Goal: Task Accomplishment & Management: Use online tool/utility

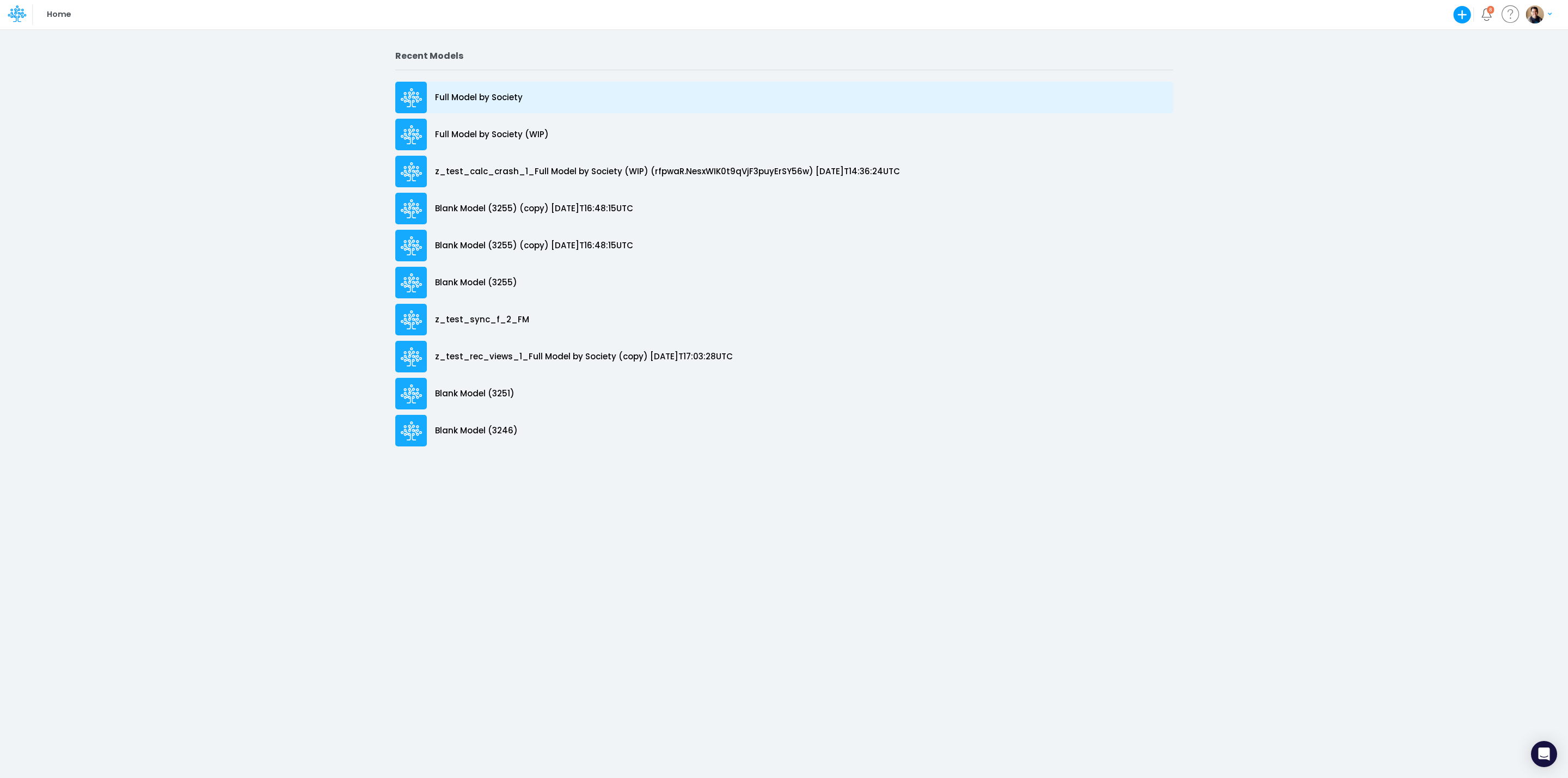
click at [506, 95] on p "Full Model by Society" at bounding box center [479, 97] width 88 height 12
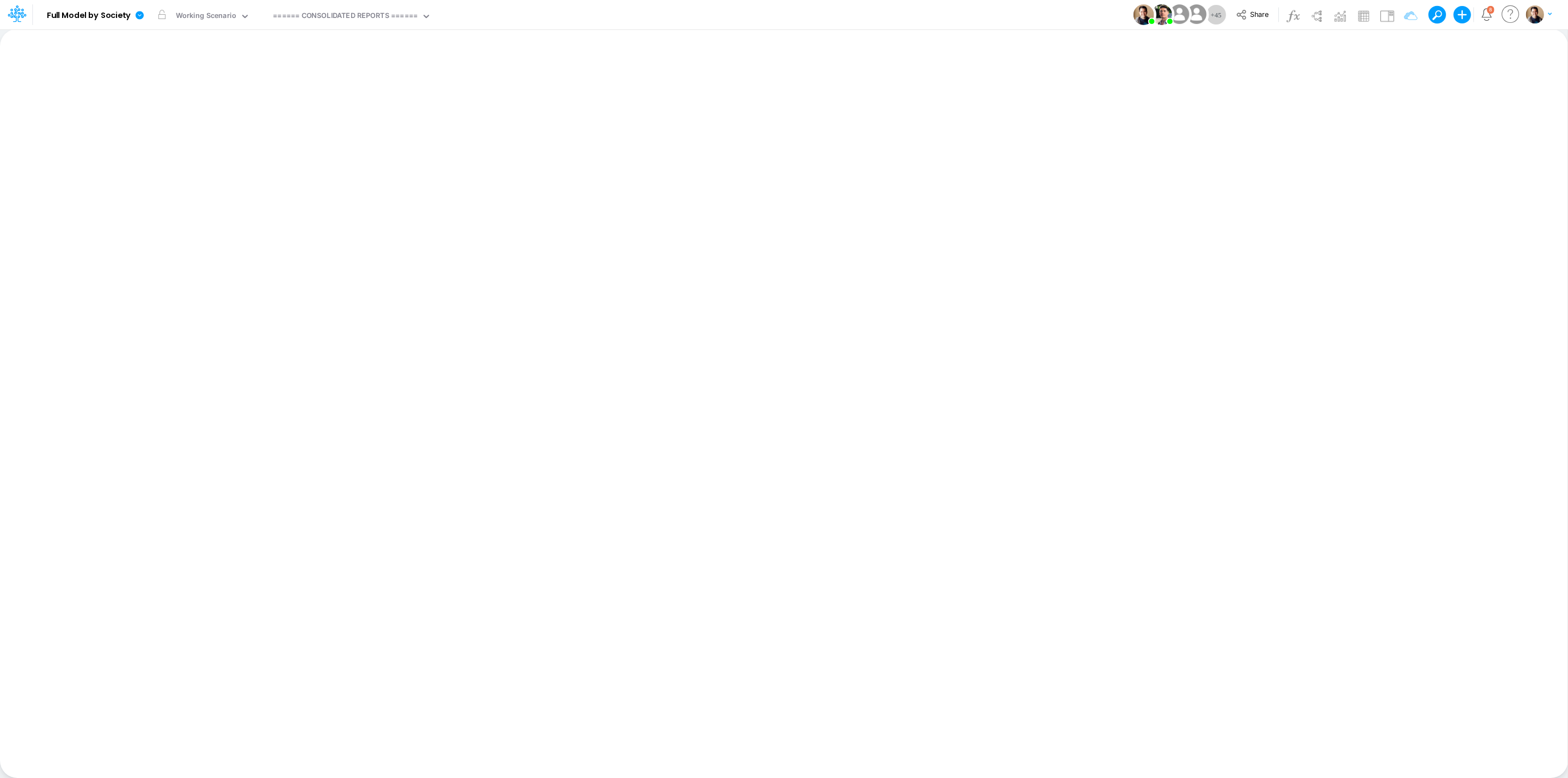
click at [1258, 6] on div "+ 45 Share Create new model Blank Model Use a template 8 My profile settings Lo…" at bounding box center [1345, 15] width 415 height 29
click at [1255, 12] on span "Share" at bounding box center [1259, 14] width 19 height 8
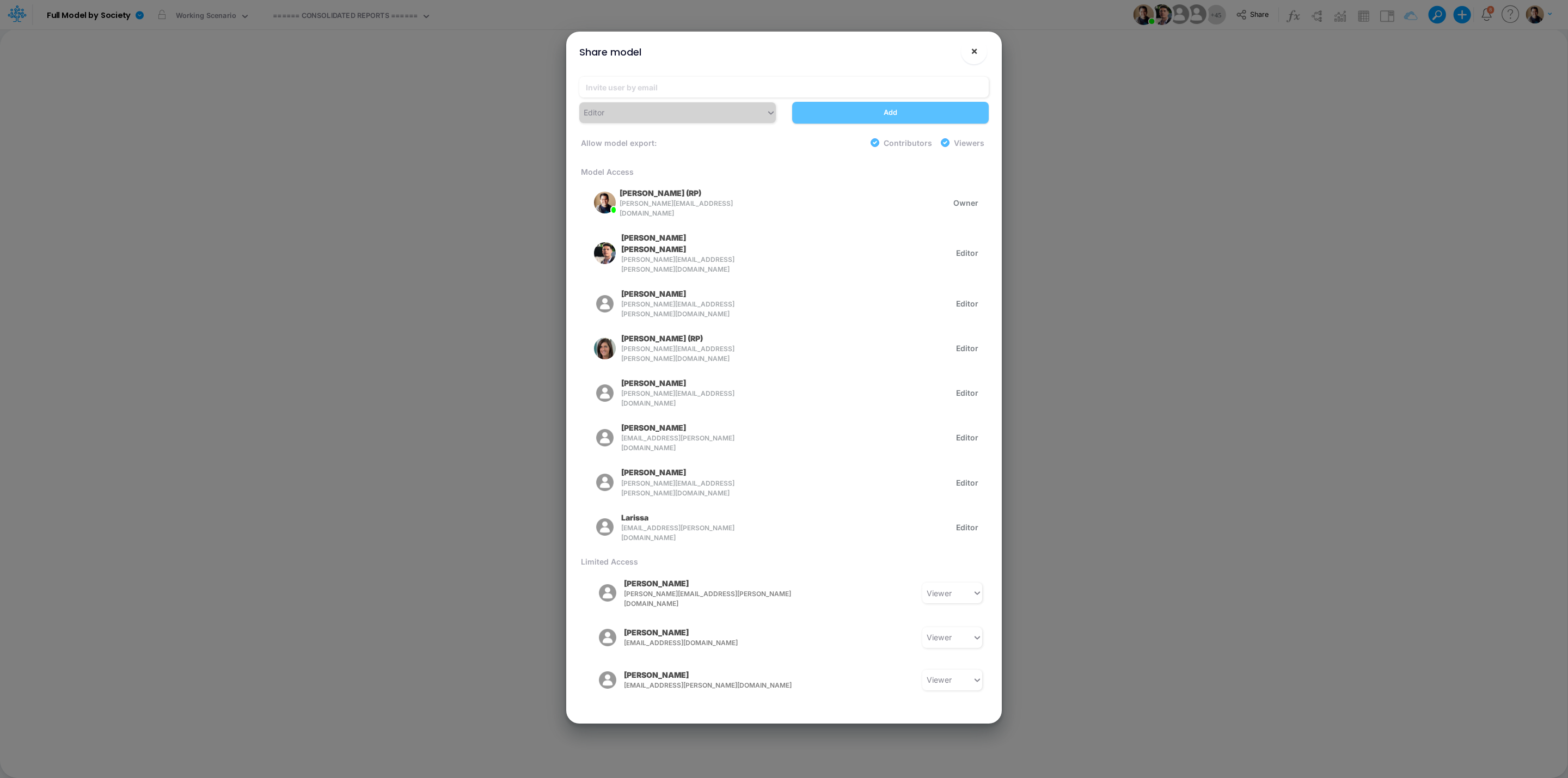
click at [971, 52] on span "×" at bounding box center [974, 50] width 7 height 13
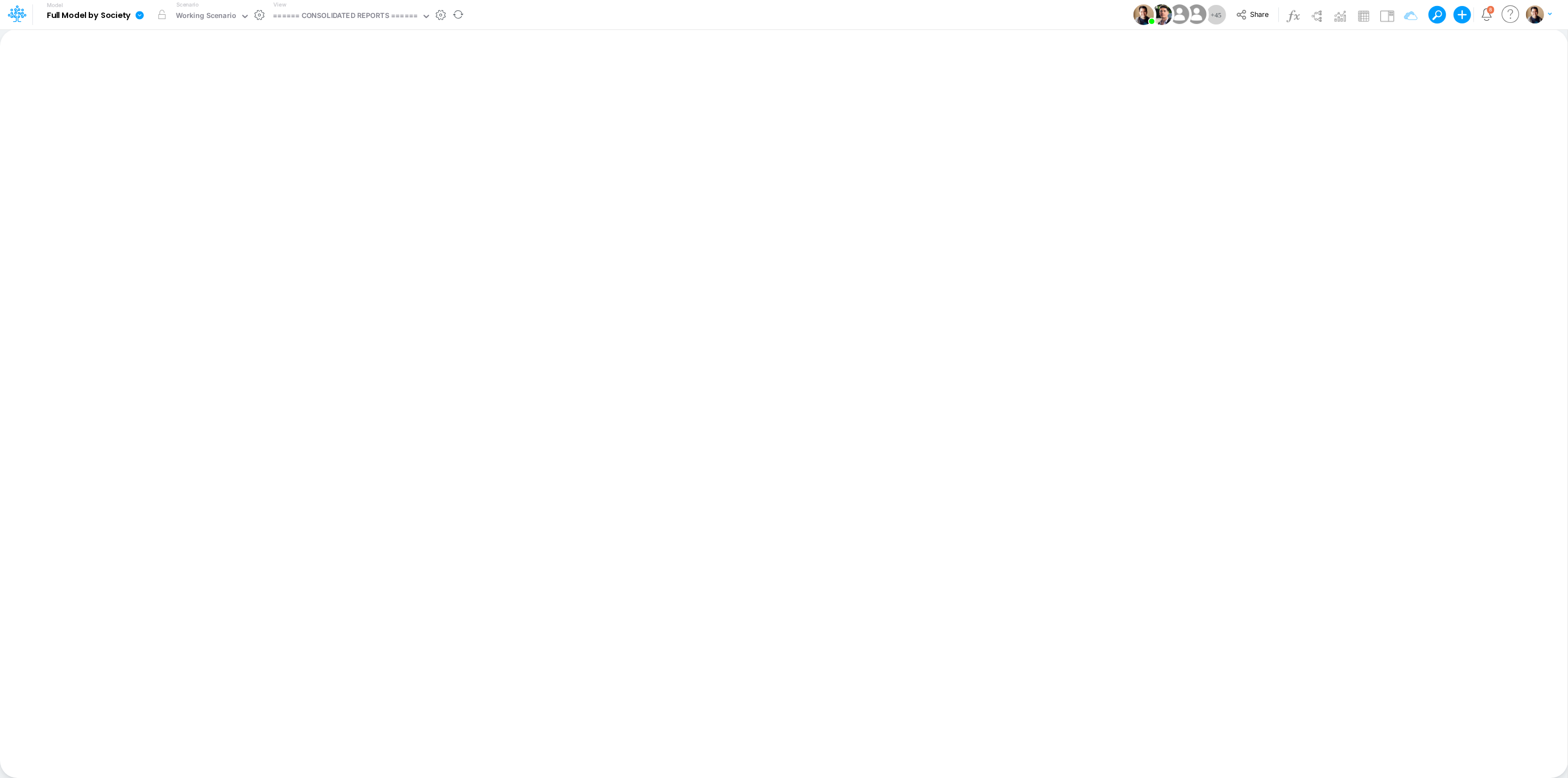
click at [139, 14] on icon at bounding box center [140, 15] width 8 height 8
click at [211, 114] on button "View model info" at bounding box center [195, 113] width 117 height 17
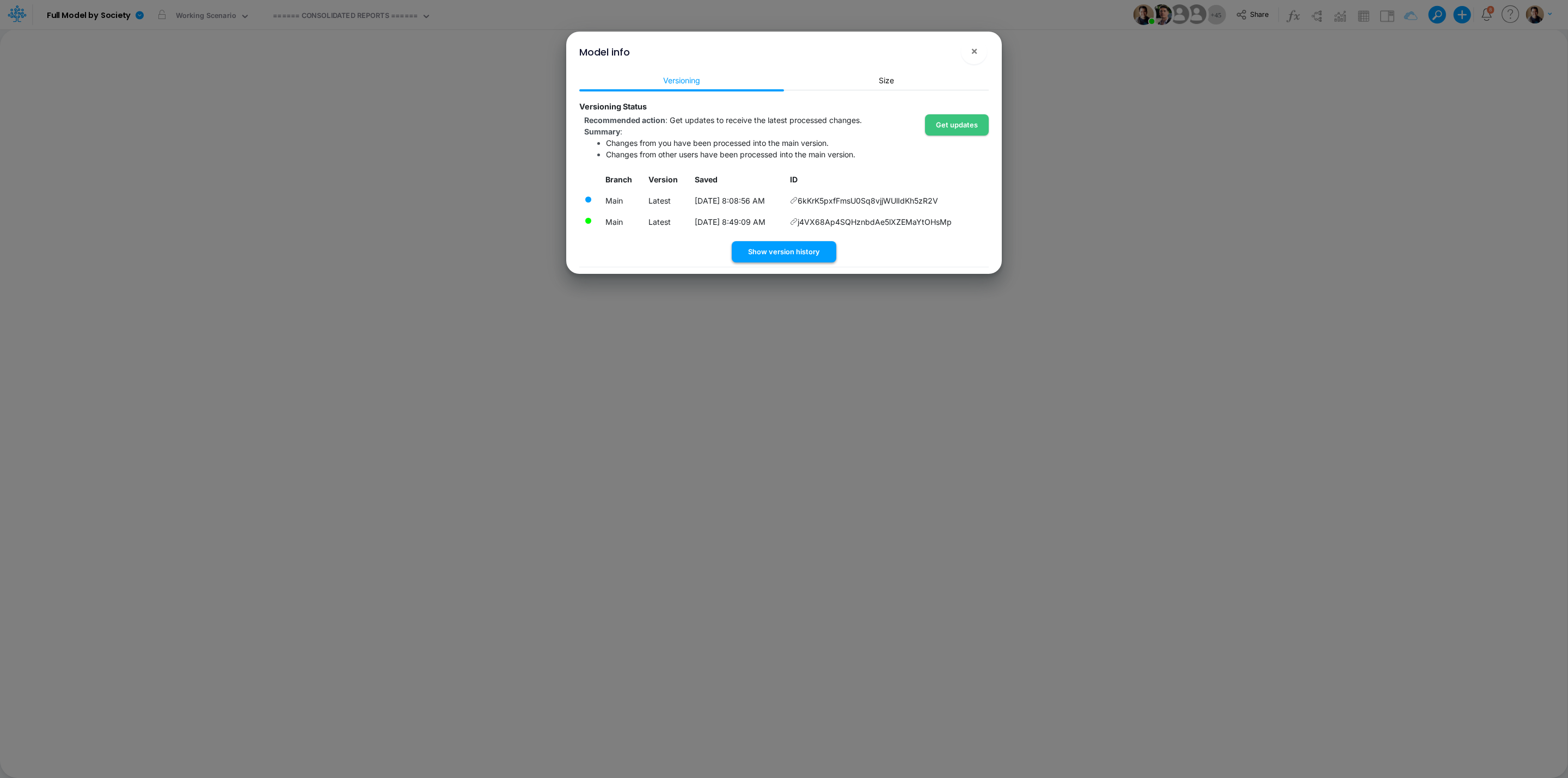
click at [807, 253] on button "Show version history" at bounding box center [784, 251] width 105 height 21
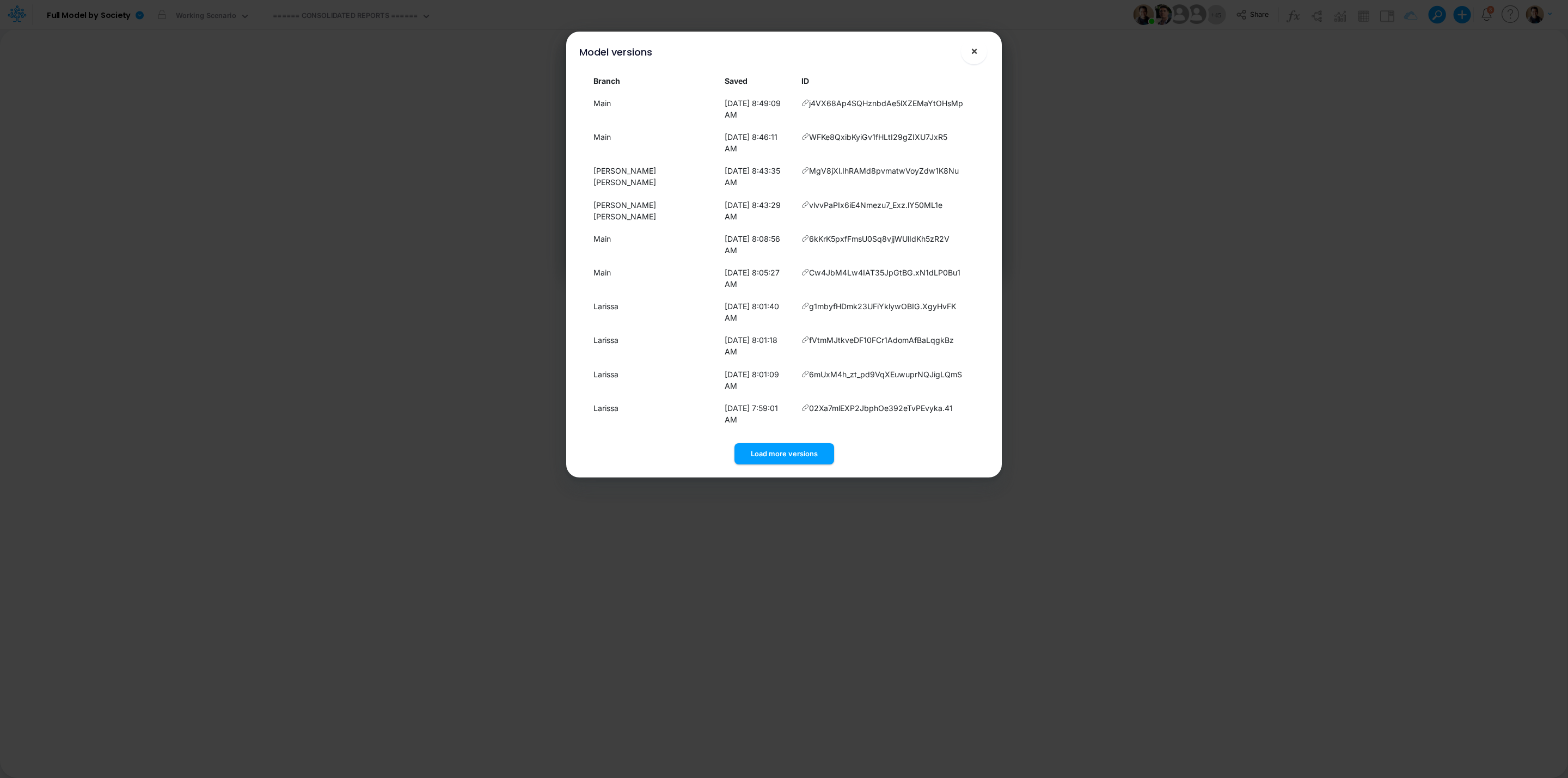
click at [974, 46] on span "×" at bounding box center [974, 50] width 7 height 13
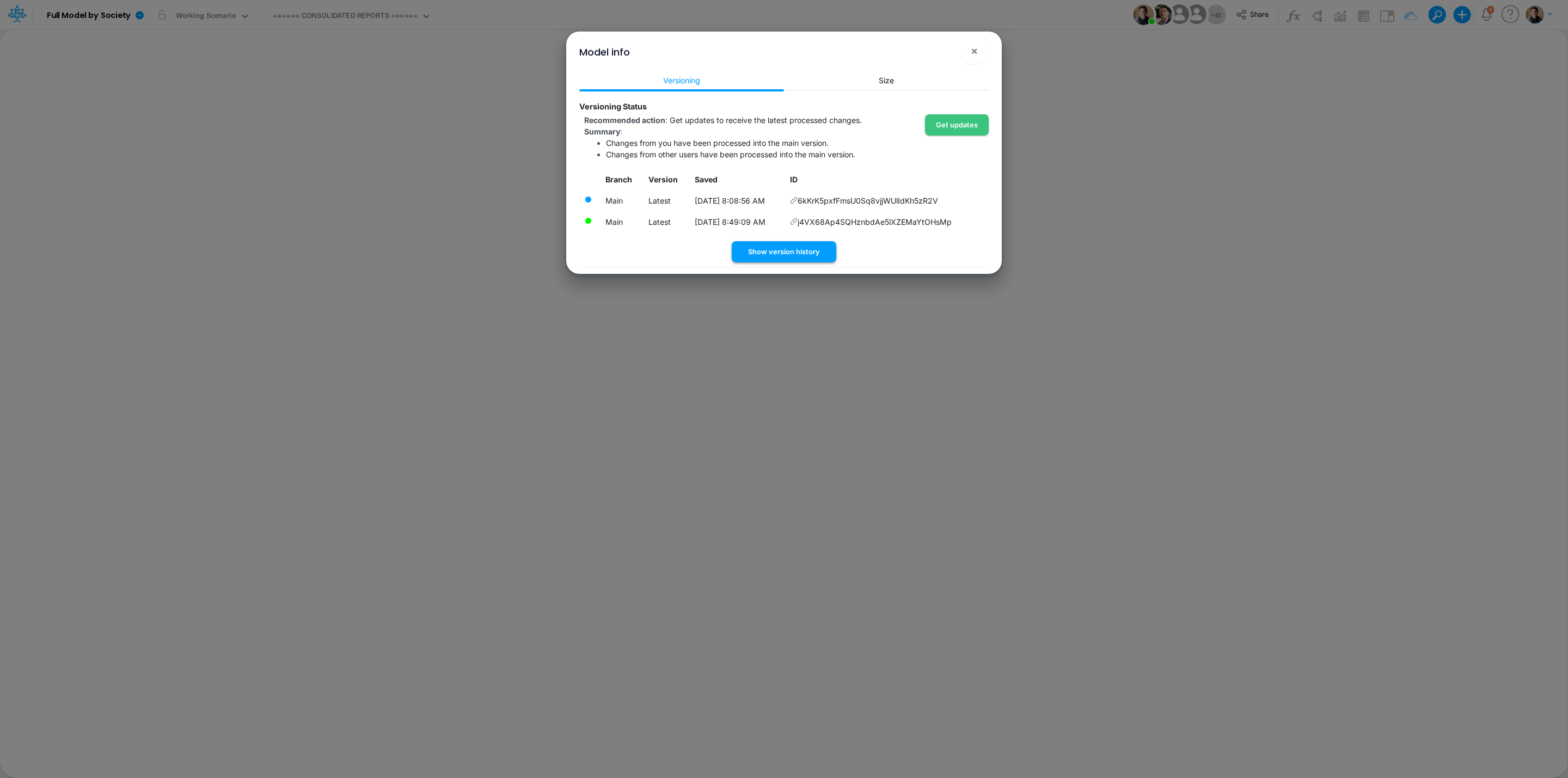
click at [804, 253] on button "Show version history" at bounding box center [784, 251] width 105 height 21
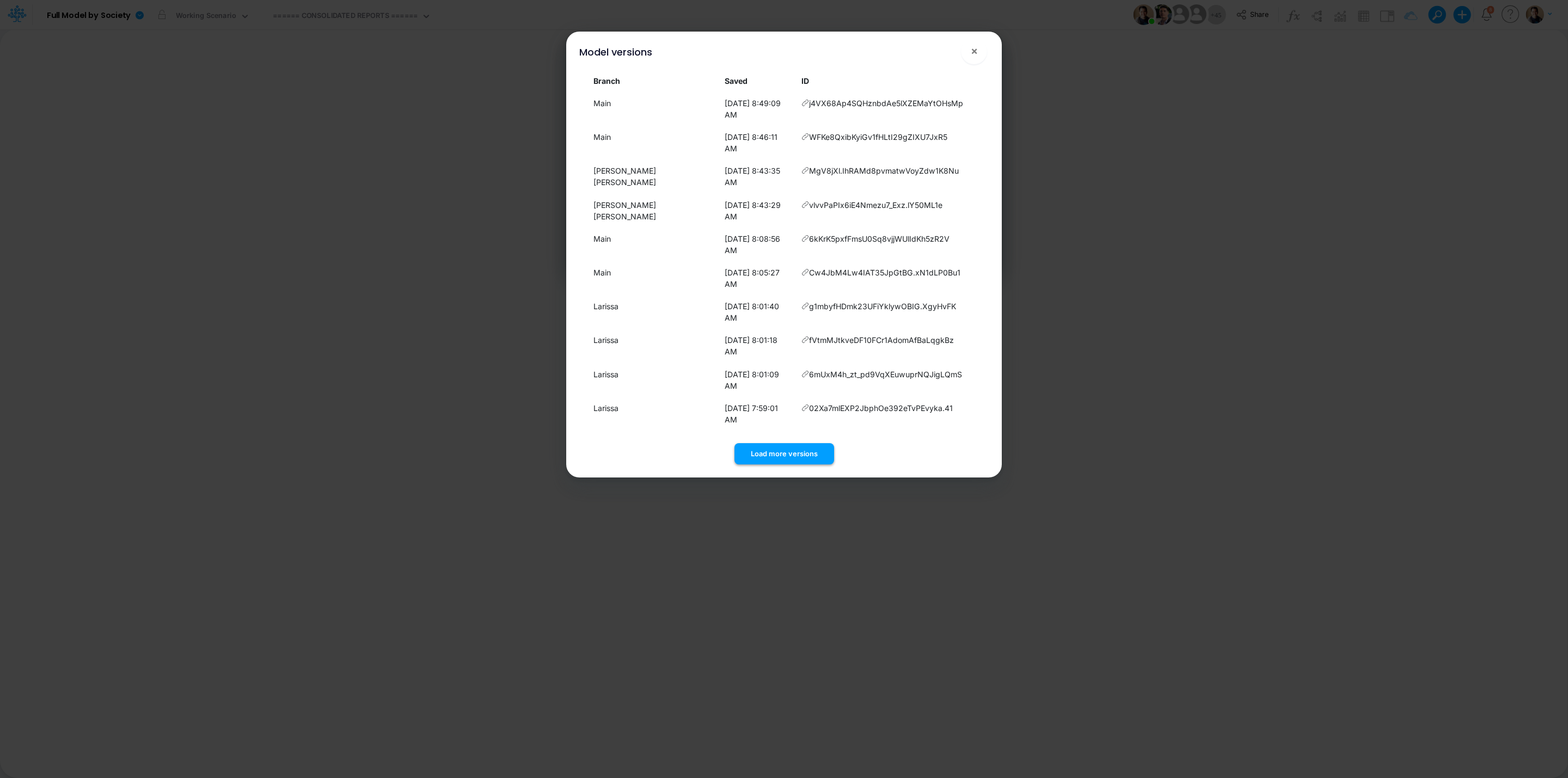
click at [808, 443] on button "Load more versions" at bounding box center [784, 453] width 100 height 21
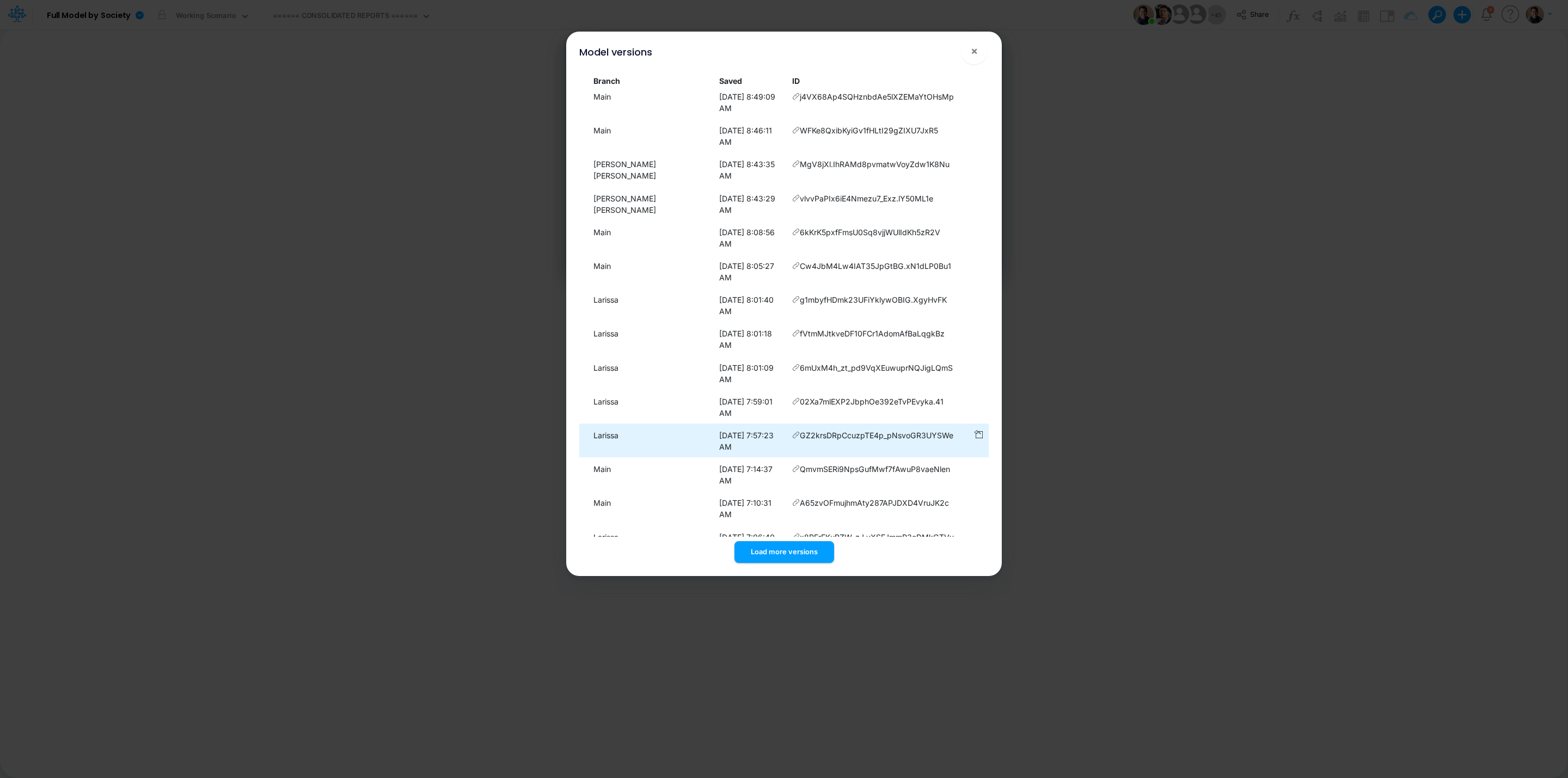
scroll to position [10, 0]
click at [808, 554] on button "Load more versions" at bounding box center [784, 552] width 100 height 21
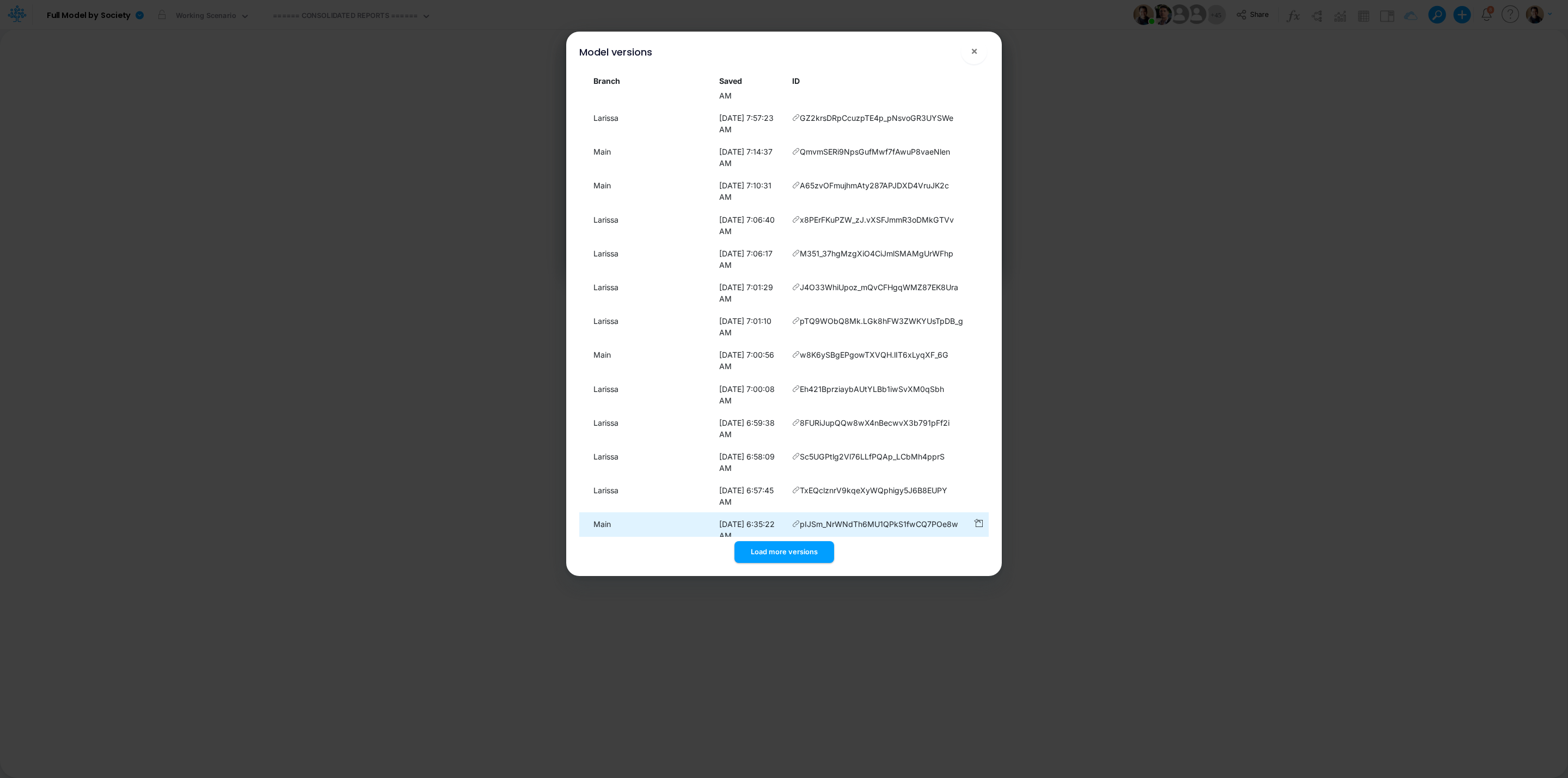
scroll to position [406, 0]
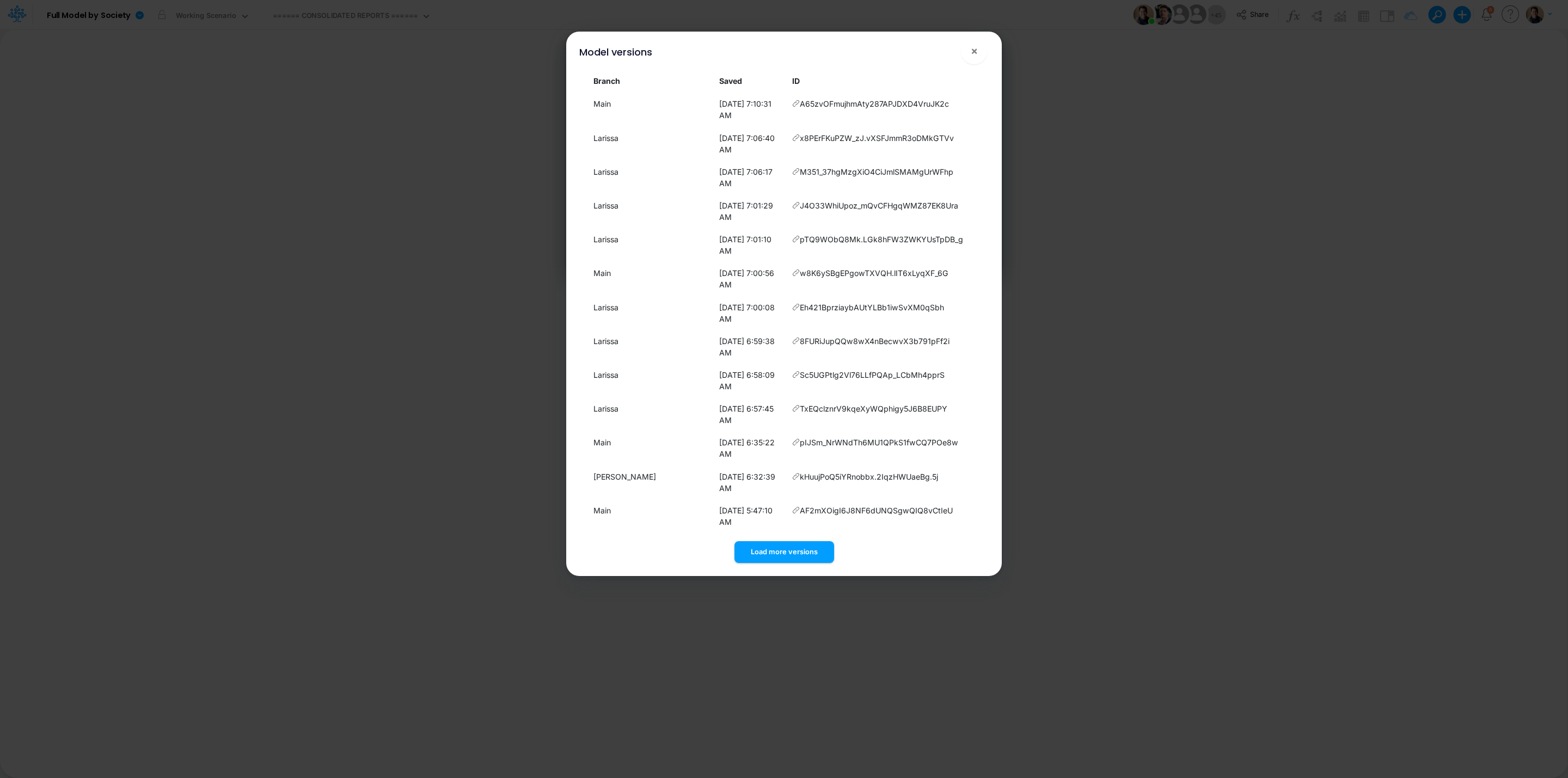
click at [976, 572] on icon "button" at bounding box center [978, 576] width 9 height 9
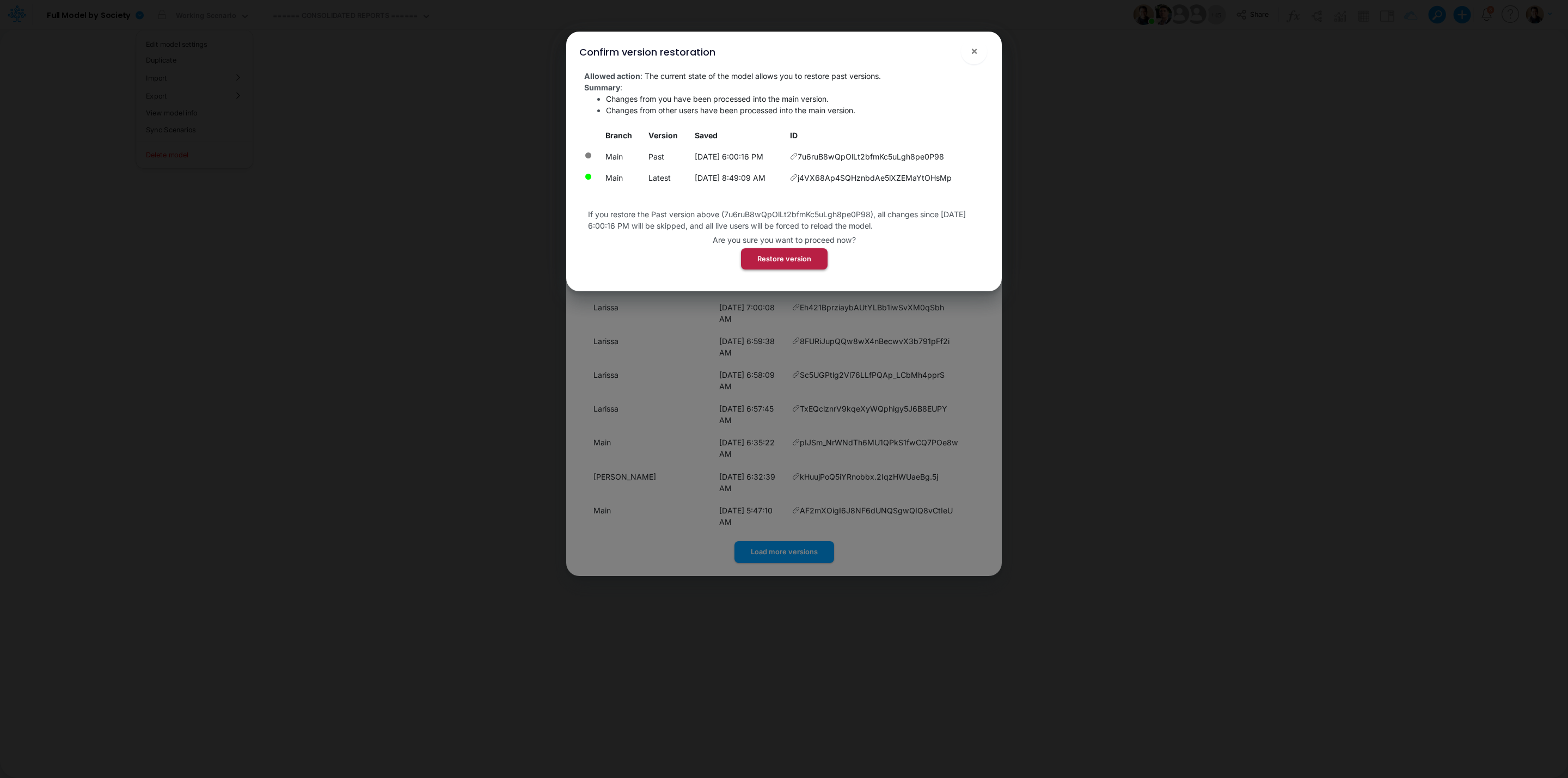
click at [782, 255] on button "Restore version" at bounding box center [784, 259] width 87 height 21
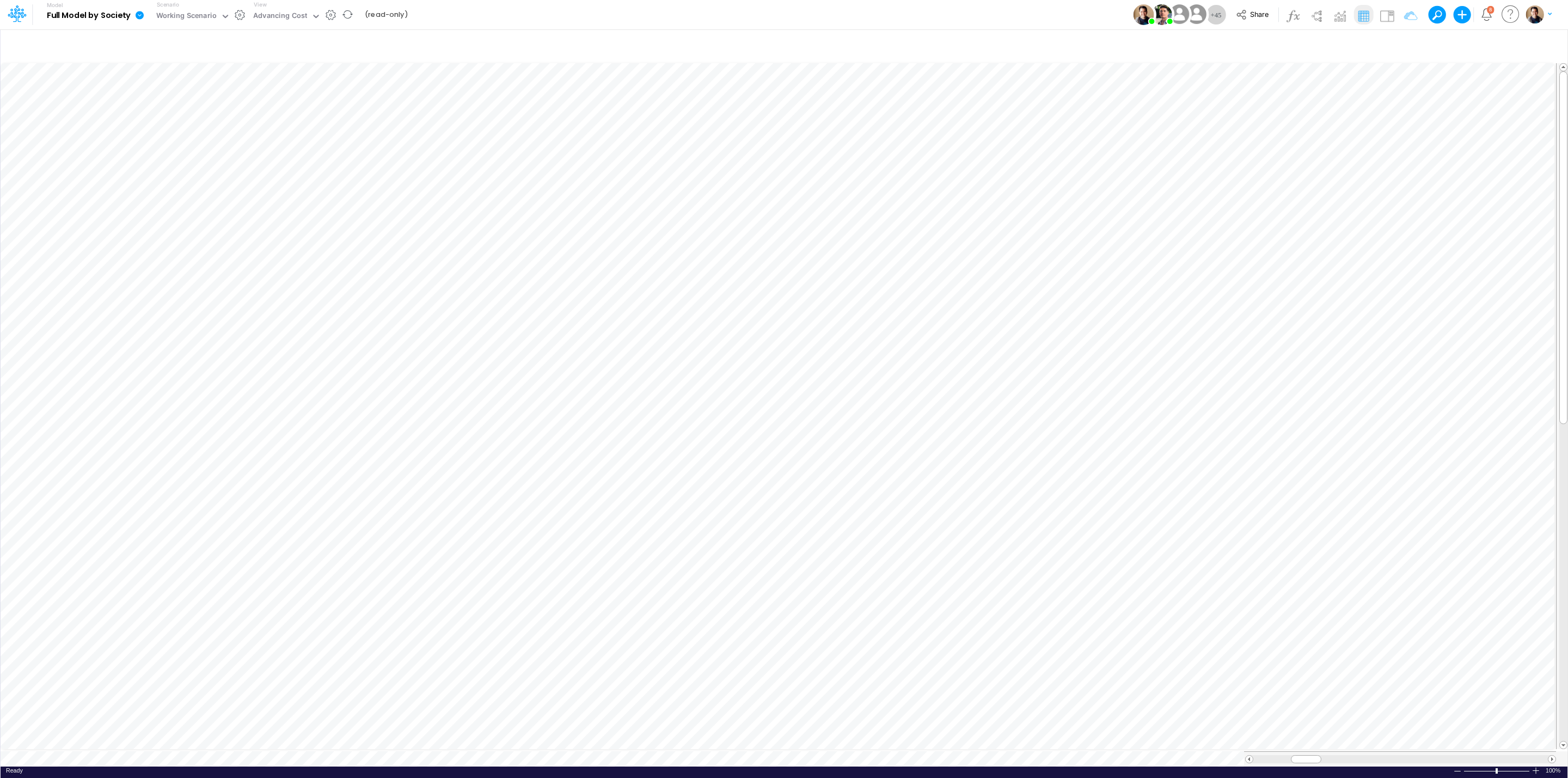
click at [137, 14] on icon at bounding box center [140, 15] width 8 height 8
click at [203, 116] on button "View model info" at bounding box center [195, 113] width 117 height 17
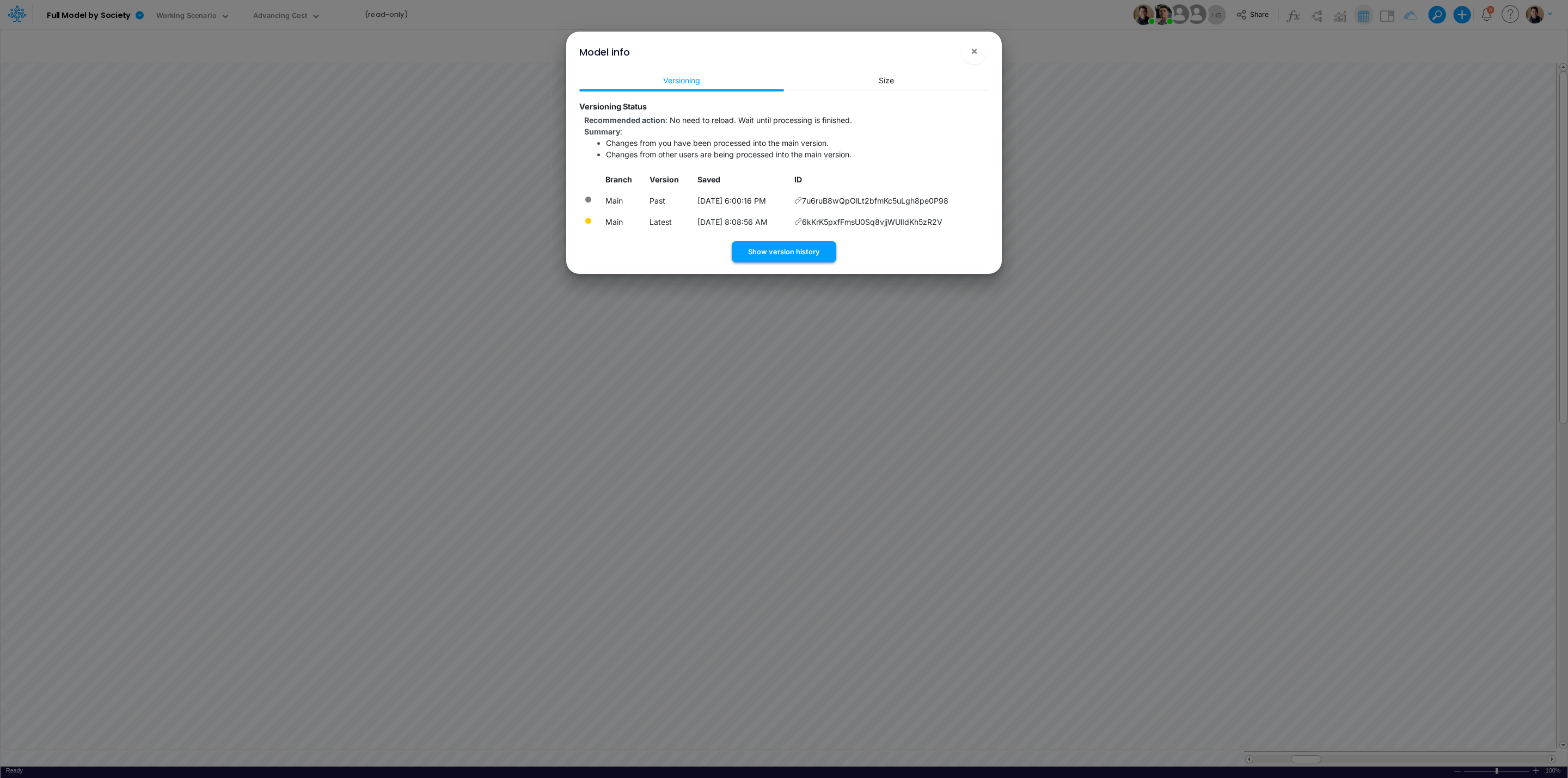
click at [803, 250] on button "Show version history" at bounding box center [784, 251] width 105 height 21
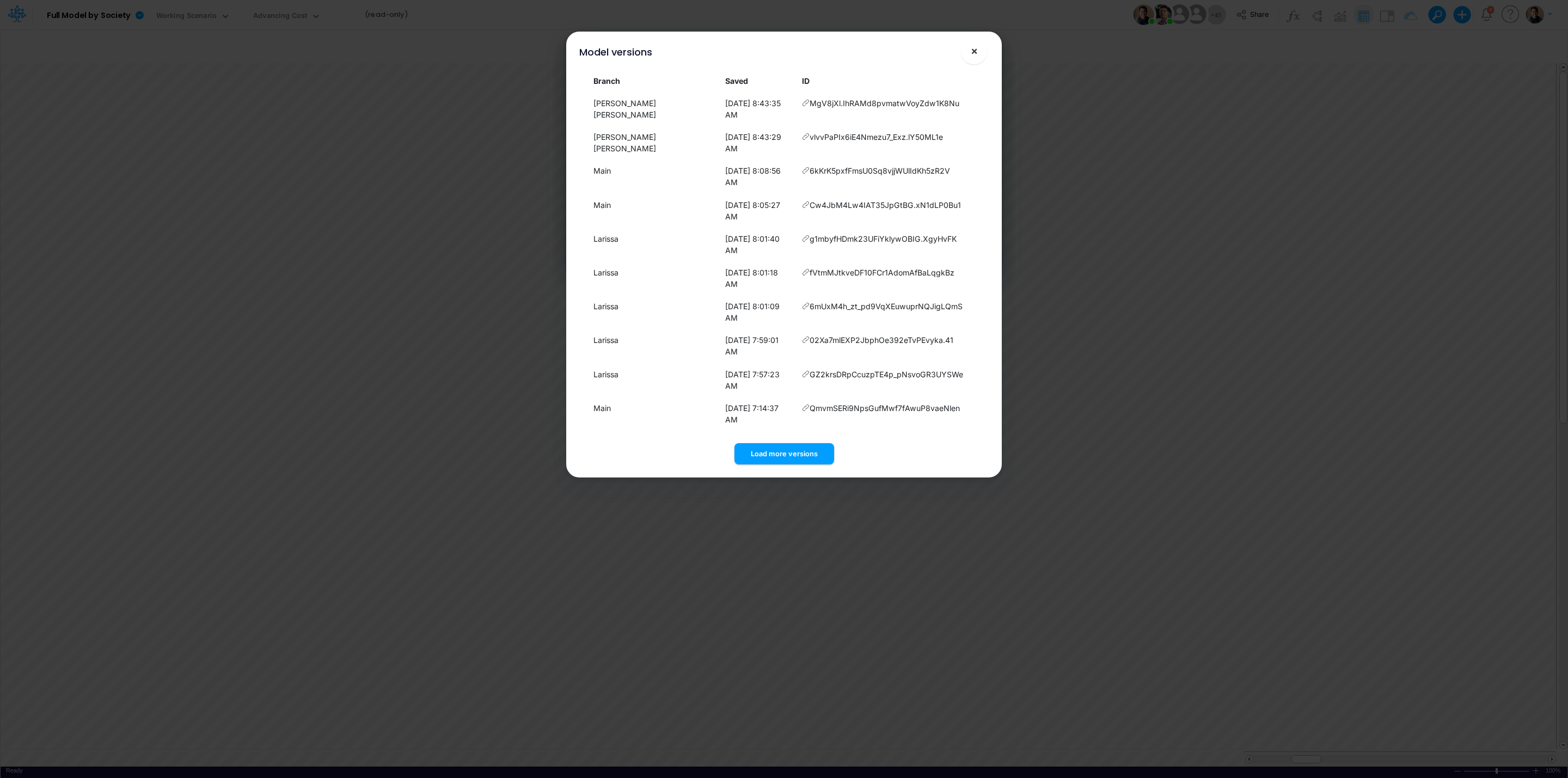
drag, startPoint x: 976, startPoint y: 45, endPoint x: 967, endPoint y: 58, distance: 15.8
click at [976, 47] on span "×" at bounding box center [974, 50] width 7 height 13
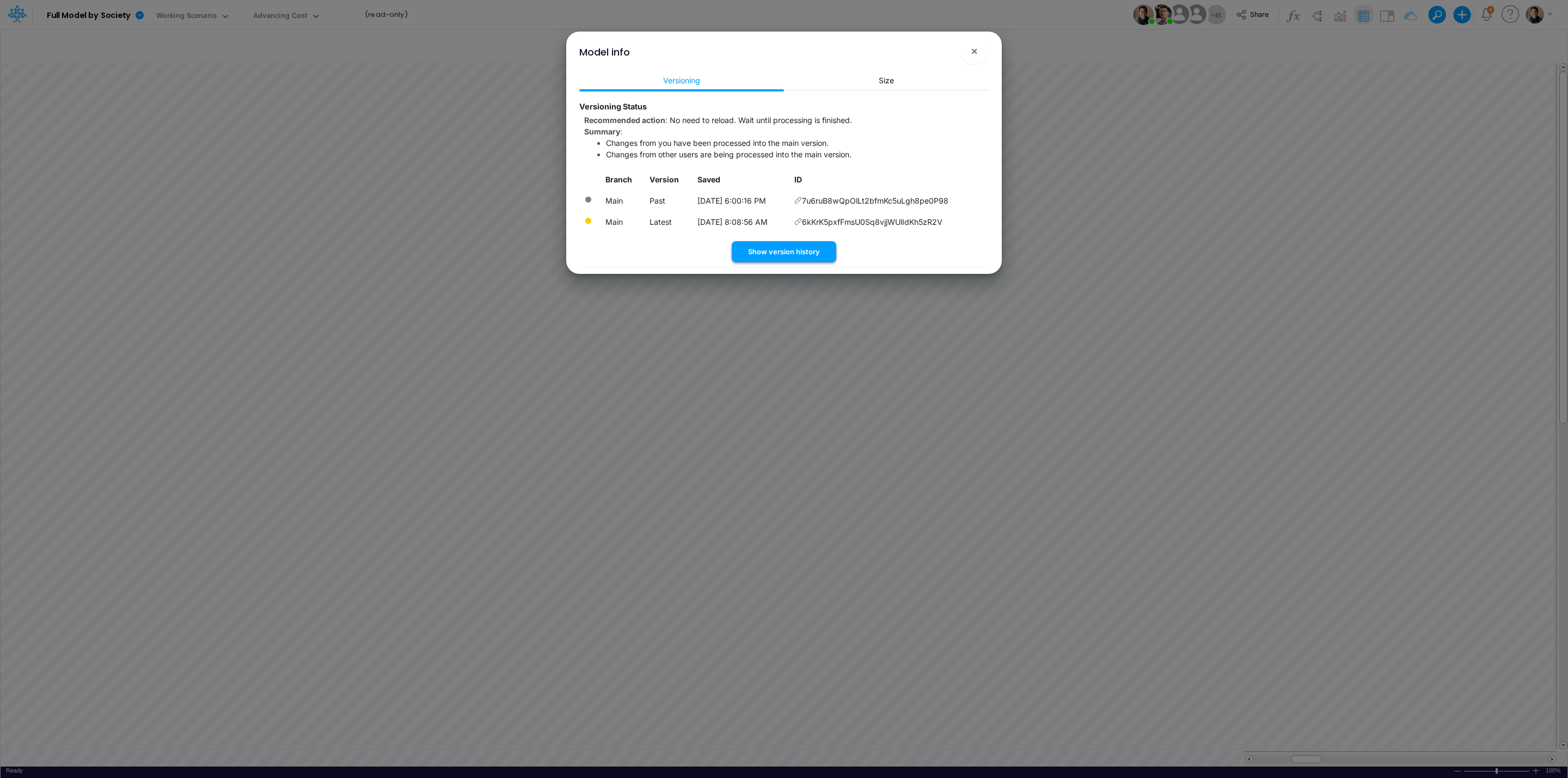
click at [796, 254] on button "Show version history" at bounding box center [784, 251] width 105 height 21
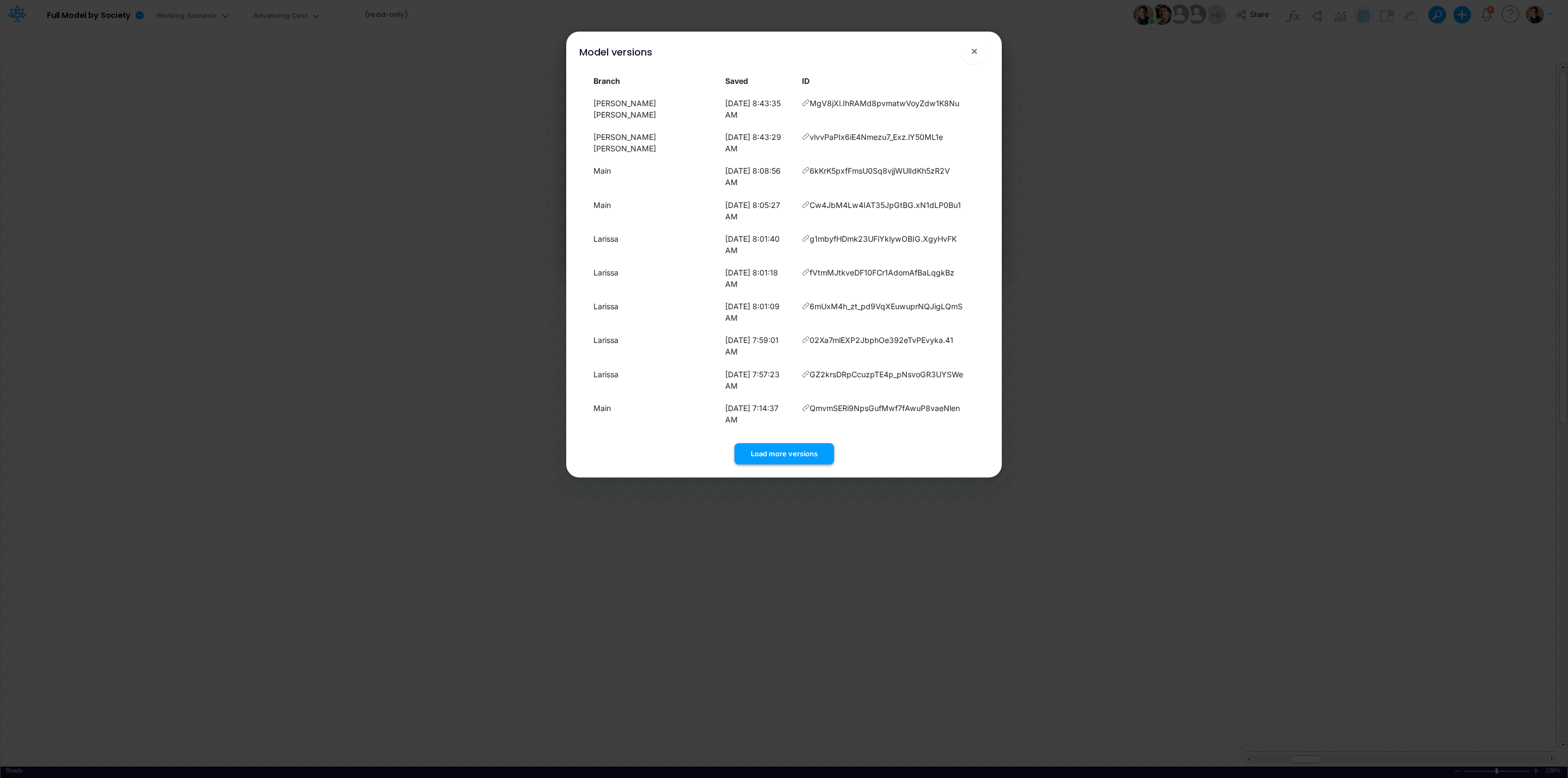
click at [816, 443] on button "Load more versions" at bounding box center [784, 453] width 100 height 21
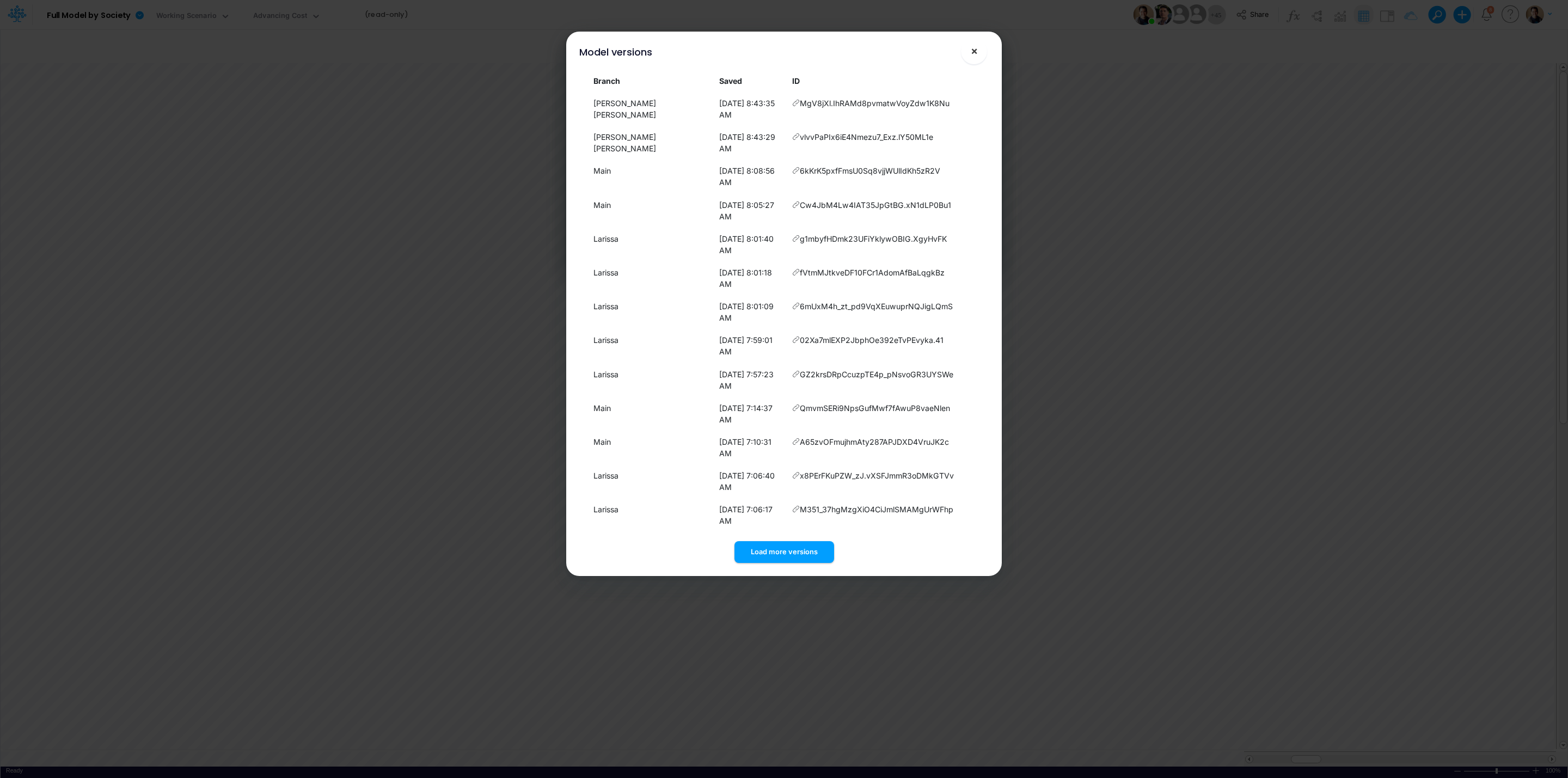
click at [971, 54] on span "×" at bounding box center [974, 50] width 7 height 13
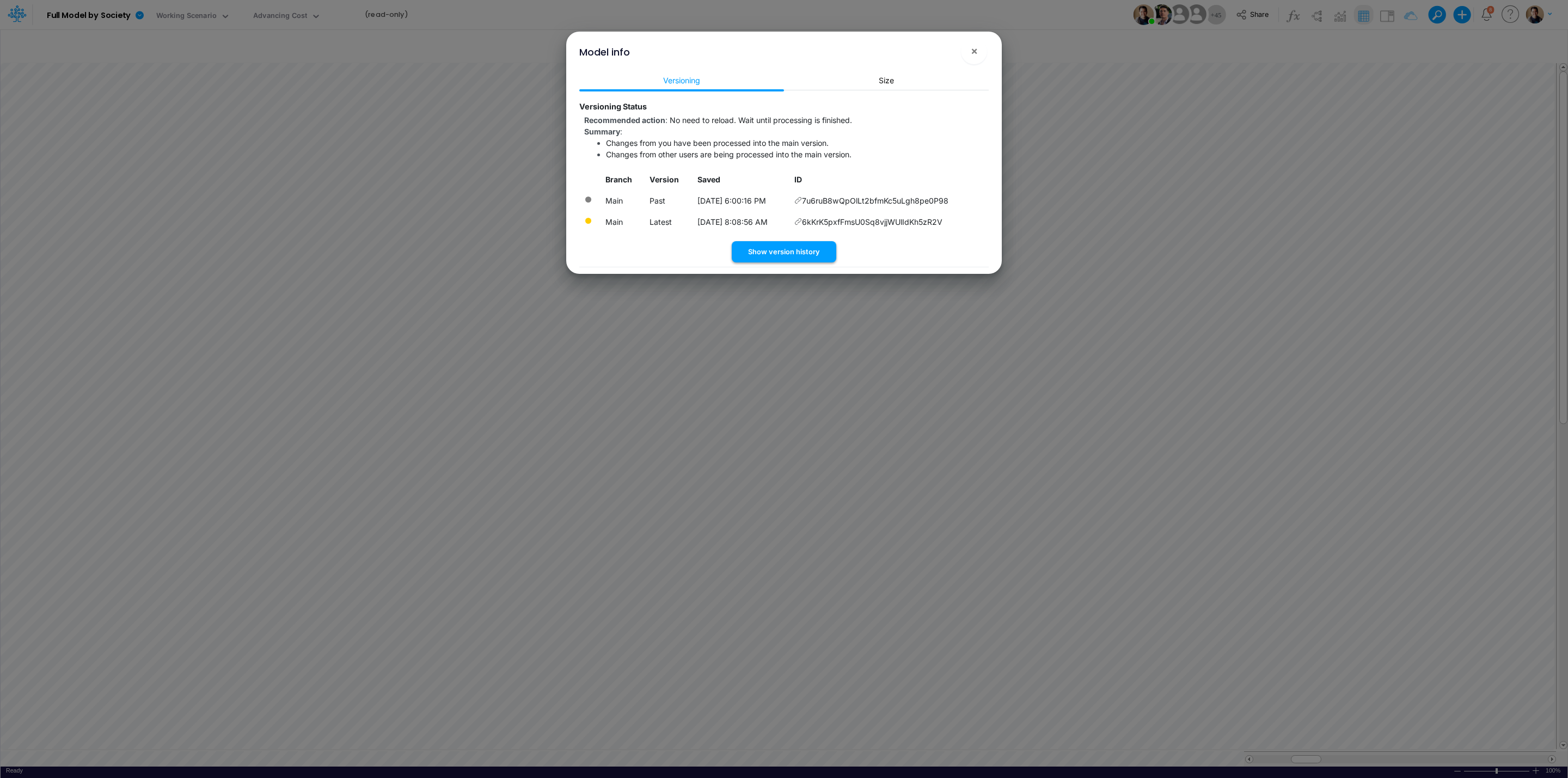
click at [765, 250] on button "Show version history" at bounding box center [784, 251] width 105 height 21
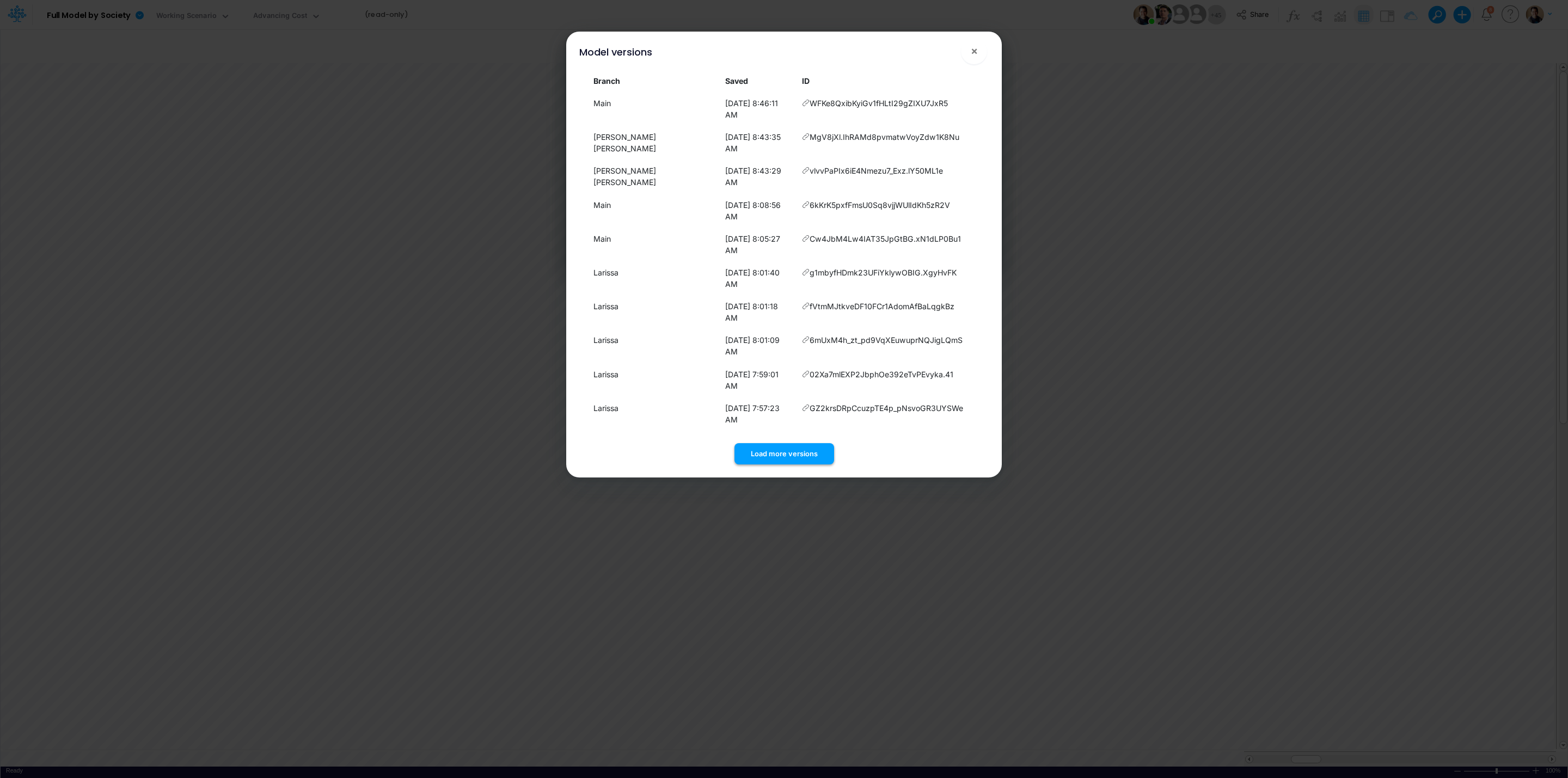
click at [791, 443] on button "Load more versions" at bounding box center [784, 453] width 100 height 21
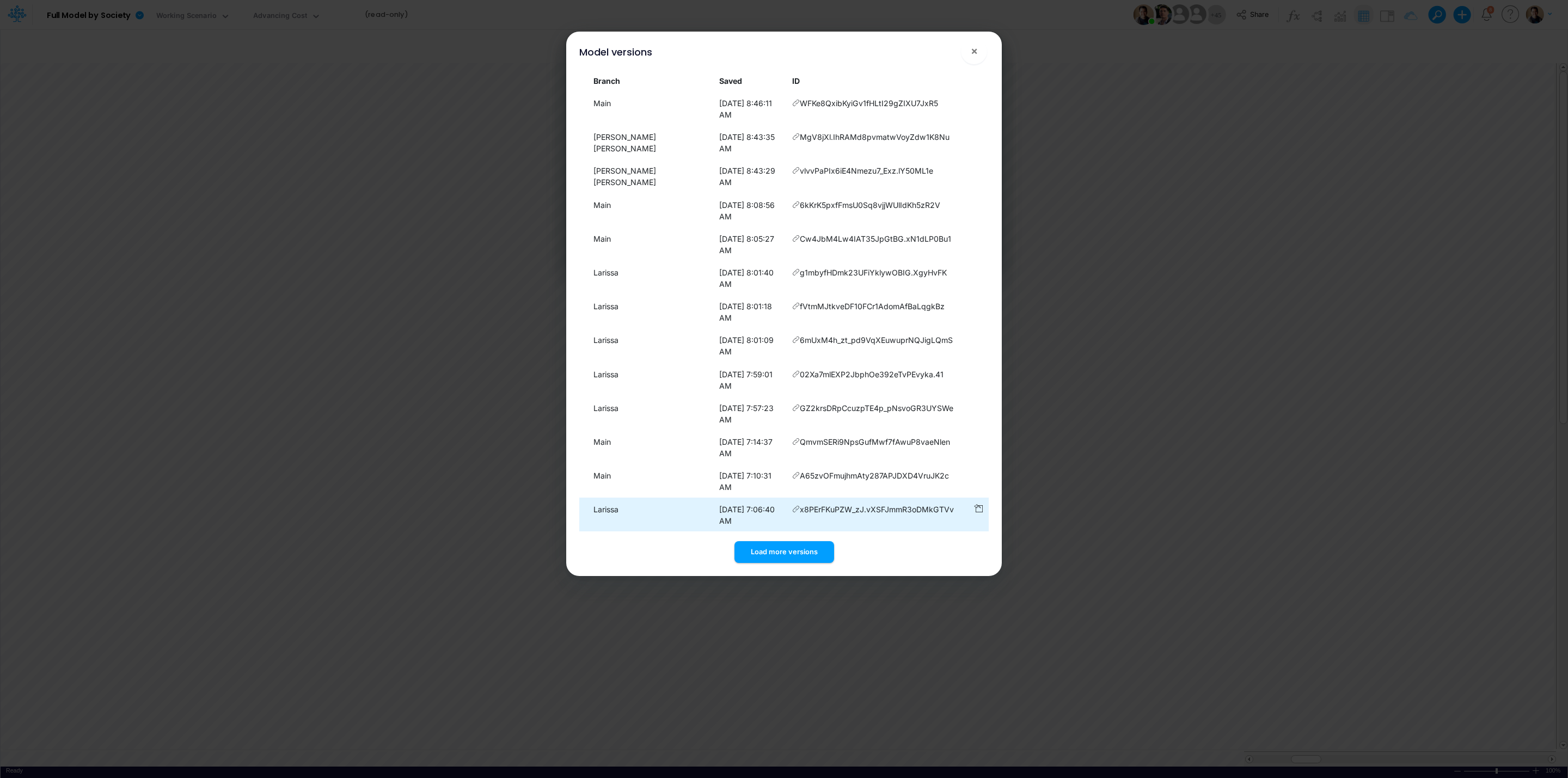
scroll to position [10, 0]
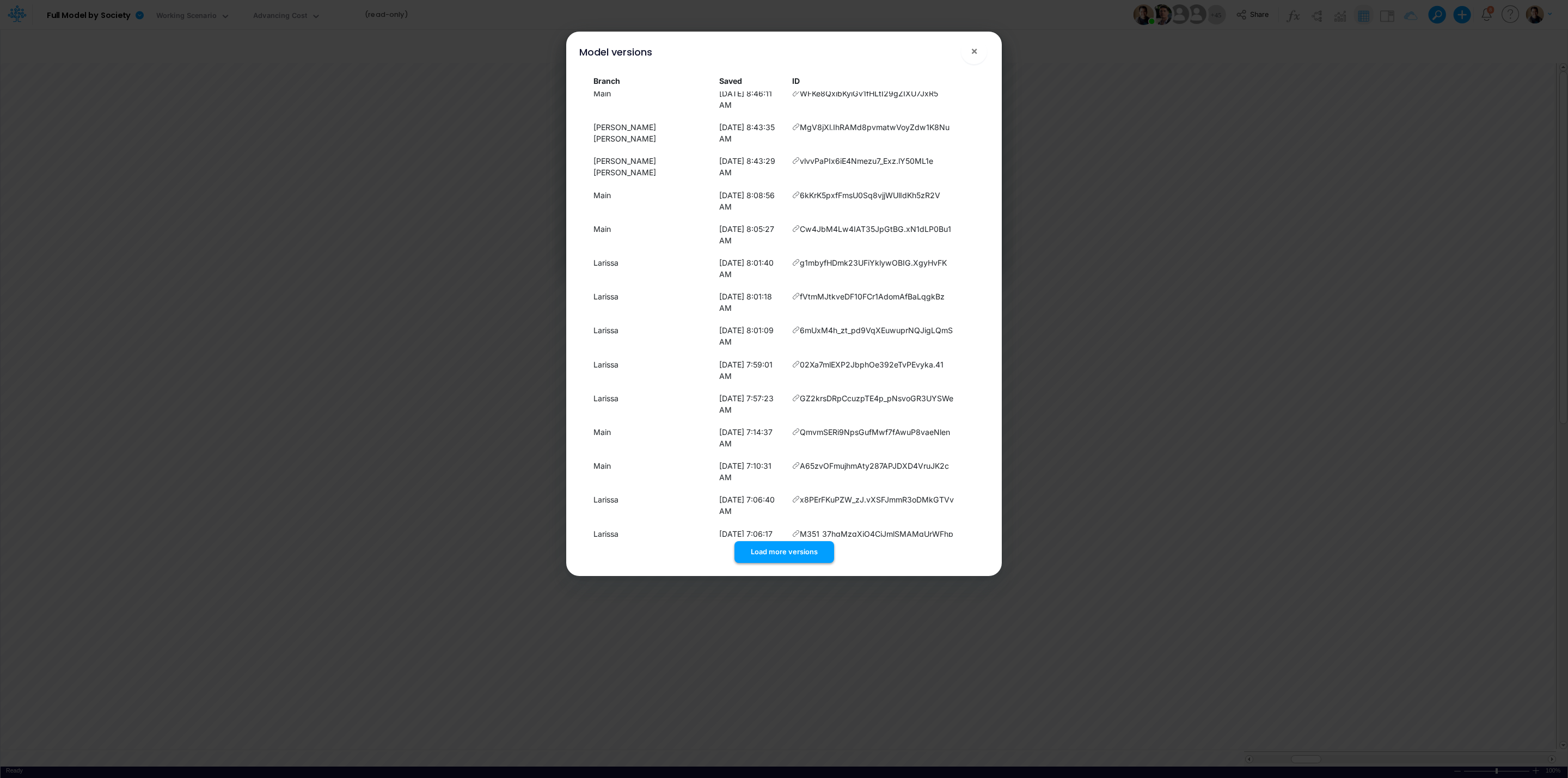
click at [778, 551] on button "Load more versions" at bounding box center [784, 552] width 100 height 21
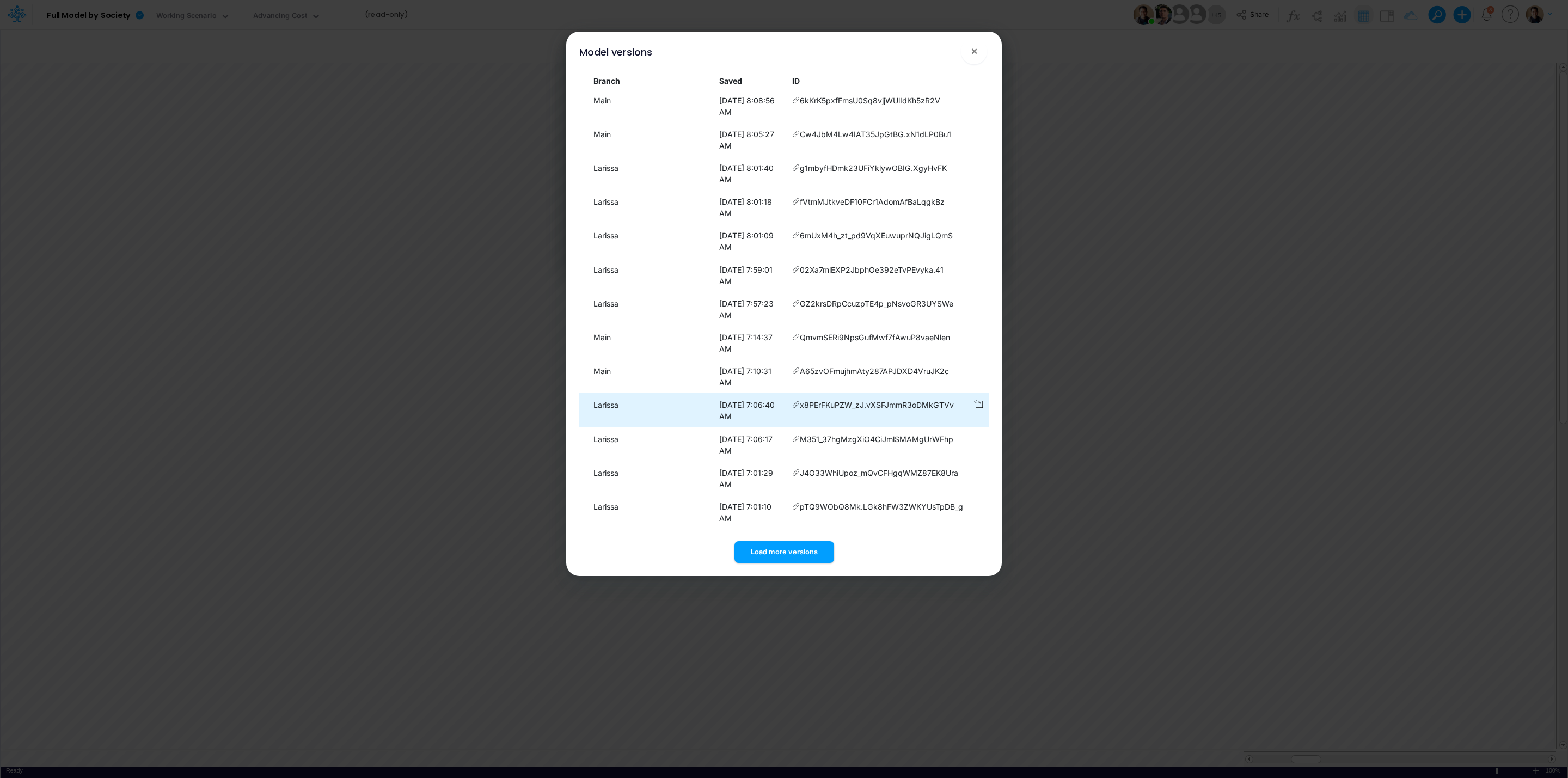
scroll to position [0, 0]
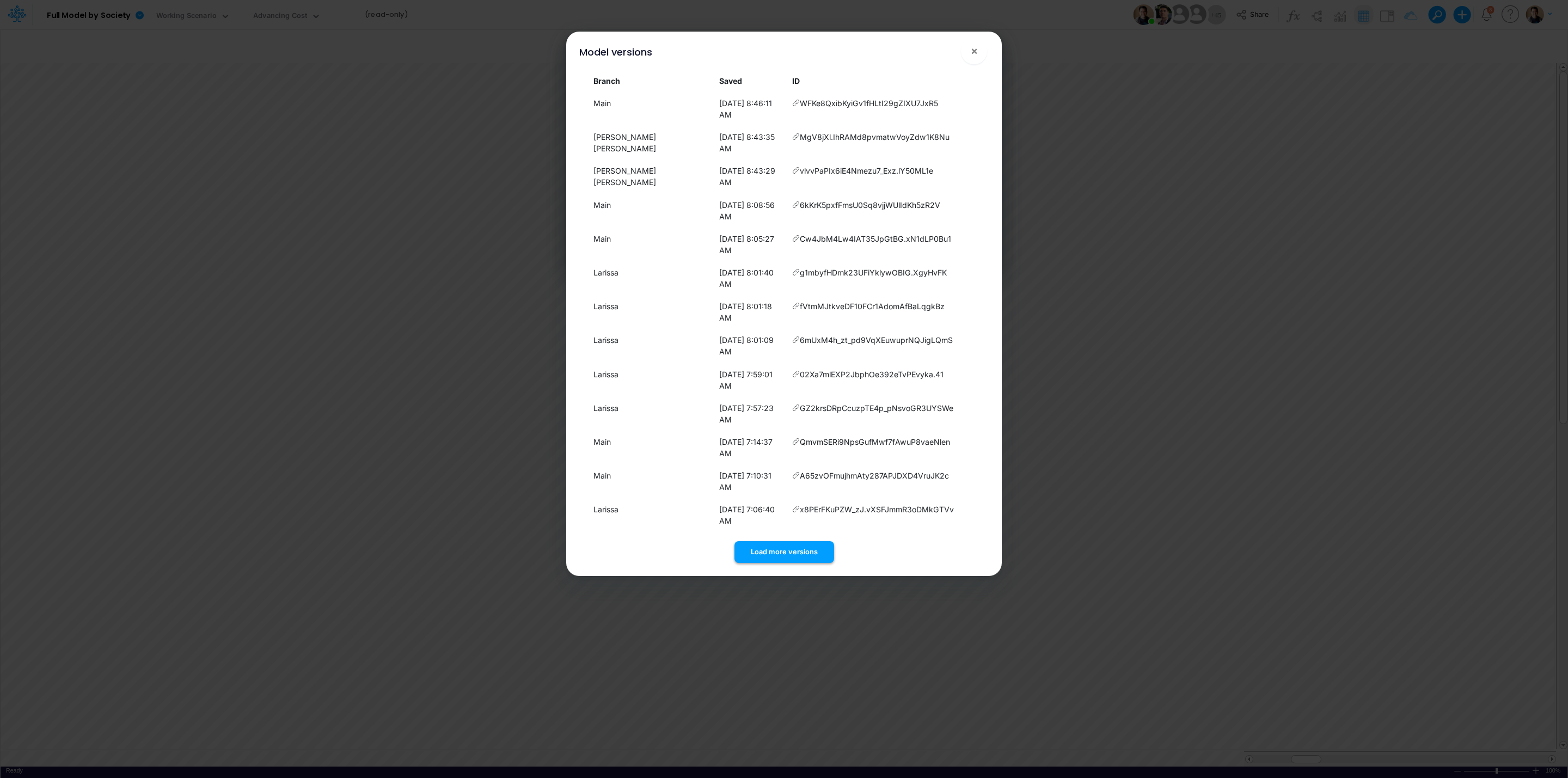
click at [789, 548] on button "Load more versions" at bounding box center [784, 552] width 100 height 21
click at [767, 559] on button "Load more versions" at bounding box center [784, 552] width 100 height 21
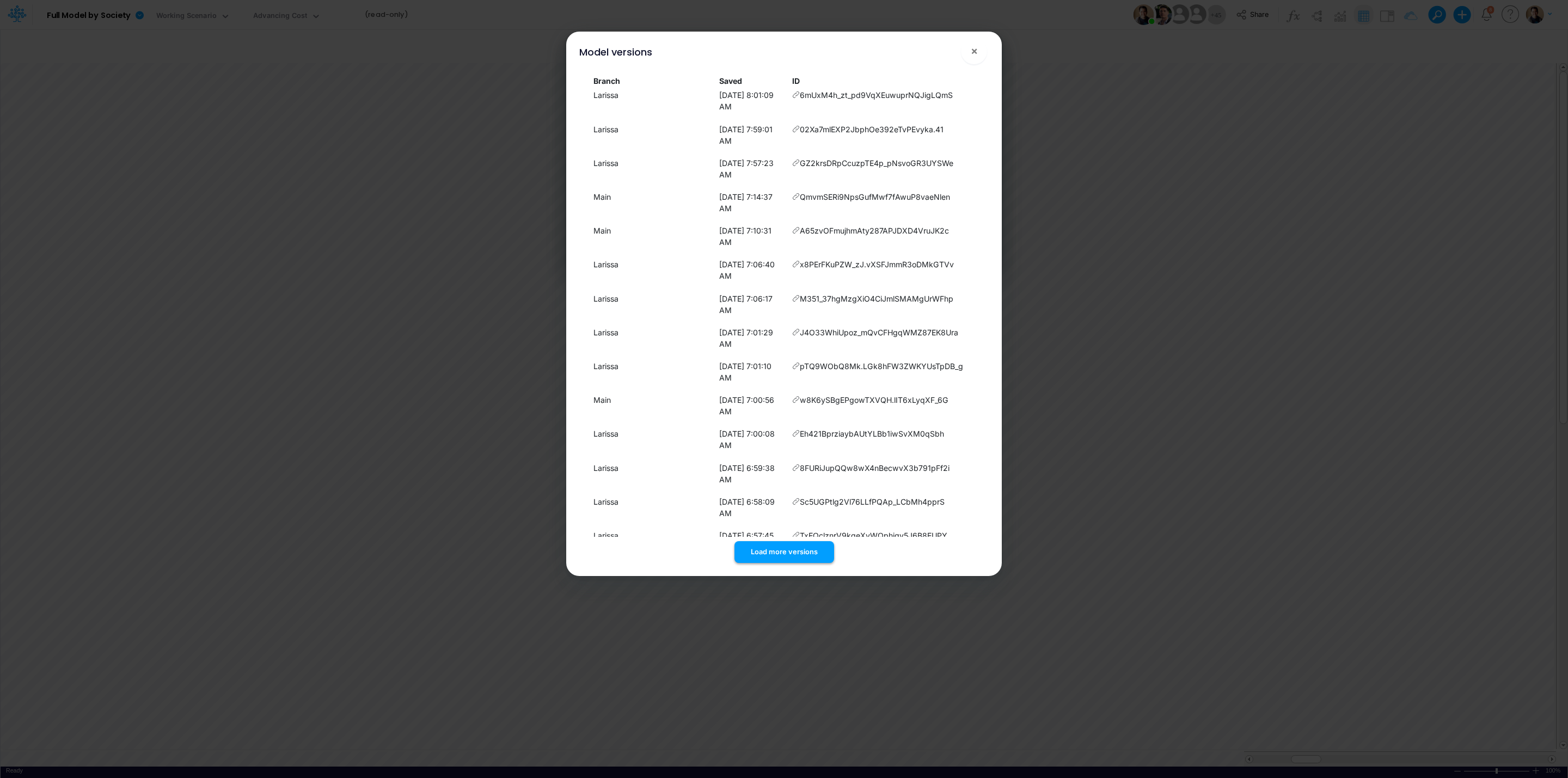
click at [776, 544] on button "Load more versions" at bounding box center [784, 552] width 100 height 21
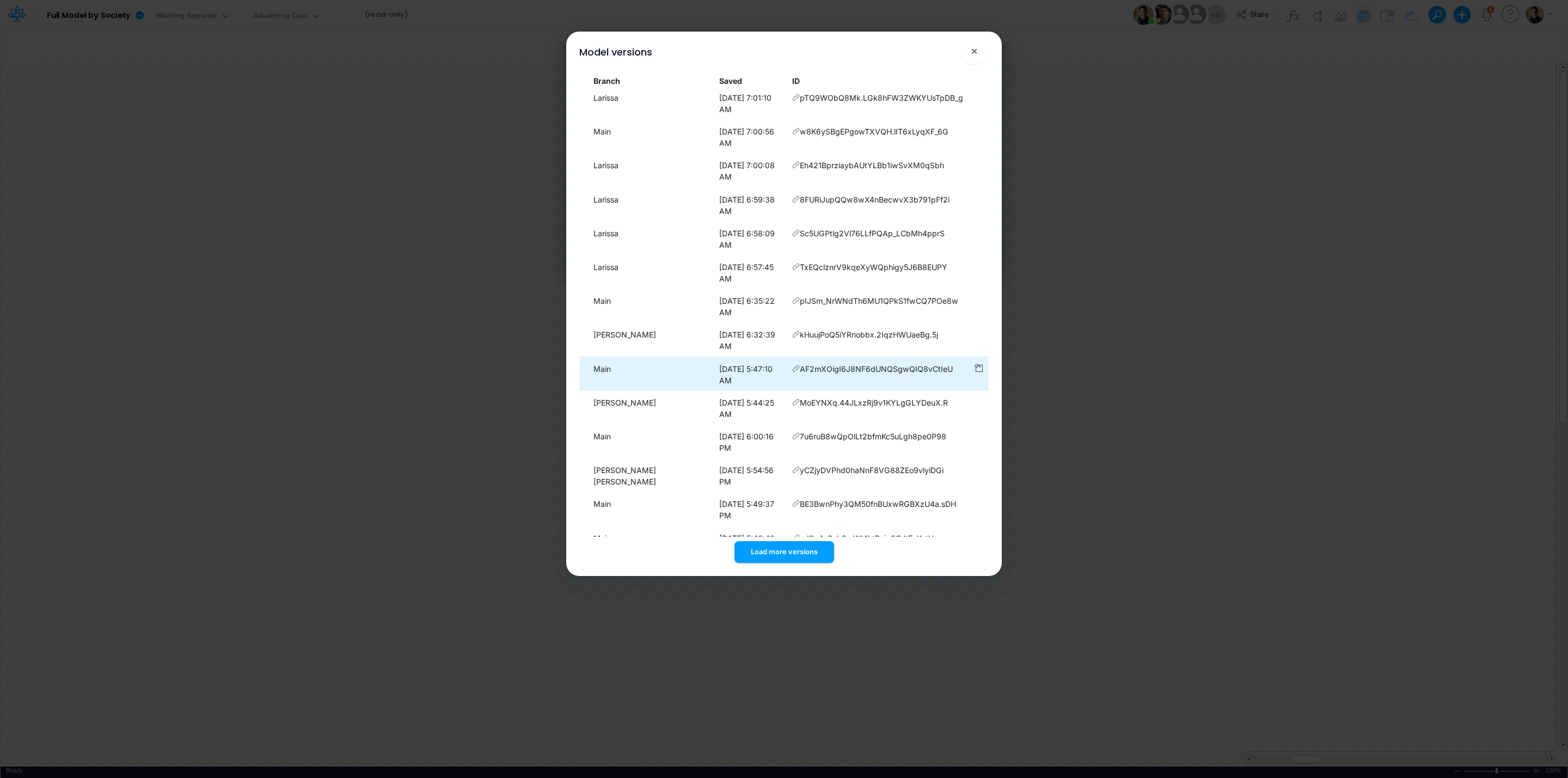
scroll to position [326, 0]
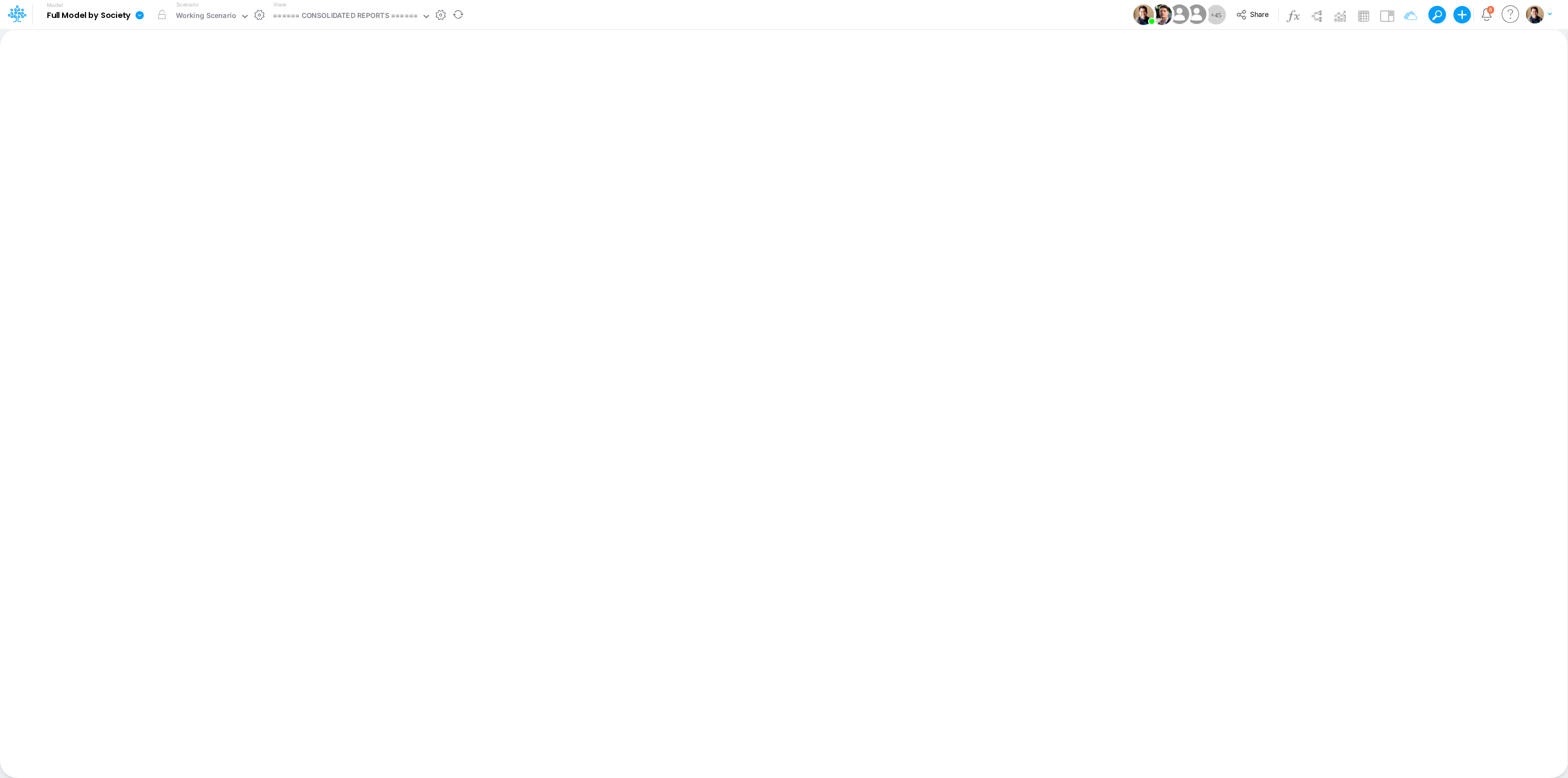
click at [140, 11] on icon at bounding box center [140, 15] width 8 height 8
click at [214, 108] on button "View model info" at bounding box center [195, 113] width 117 height 17
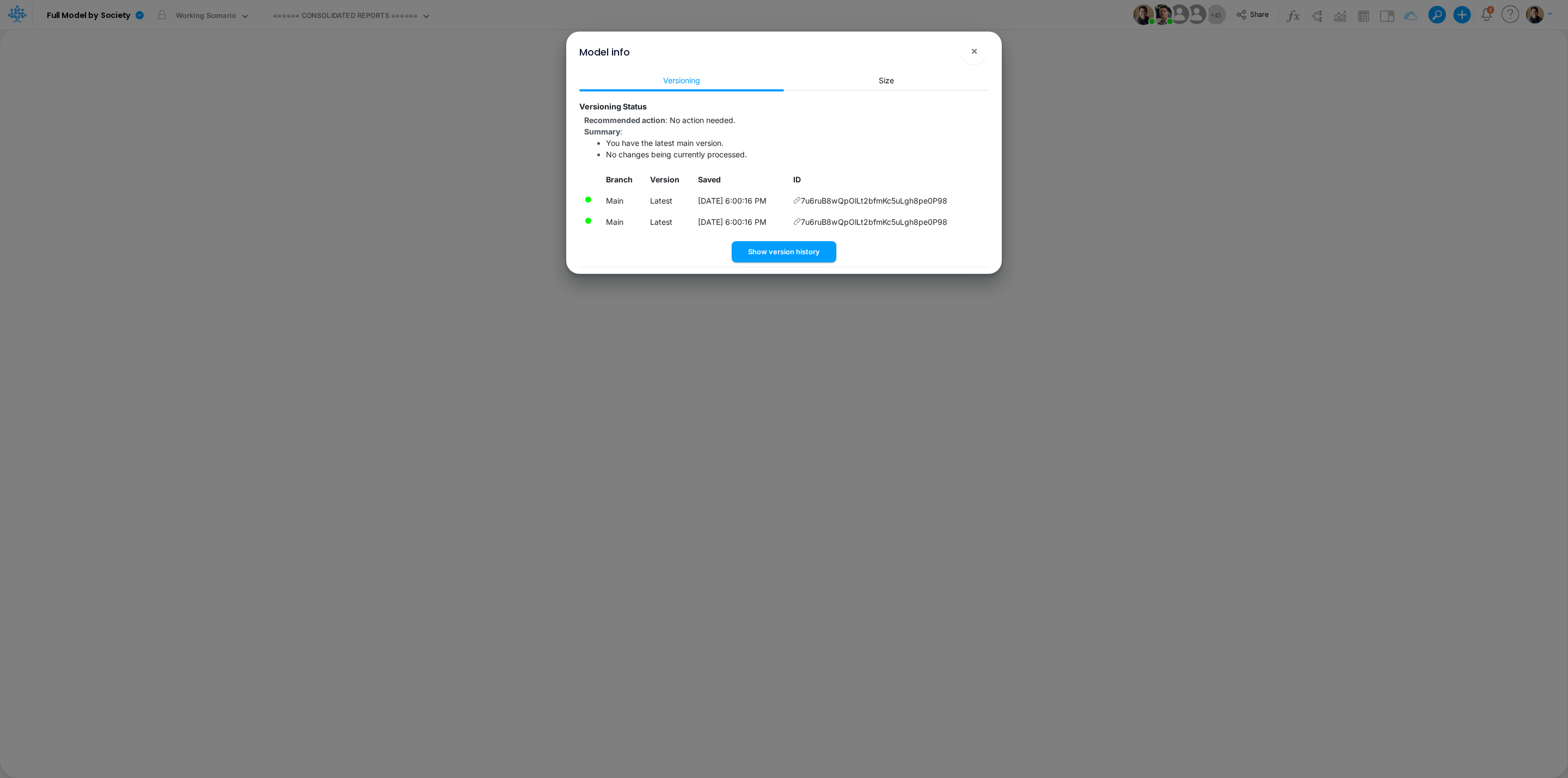
click at [791, 265] on div "Versioning Size Versioning Status Recommended action : No action needed. Summar…" at bounding box center [784, 171] width 427 height 206
click at [789, 253] on button "Show version history" at bounding box center [784, 251] width 105 height 21
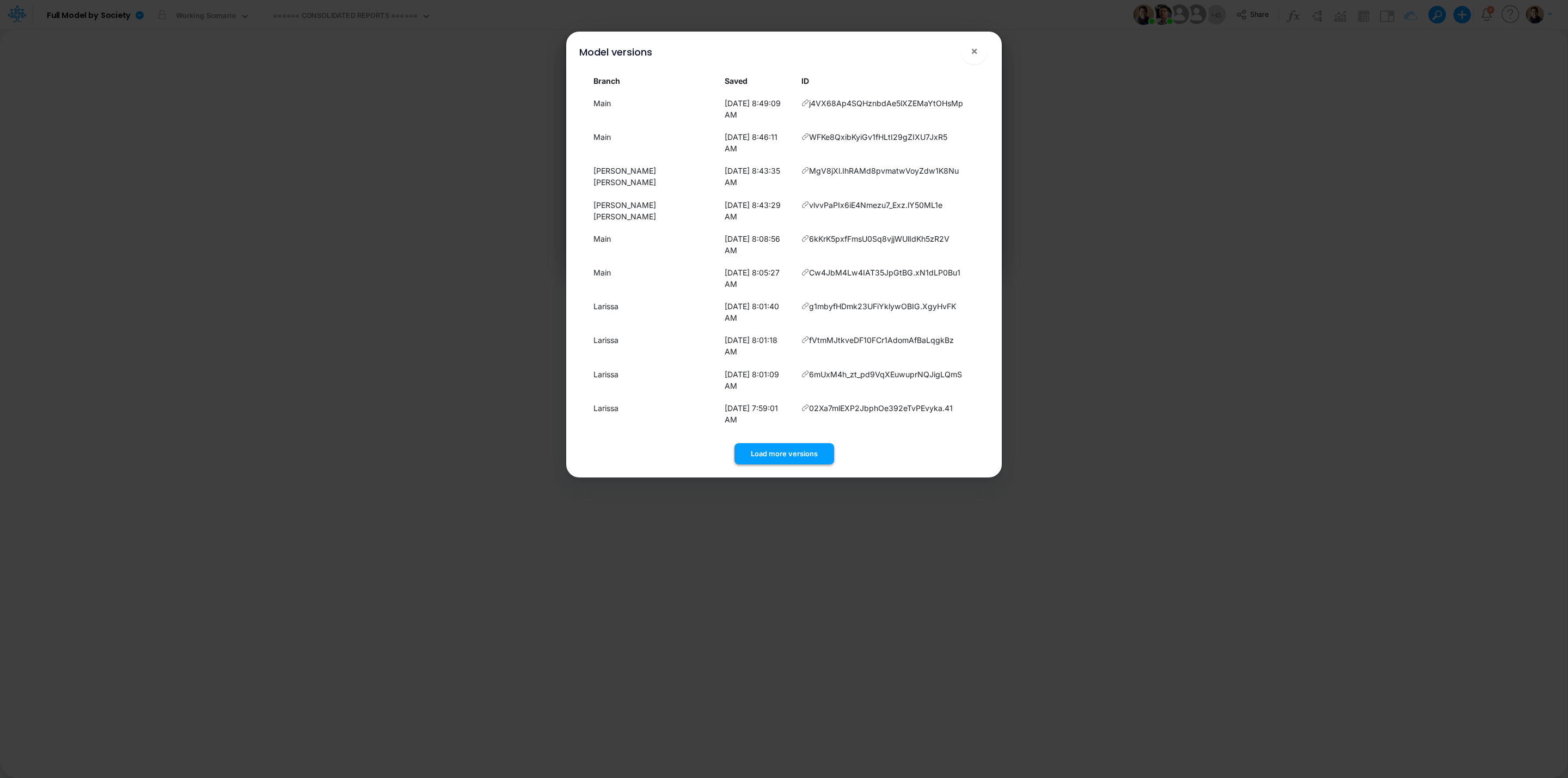
click at [811, 443] on button "Load more versions" at bounding box center [784, 453] width 100 height 21
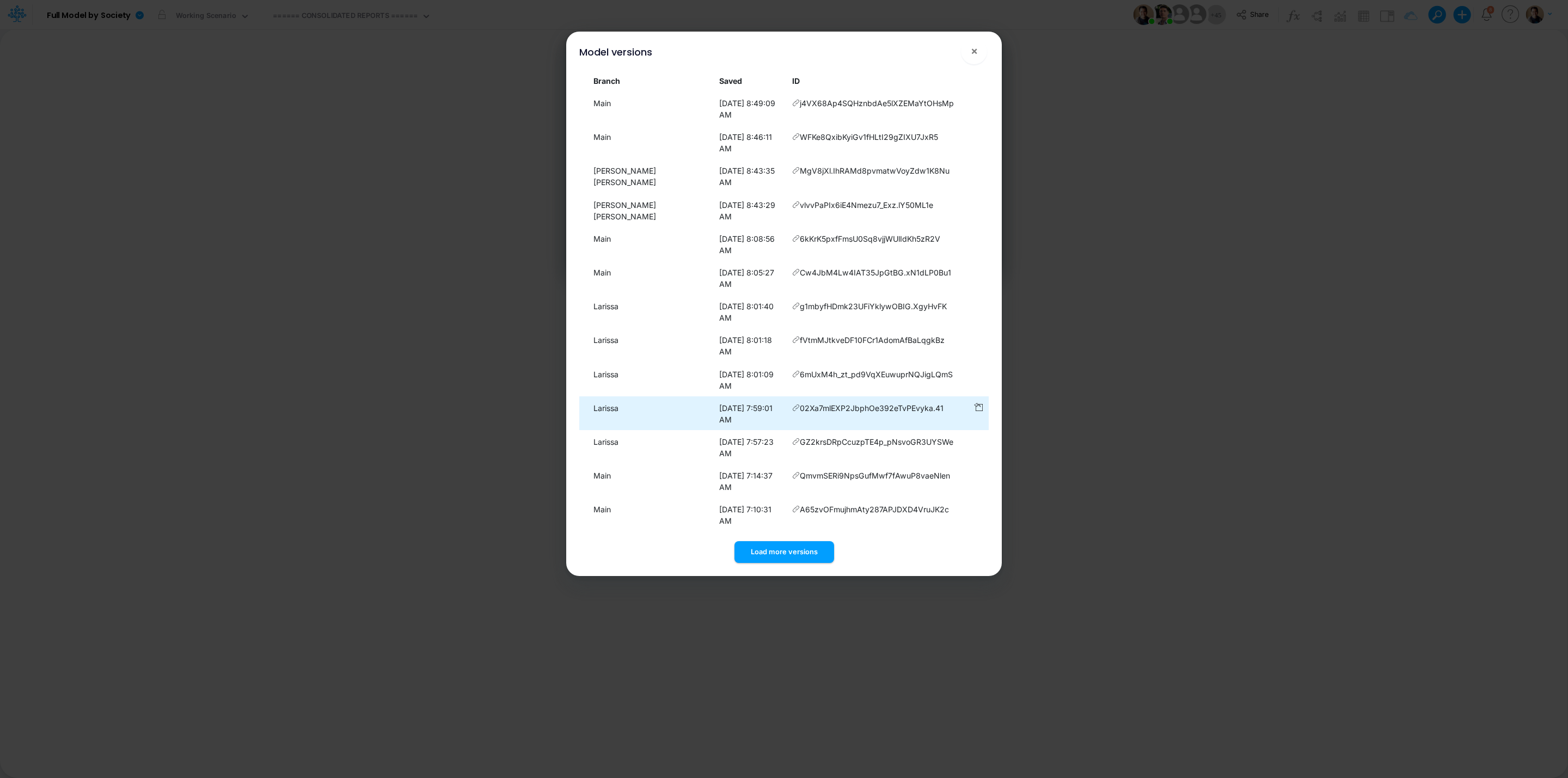
scroll to position [10, 0]
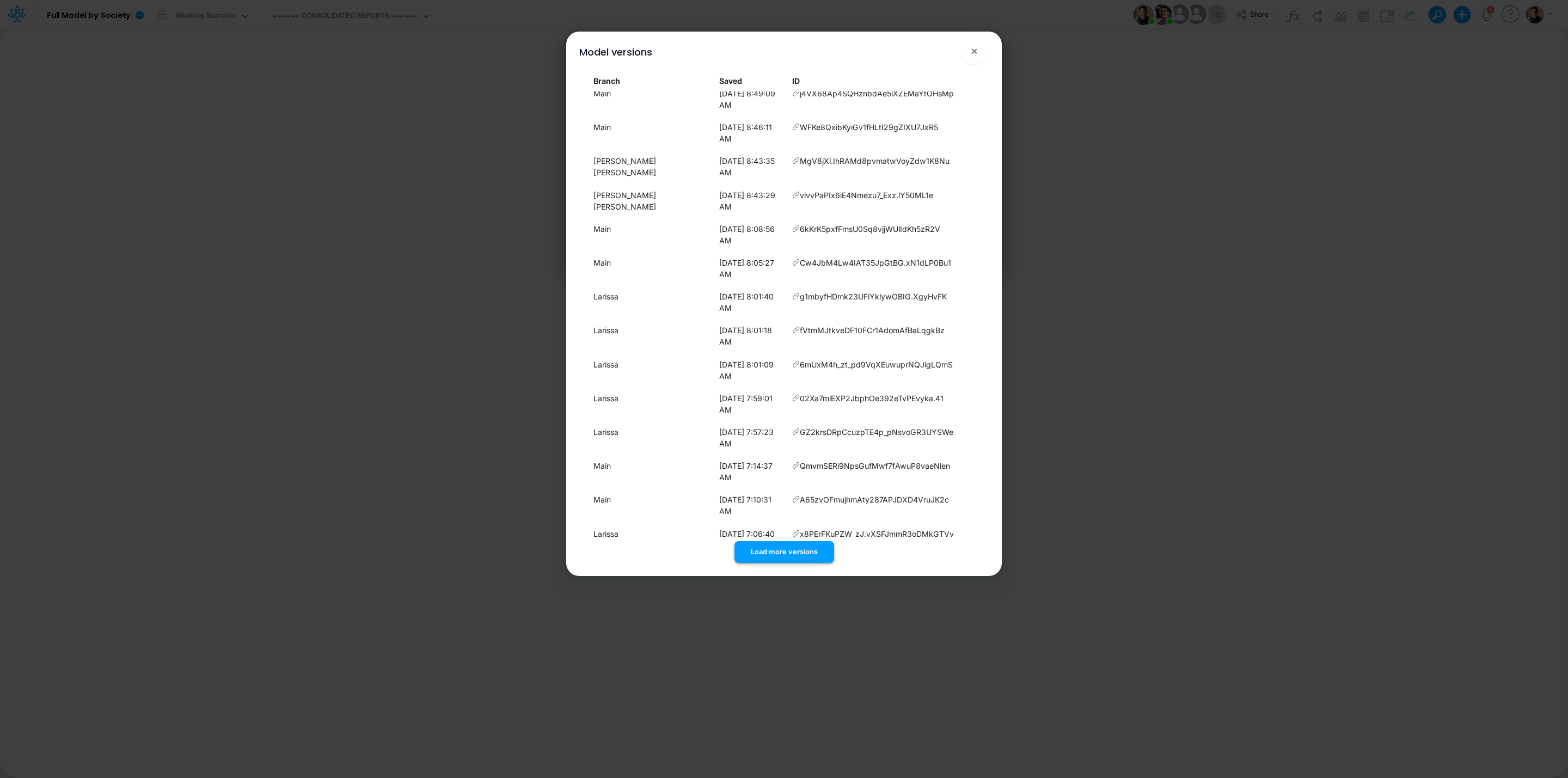
click at [804, 548] on button "Load more versions" at bounding box center [784, 552] width 100 height 21
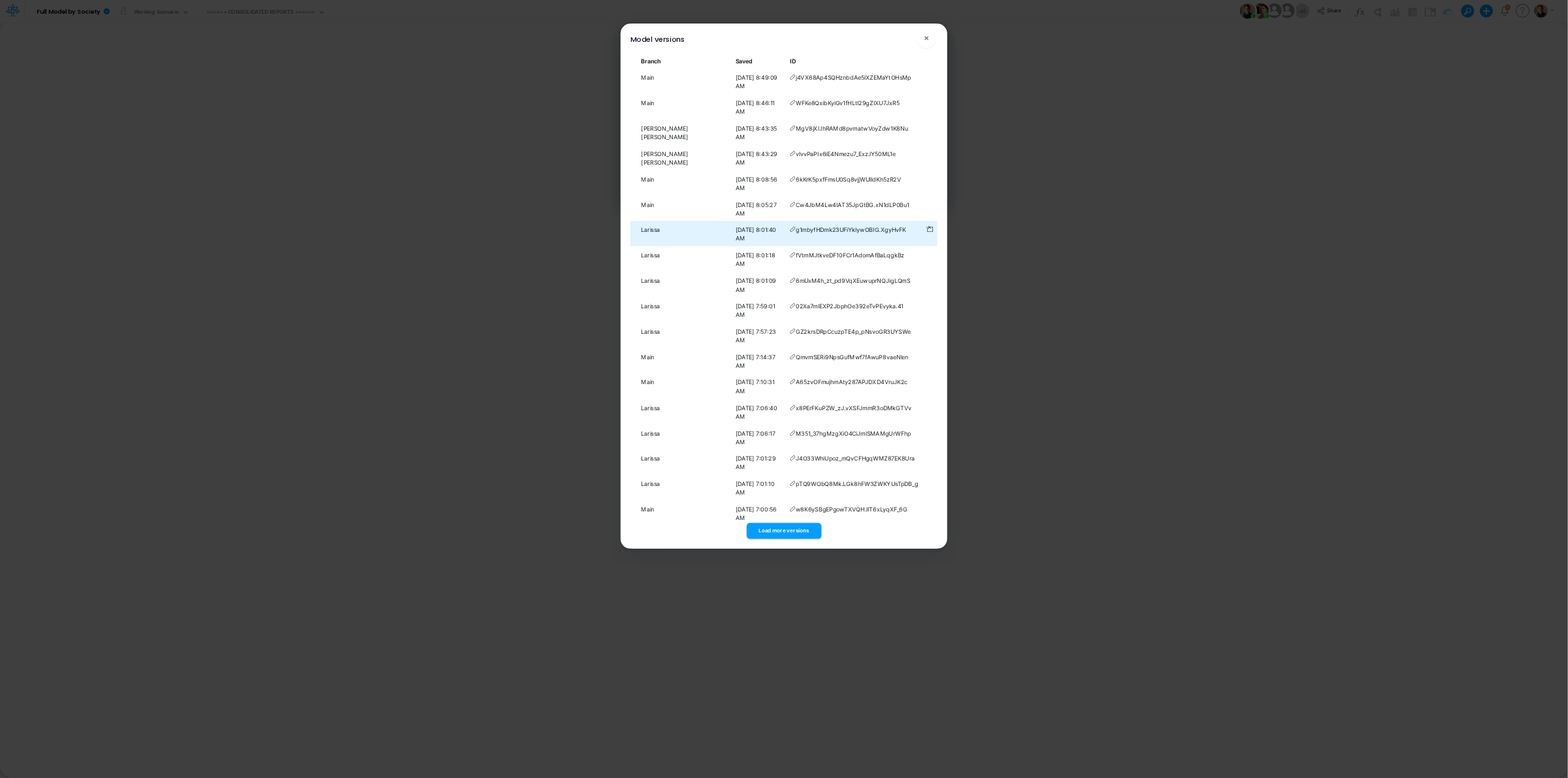
scroll to position [130, 0]
click at [1483, 54] on span "×" at bounding box center [1482, 60] width 9 height 16
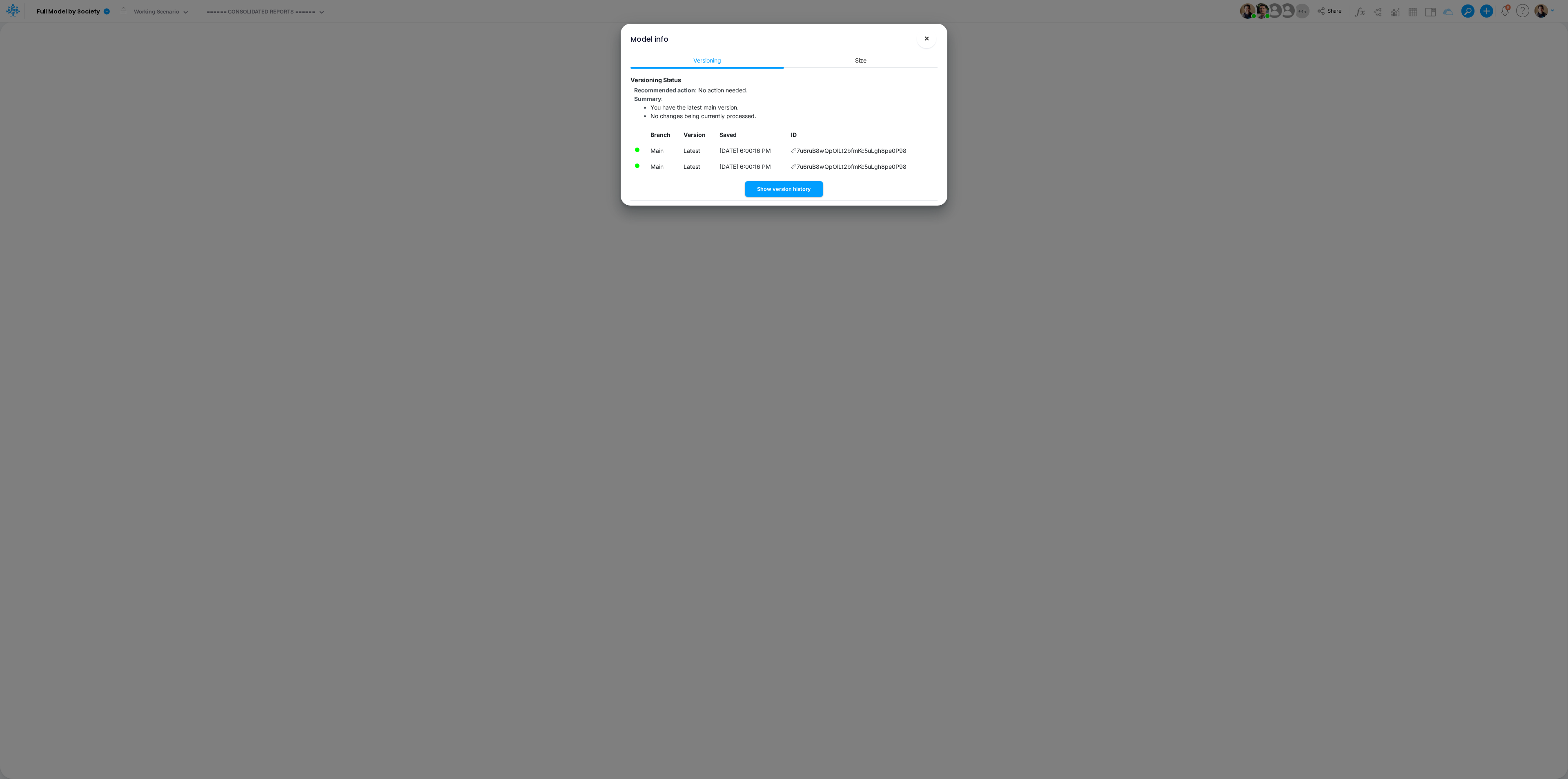
click at [929, 38] on button "×" at bounding box center [926, 38] width 19 height 19
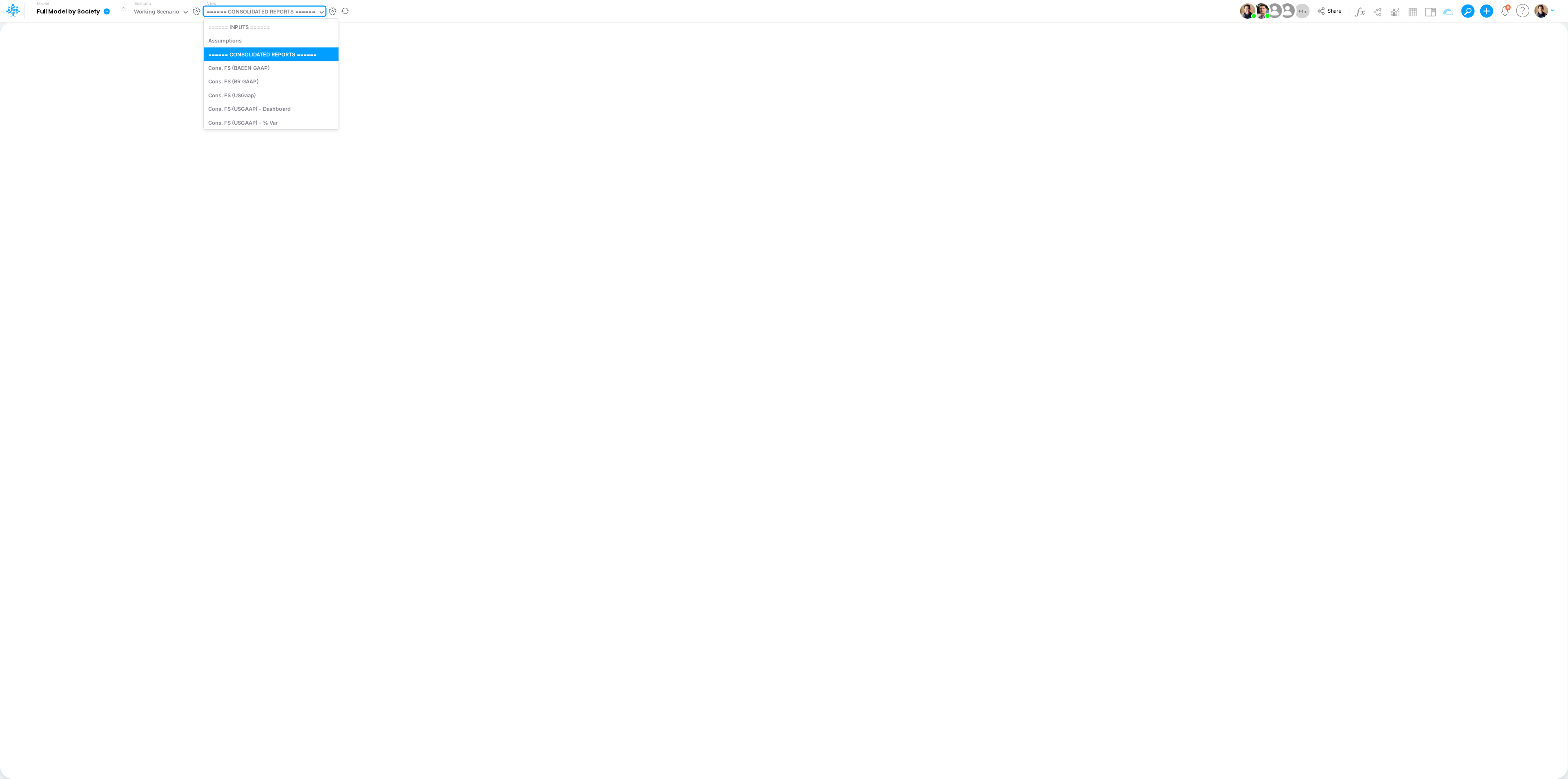
click at [273, 10] on div "====== CONSOLIDATED REPORTS ======" at bounding box center [261, 12] width 108 height 9
type input "c"
type input "d"
type input "dc by"
click at [265, 24] on div "DC by Vertical" at bounding box center [259, 27] width 110 height 13
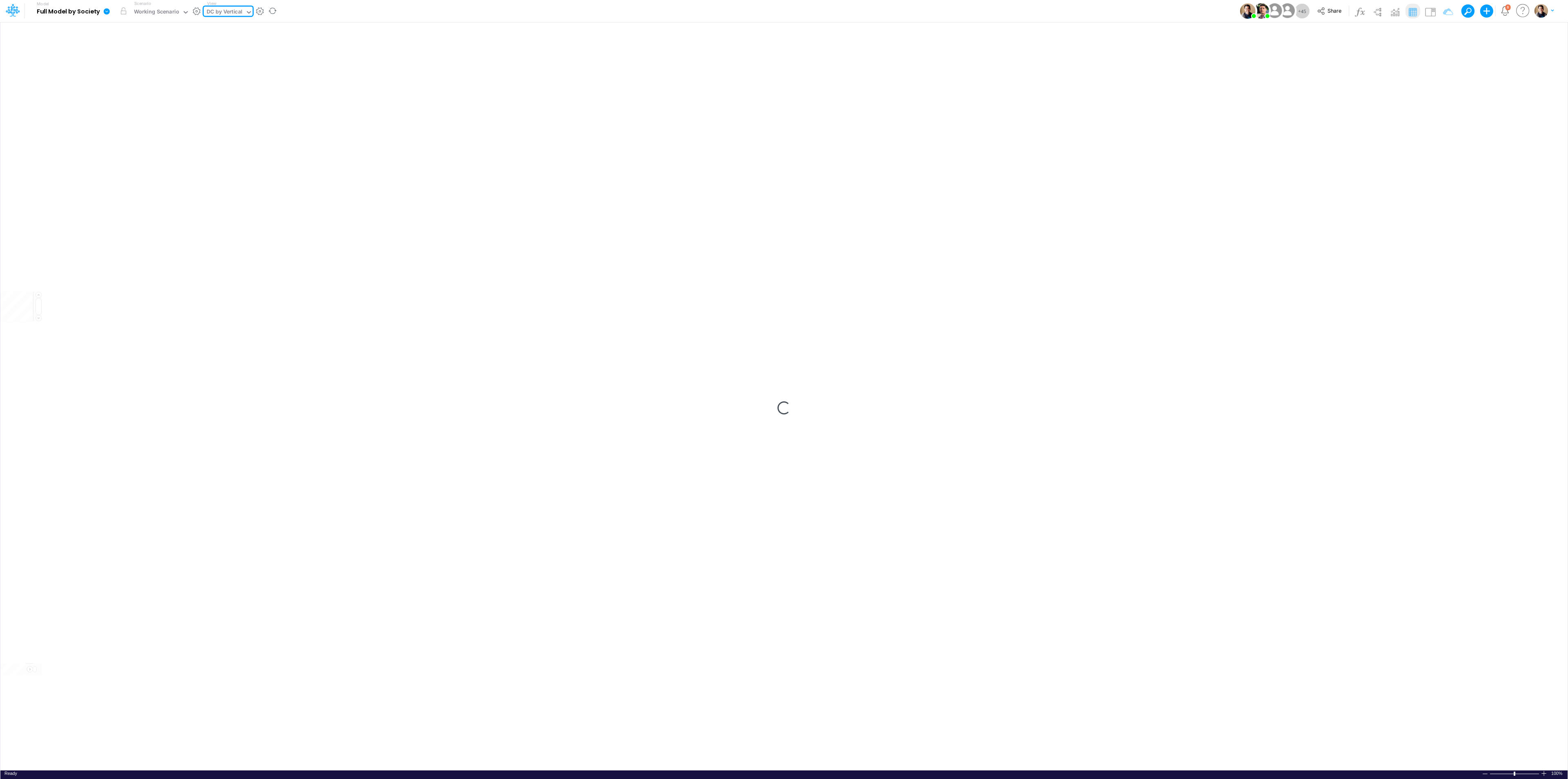
type input "DC by Vertical"
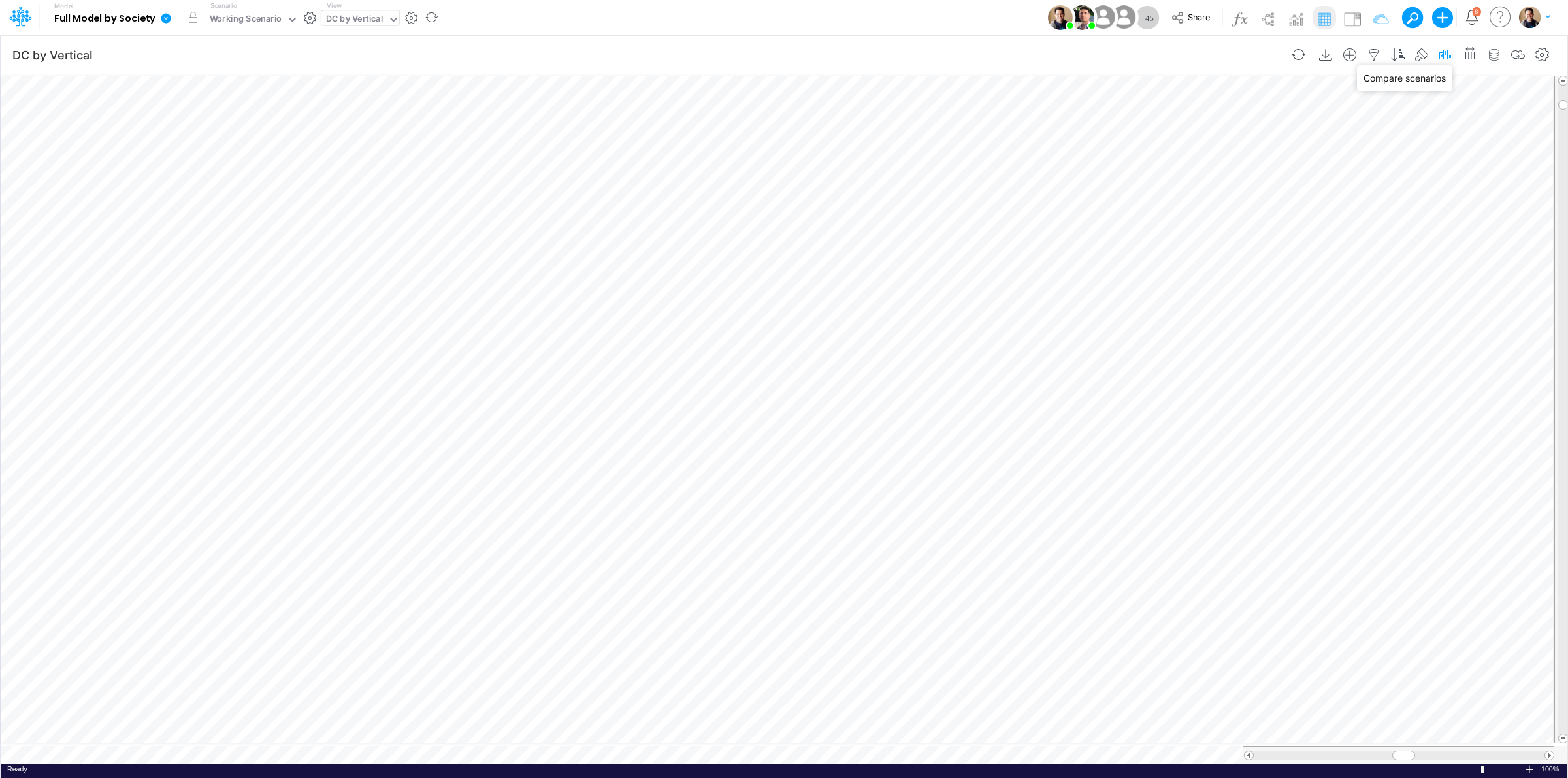
click at [1444, 53] on icon "button" at bounding box center [1445, 56] width 19 height 14
click at [1372, 53] on icon "button" at bounding box center [1374, 56] width 19 height 14
click at [1493, 50] on icon "button" at bounding box center [1494, 56] width 19 height 14
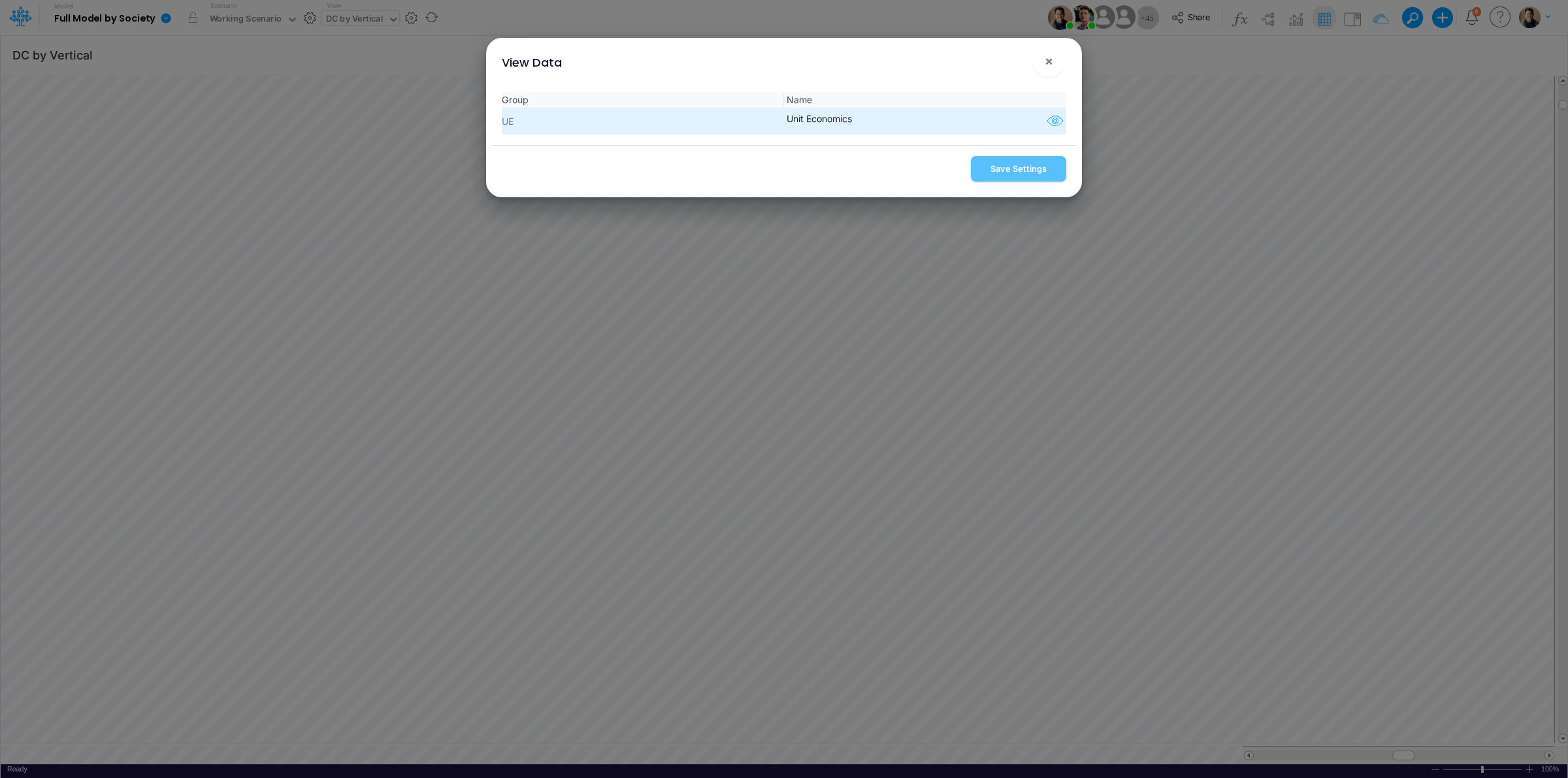
click at [1049, 118] on icon "button" at bounding box center [1055, 121] width 19 height 17
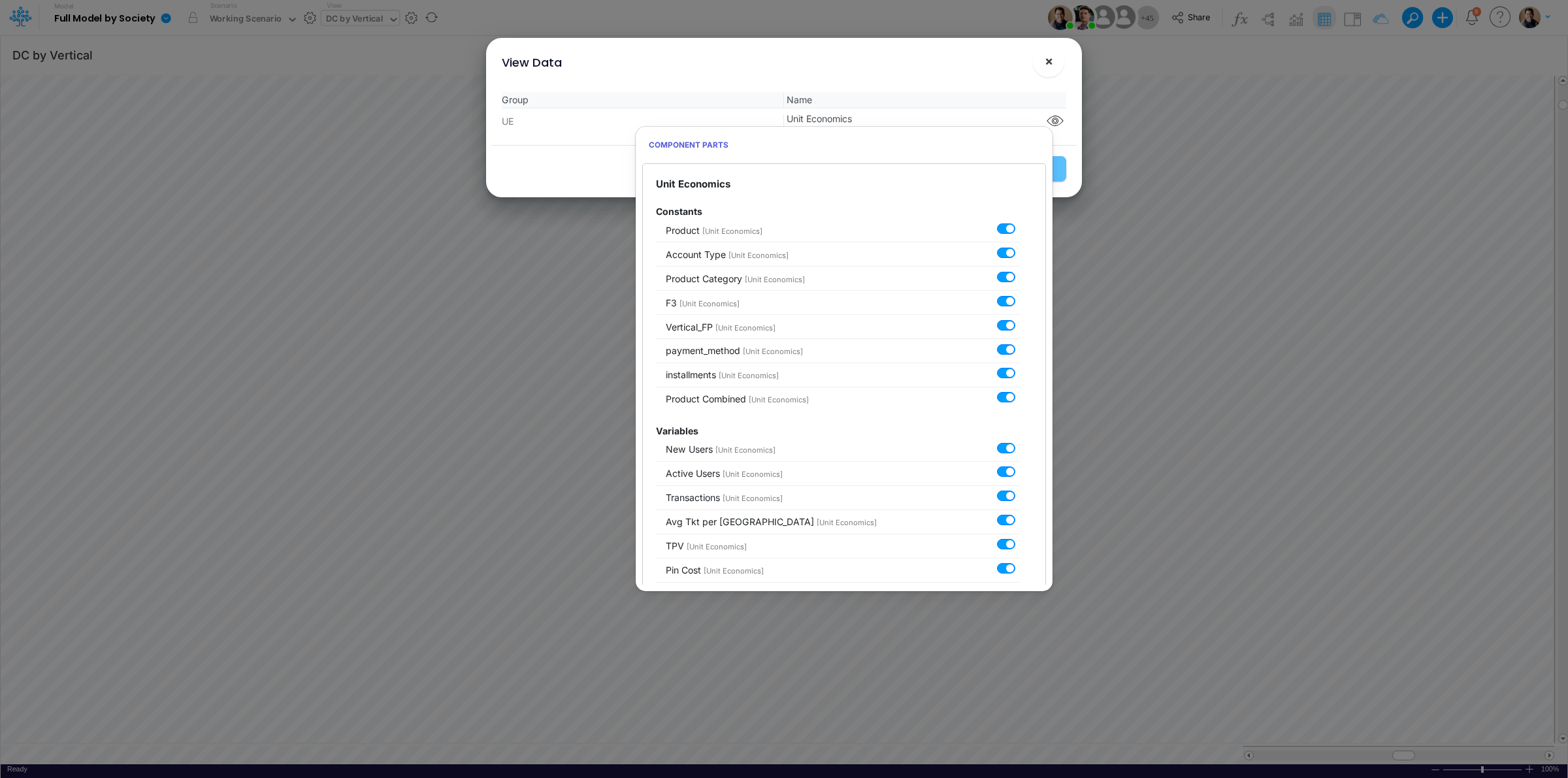
click at [1046, 59] on span "×" at bounding box center [1049, 60] width 9 height 16
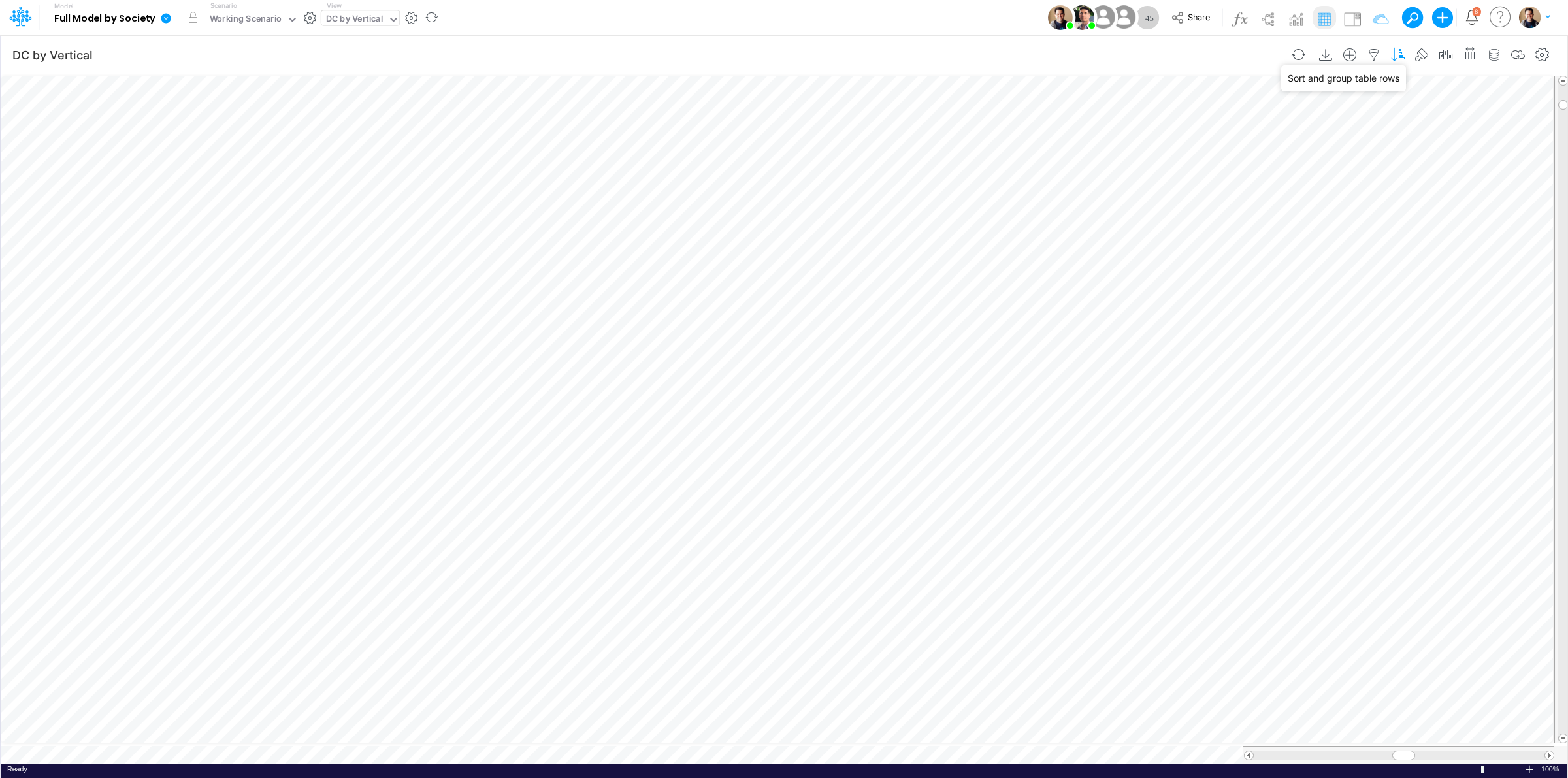
click at [1397, 53] on icon "button" at bounding box center [1399, 56] width 19 height 14
click at [1496, 53] on icon "button" at bounding box center [1494, 56] width 19 height 14
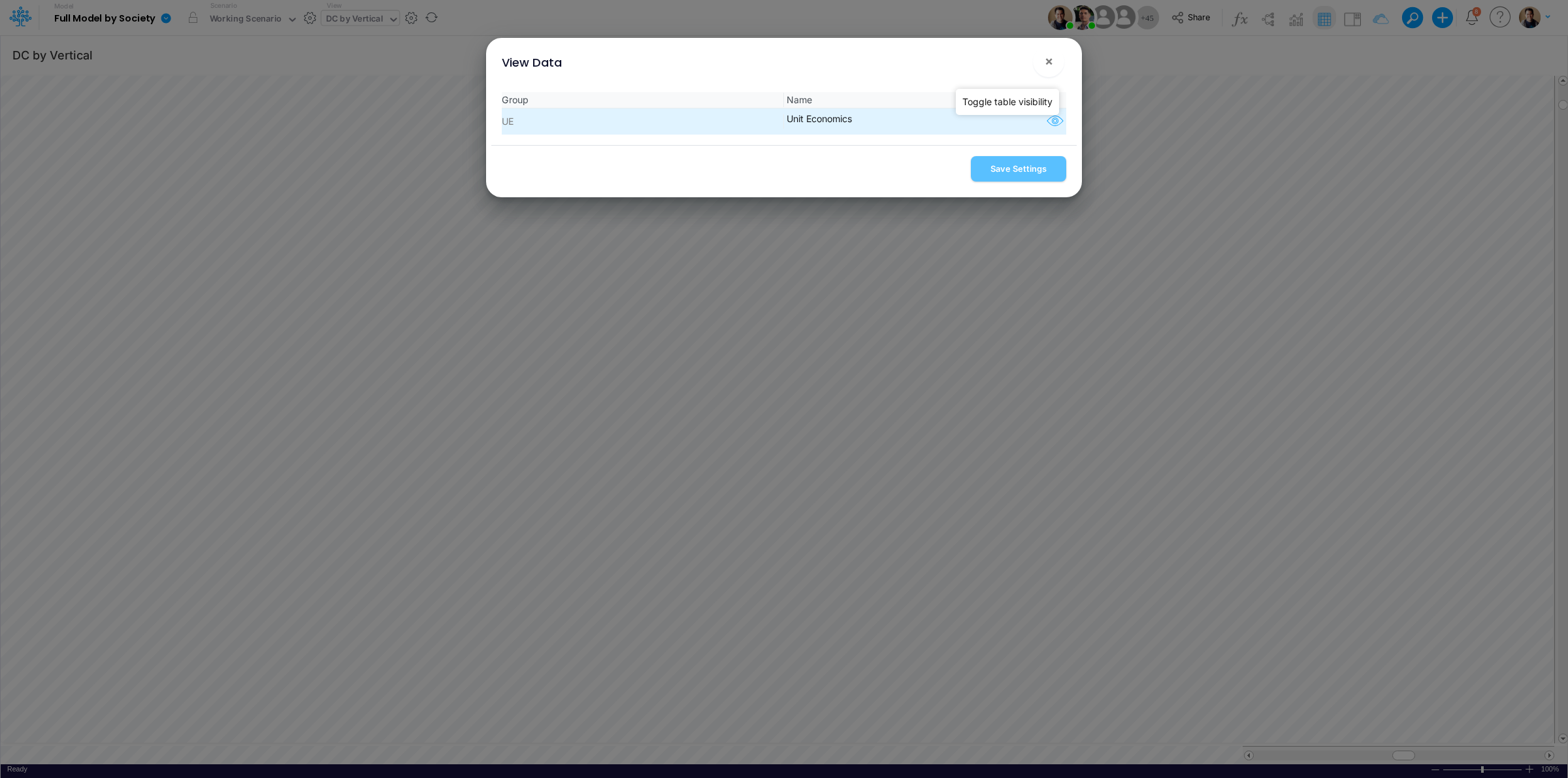
click at [1053, 121] on icon "button" at bounding box center [1055, 121] width 19 height 17
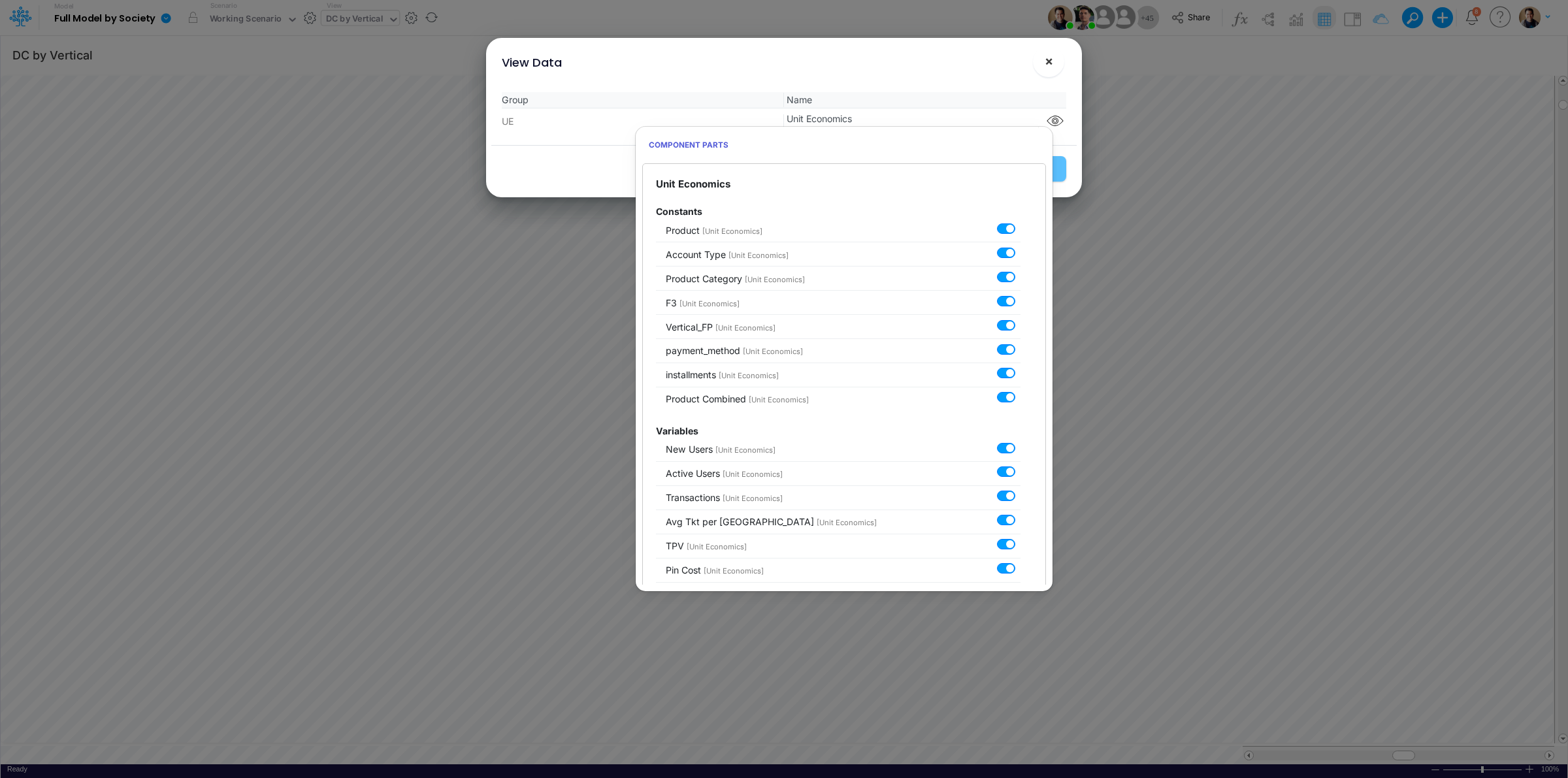
click at [1053, 62] on span "×" at bounding box center [1049, 60] width 9 height 16
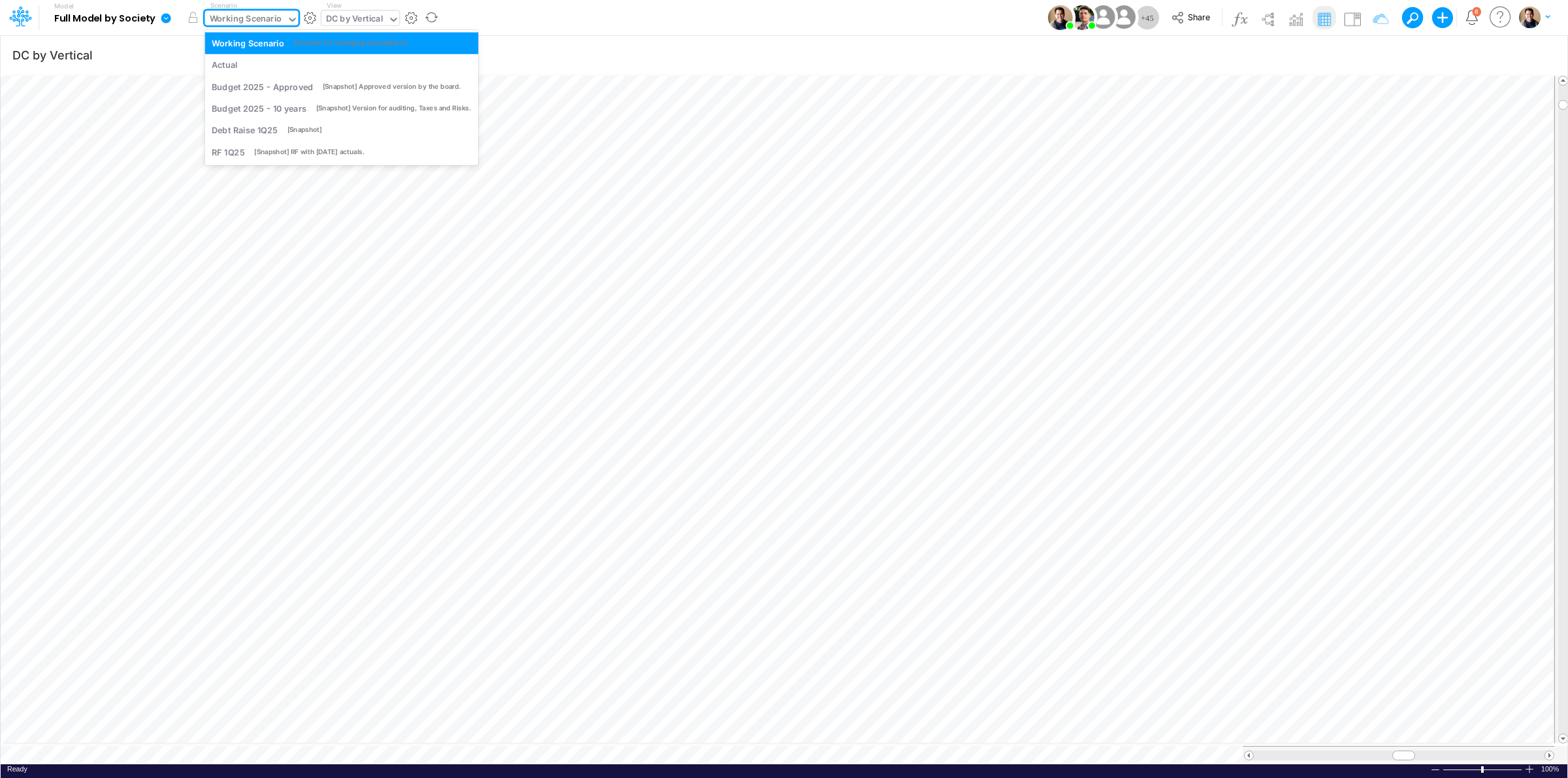
click at [271, 19] on div "Working Scenario" at bounding box center [245, 19] width 72 height 15
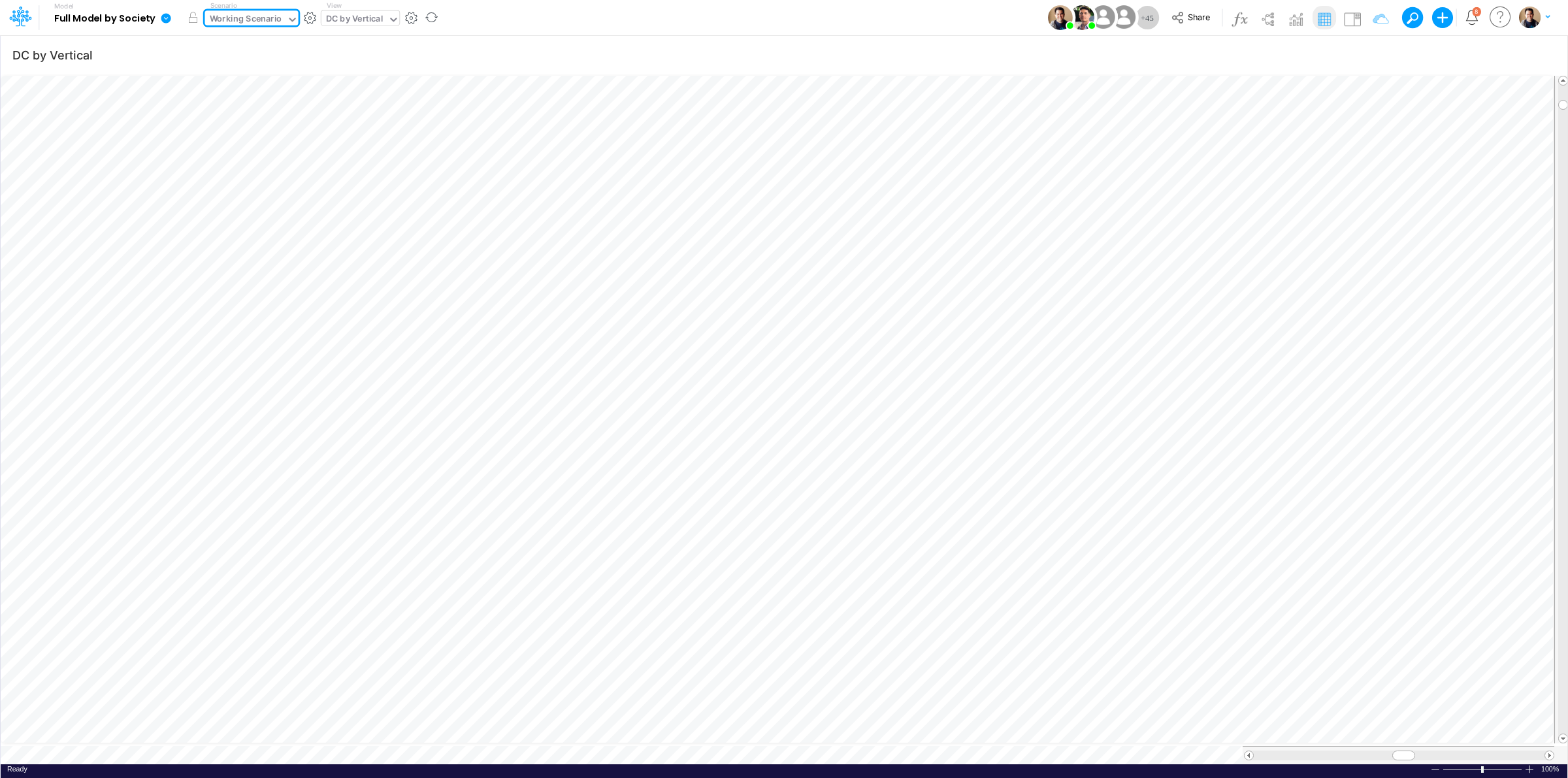
click at [271, 19] on div "Working Scenario" at bounding box center [245, 19] width 72 height 15
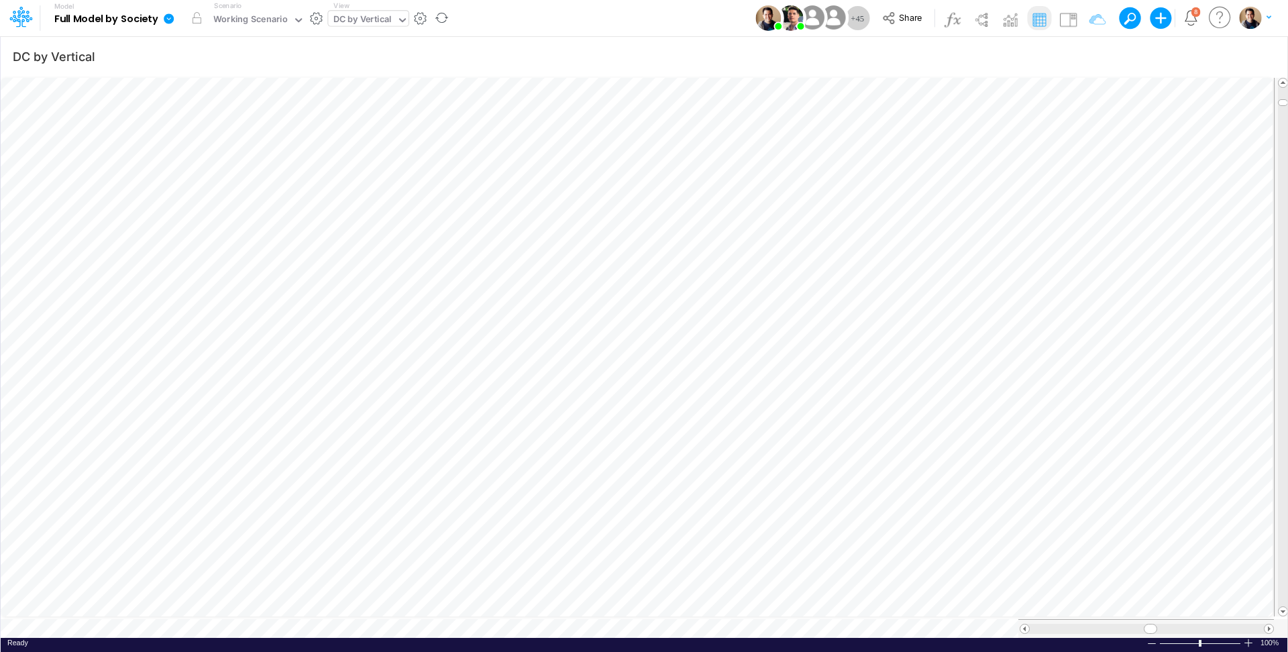
click at [166, 18] on icon at bounding box center [169, 18] width 10 height 10
click at [242, 138] on button "View model info" at bounding box center [236, 139] width 144 height 21
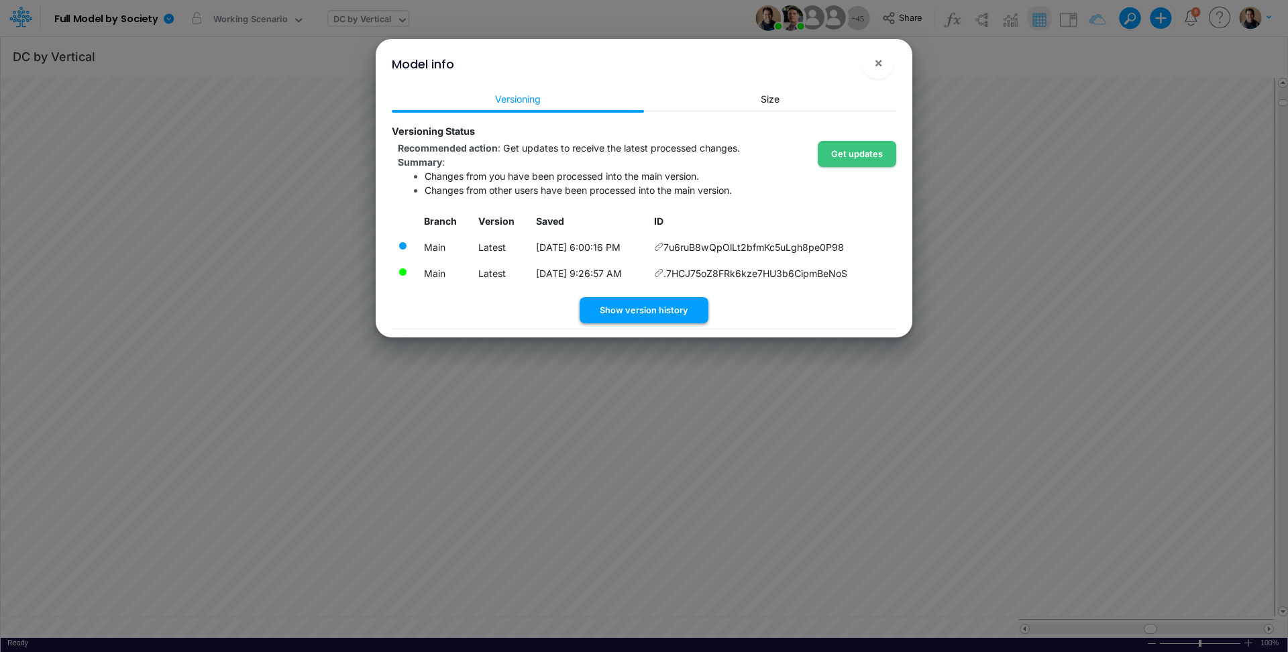
click at [662, 306] on button "Show version history" at bounding box center [644, 310] width 129 height 26
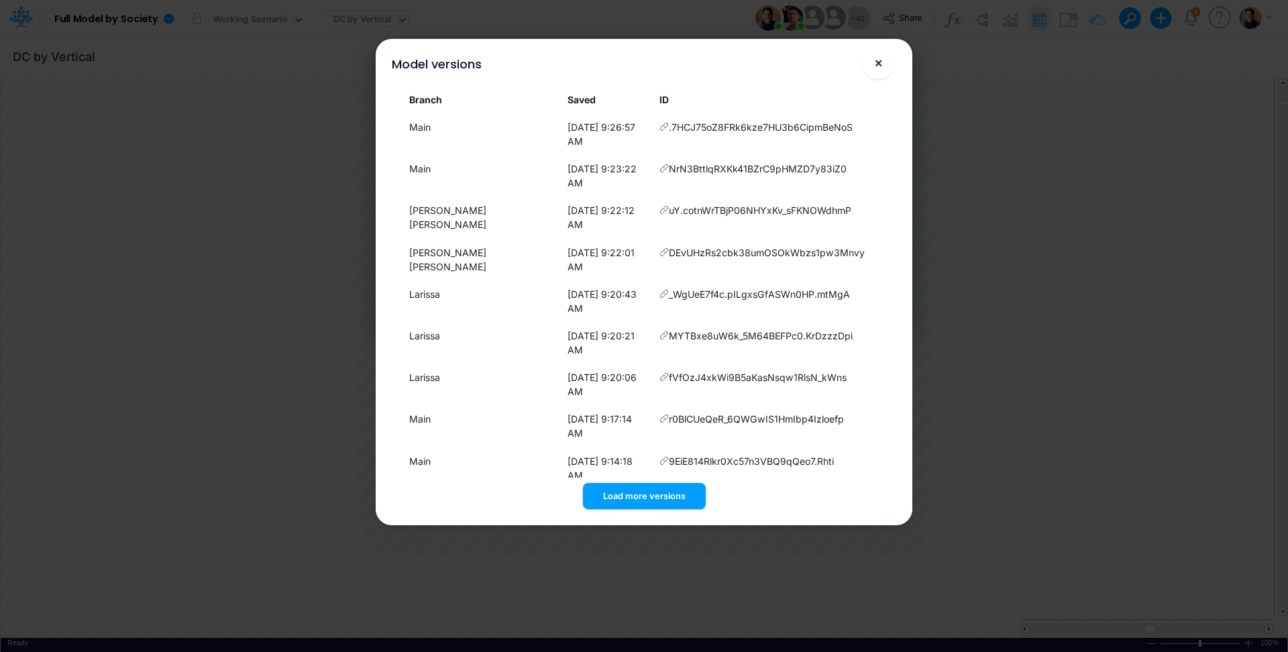
click at [878, 62] on span "×" at bounding box center [878, 62] width 9 height 16
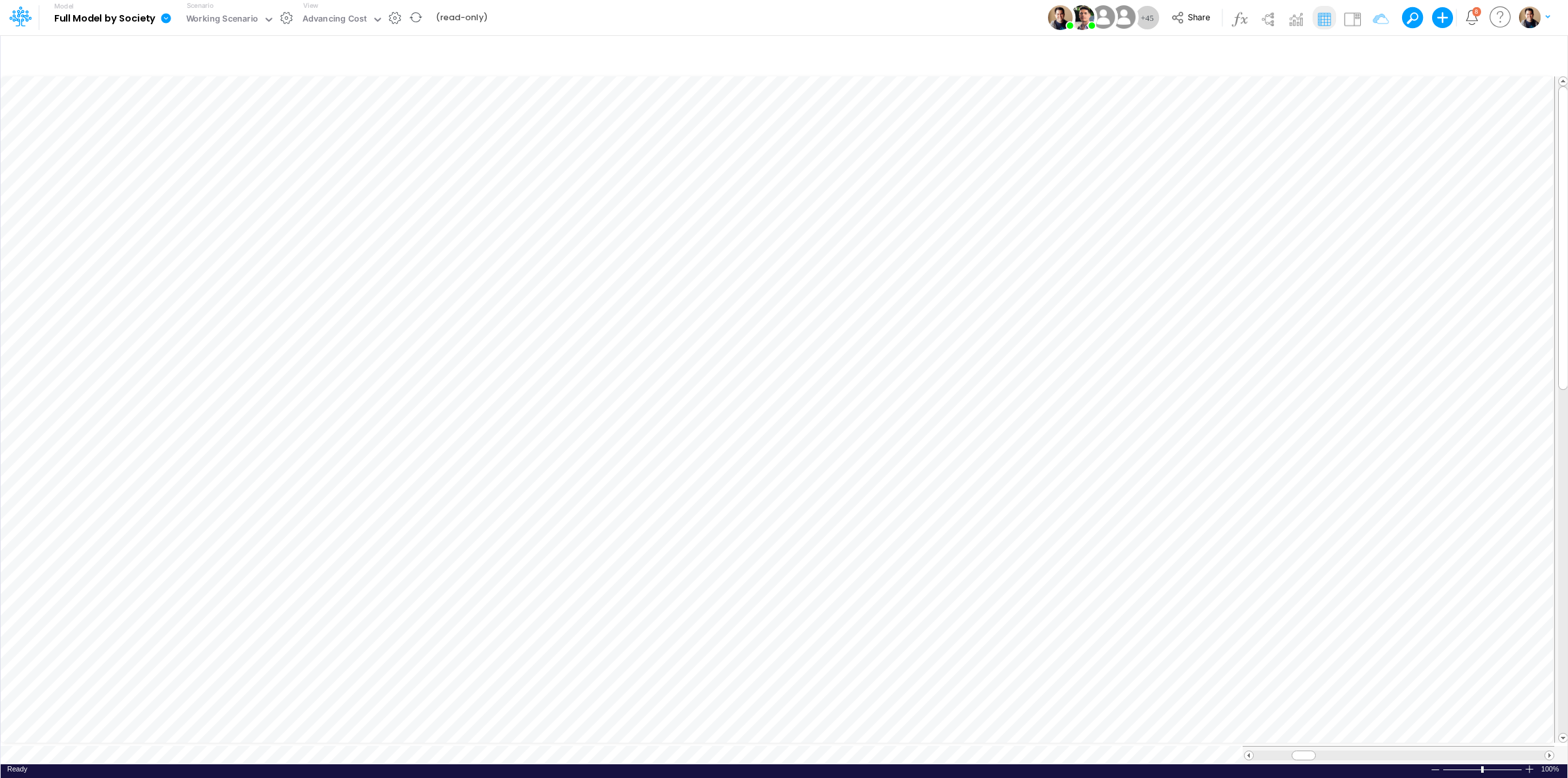
click at [168, 17] on icon at bounding box center [167, 18] width 10 height 10
click at [230, 132] on button "View model info" at bounding box center [232, 135] width 140 height 20
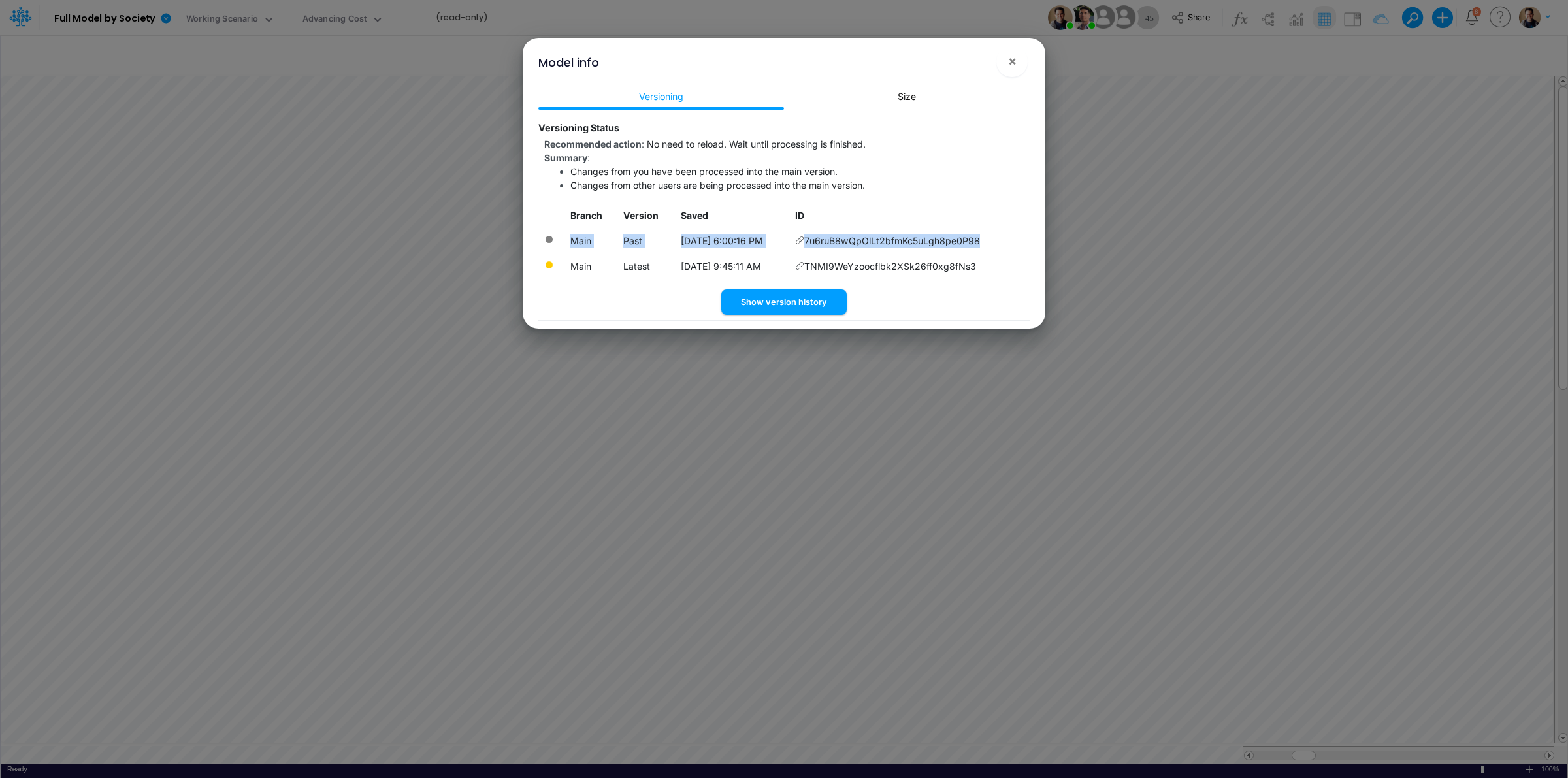
drag, startPoint x: 997, startPoint y: 238, endPoint x: 567, endPoint y: 243, distance: 430.0
click at [567, 243] on tr "Main Past [DATE] 6:00:16 PM 7u6ruB8wQpOlLt2bfmKc5uLgh8pe0P98" at bounding box center [784, 241] width 491 height 25
copy tr "Main Past [DATE] 6:00:16 PM 7u6ruB8wQpOlLt2bfmKc5uLgh8pe0P98"
click at [786, 291] on button "Show version history" at bounding box center [784, 302] width 126 height 25
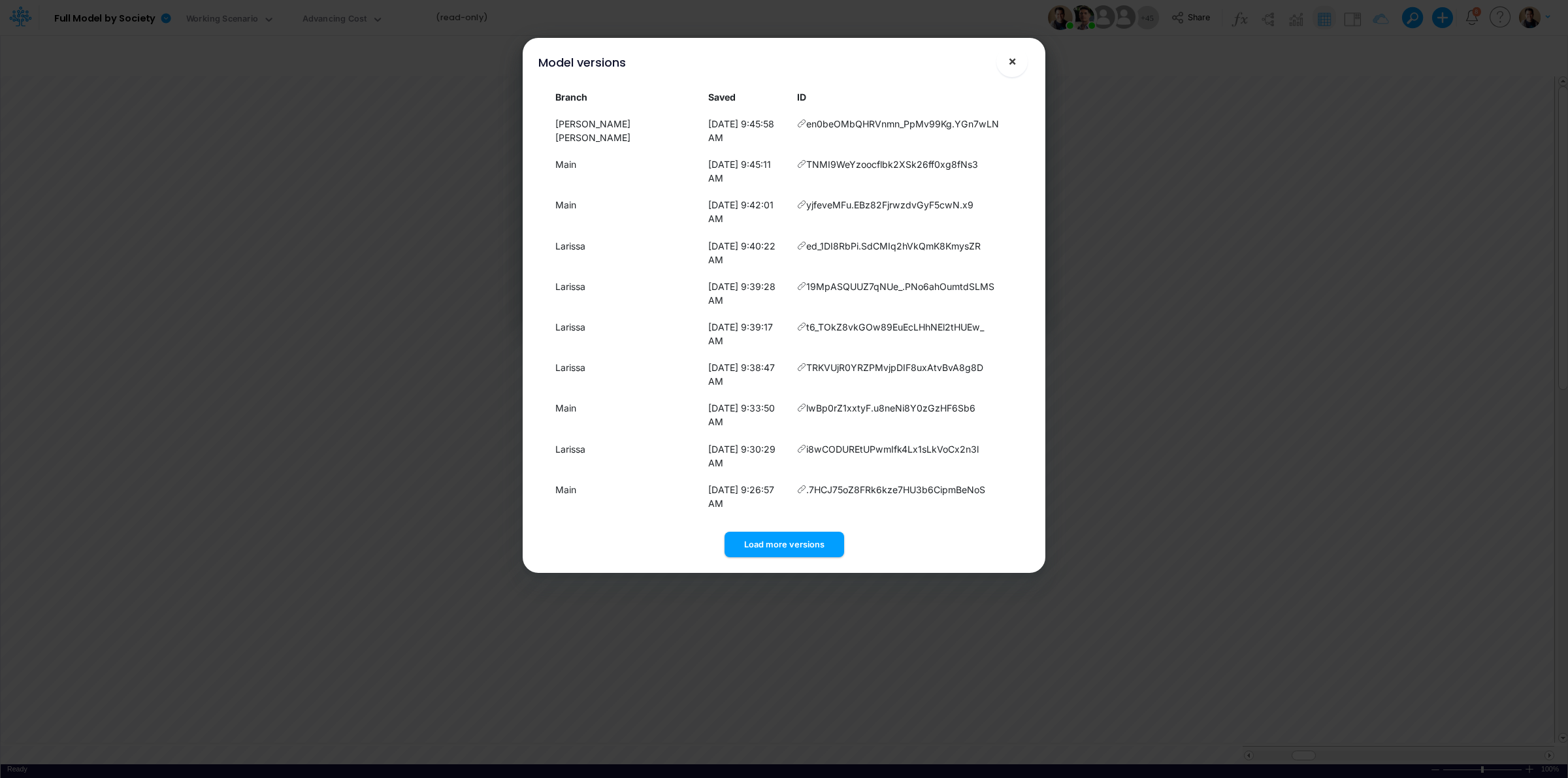
click at [1018, 63] on button "×" at bounding box center [1012, 61] width 31 height 31
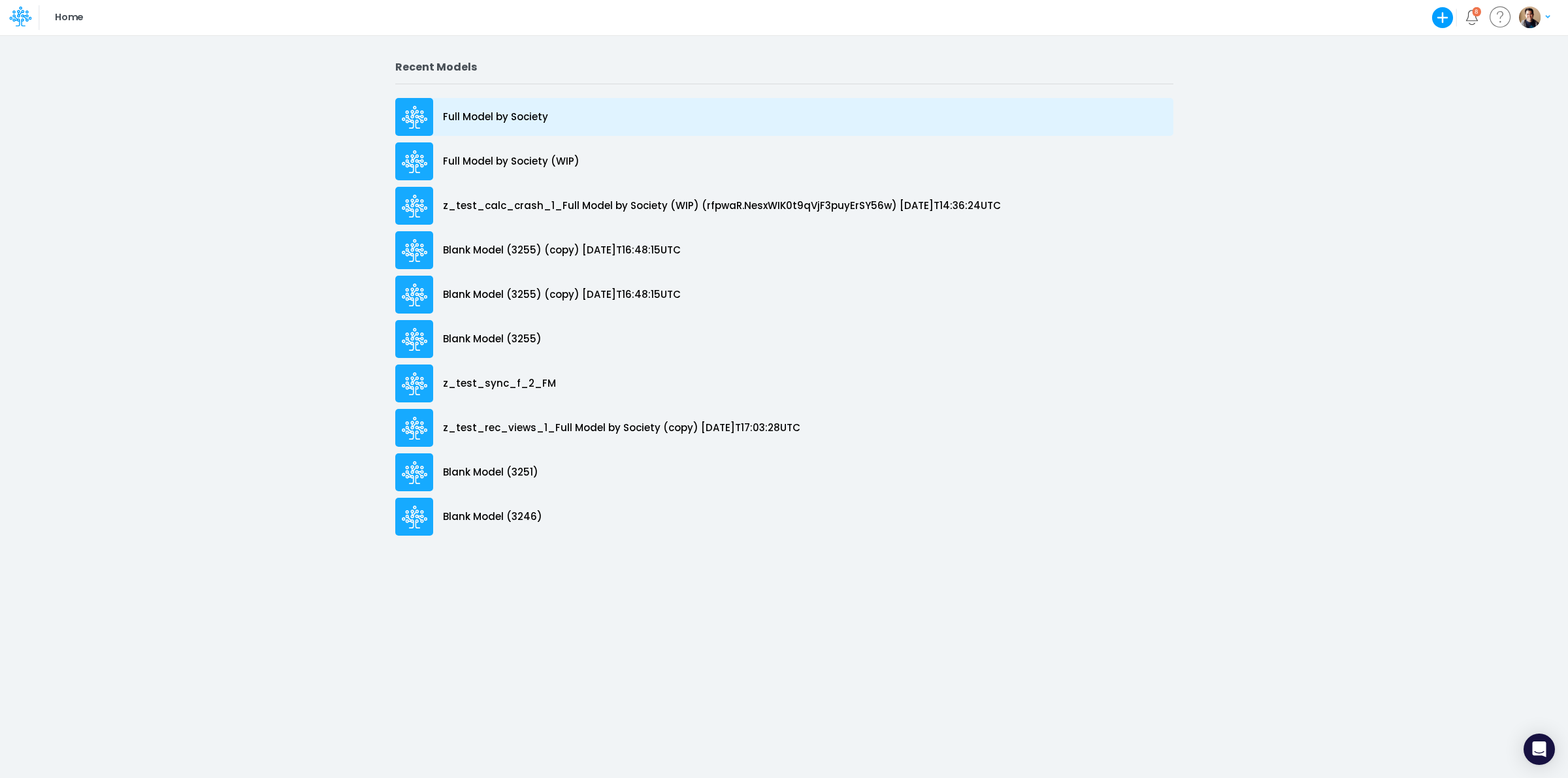
click at [523, 105] on div "Full Model by Society" at bounding box center [784, 117] width 778 height 38
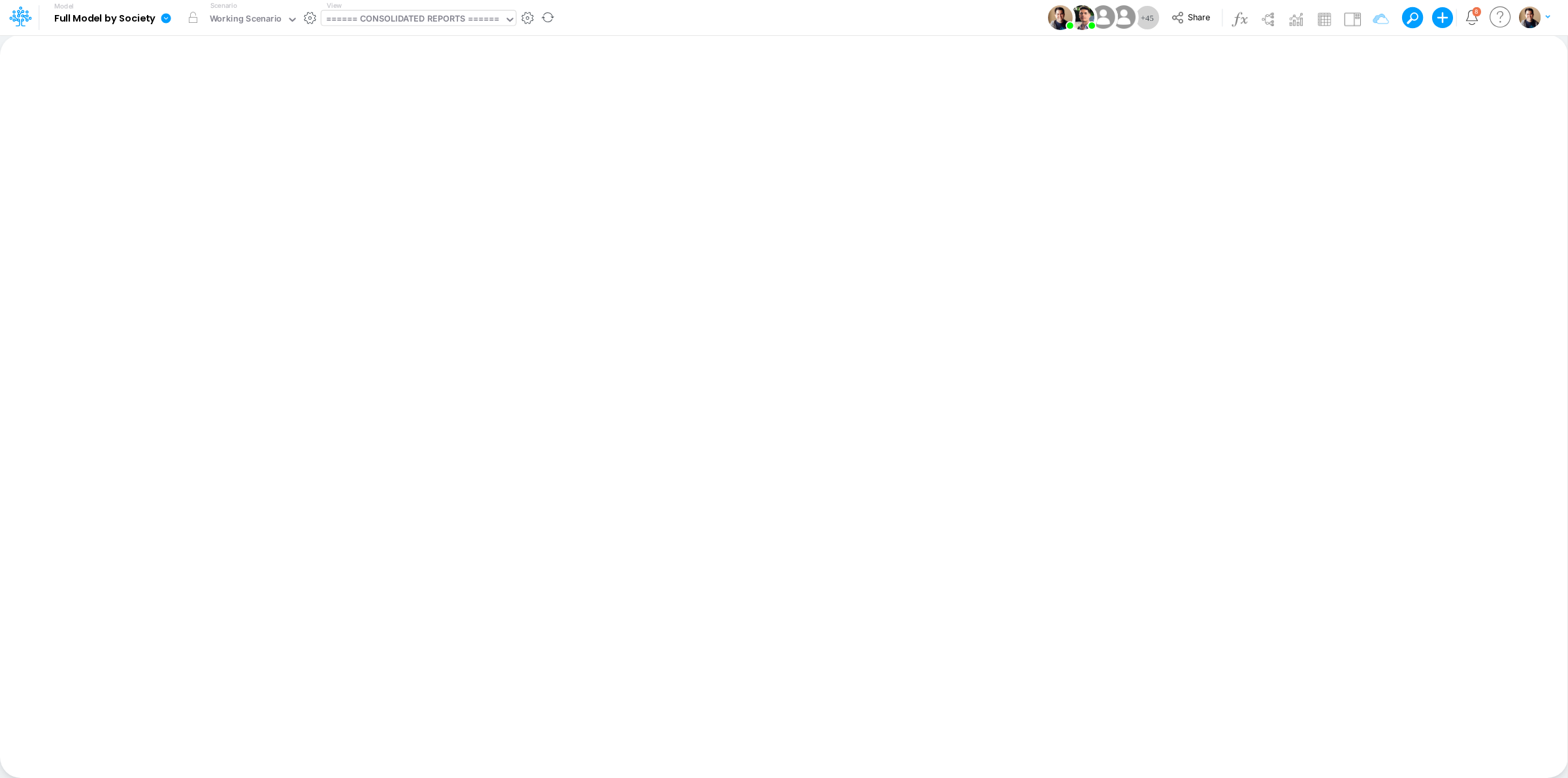
click at [434, 15] on div "====== CONSOLIDATED REPORTS ======" at bounding box center [413, 19] width 173 height 15
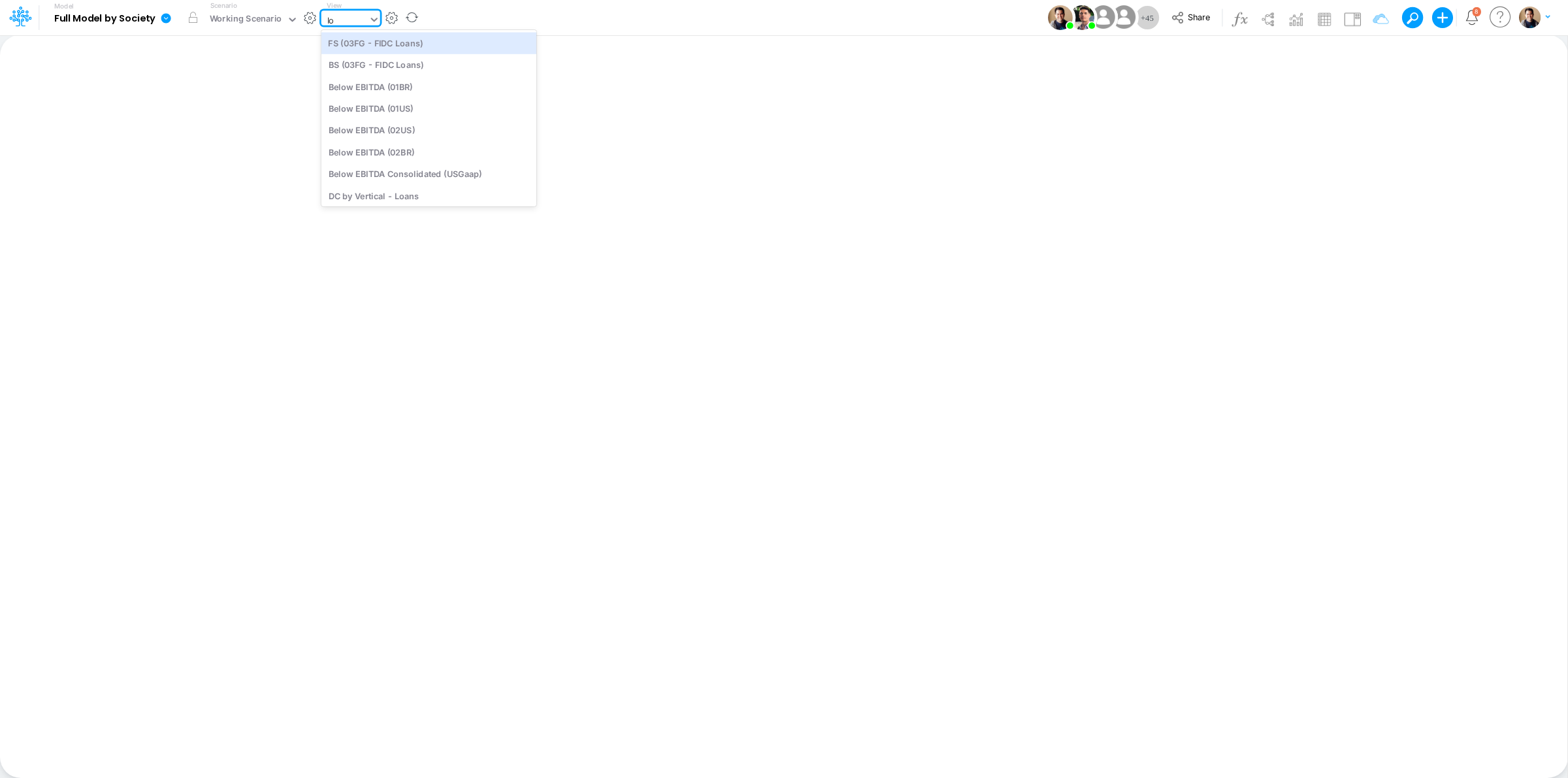
type input "l"
type input "debt"
click at [427, 44] on div "Debt Schedules - Loans" at bounding box center [409, 43] width 176 height 21
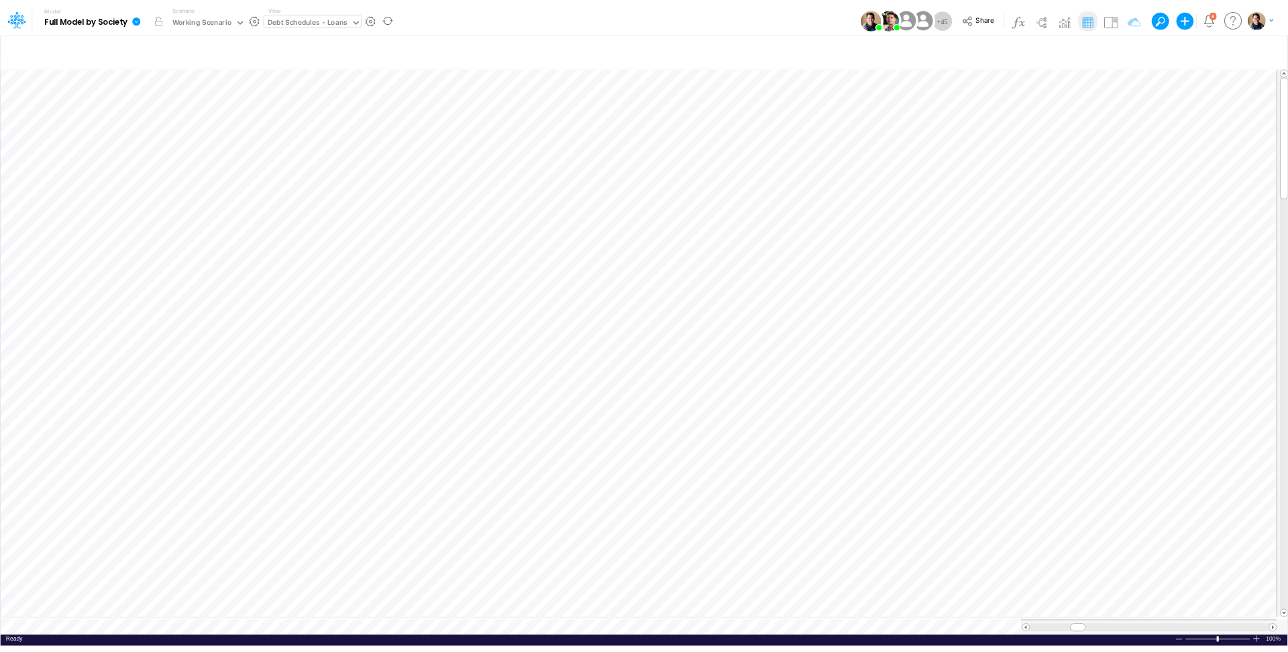
scroll to position [0, 1]
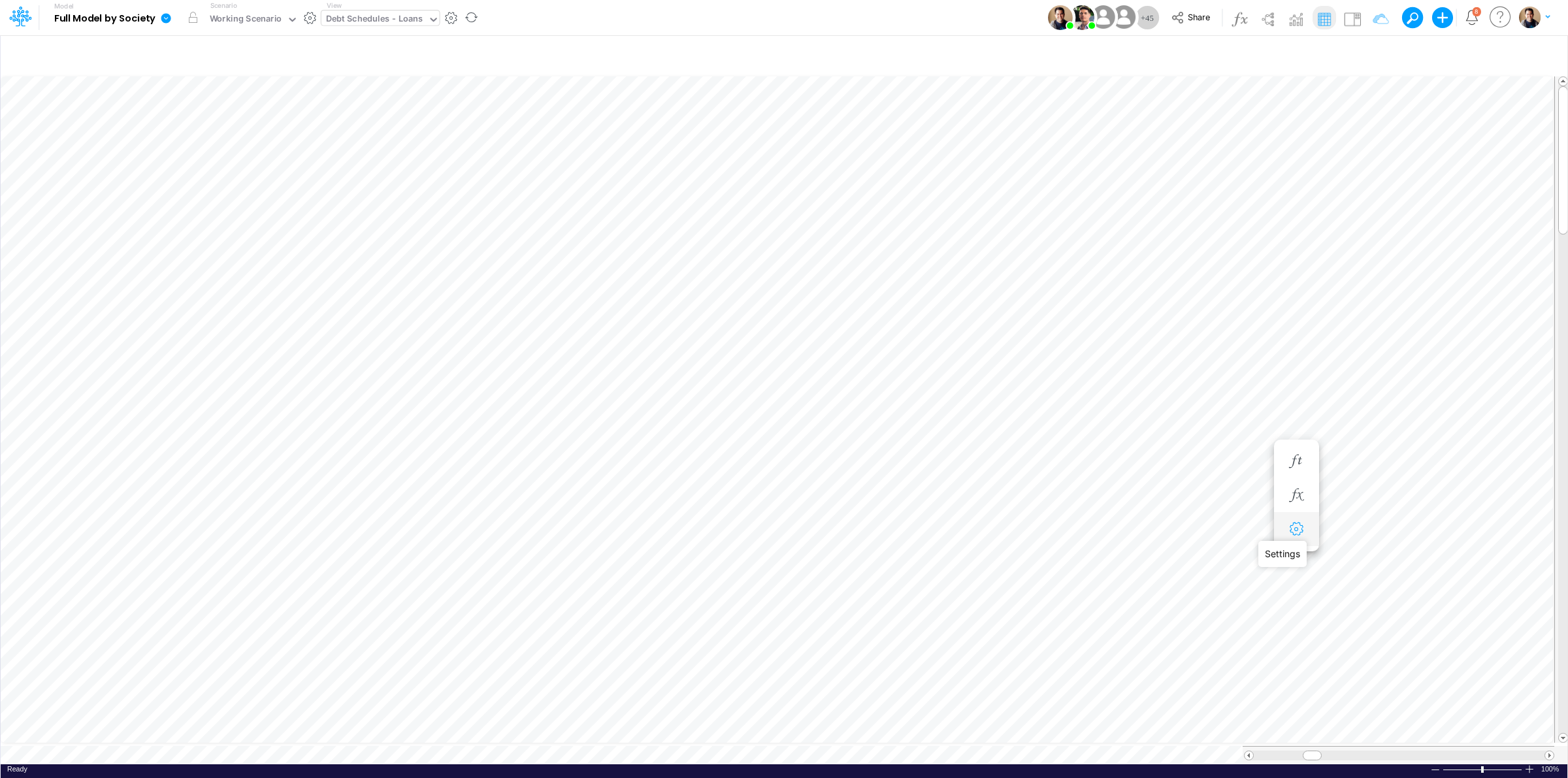
click at [1297, 525] on icon "button" at bounding box center [1296, 530] width 19 height 14
select select "sum"
select select "field"
select select "Number"
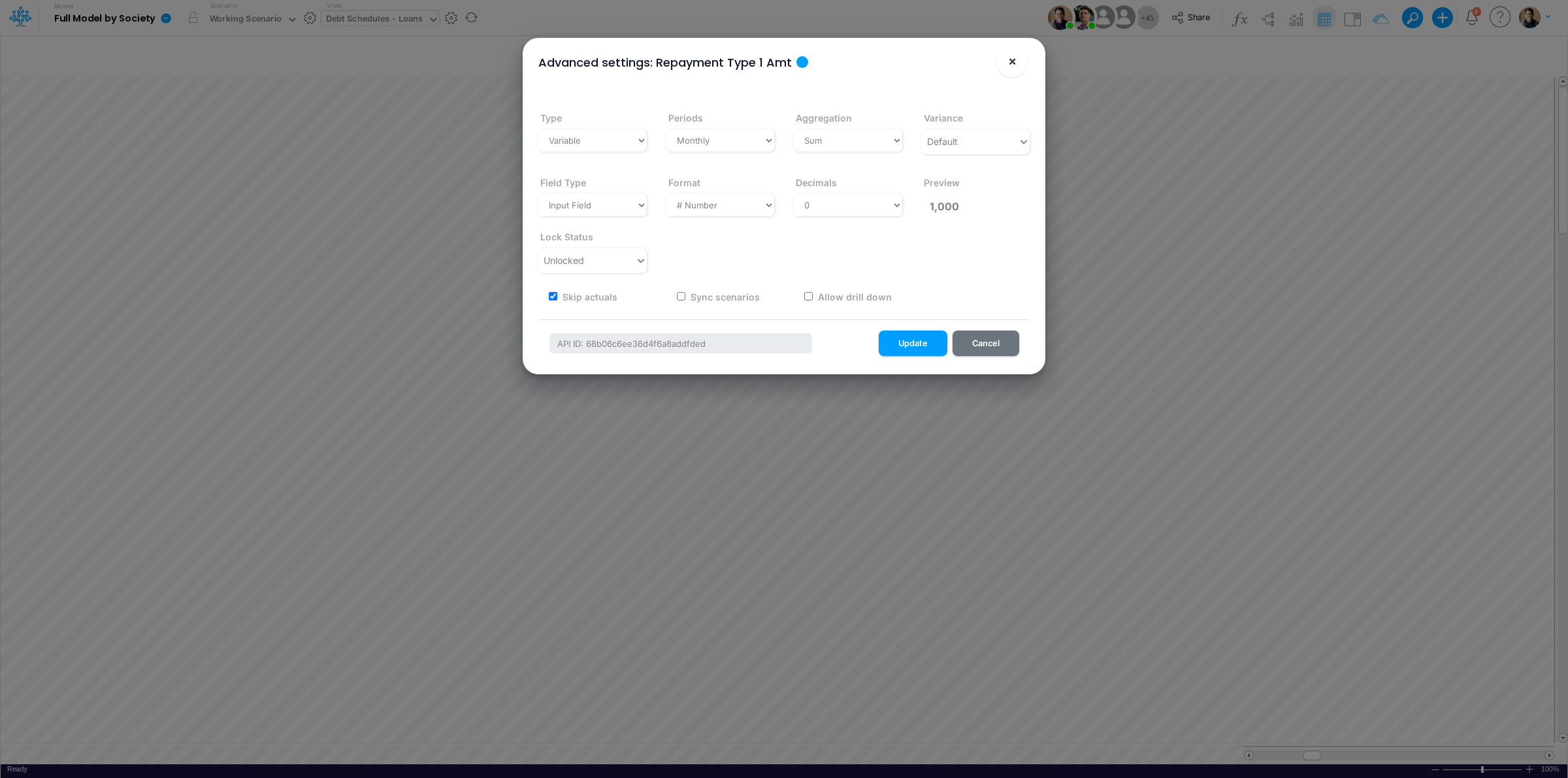
click at [1017, 58] on button "×" at bounding box center [1012, 61] width 31 height 31
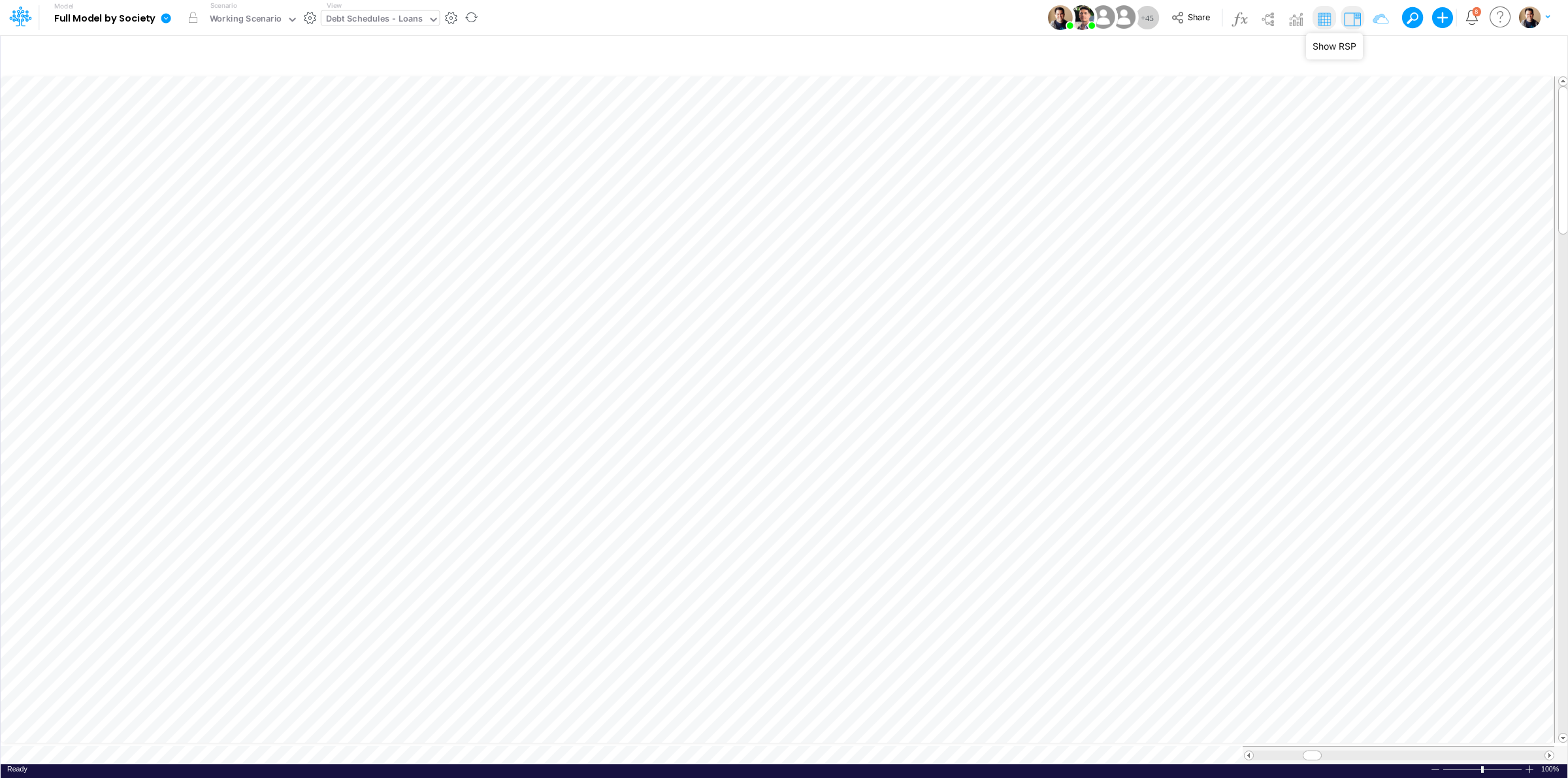
click at [1353, 17] on img at bounding box center [1352, 19] width 20 height 20
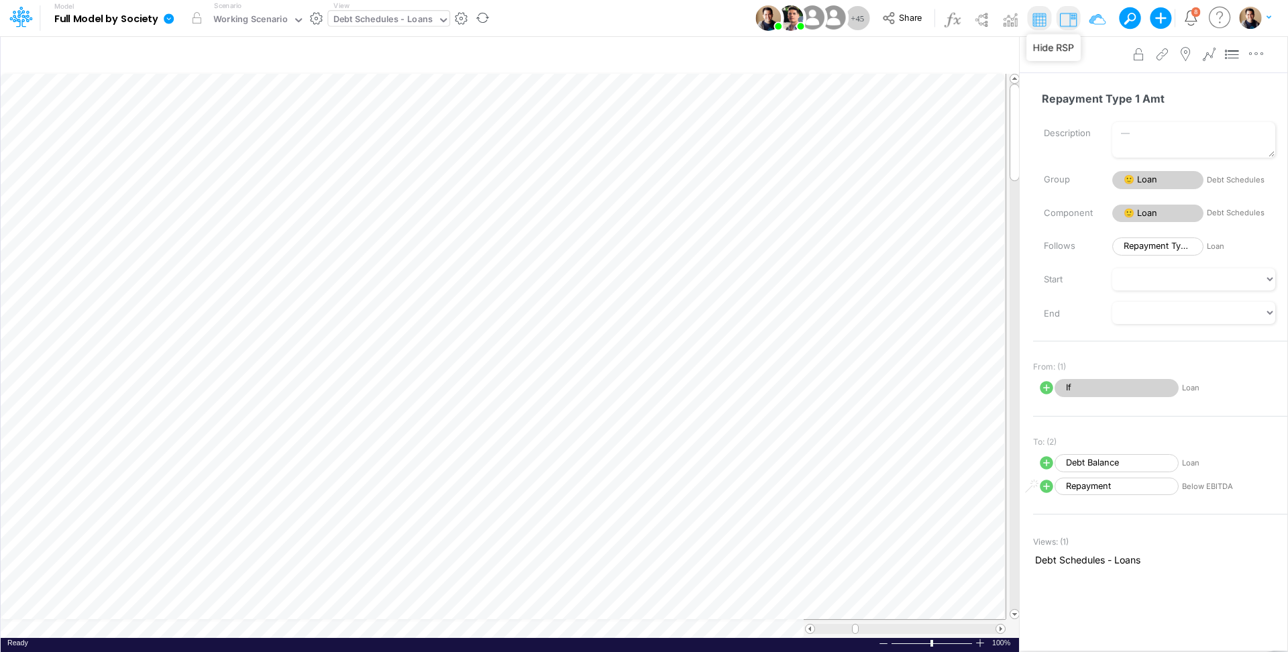
click at [1069, 17] on img at bounding box center [1067, 19] width 21 height 21
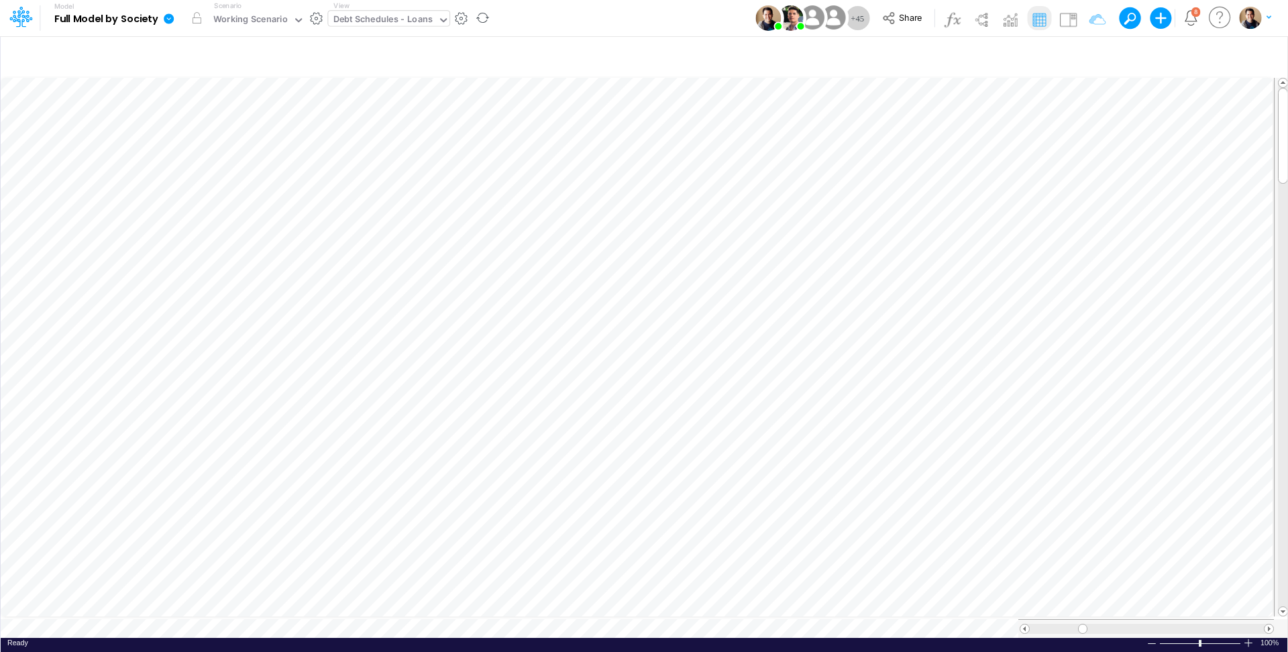
click at [568, 25] on div "Model Full Model by Society Edit model settings Duplicate Import QuickBooks Qui…" at bounding box center [643, 18] width 1159 height 36
click at [166, 17] on icon at bounding box center [169, 18] width 10 height 10
click at [261, 135] on button "View model info" at bounding box center [236, 139] width 144 height 21
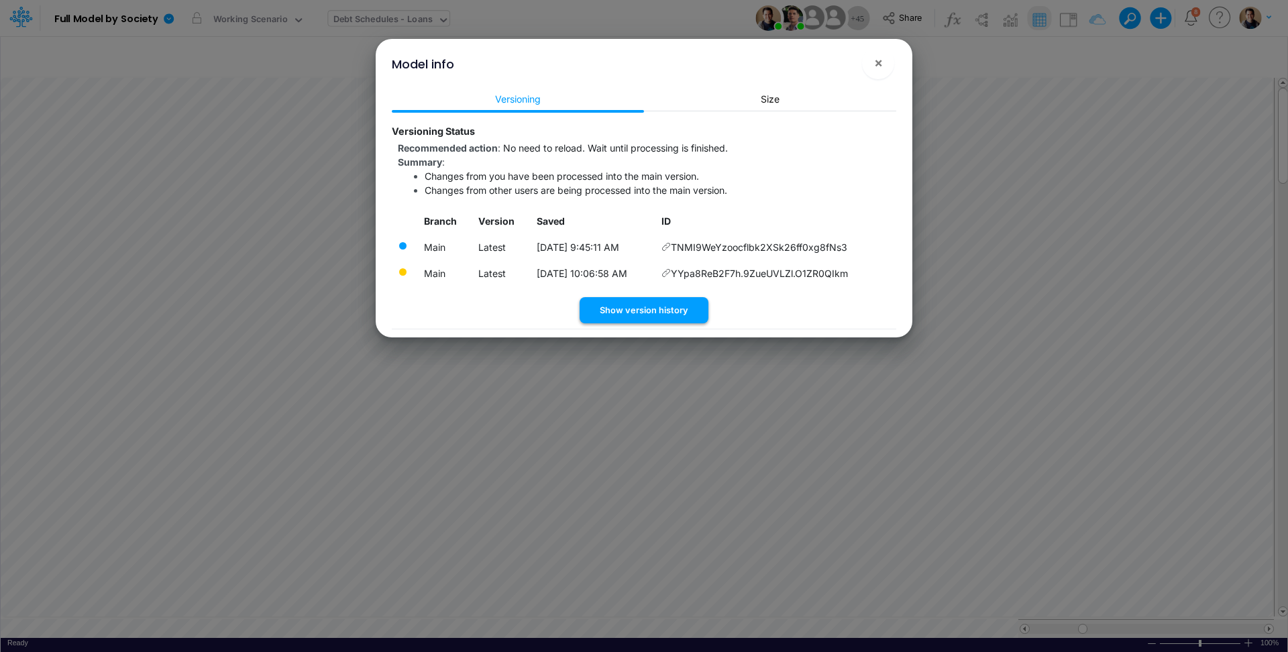
click at [652, 309] on button "Show version history" at bounding box center [644, 310] width 129 height 26
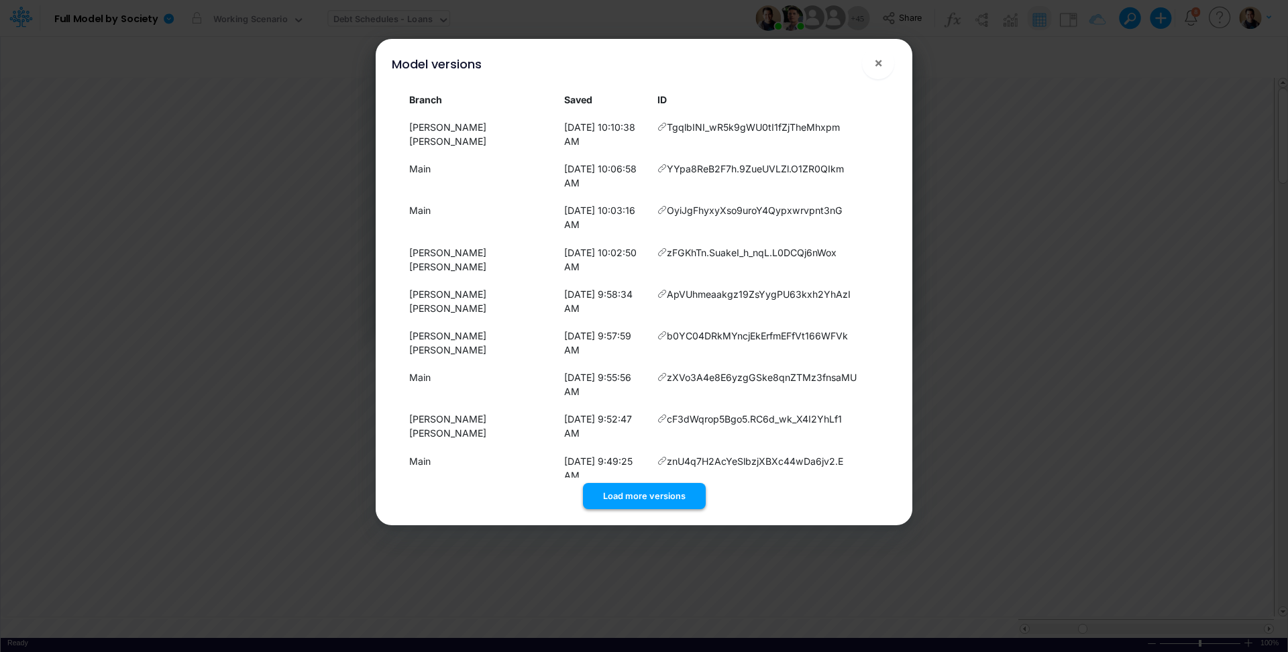
click at [631, 483] on button "Load more versions" at bounding box center [644, 496] width 123 height 26
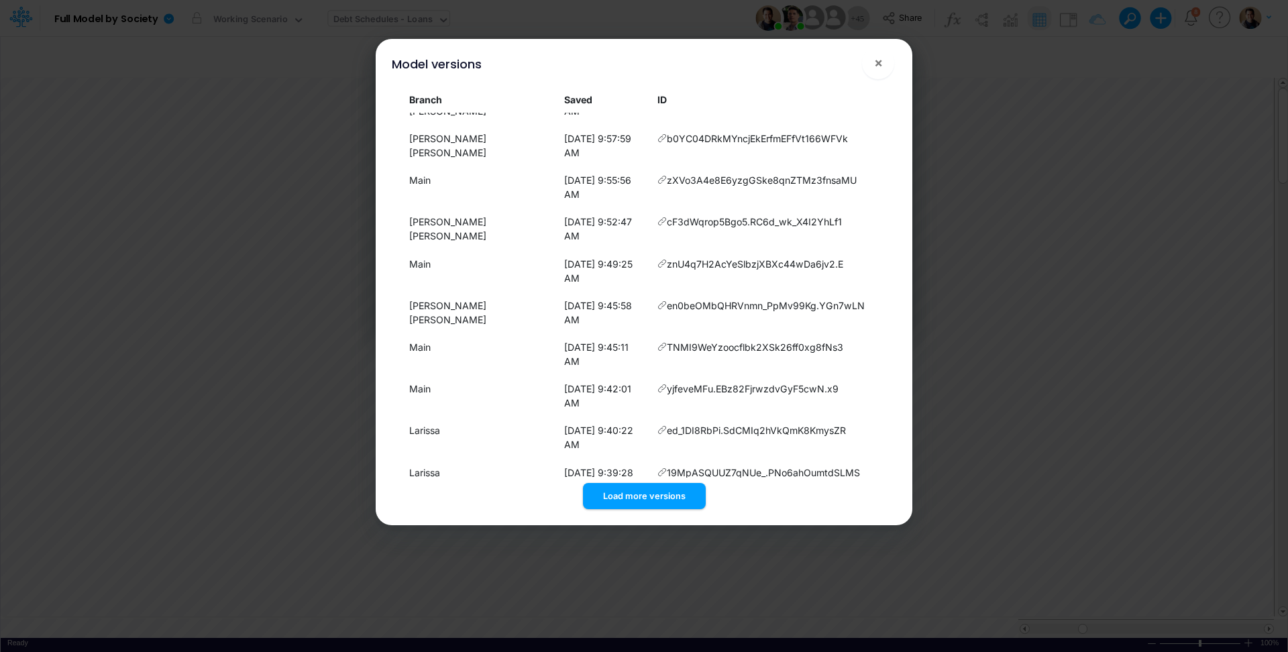
click at [625, 493] on button "Load more versions" at bounding box center [644, 496] width 123 height 26
click at [639, 497] on button "Load more versions" at bounding box center [644, 496] width 123 height 26
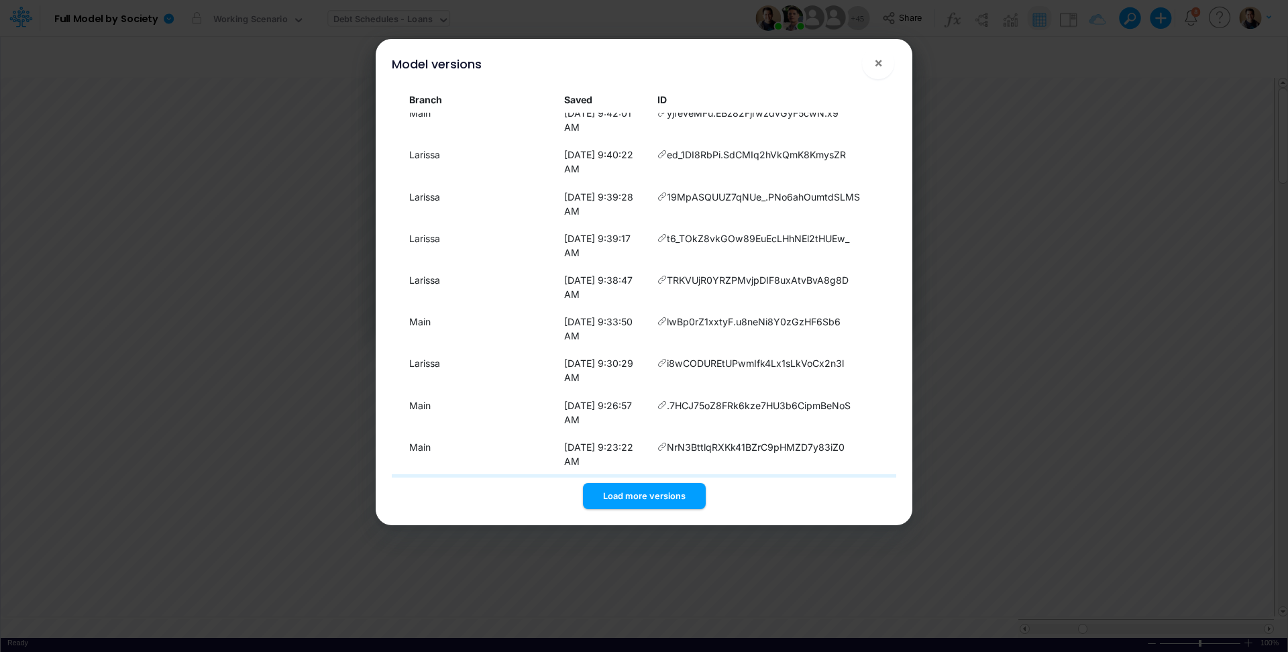
scroll to position [748, 0]
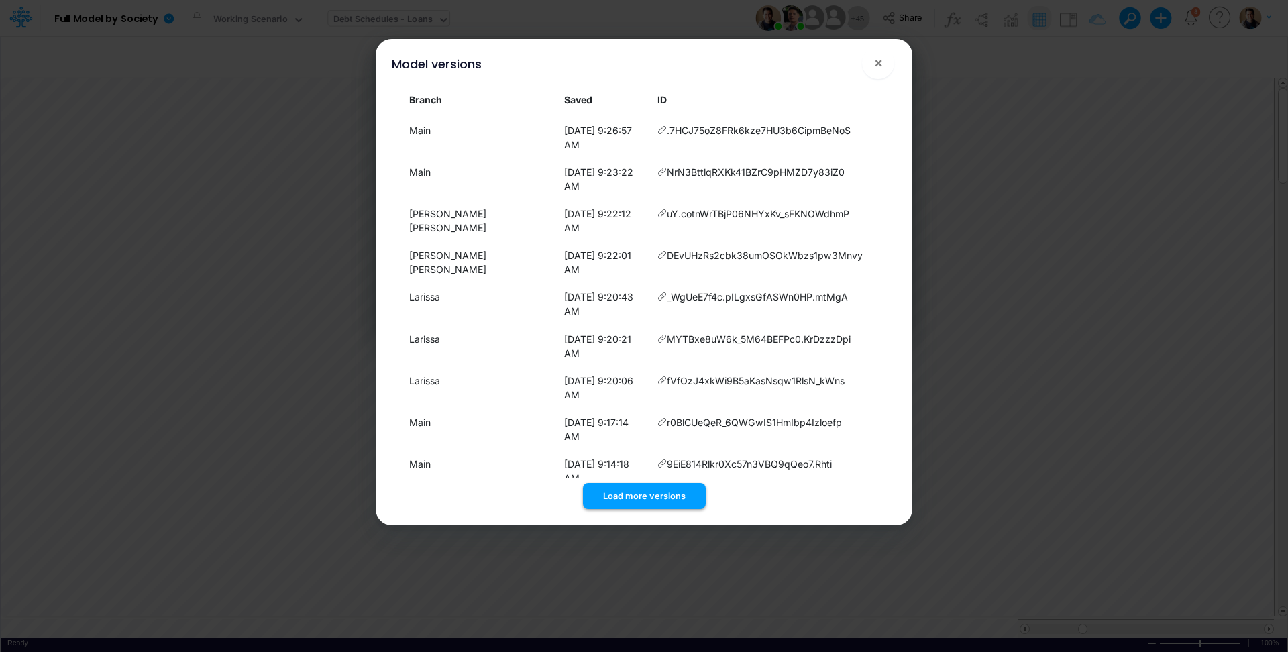
click at [646, 488] on button "Load more versions" at bounding box center [644, 496] width 123 height 26
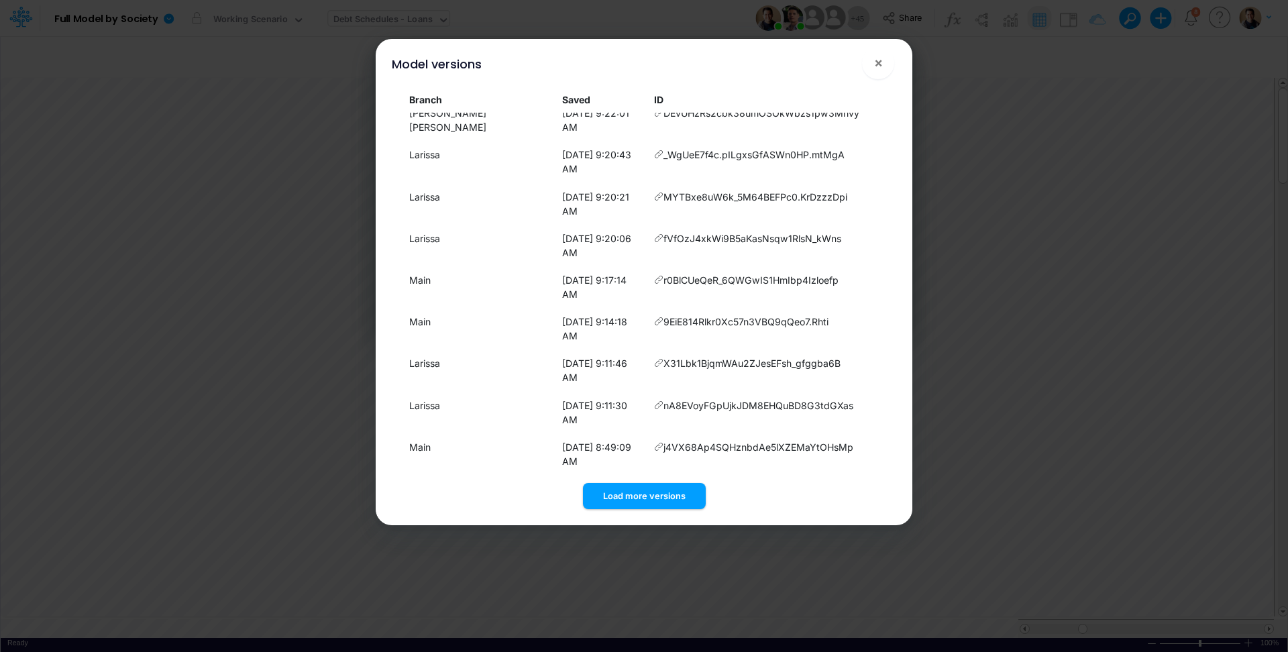
scroll to position [1024, 0]
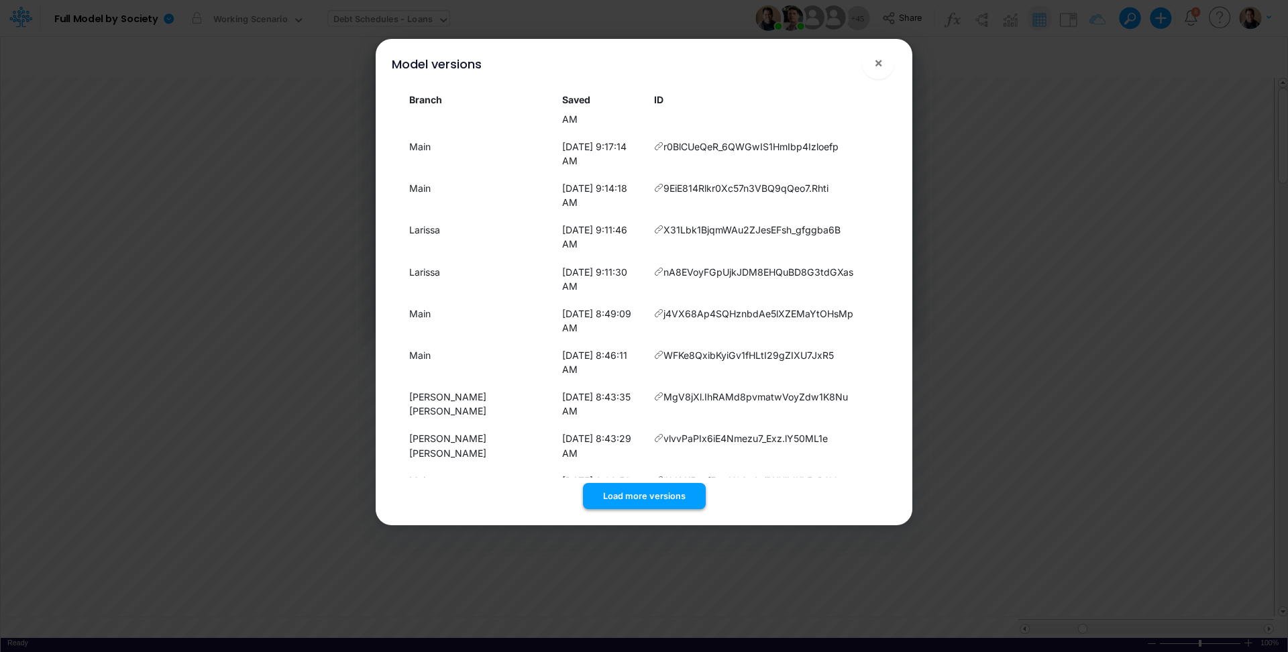
drag, startPoint x: 645, startPoint y: 490, endPoint x: 647, endPoint y: 482, distance: 9.0
click at [645, 489] on button "Load more versions" at bounding box center [644, 496] width 123 height 26
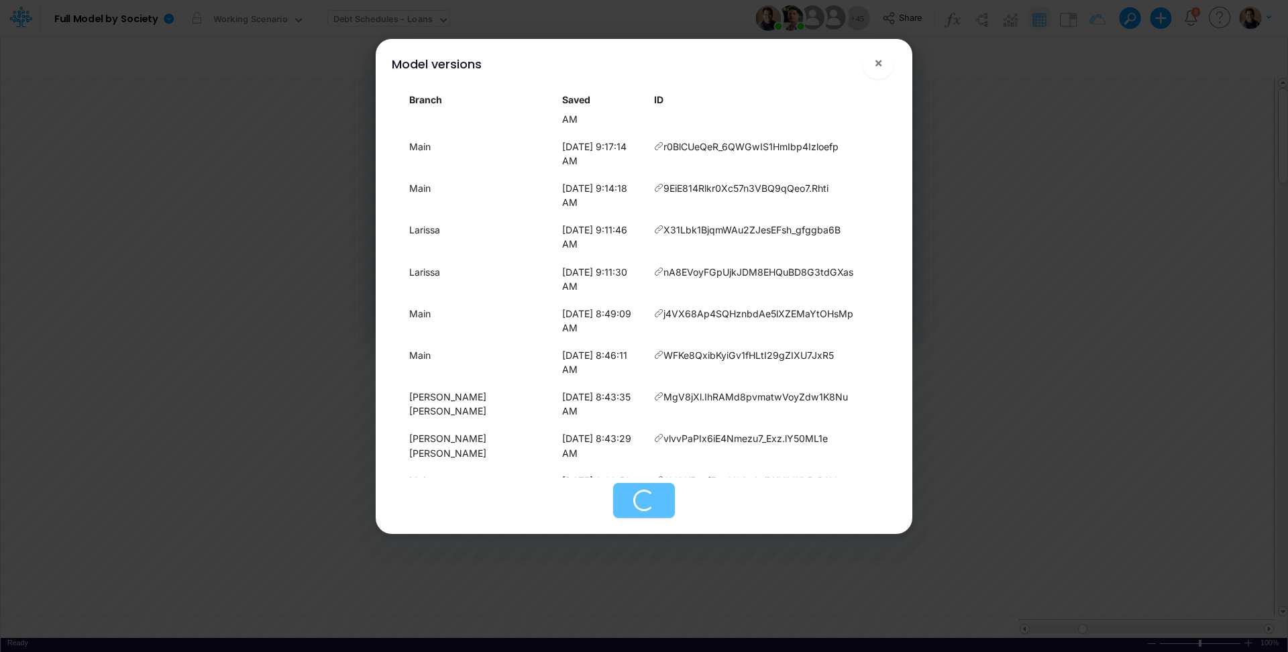
scroll to position [1095, 0]
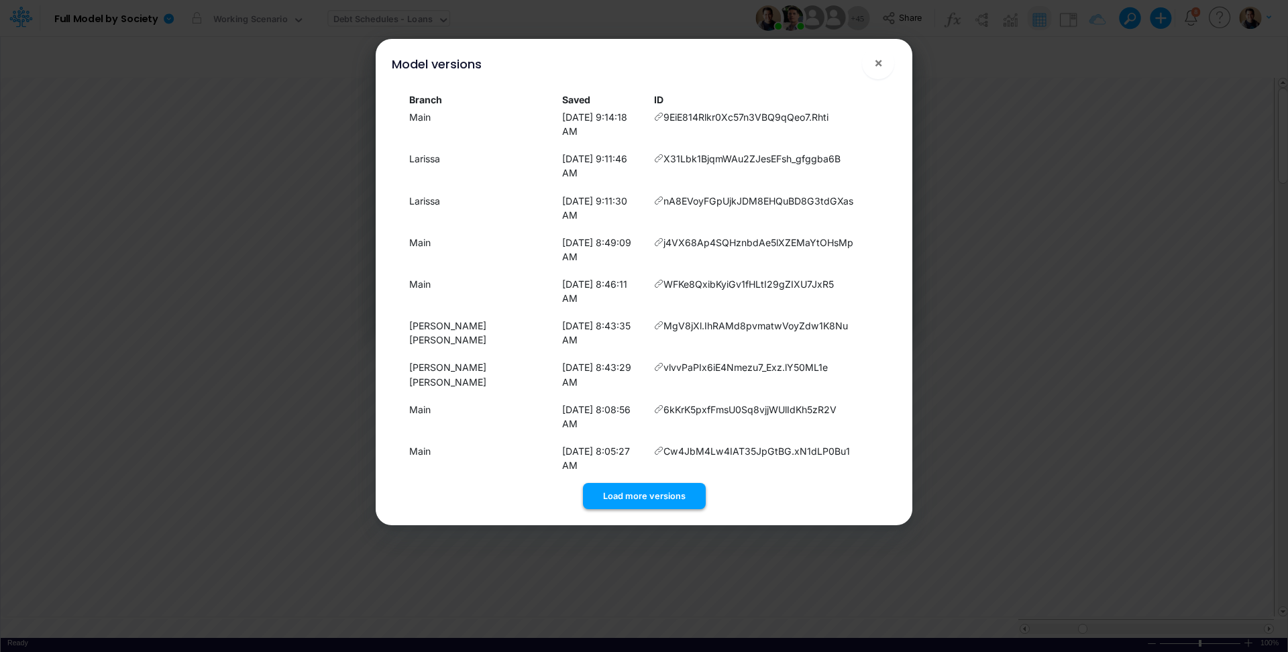
click at [654, 494] on button "Load more versions" at bounding box center [644, 496] width 123 height 26
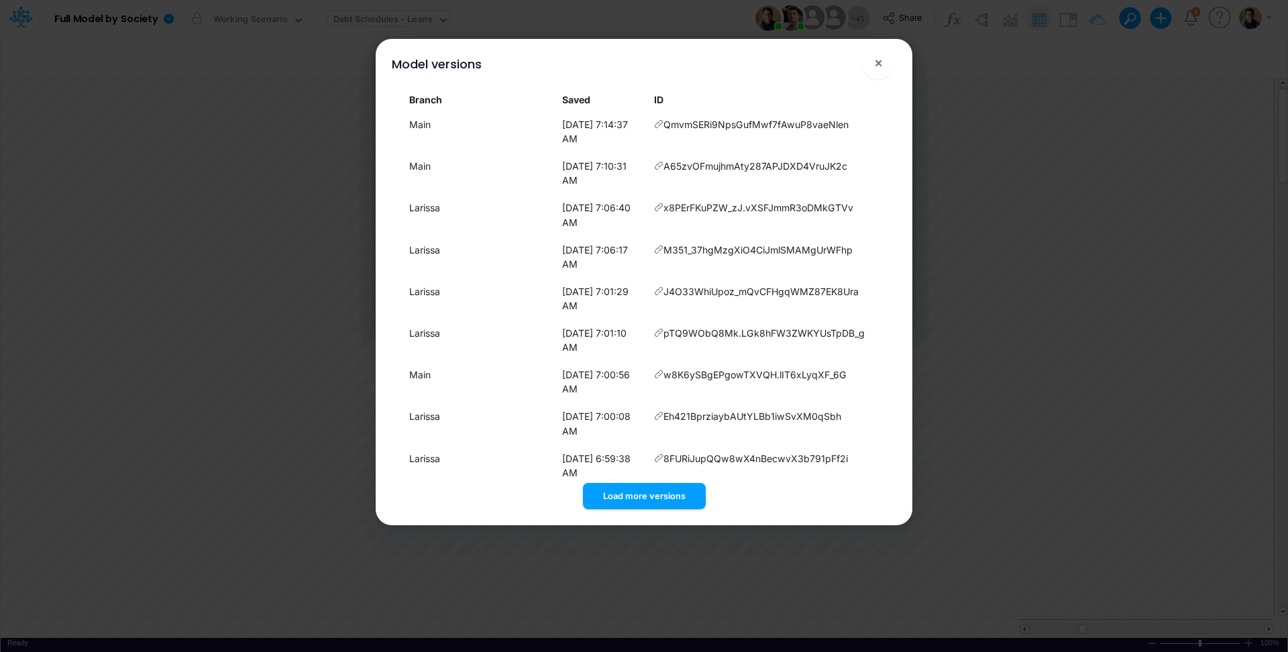
scroll to position [1674, 0]
click at [652, 488] on button "Load more versions" at bounding box center [644, 496] width 123 height 26
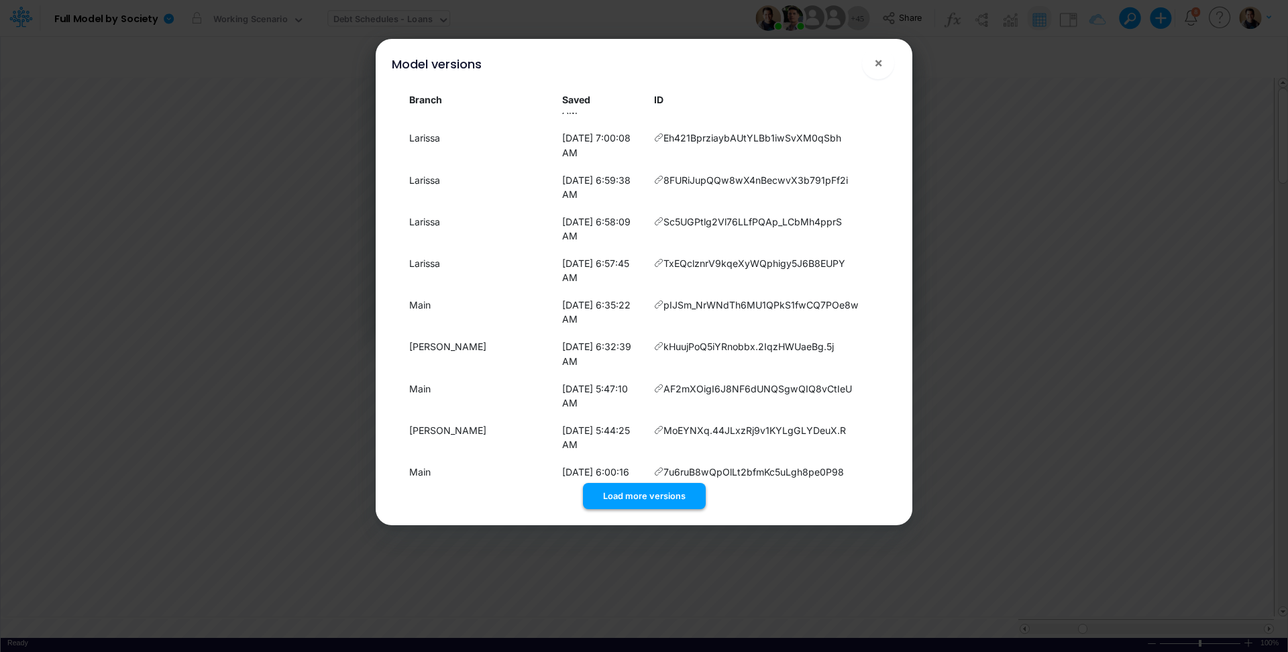
click at [648, 494] on button "Load more versions" at bounding box center [644, 496] width 123 height 26
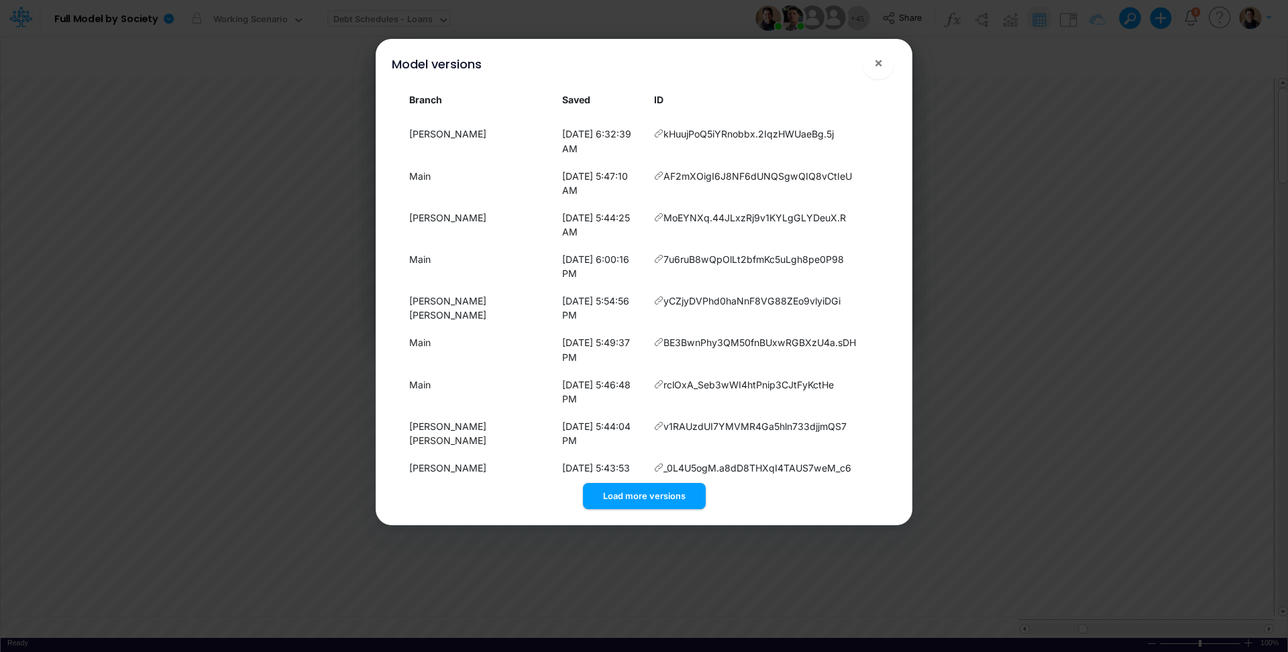
scroll to position [2226, 0]
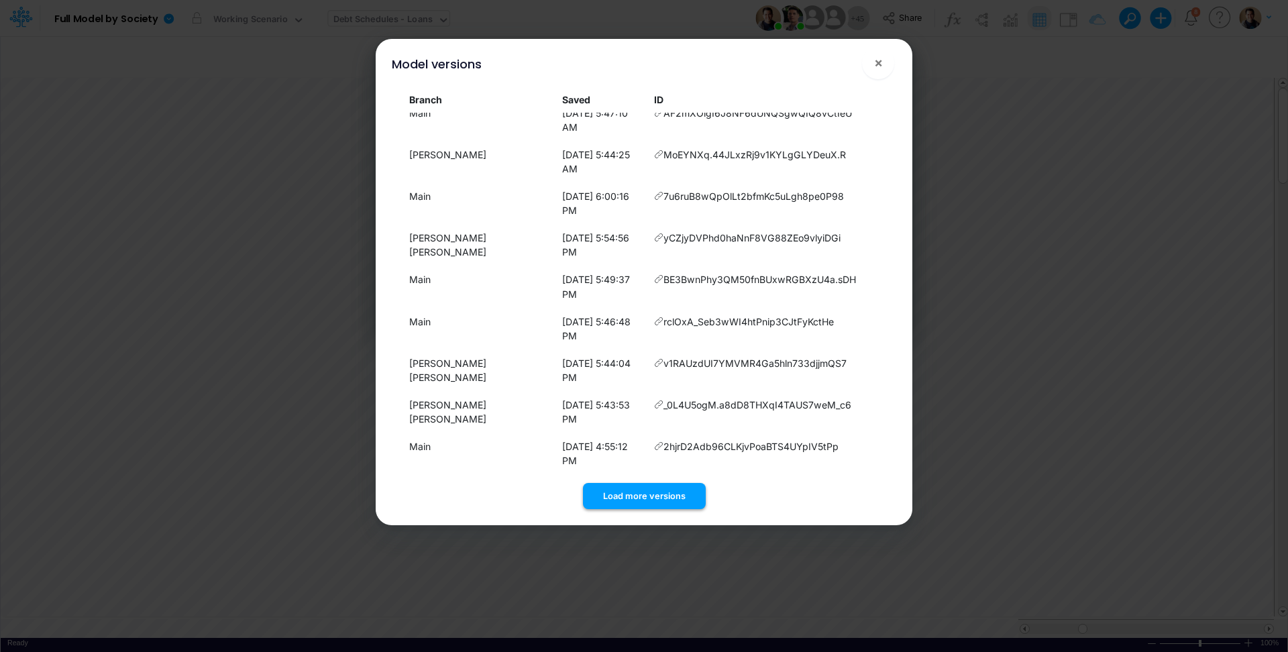
click at [653, 501] on button "Load more versions" at bounding box center [644, 496] width 123 height 26
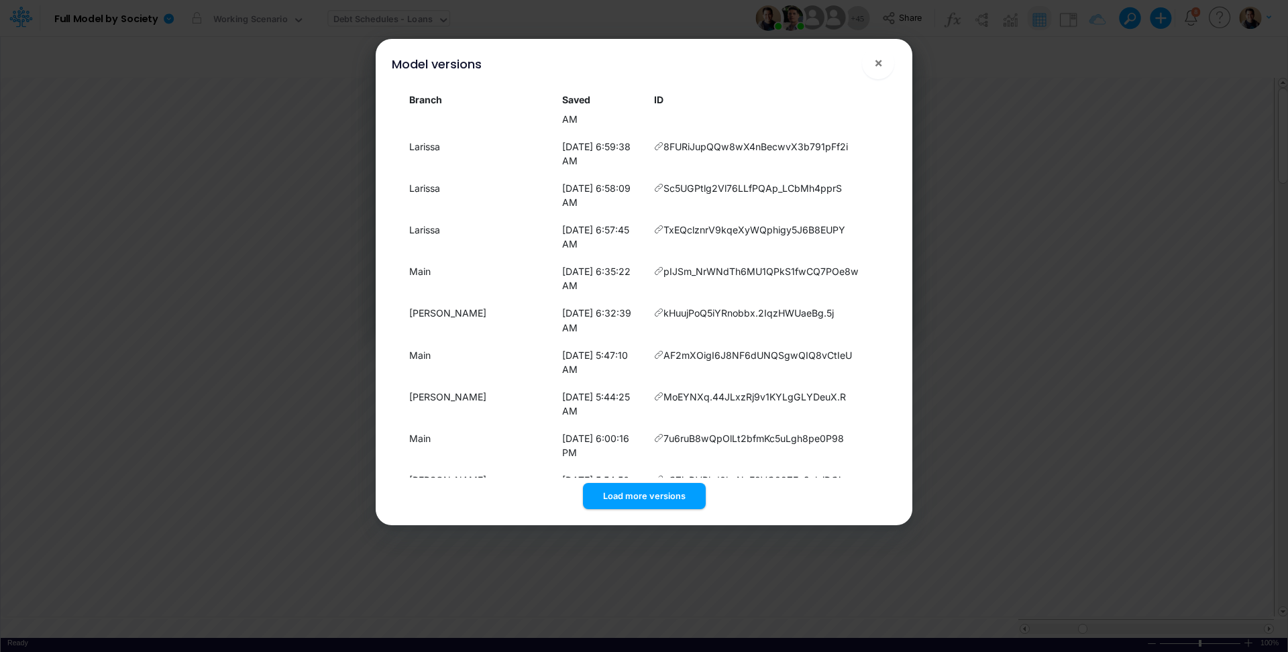
scroll to position [1972, 0]
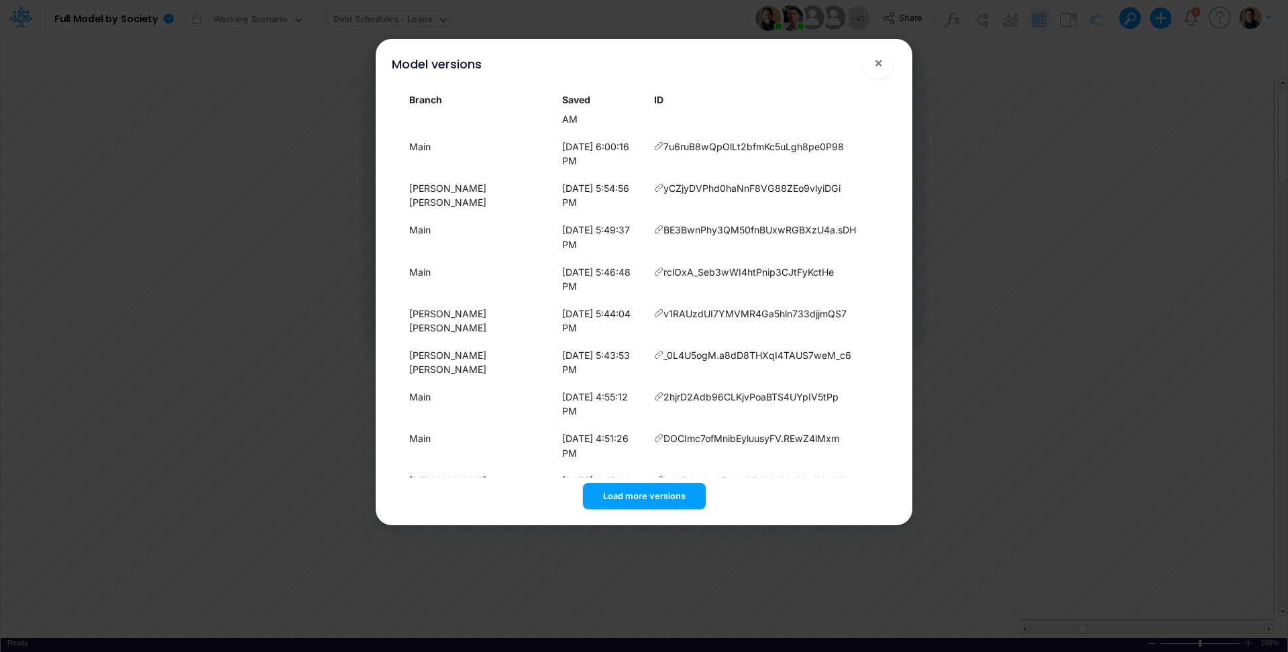
scroll to position [2308, 0]
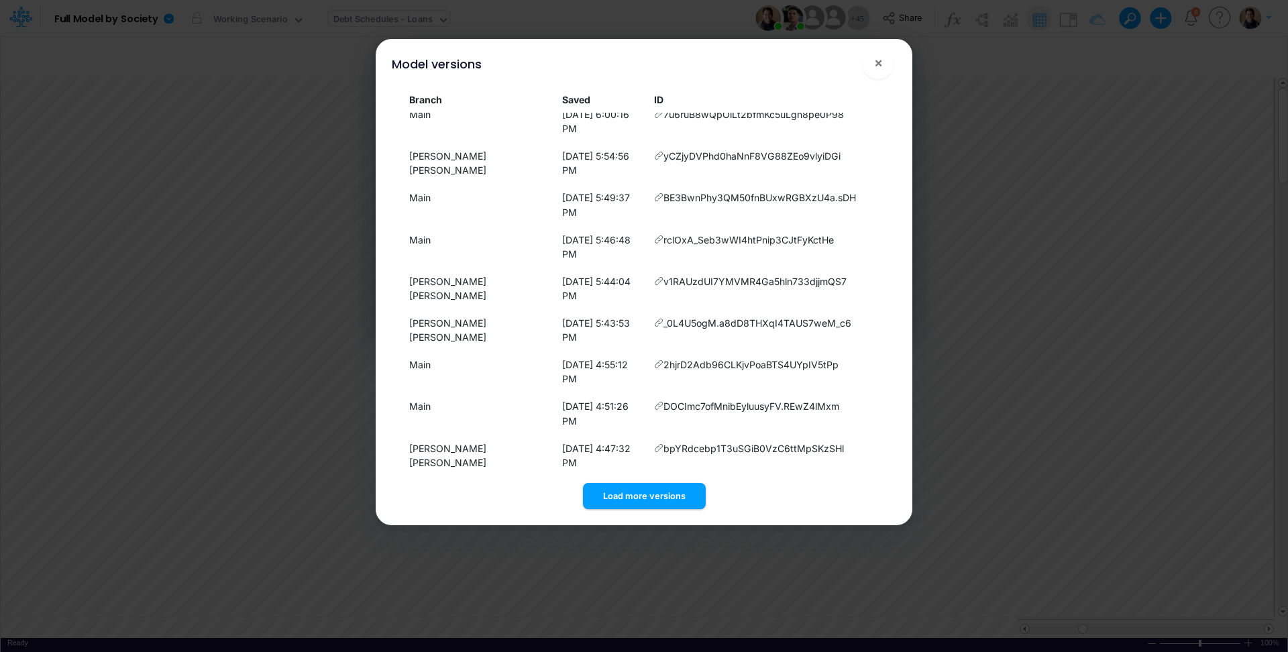
drag, startPoint x: 672, startPoint y: 498, endPoint x: 659, endPoint y: 439, distance: 61.0
click at [667, 493] on button "Load more versions" at bounding box center [644, 496] width 123 height 26
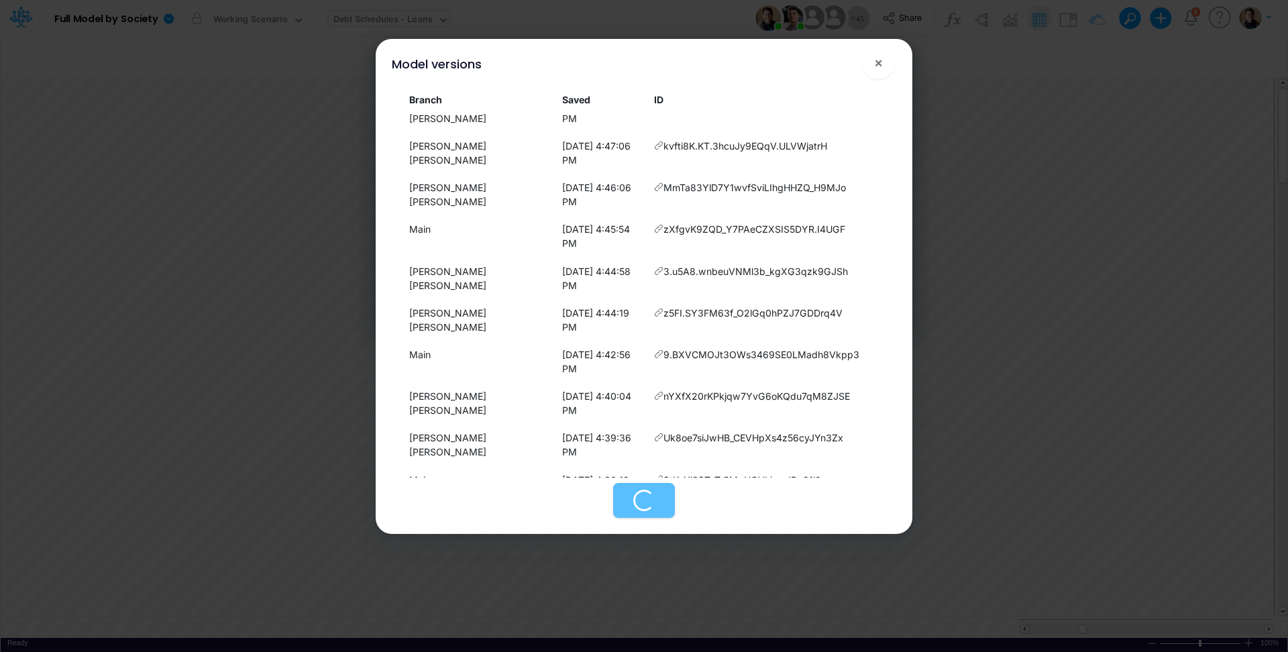
scroll to position [3046, 0]
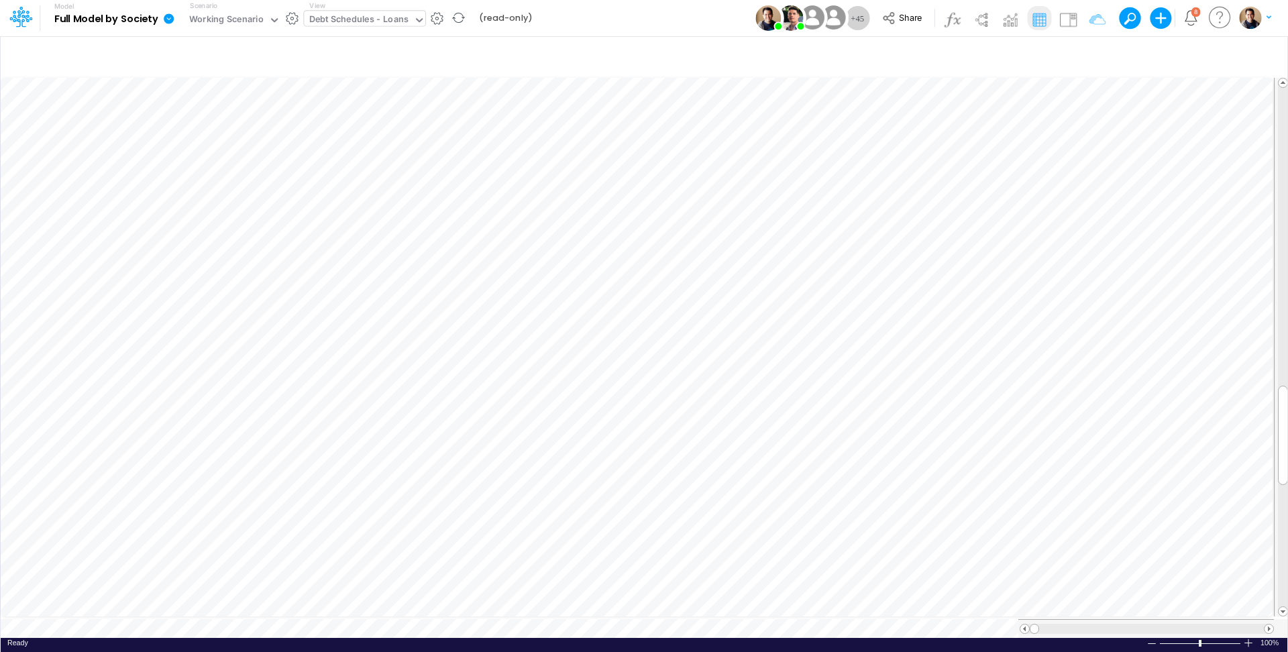
click at [387, 22] on div "Debt Schedules - Loans" at bounding box center [359, 20] width 100 height 15
type input "bs (01BR"
click at [405, 54] on div "BS (01BR - IP)" at bounding box center [394, 44] width 181 height 22
type input "BS (01BR - IP)"
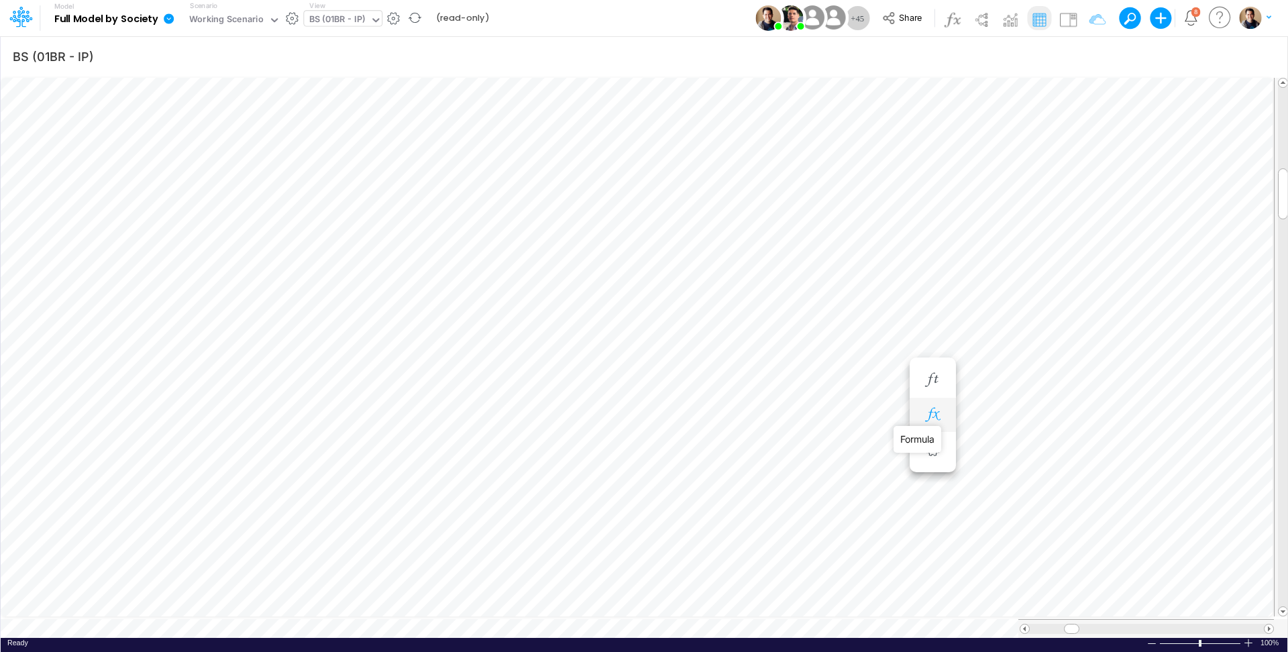
click at [936, 415] on icon "button" at bounding box center [932, 415] width 20 height 14
click at [172, 18] on icon at bounding box center [169, 18] width 10 height 10
click at [221, 136] on button "View model info" at bounding box center [236, 139] width 144 height 21
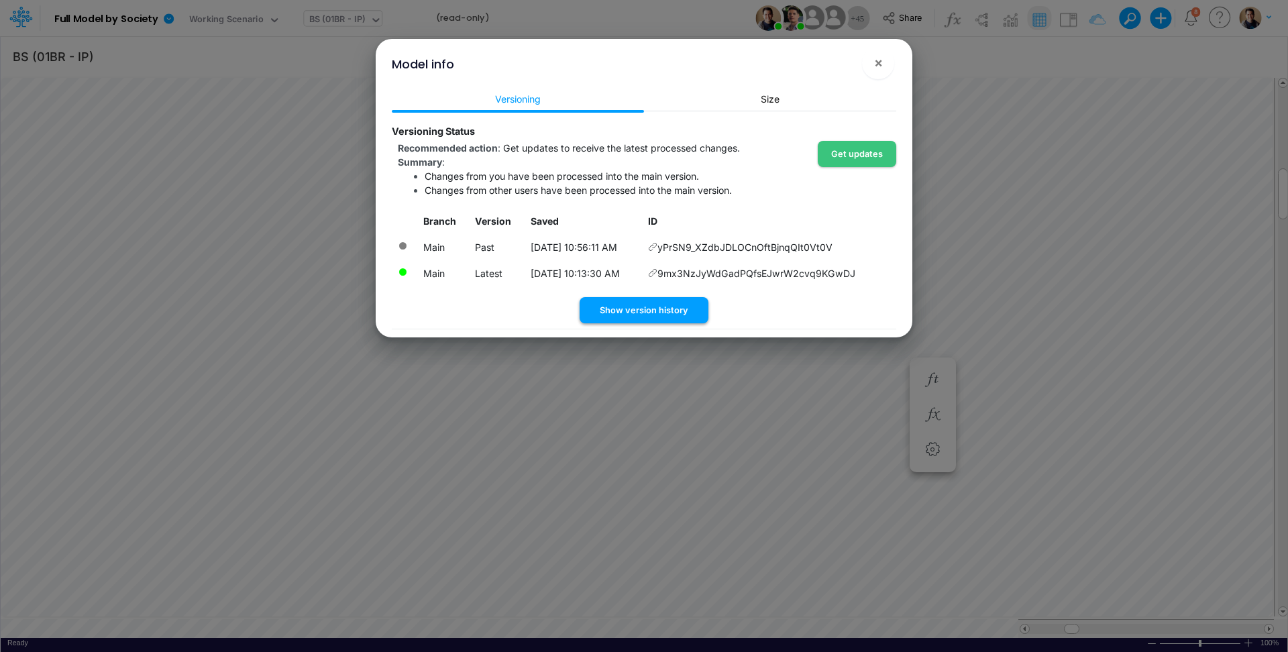
click at [663, 302] on button "Show version history" at bounding box center [644, 310] width 129 height 26
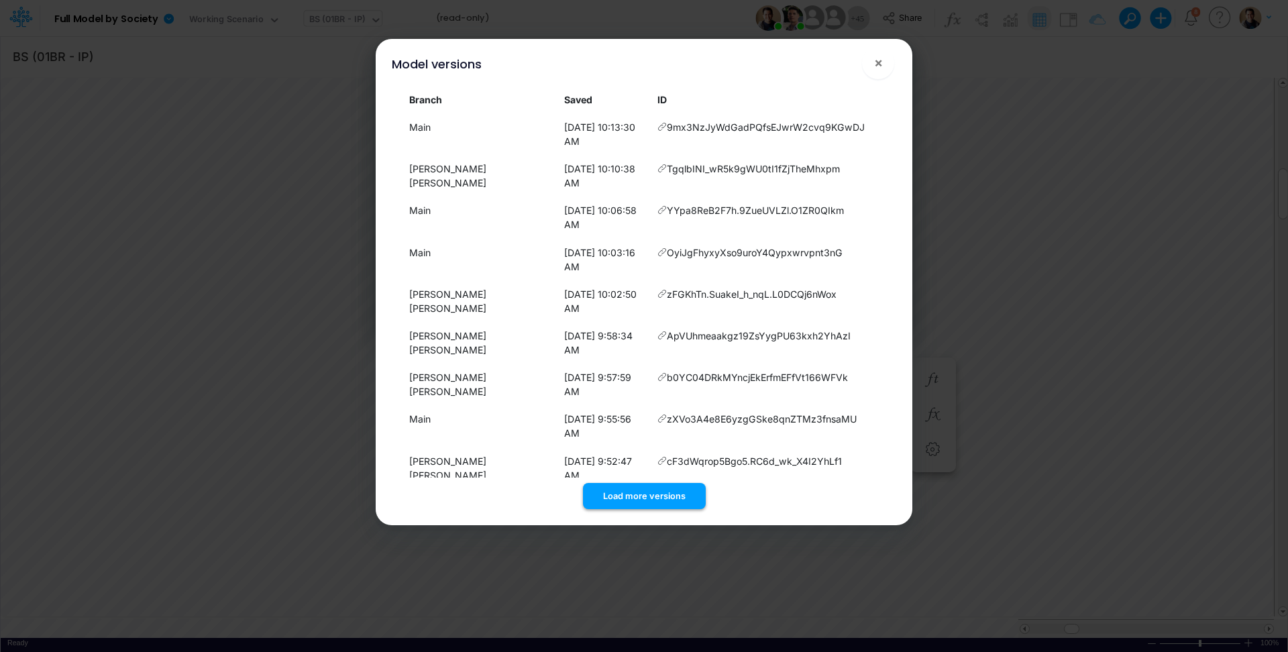
drag, startPoint x: 672, startPoint y: 423, endPoint x: 682, endPoint y: 382, distance: 41.7
click at [671, 483] on button "Load more versions" at bounding box center [644, 496] width 123 height 26
click at [641, 487] on button "Load more versions" at bounding box center [644, 496] width 123 height 26
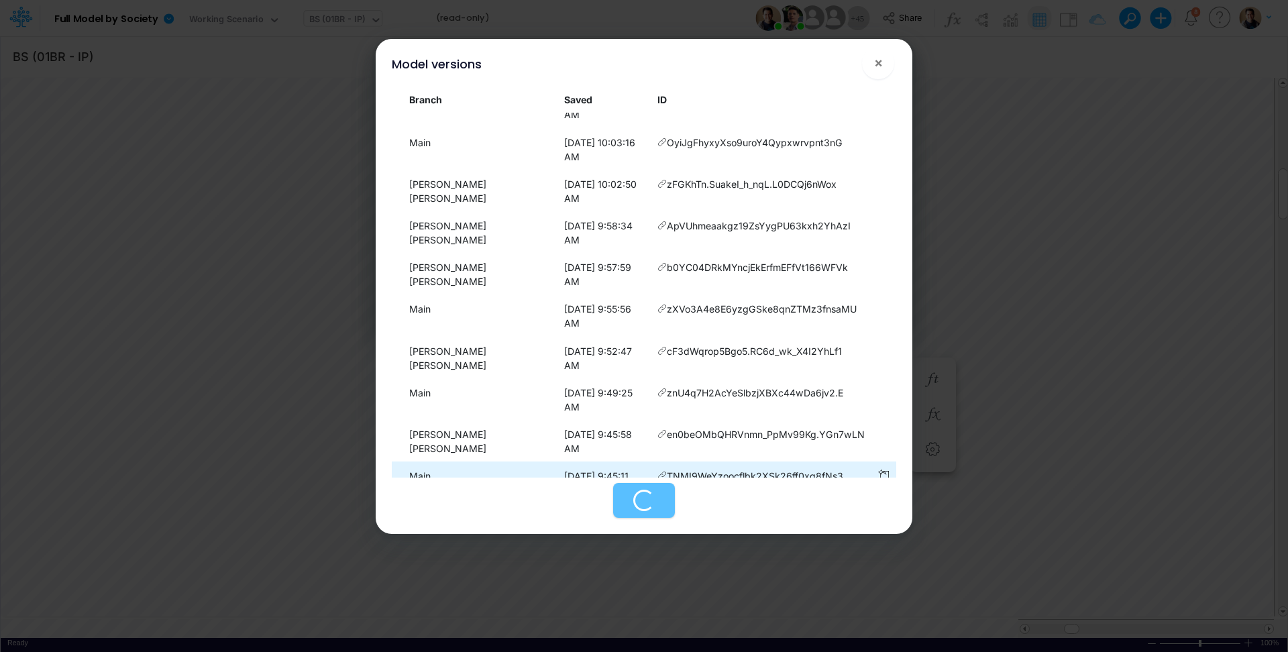
scroll to position [197, 0]
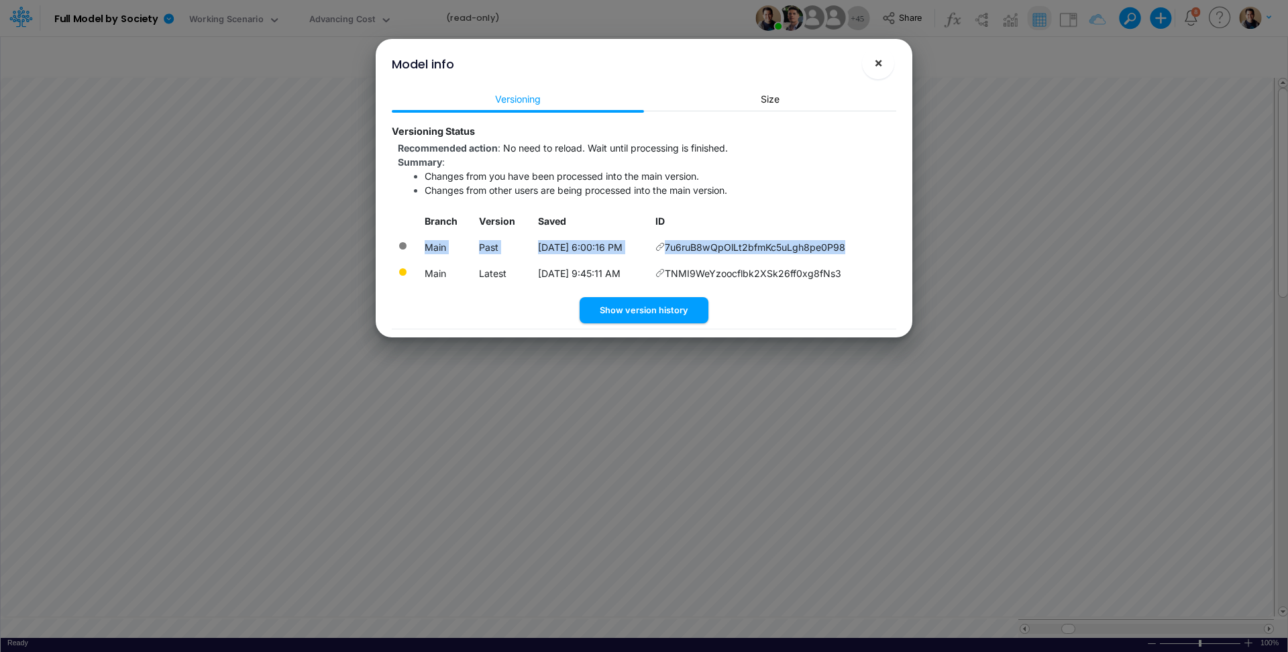
click at [877, 69] on span "×" at bounding box center [878, 62] width 9 height 16
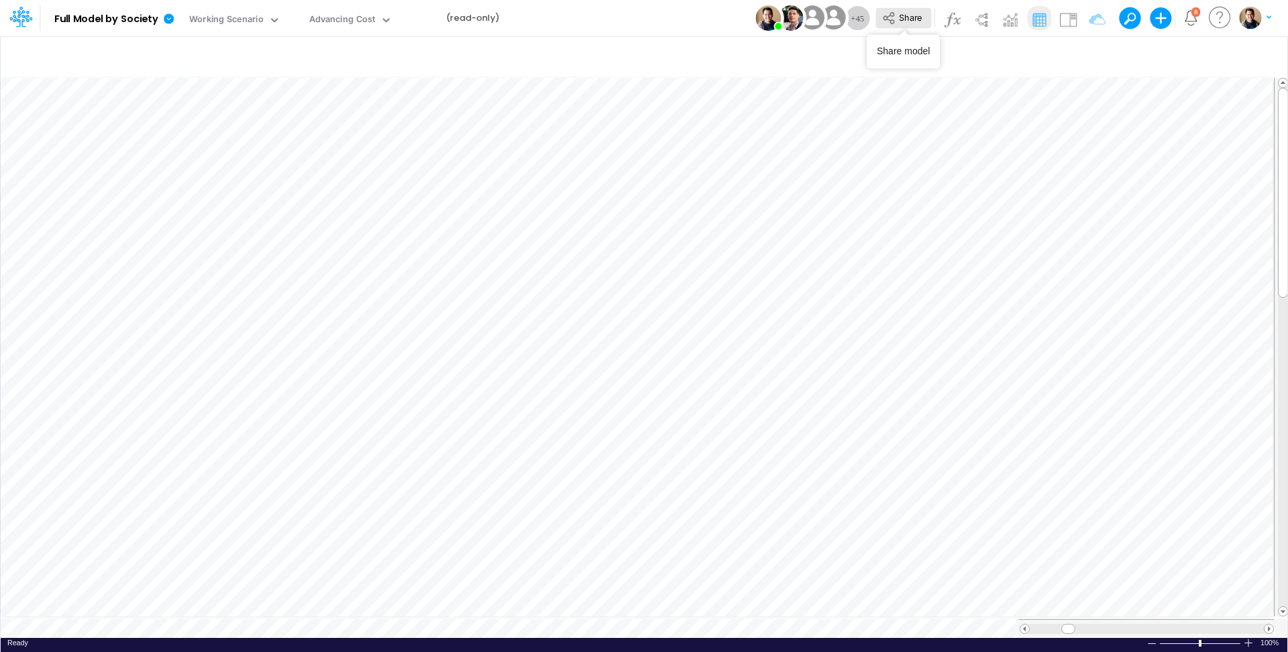
click at [898, 19] on button "Share" at bounding box center [903, 18] width 56 height 21
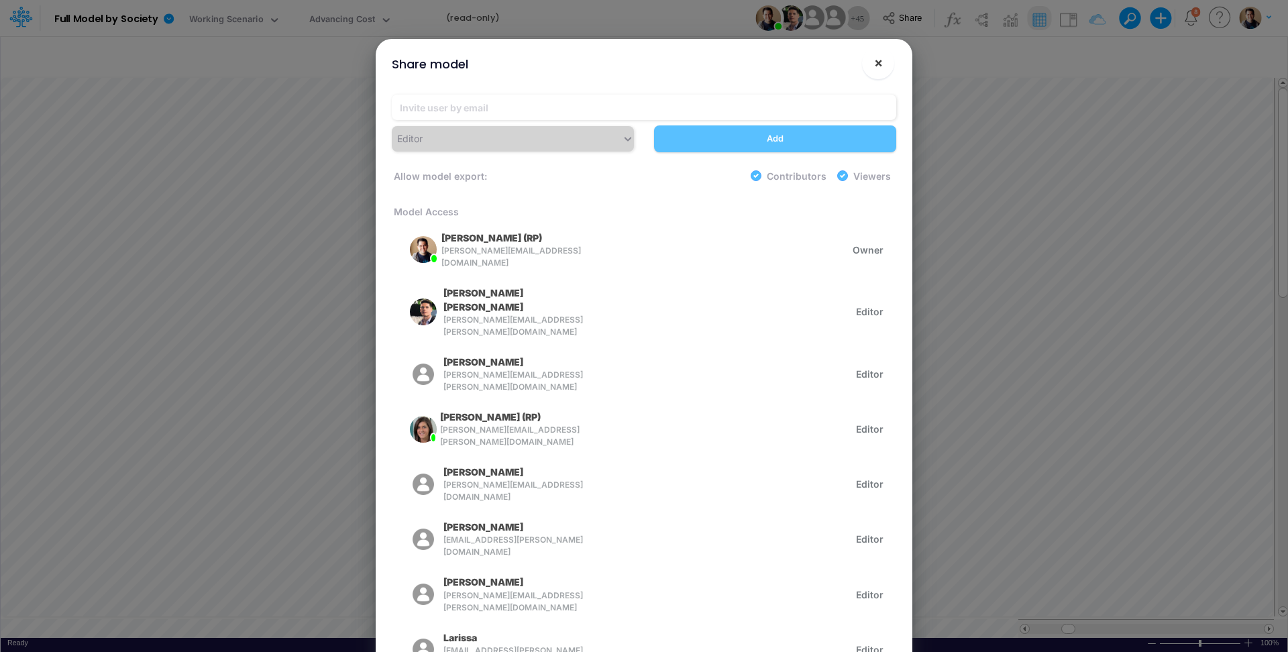
click at [882, 59] on span "×" at bounding box center [878, 62] width 9 height 16
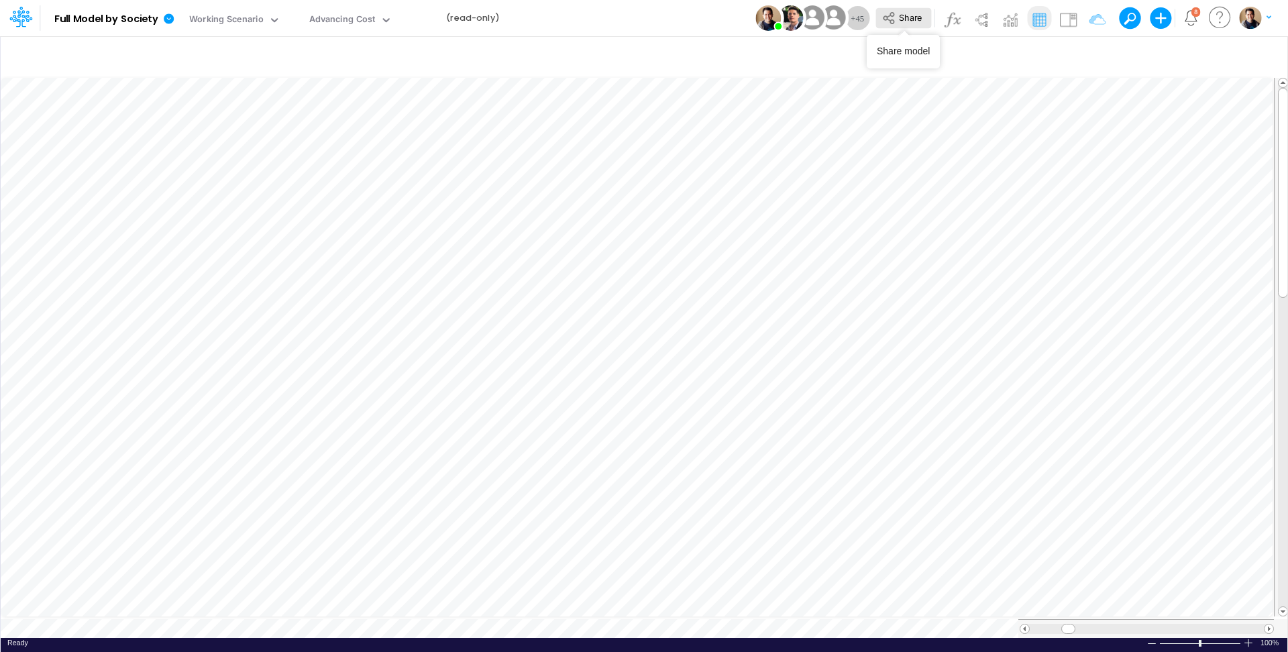
click at [922, 23] on button "Share" at bounding box center [903, 18] width 56 height 21
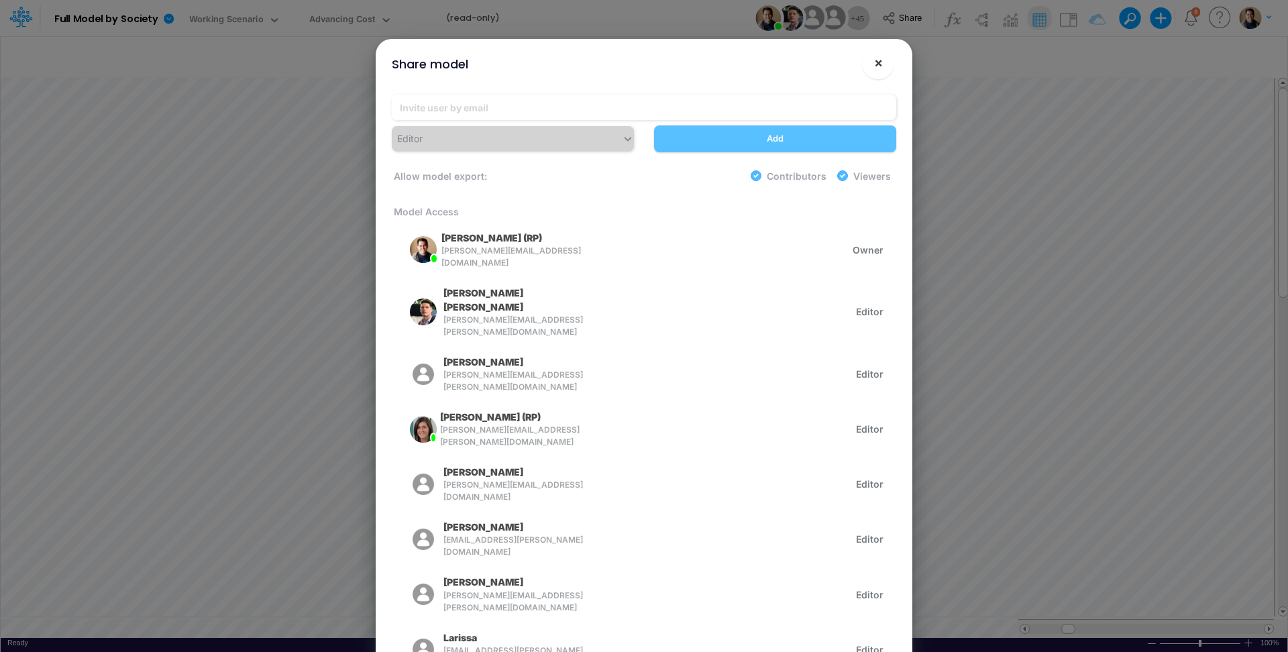
click at [880, 64] on span "×" at bounding box center [878, 62] width 9 height 16
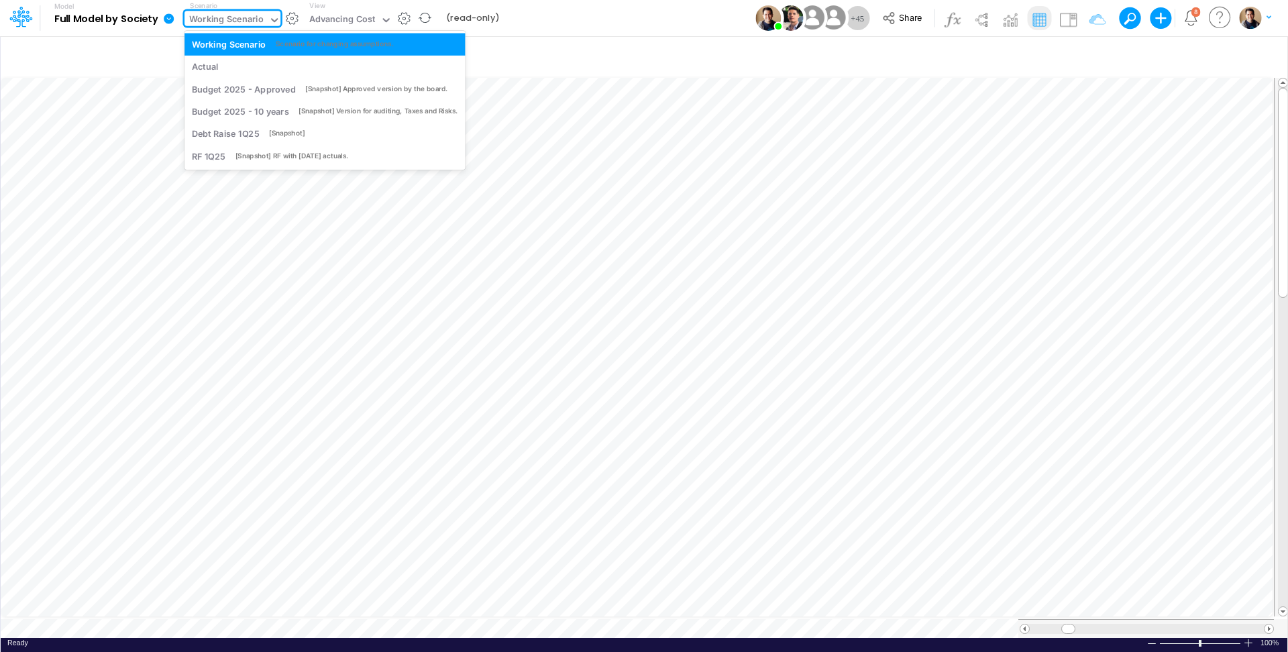
click at [228, 15] on div "Working Scenario" at bounding box center [226, 20] width 74 height 15
click at [229, 68] on div "Actual" at bounding box center [325, 66] width 266 height 13
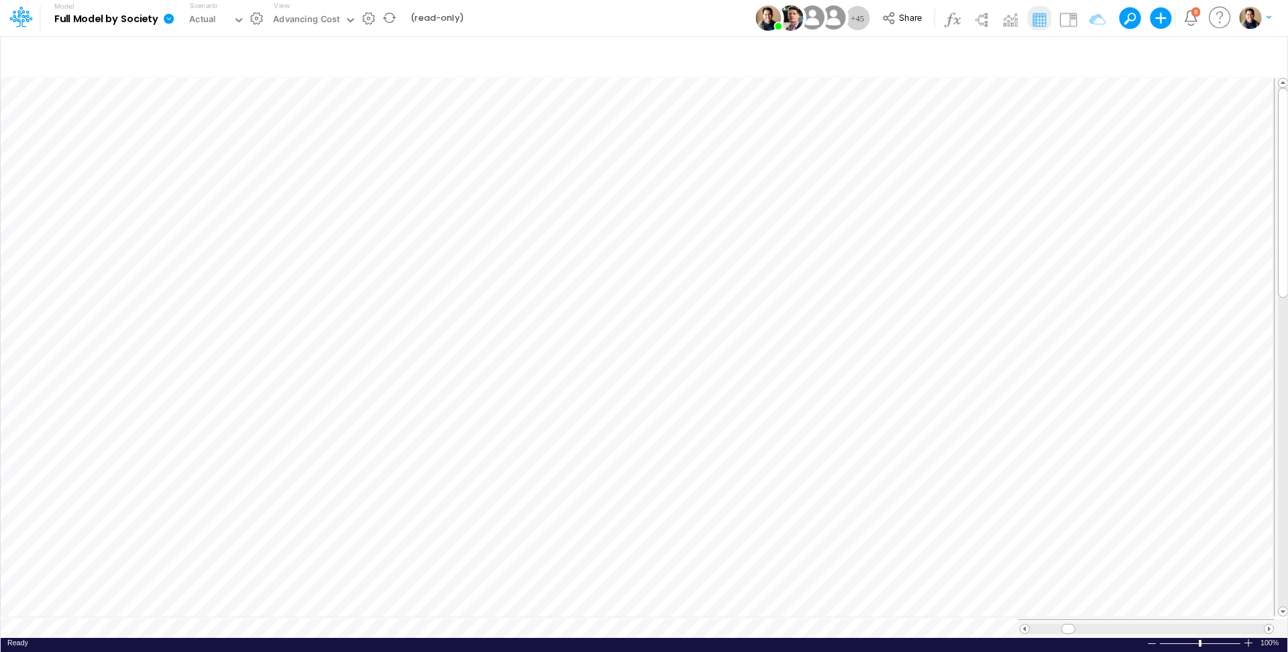
click at [546, 19] on div "Model Full Model by Society Edit model settings Duplicate Import QuickBooks Qui…" at bounding box center [643, 18] width 1159 height 36
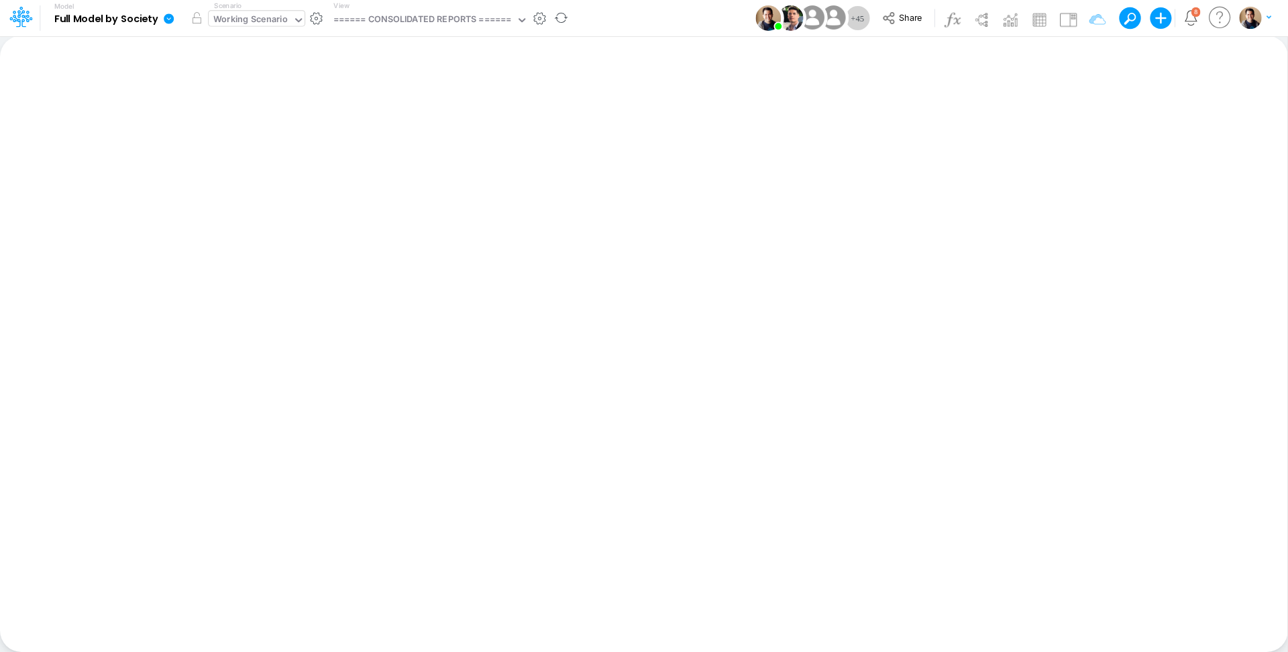
click at [244, 15] on div "Working Scenario" at bounding box center [250, 20] width 74 height 15
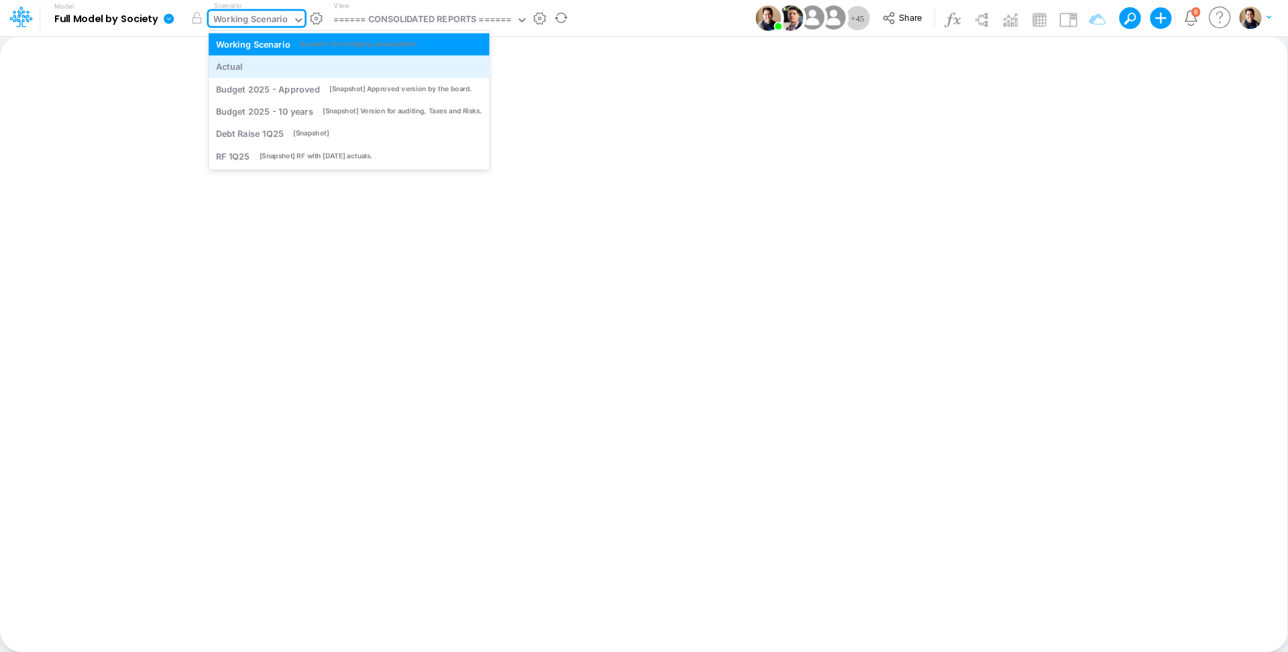
click at [262, 63] on div "Actual" at bounding box center [349, 66] width 266 height 13
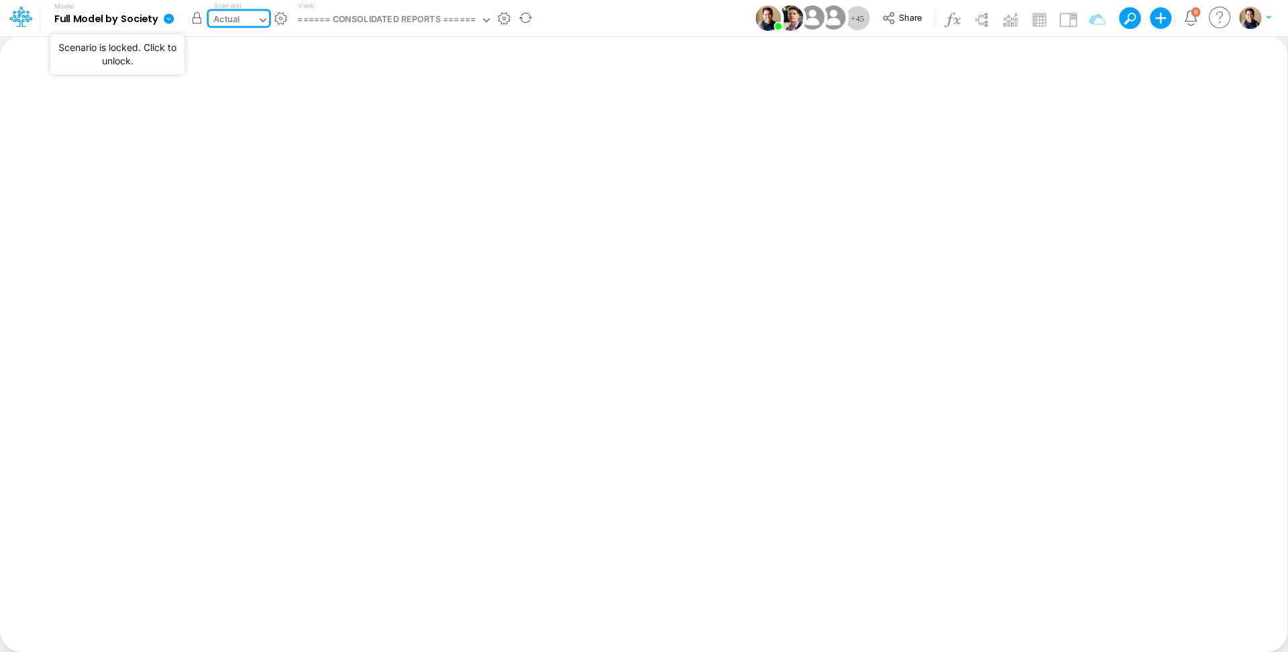
click at [197, 14] on button "button" at bounding box center [196, 18] width 24 height 24
click at [238, 20] on div "Actual" at bounding box center [226, 20] width 27 height 15
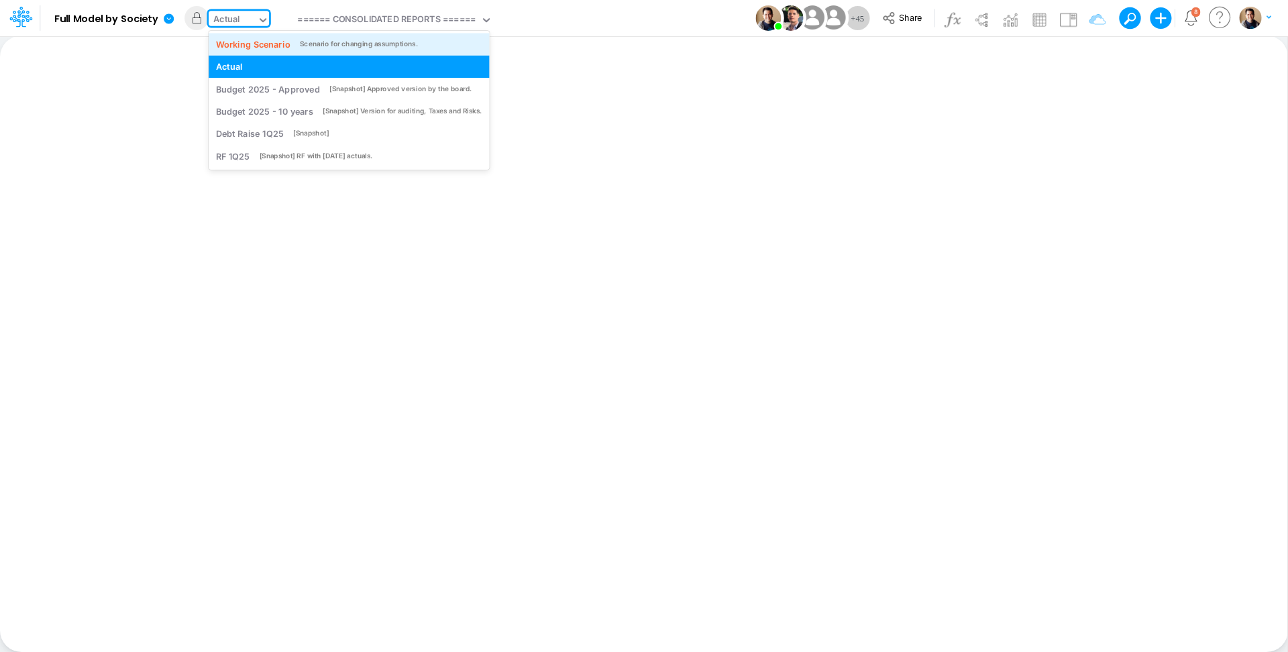
click at [243, 42] on div "Working Scenario" at bounding box center [253, 44] width 74 height 13
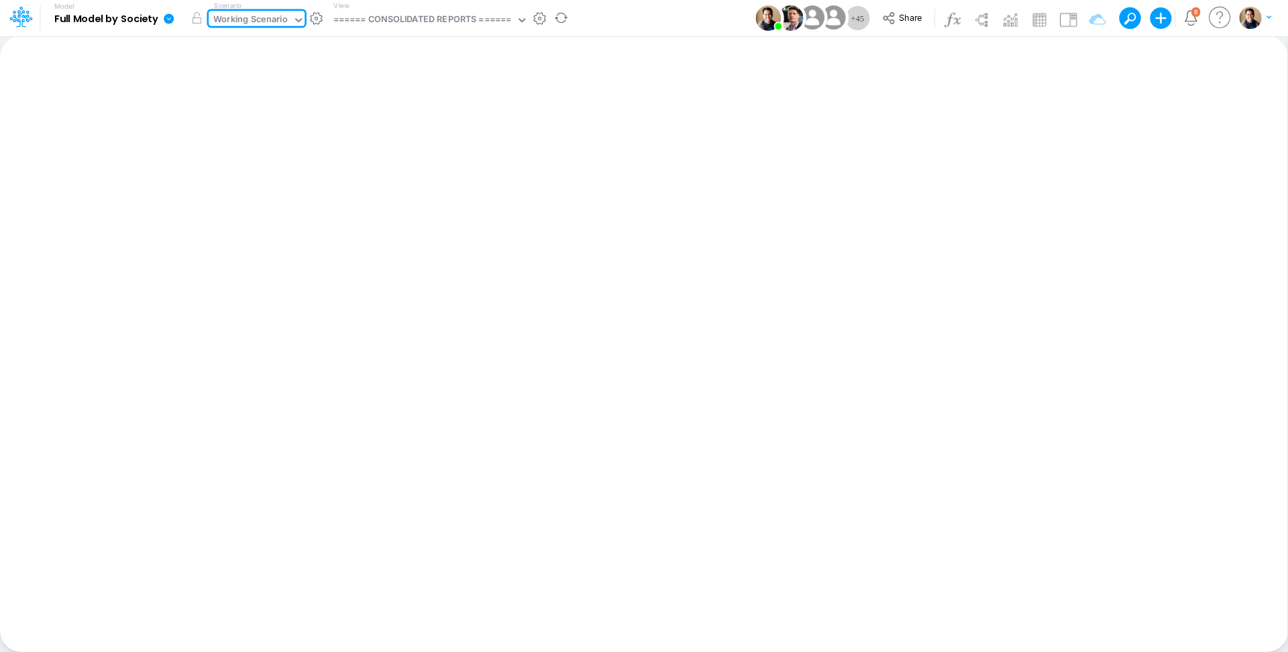
click at [167, 19] on icon at bounding box center [169, 18] width 10 height 10
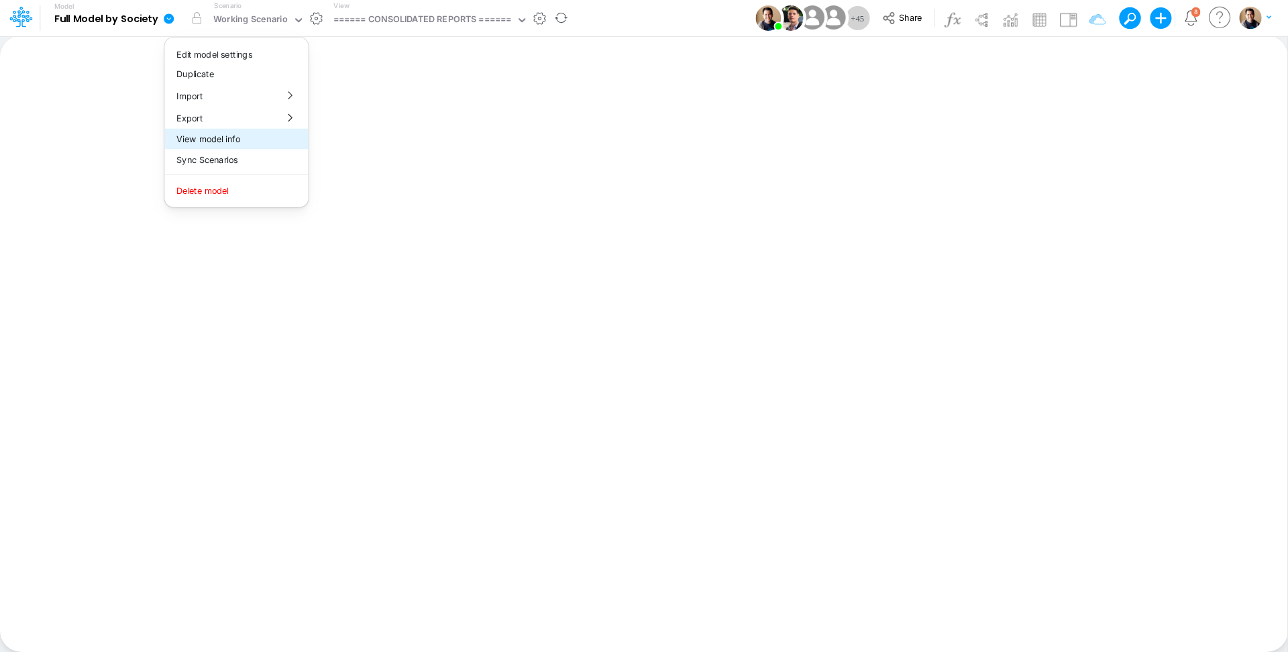
click at [260, 137] on button "View model info" at bounding box center [236, 139] width 144 height 21
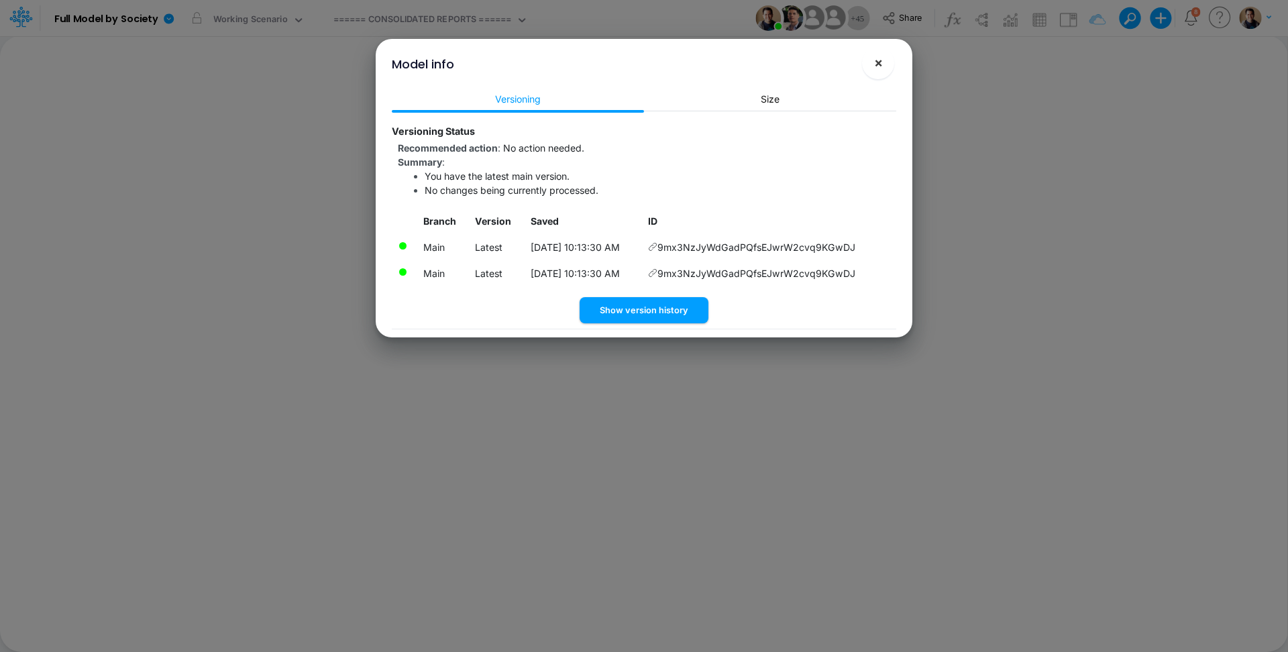
click at [877, 59] on span "×" at bounding box center [878, 62] width 9 height 16
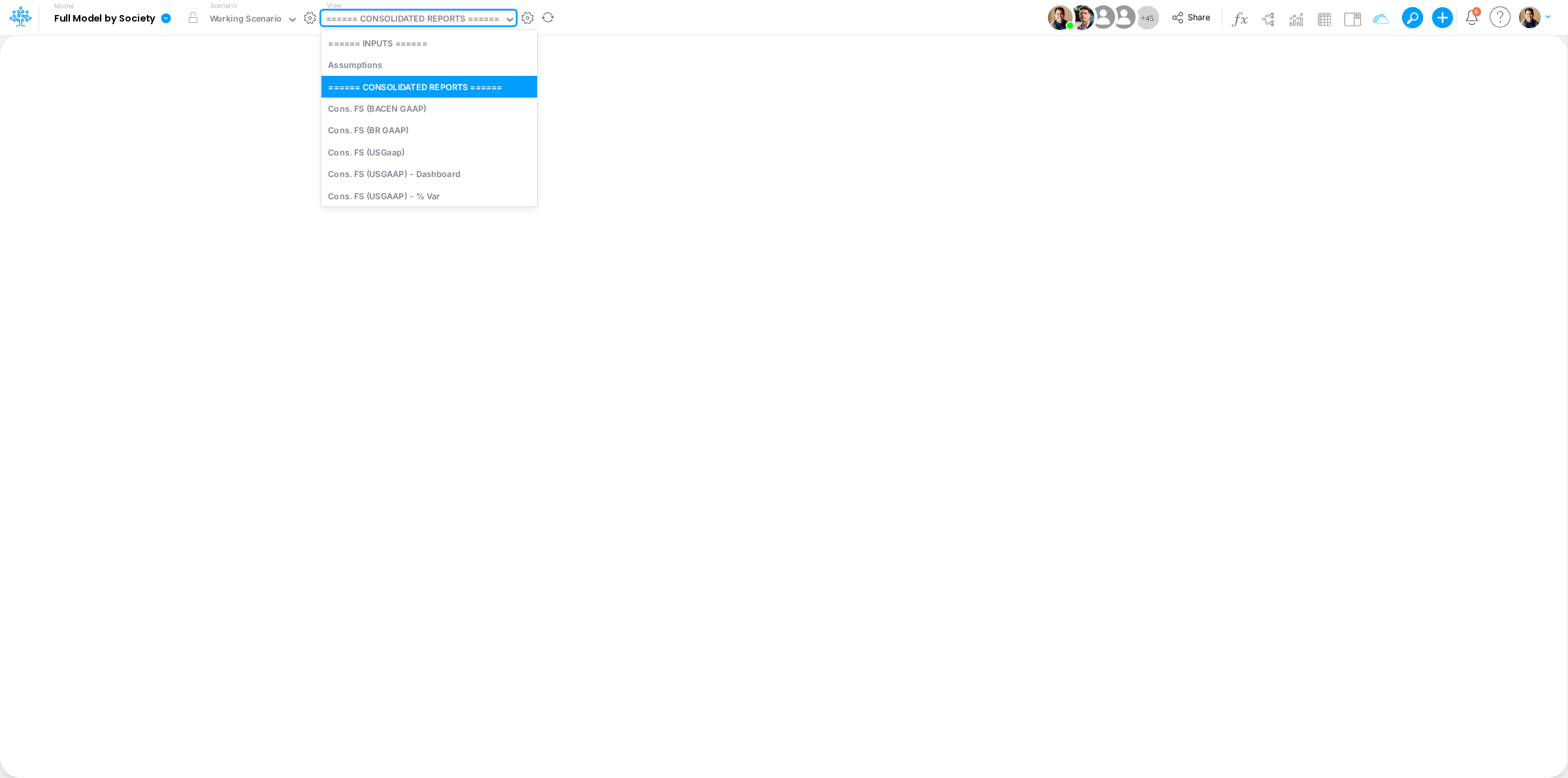
click at [379, 21] on div "====== CONSOLIDATED REPORTS ======" at bounding box center [413, 19] width 173 height 15
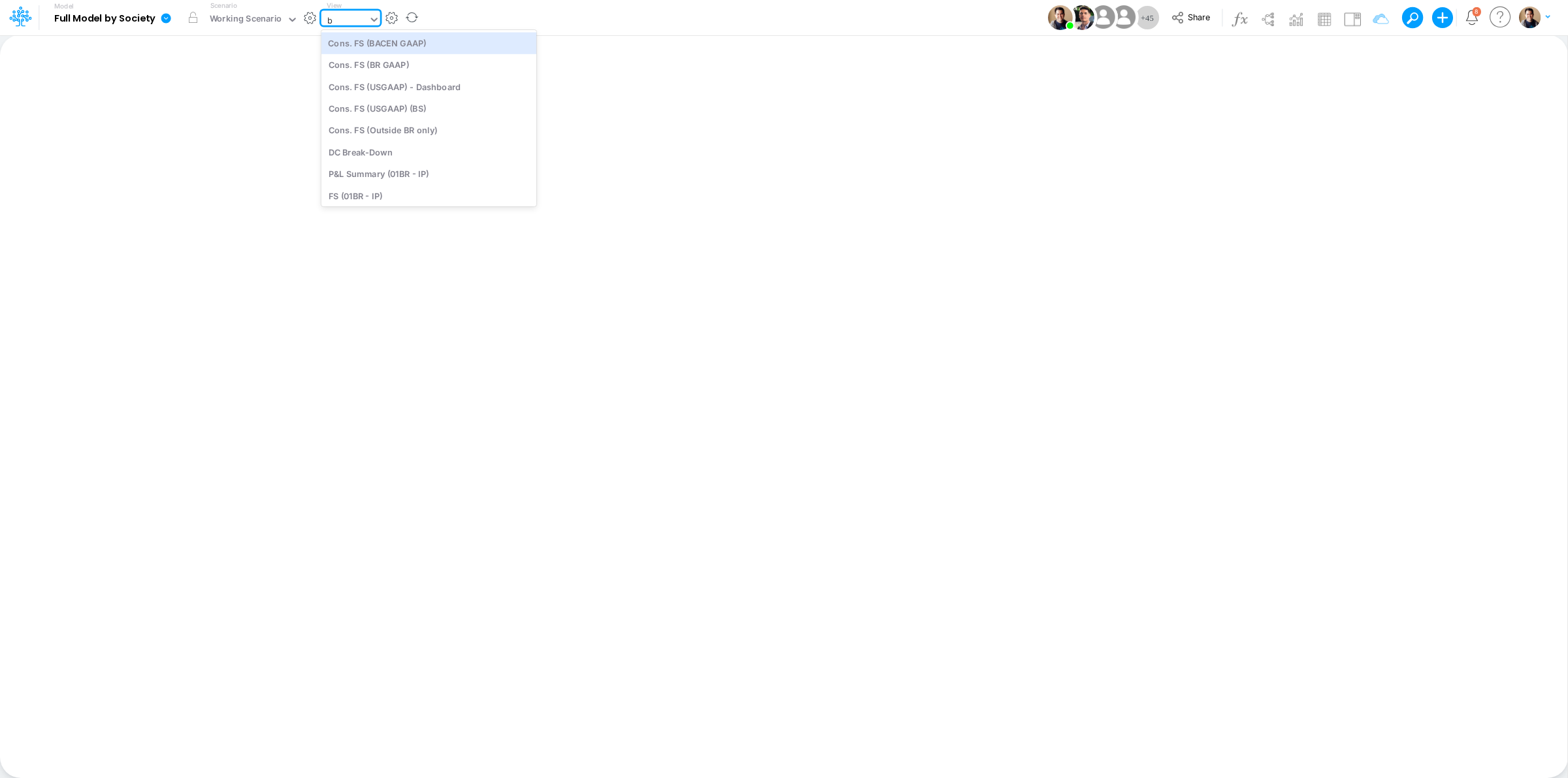
type input "bs"
click at [434, 130] on div "BS (01BR - IP)" at bounding box center [409, 130] width 176 height 21
type input "BS (01BR - IP)"
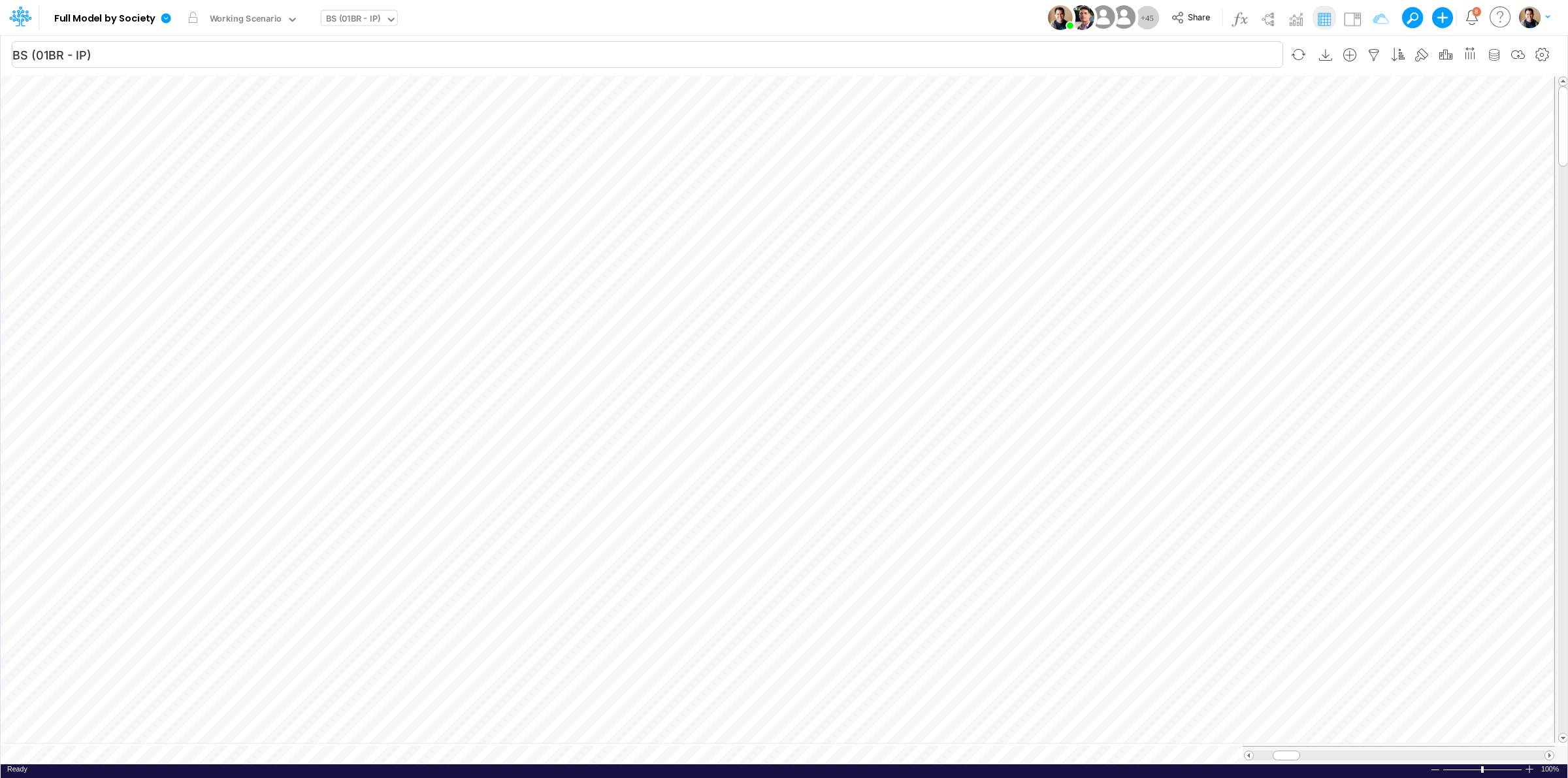
scroll to position [0, 1]
click at [495, 200] on icon "button" at bounding box center [485, 201] width 19 height 14
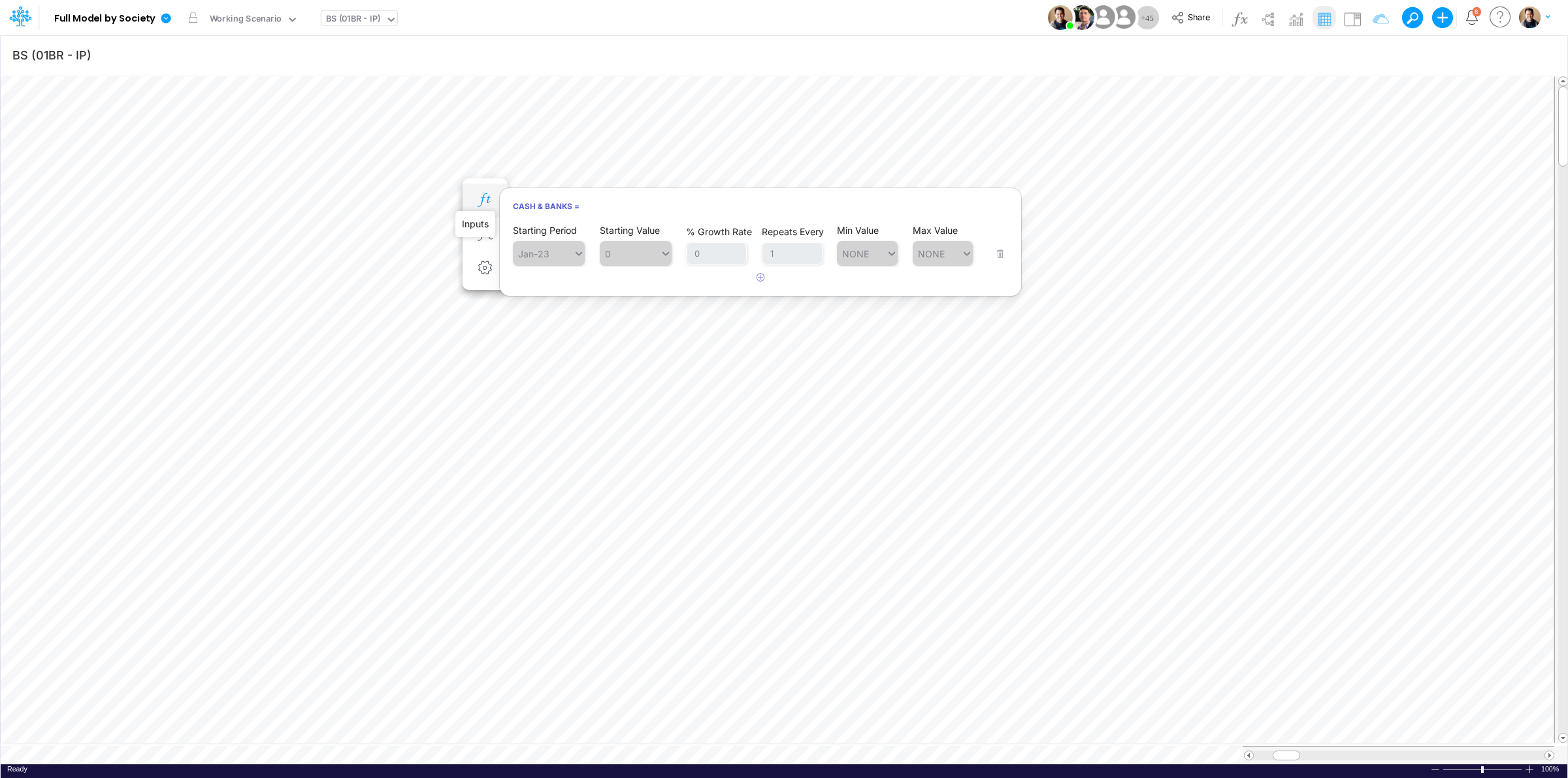
click at [495, 200] on icon "button" at bounding box center [485, 201] width 19 height 14
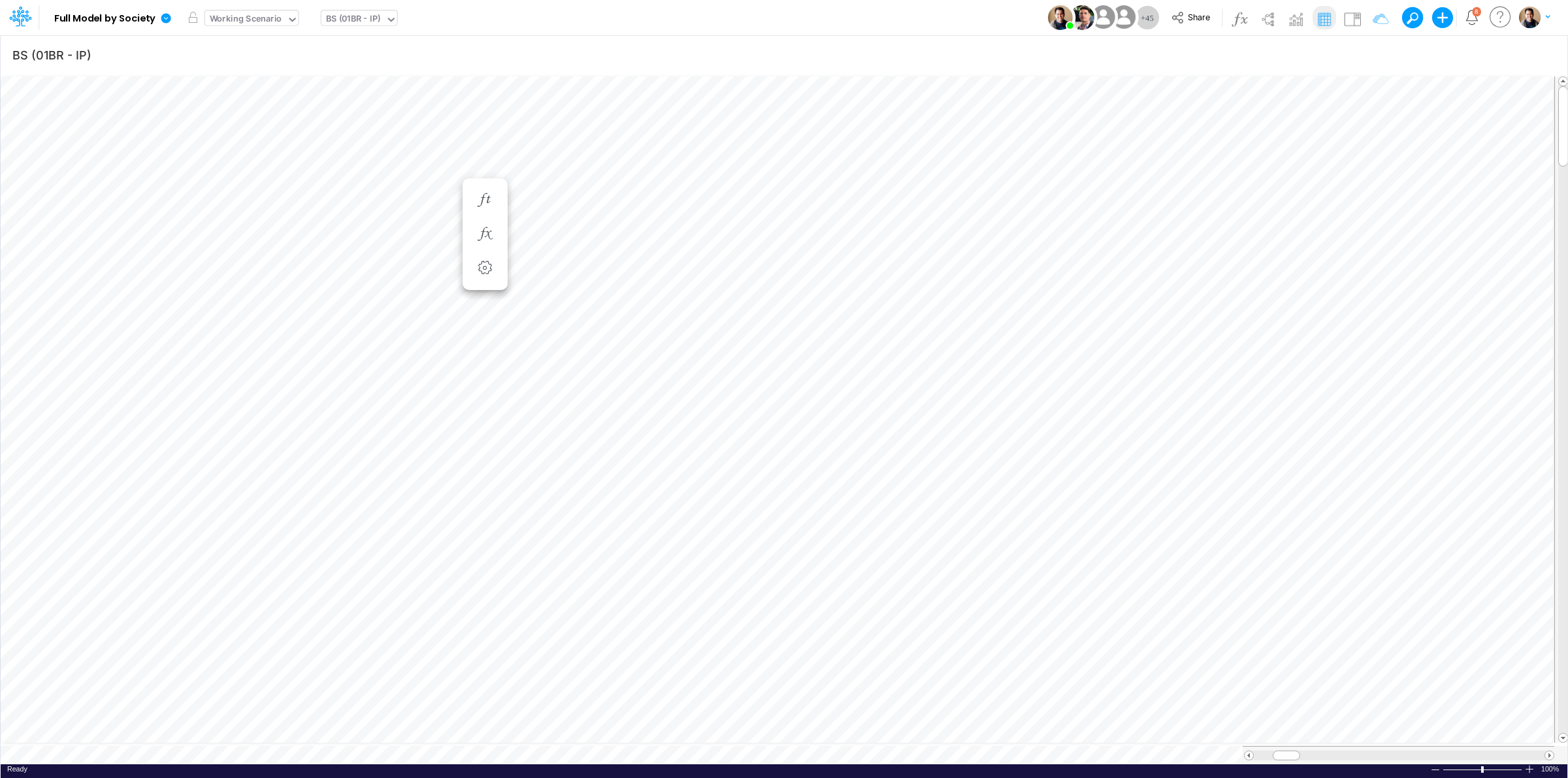
click at [240, 15] on div "Working Scenario" at bounding box center [245, 19] width 72 height 15
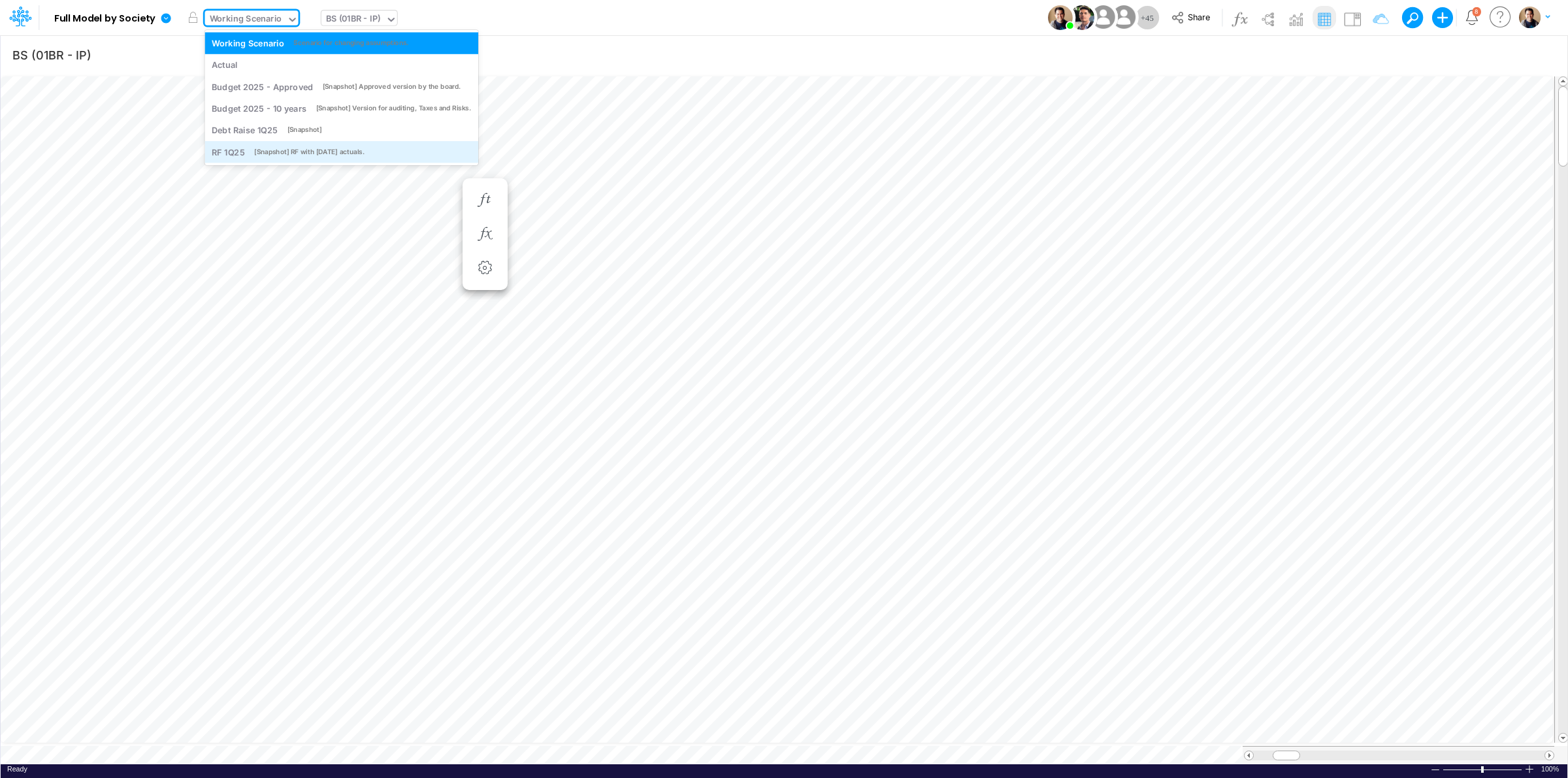
click at [269, 146] on div "RF 1Q25 [Snapshot] RF with April25 actuals." at bounding box center [341, 152] width 259 height 13
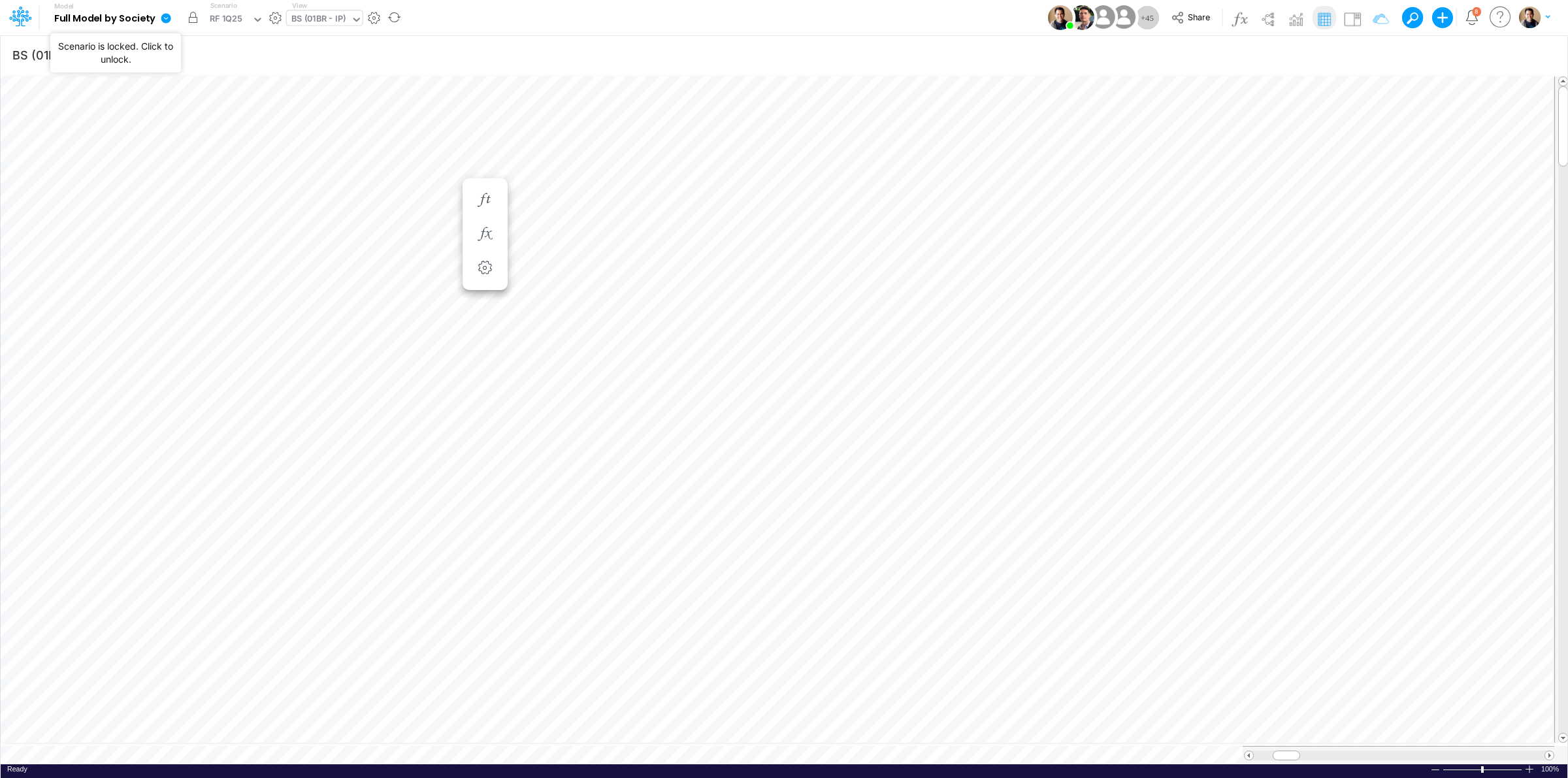
click at [193, 17] on button "button" at bounding box center [193, 18] width 23 height 23
click at [227, 20] on div "RF 1Q25" at bounding box center [226, 19] width 33 height 15
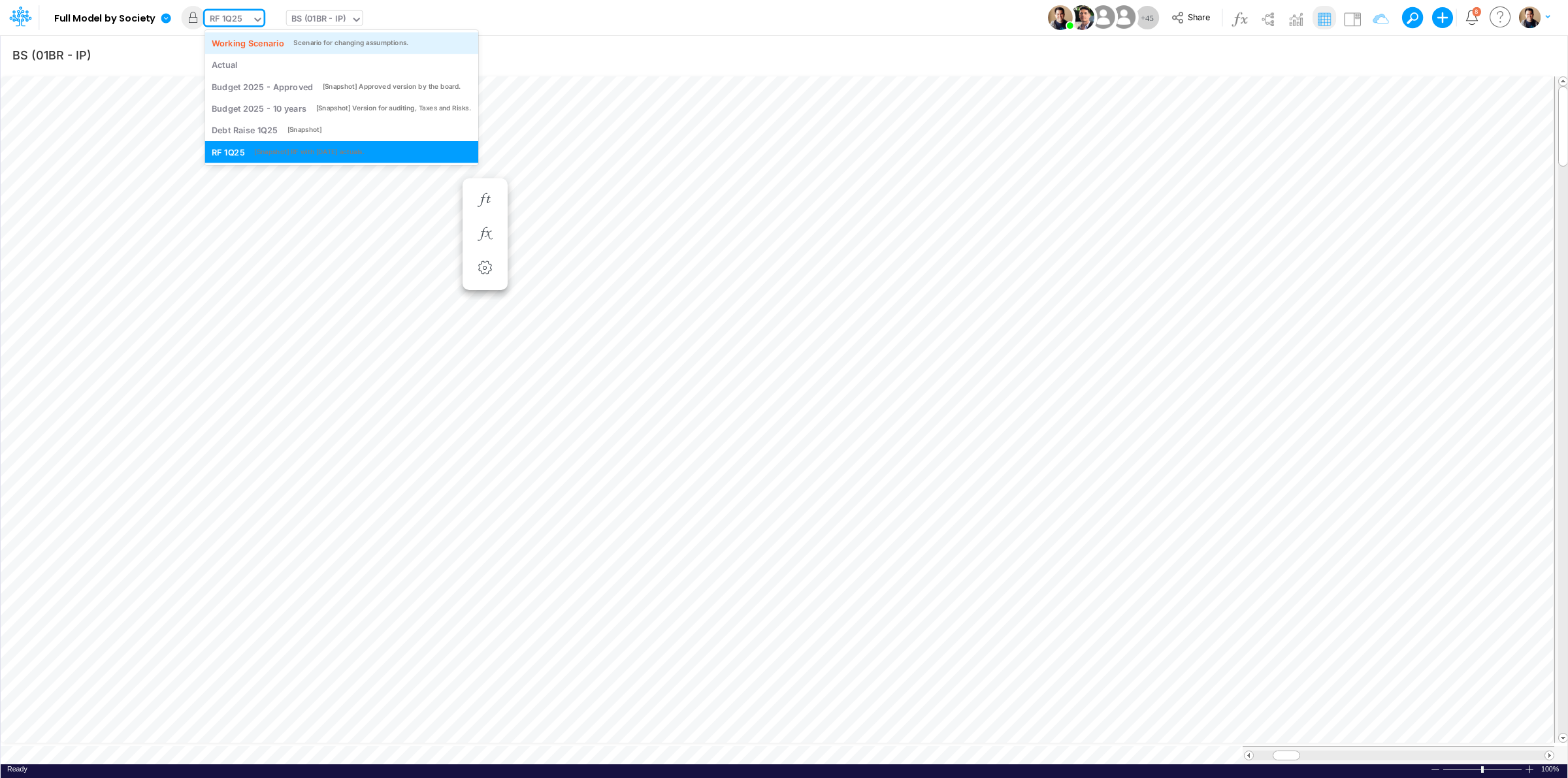
click at [240, 43] on div "Working Scenario" at bounding box center [247, 43] width 72 height 13
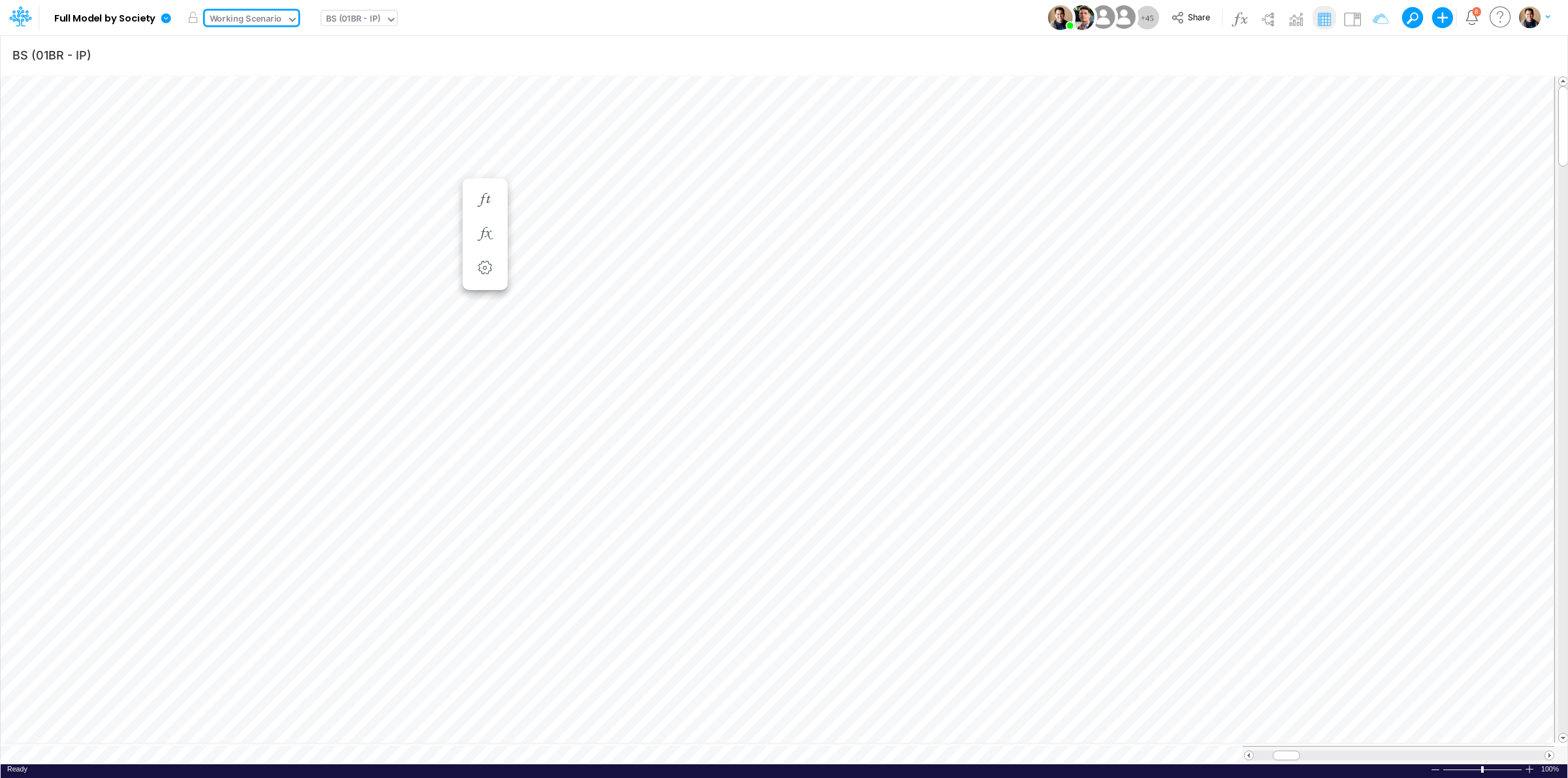
click at [247, 18] on div "Working Scenario" at bounding box center [245, 19] width 72 height 15
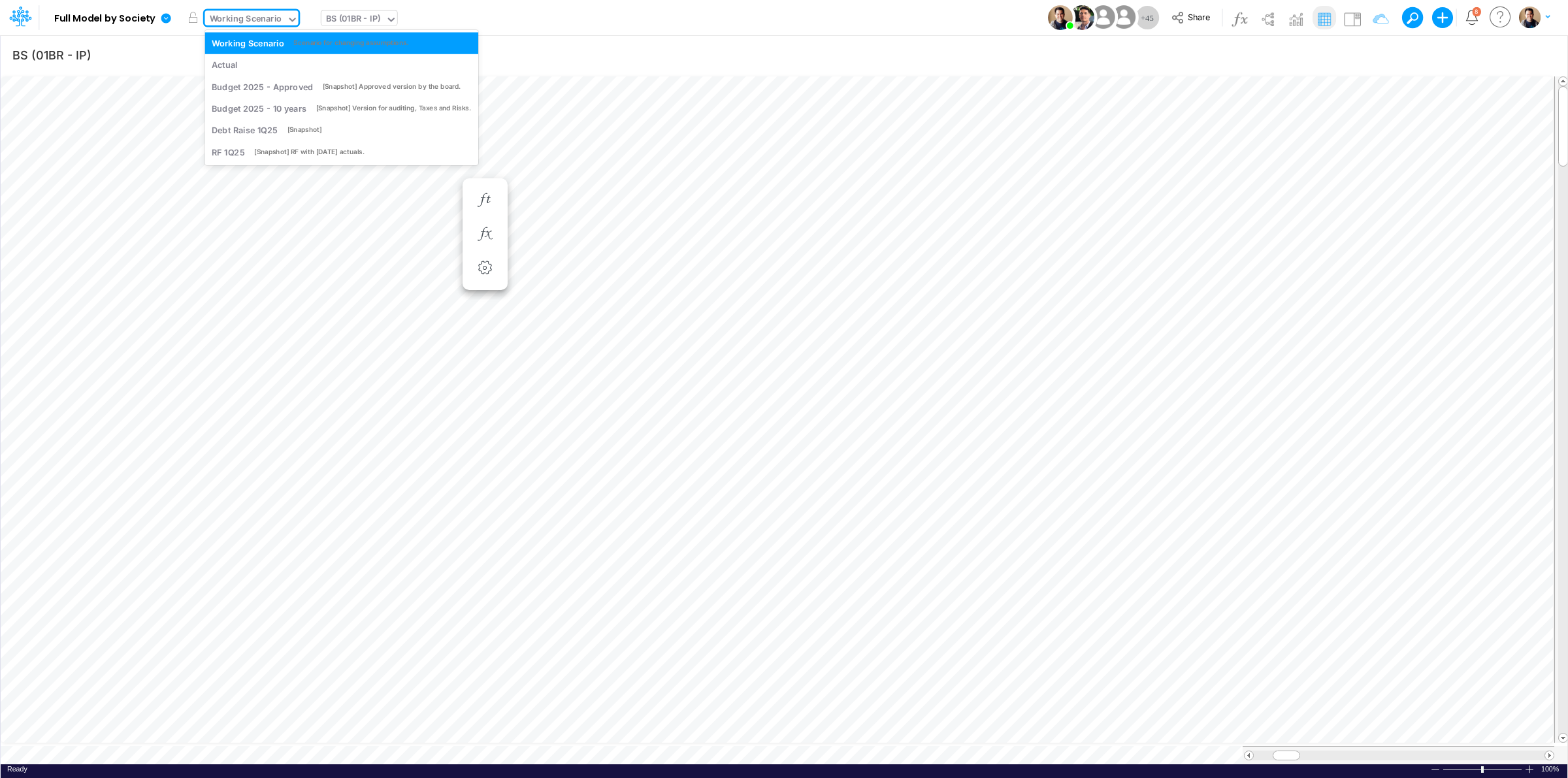
click at [247, 18] on div "Working Scenario" at bounding box center [245, 19] width 72 height 15
click at [246, 59] on div "Actual" at bounding box center [341, 64] width 259 height 13
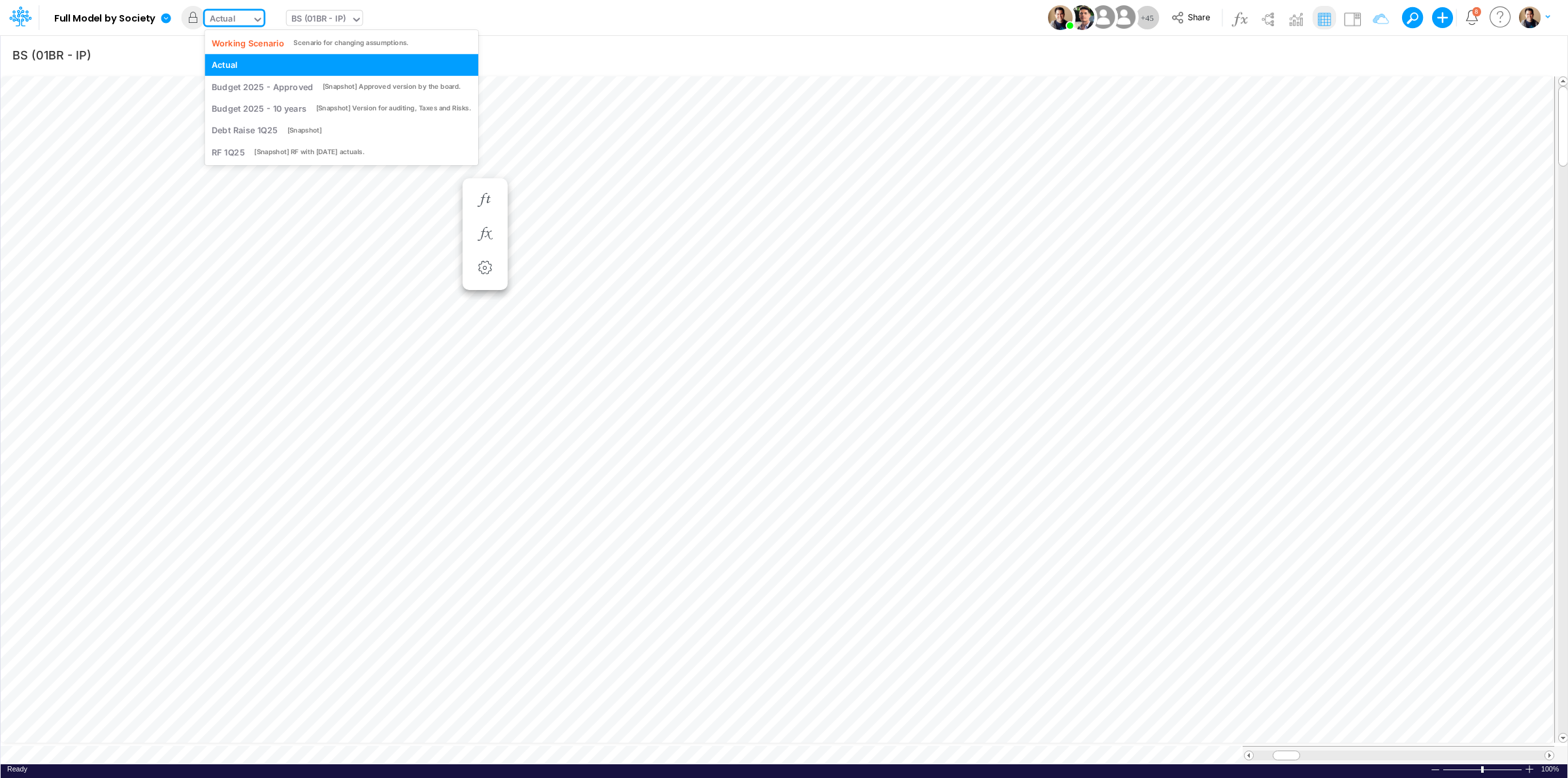
click at [241, 19] on div "Actual" at bounding box center [229, 20] width 47 height 19
click at [251, 146] on div "RF 1Q25 [Snapshot] RF with April25 actuals." at bounding box center [341, 152] width 259 height 13
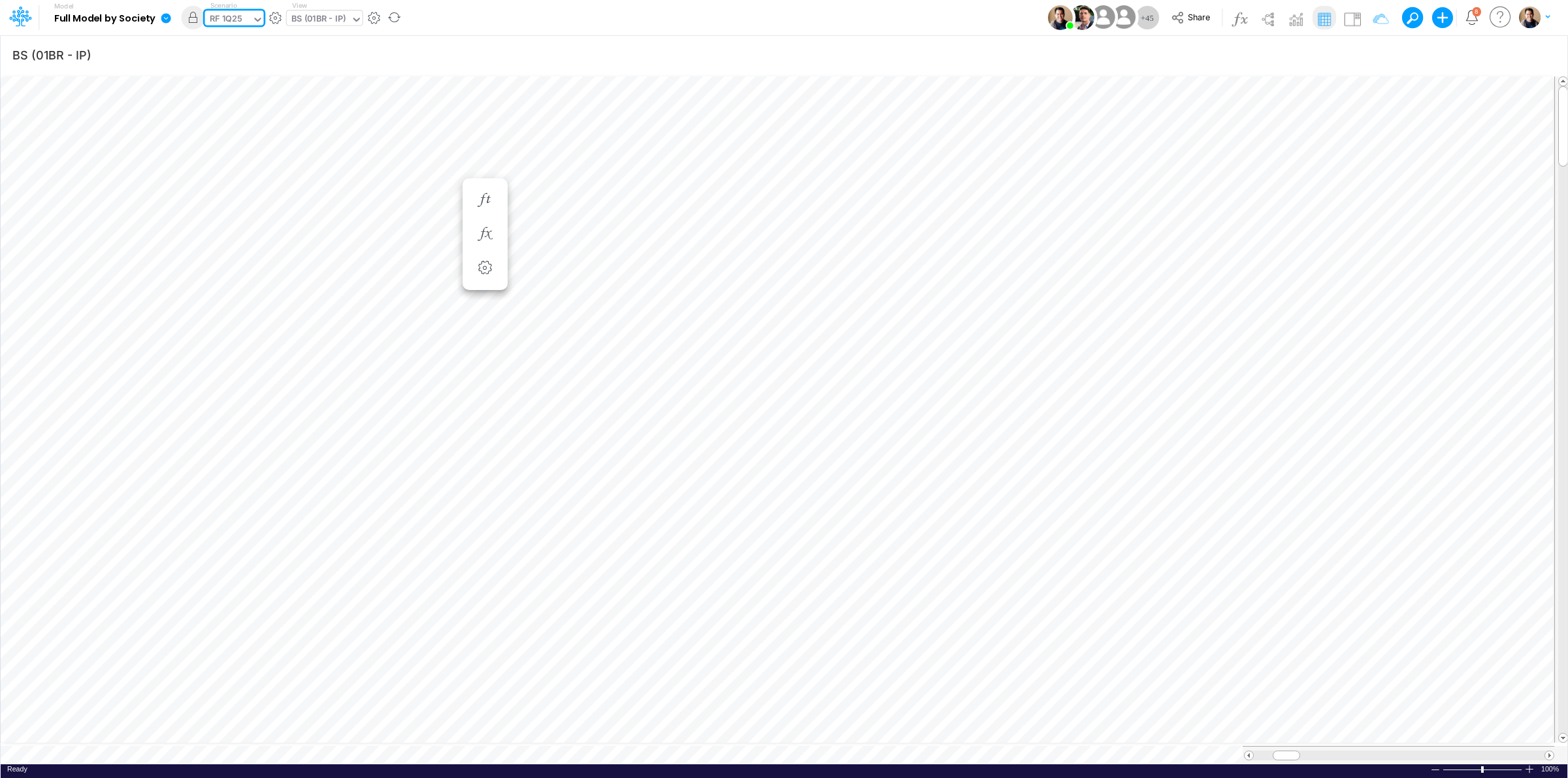
click at [225, 15] on div "RF 1Q25" at bounding box center [226, 19] width 33 height 15
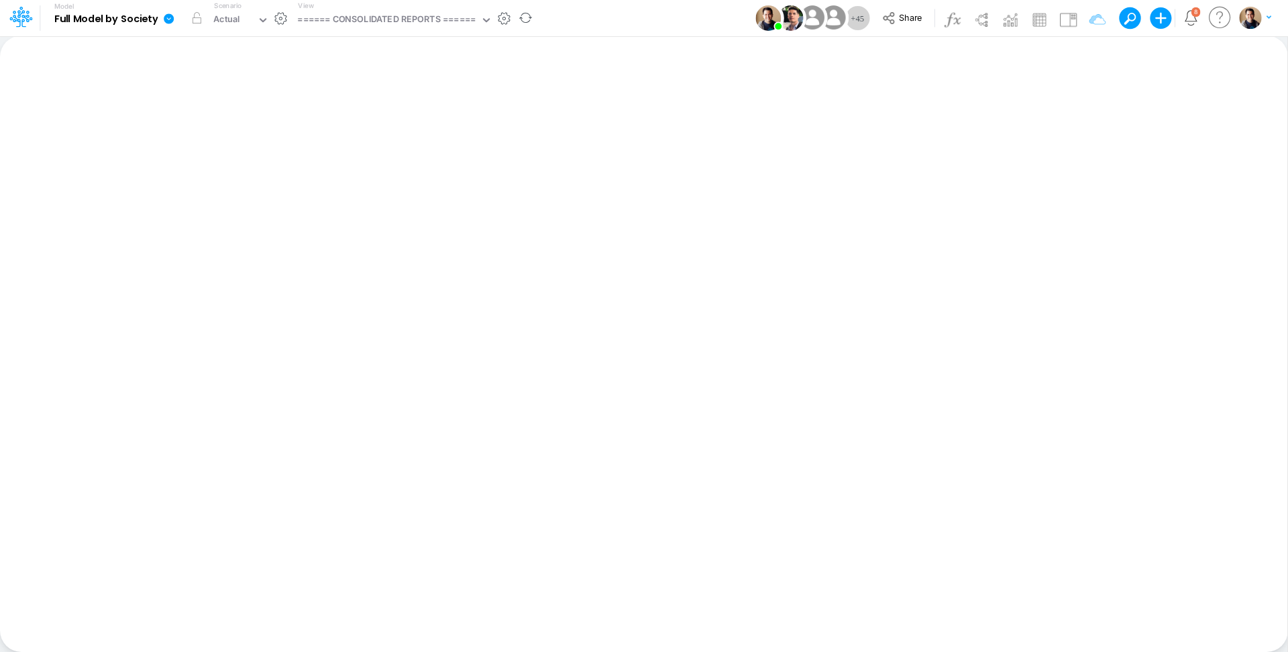
click at [164, 23] on icon at bounding box center [169, 19] width 12 height 12
click at [238, 140] on button "View model info" at bounding box center [236, 139] width 144 height 21
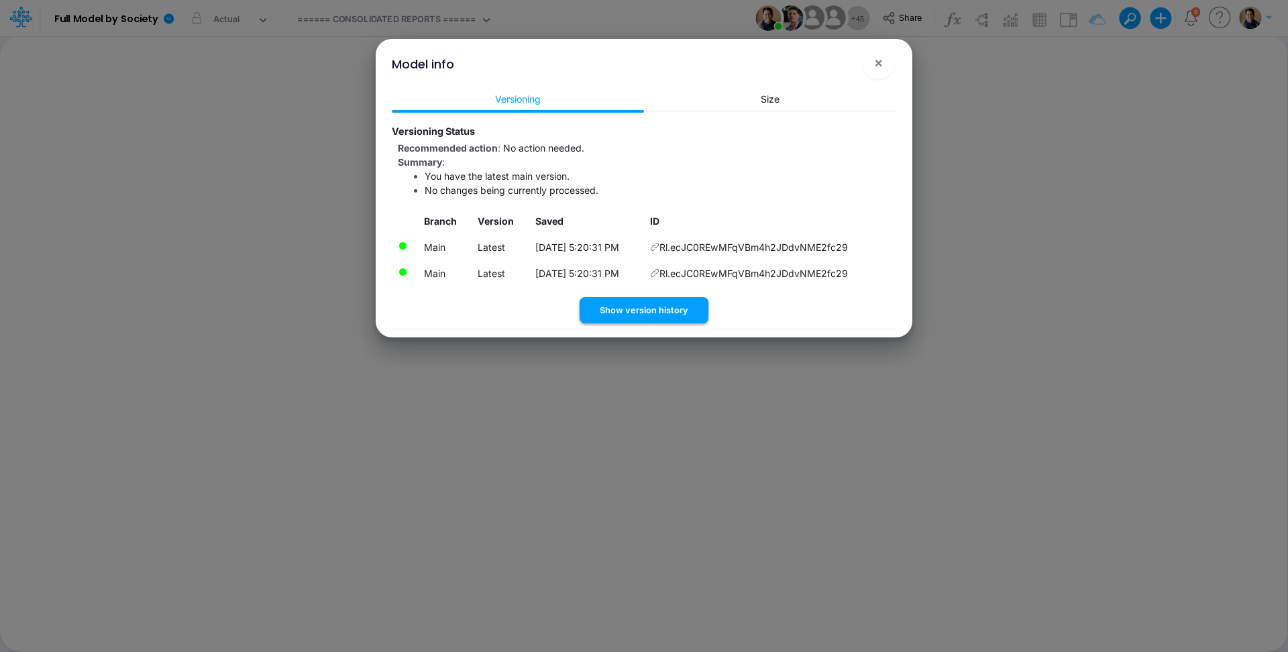
click at [649, 310] on button "Show version history" at bounding box center [644, 310] width 129 height 26
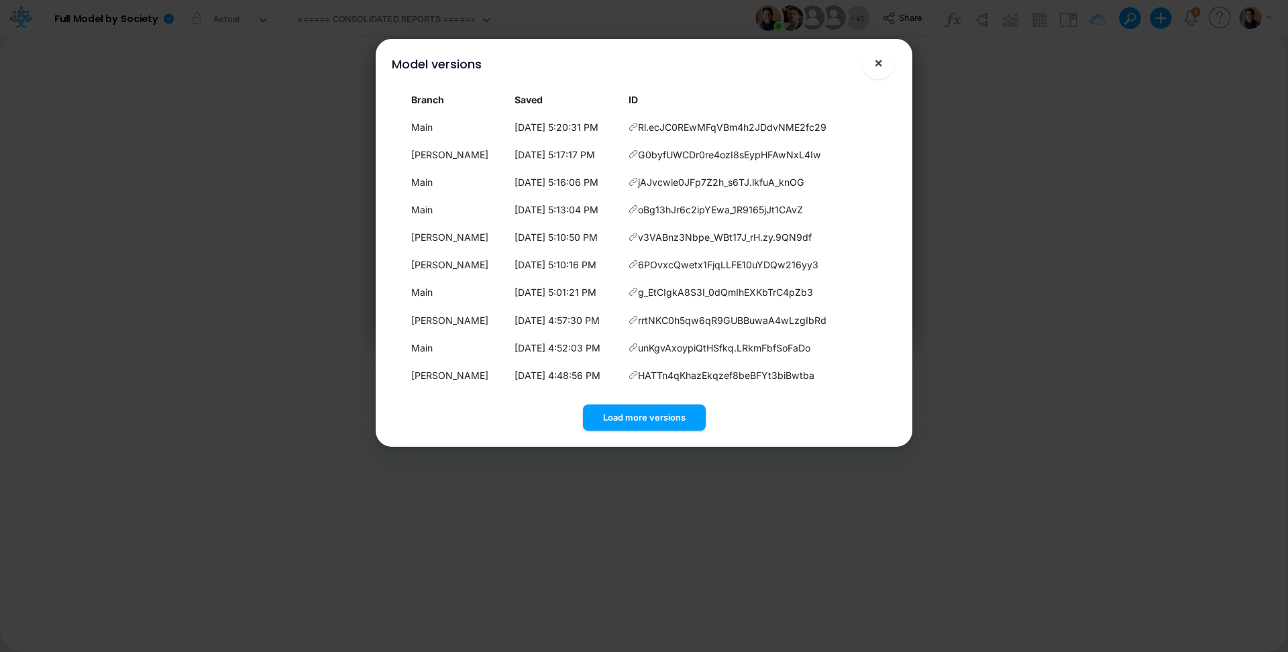
click at [879, 54] on span "×" at bounding box center [878, 62] width 9 height 16
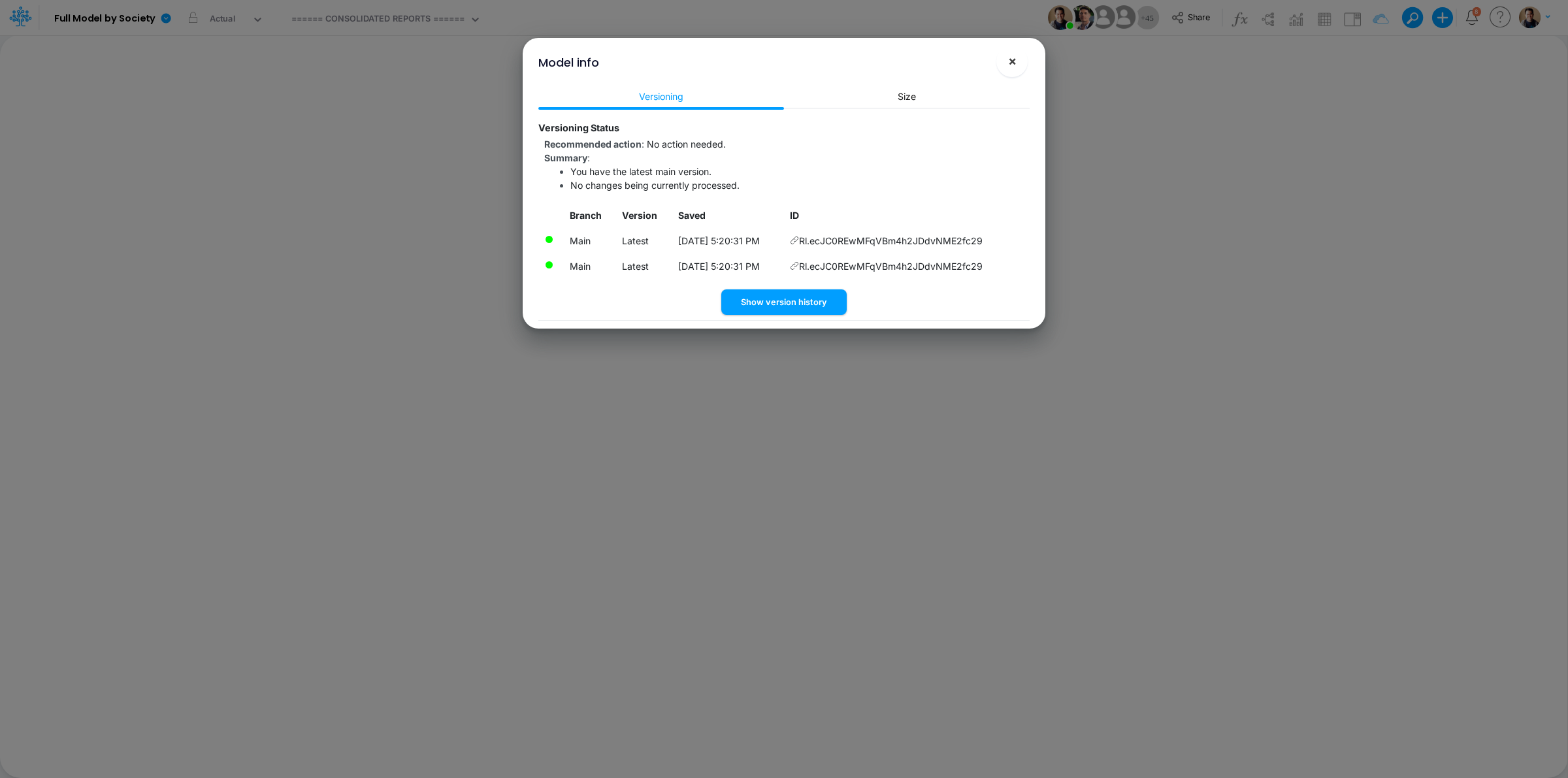
click at [1009, 59] on span "×" at bounding box center [1012, 60] width 9 height 16
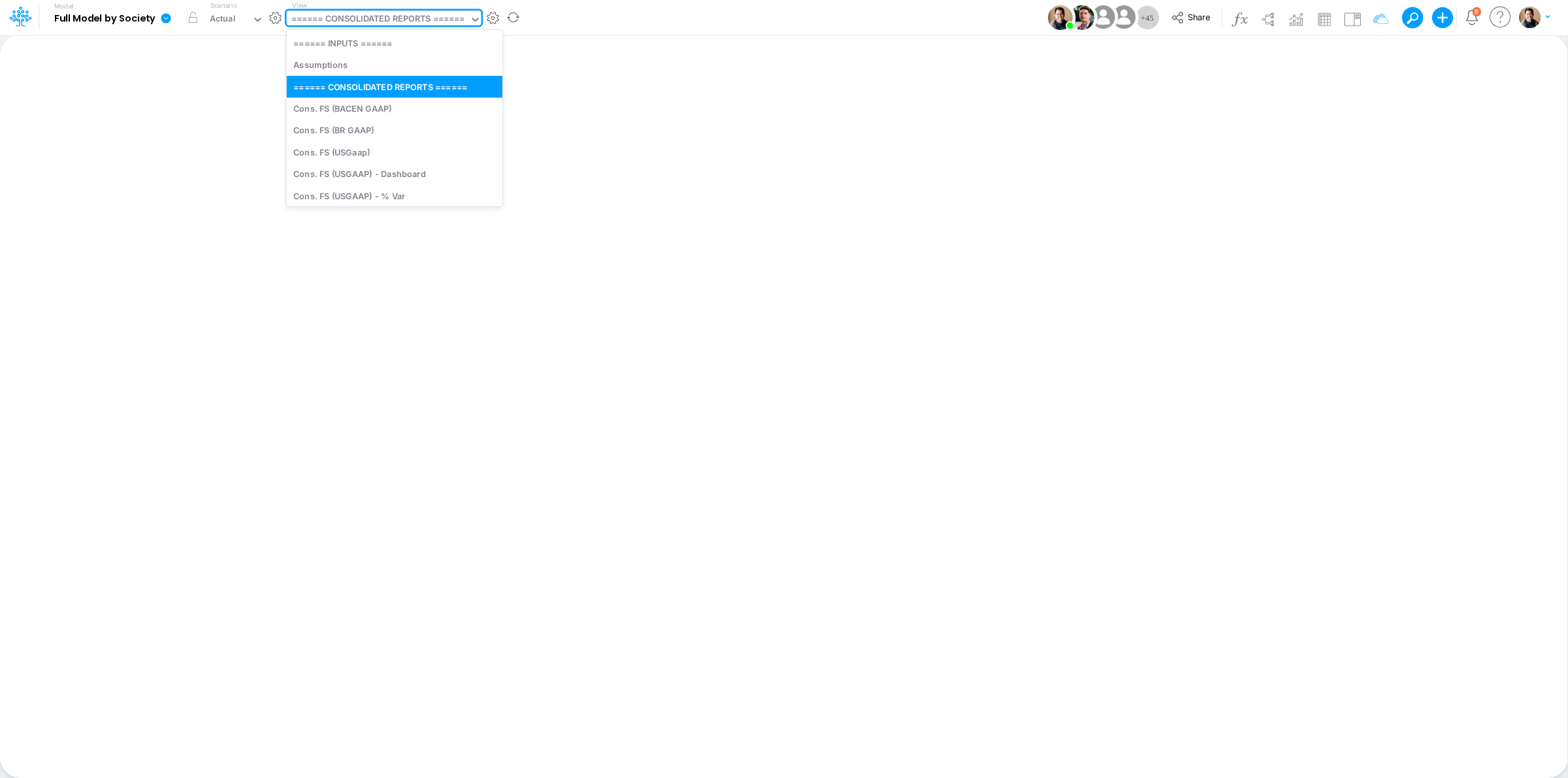
click at [381, 20] on div "====== CONSOLIDATED REPORTS ======" at bounding box center [378, 19] width 173 height 15
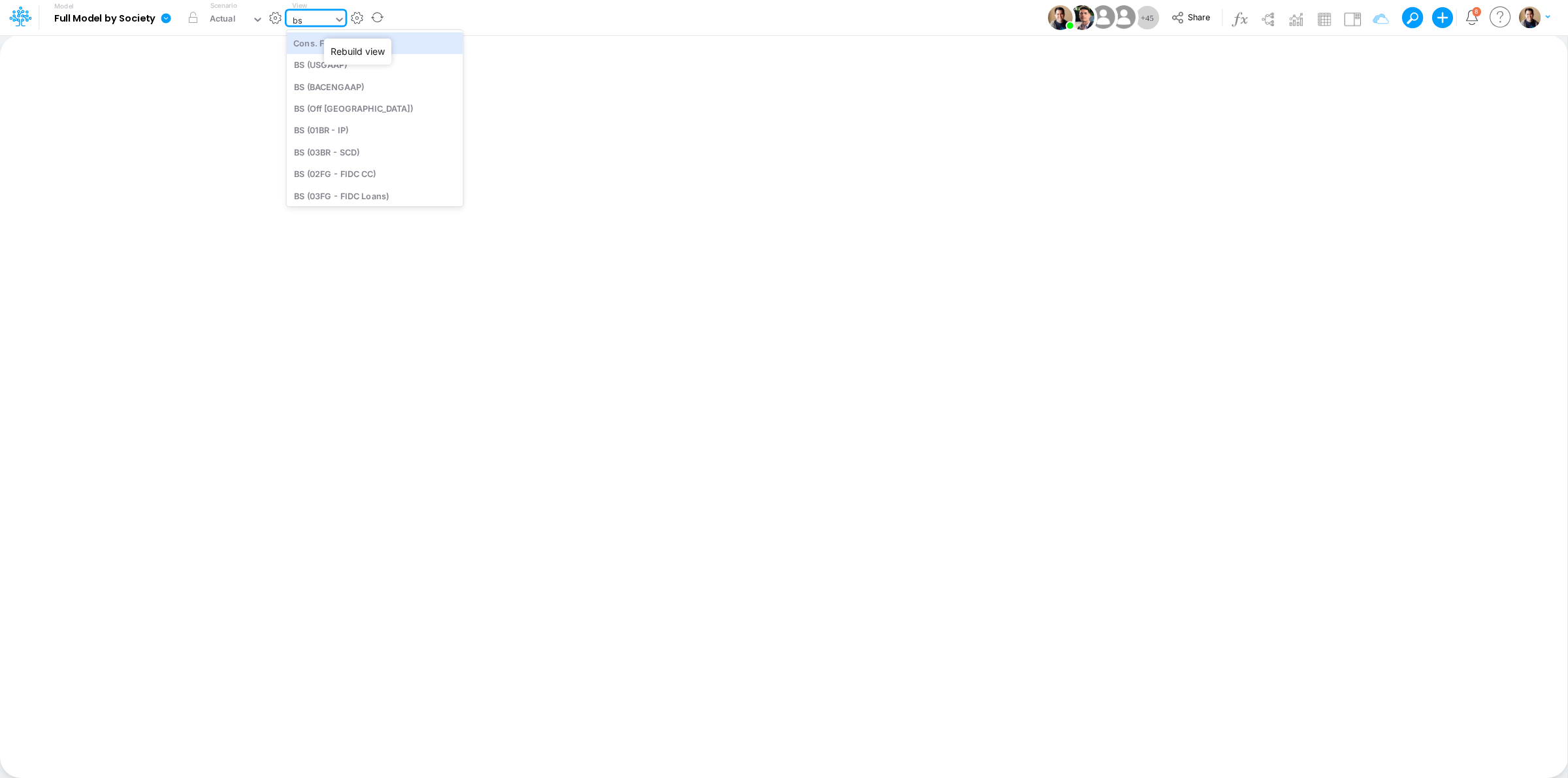
type input "bs"
click at [406, 144] on div "BS (03BR - SCD)" at bounding box center [374, 152] width 176 height 21
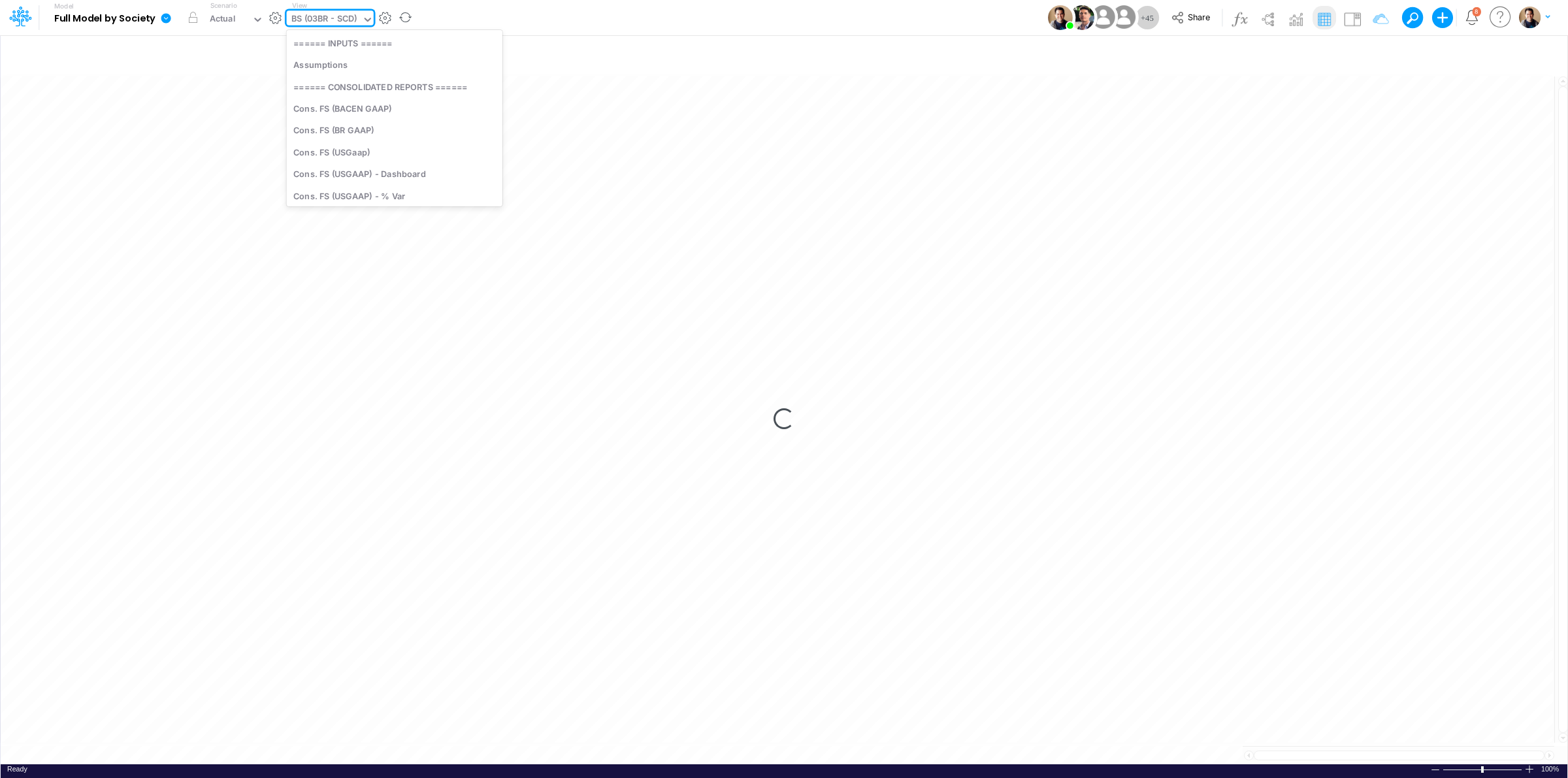
click at [311, 15] on div "BS (03BR - SCD)" at bounding box center [324, 19] width 66 height 15
click at [355, 164] on div "BS (01BR - IP)" at bounding box center [393, 167] width 215 height 21
type input "BS (01BR - IP)"
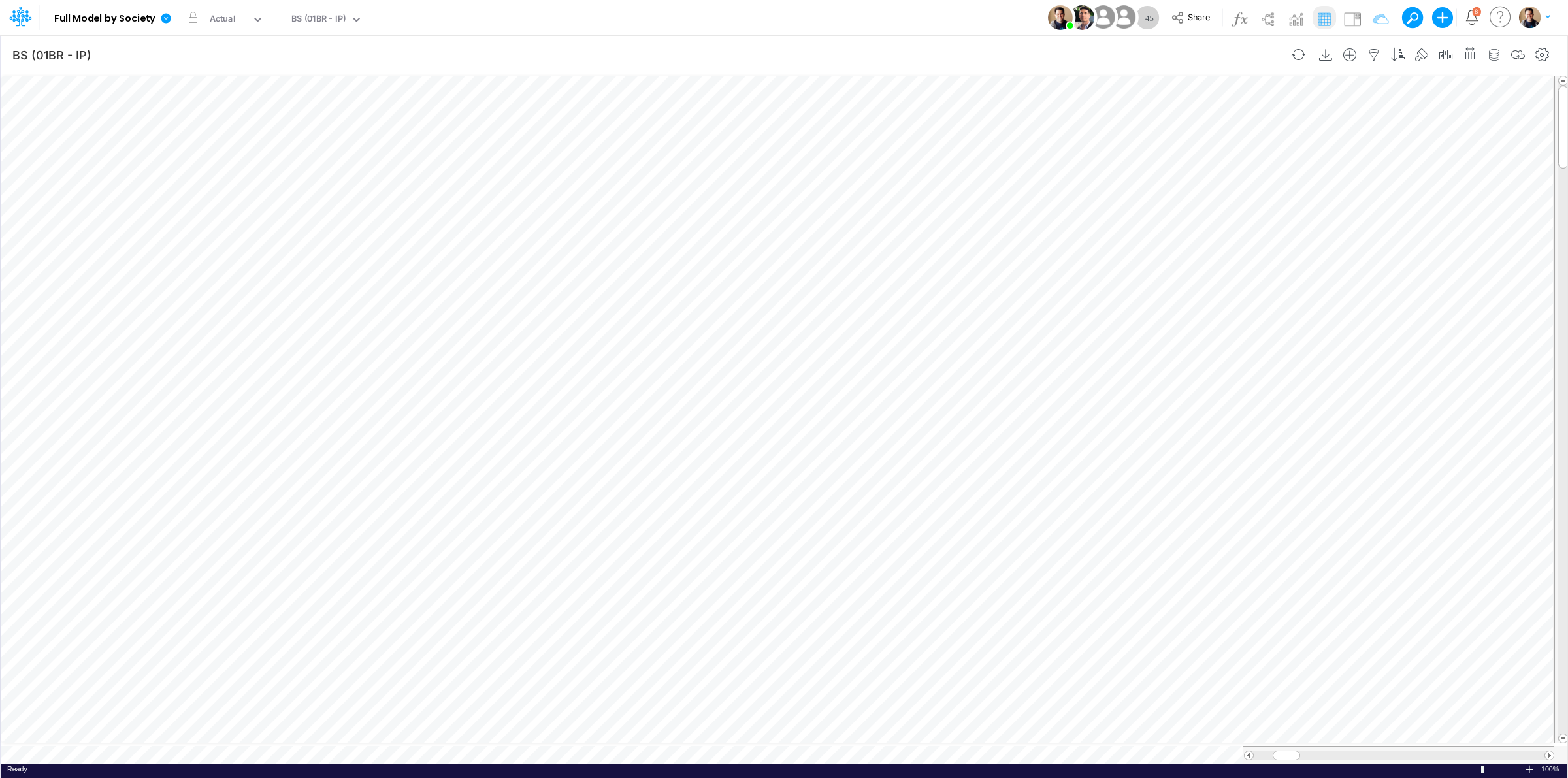
scroll to position [0, 1]
click at [491, 194] on icon "button" at bounding box center [485, 201] width 19 height 14
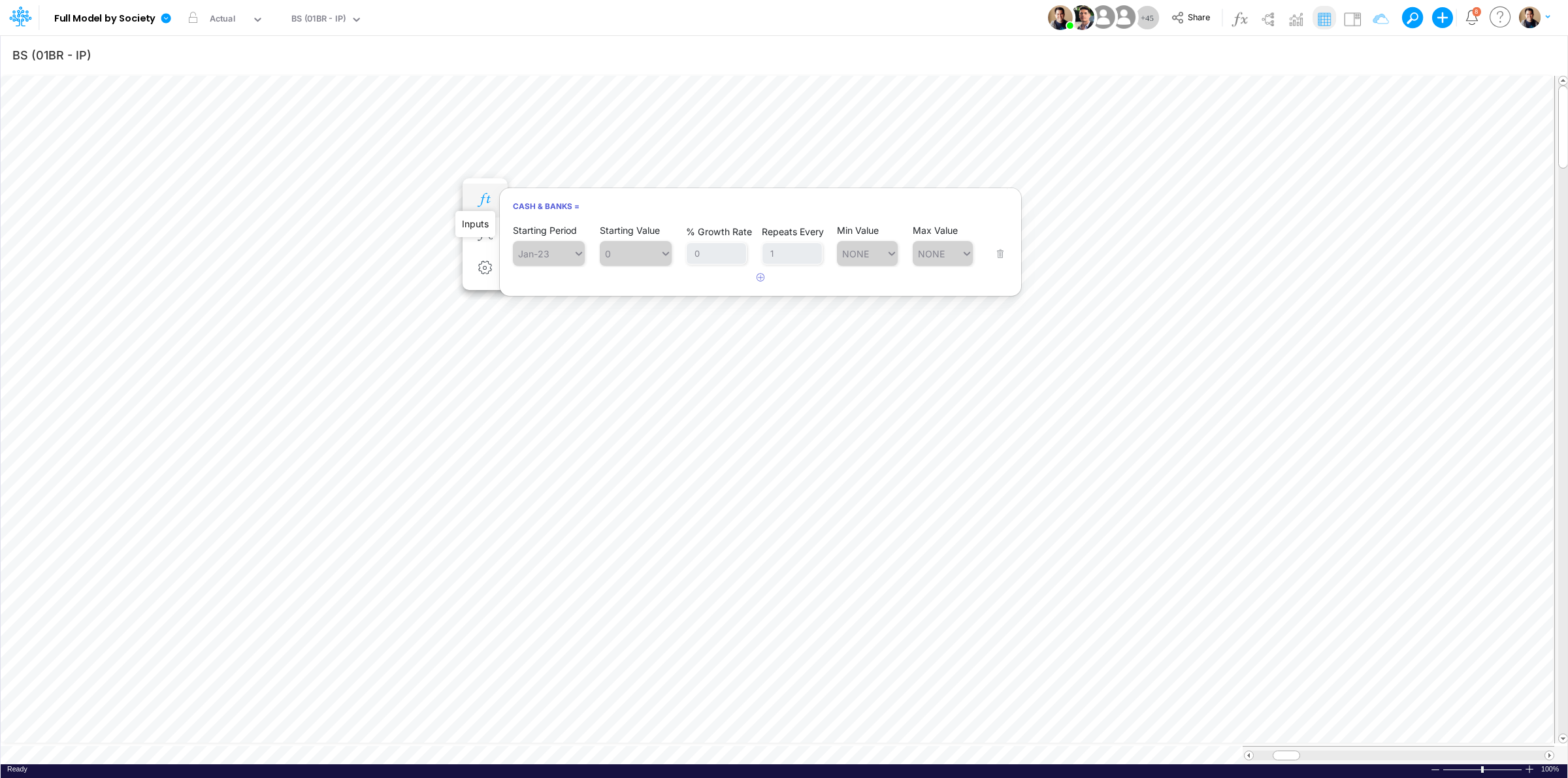
click at [484, 200] on icon "button" at bounding box center [485, 201] width 19 height 14
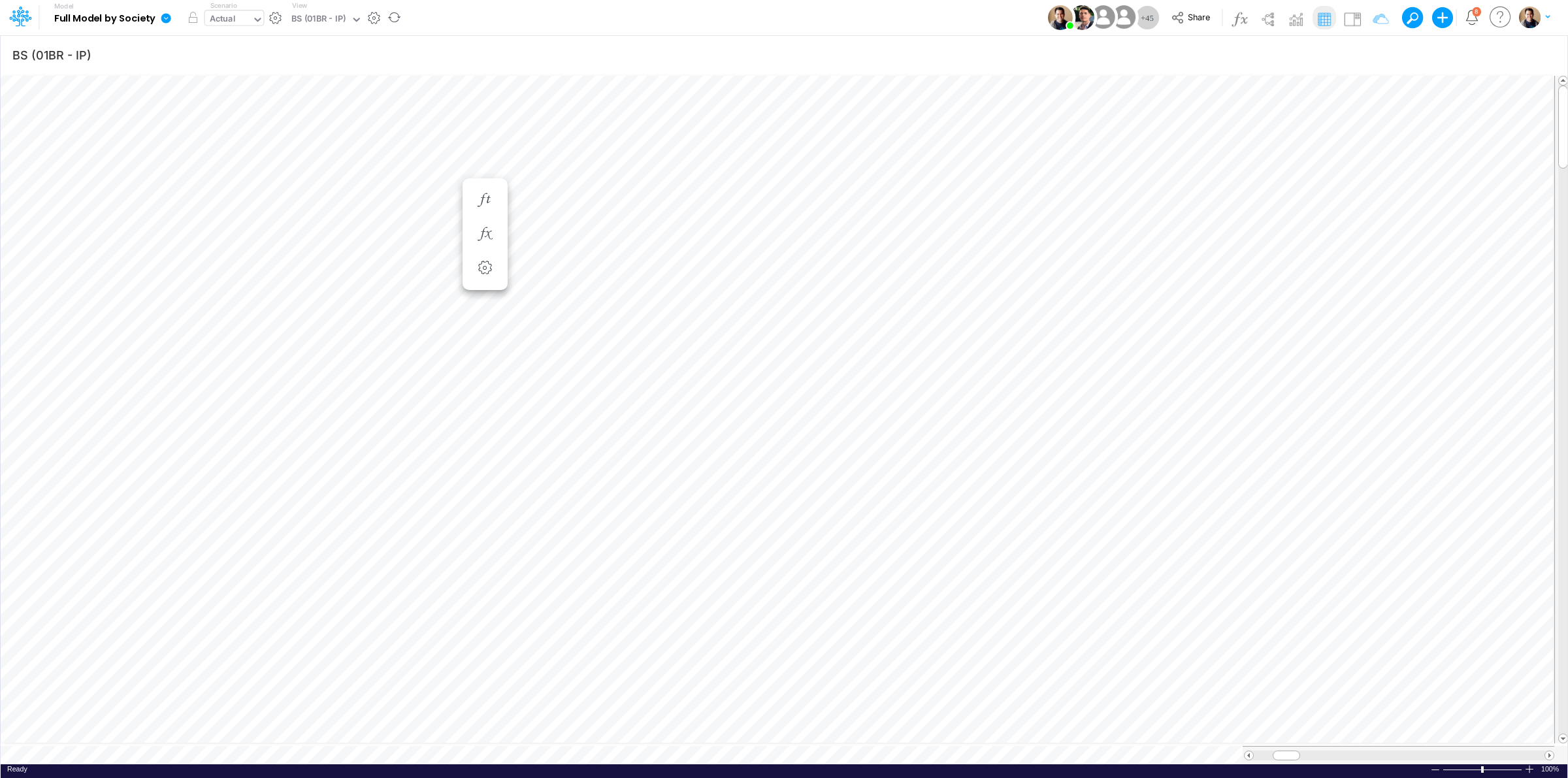
click at [225, 20] on div "Actual" at bounding box center [222, 19] width 26 height 15
click at [233, 19] on div "Actual" at bounding box center [222, 19] width 26 height 15
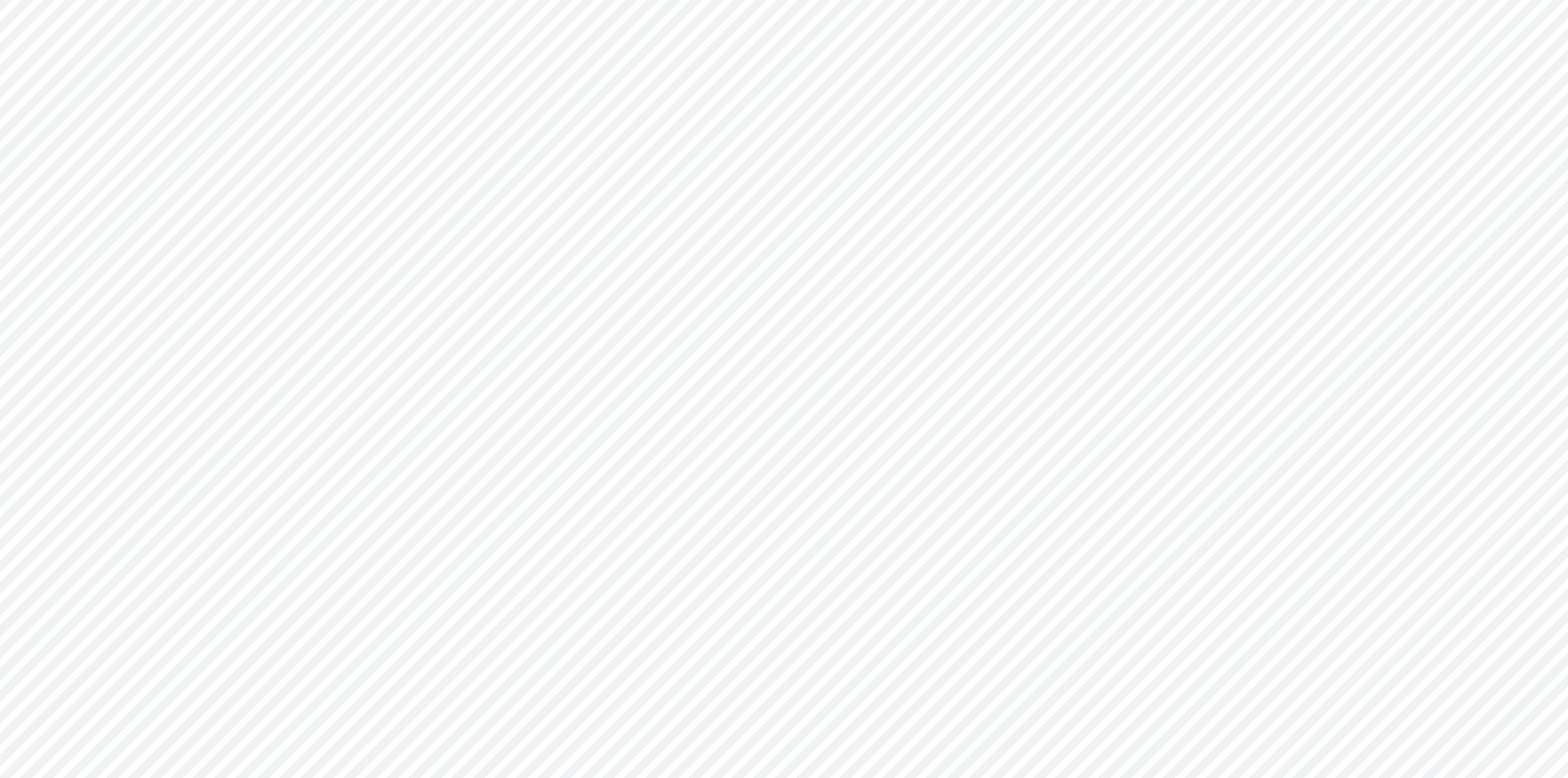
type input "BS (01BR - IP)"
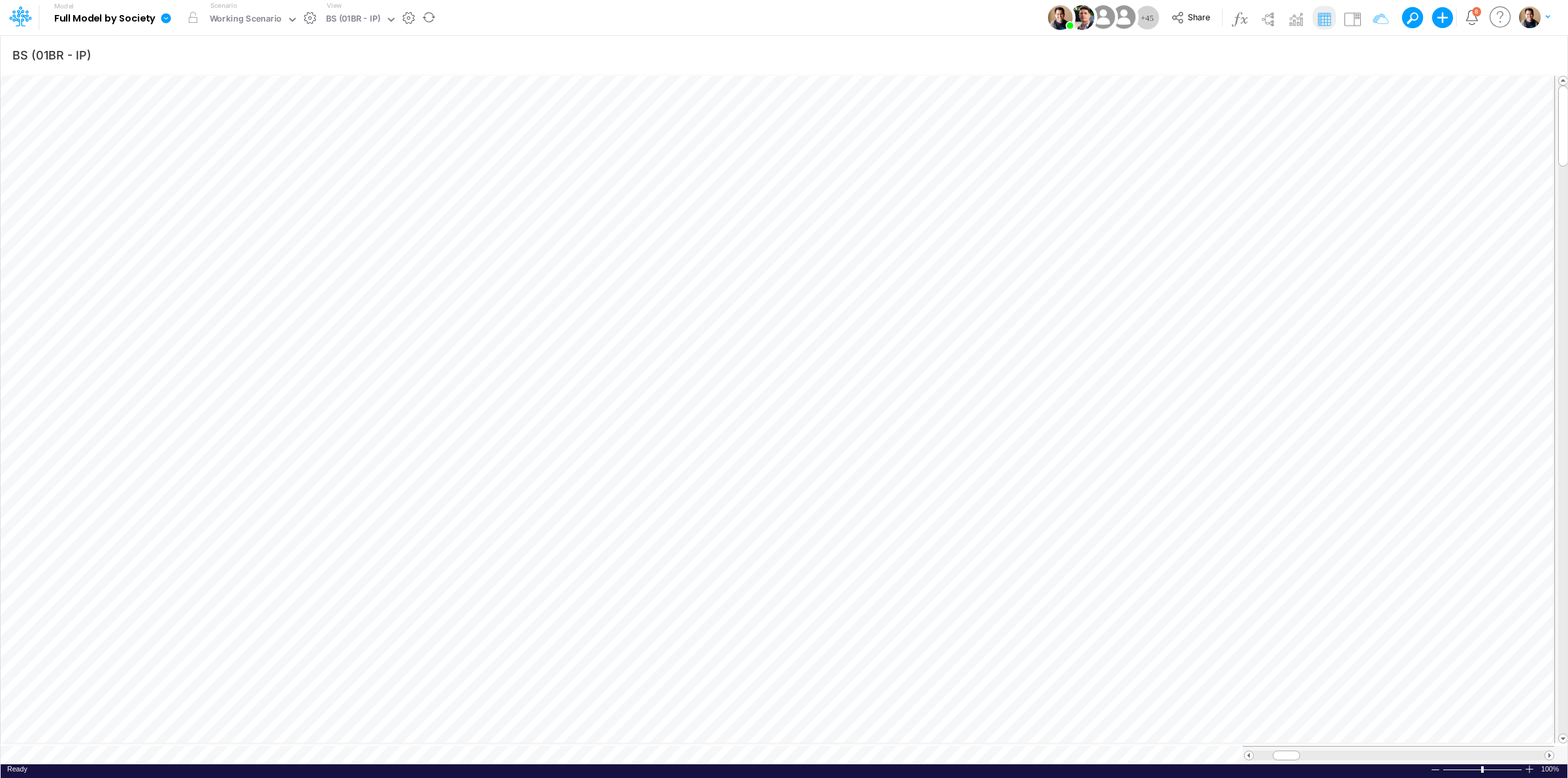
click at [166, 14] on icon at bounding box center [167, 18] width 10 height 10
click at [246, 138] on button "View model info" at bounding box center [232, 135] width 140 height 20
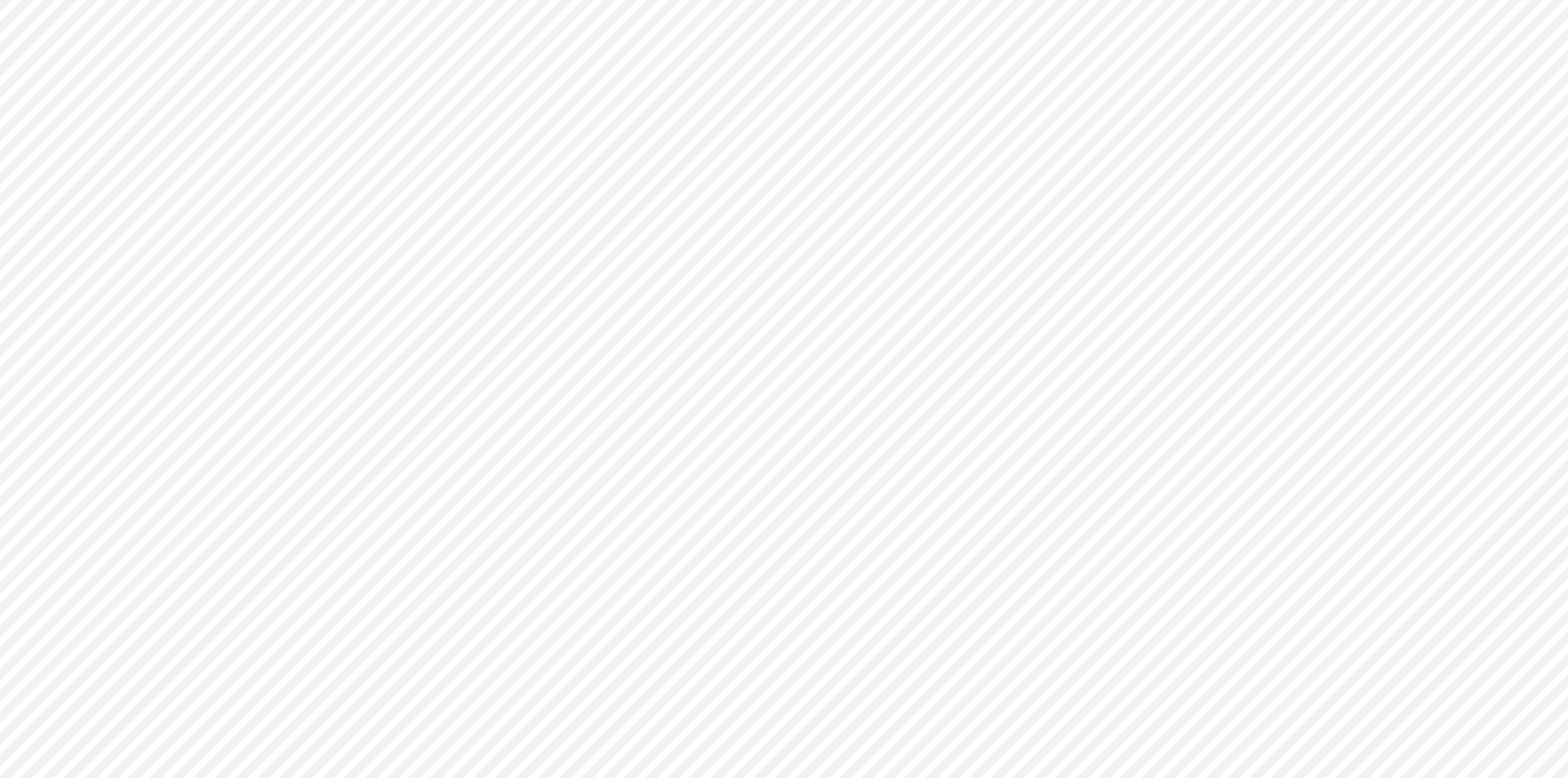
type input "BS (01BR - IP)"
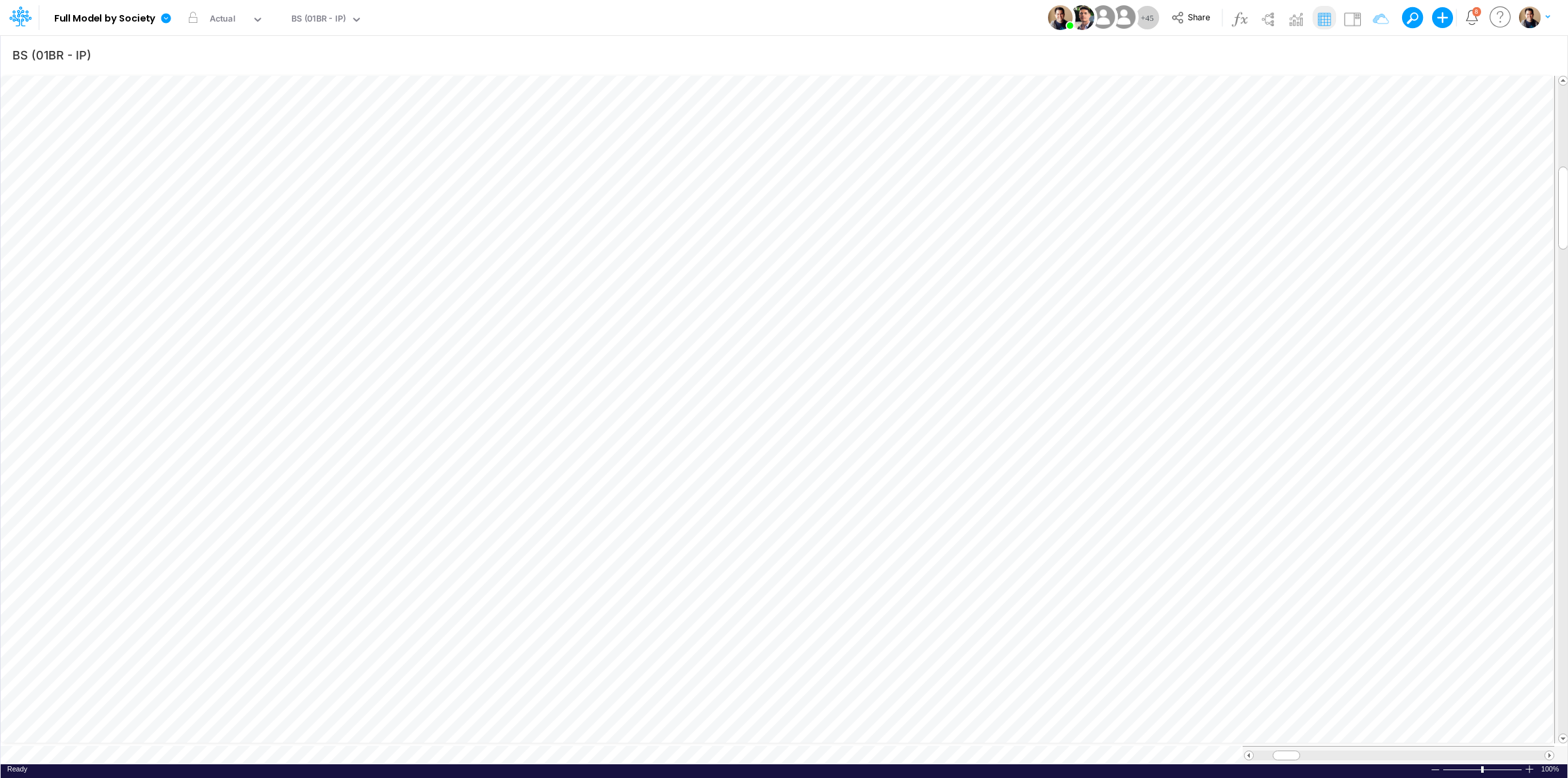
click at [666, 15] on div "Model Full Model by Society Edit model settings Duplicate Import QuickBooks Qui…" at bounding box center [783, 18] width 1411 height 35
click at [1197, 17] on span "Share" at bounding box center [1199, 17] width 22 height 10
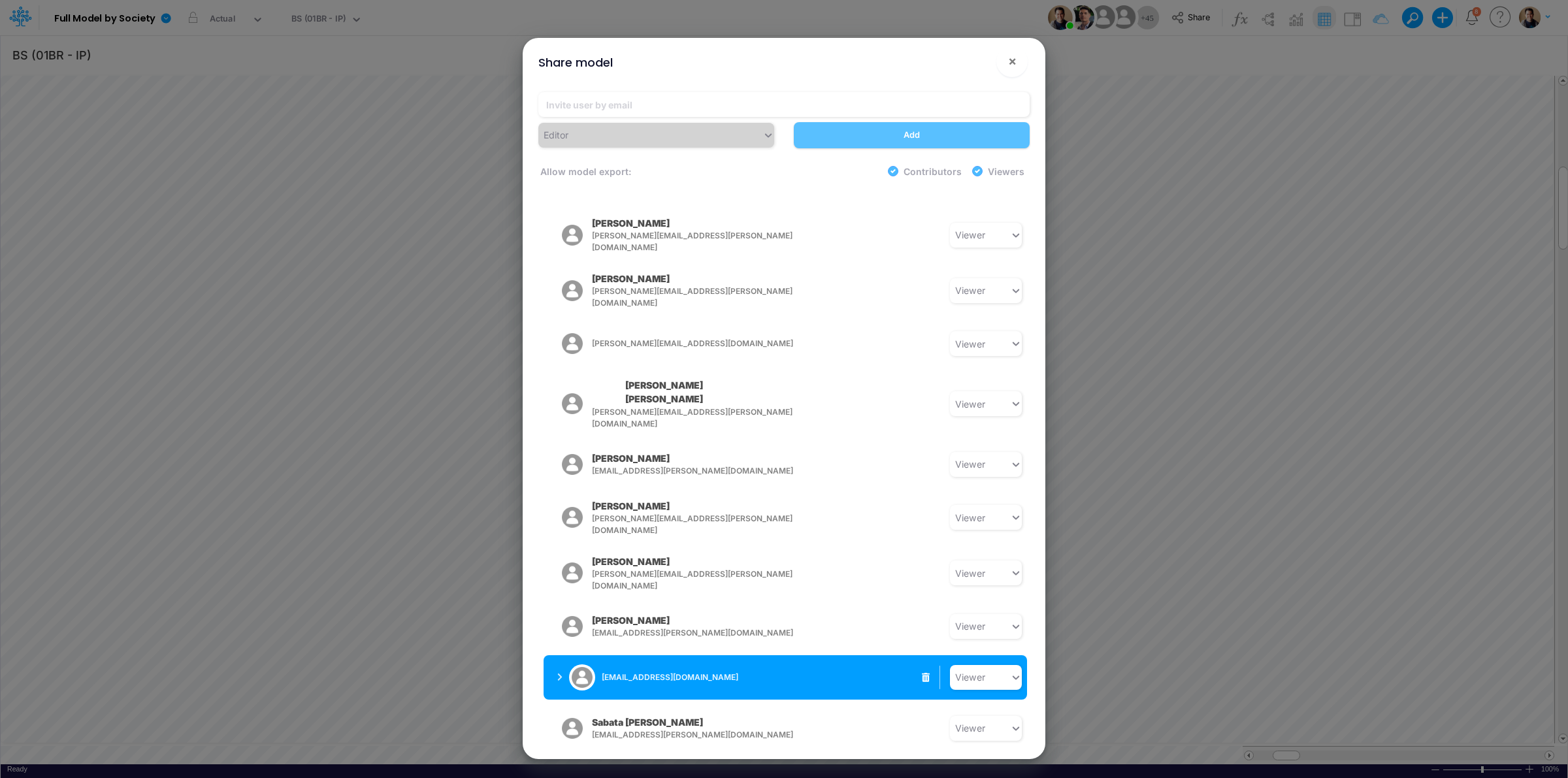
scroll to position [1389, 0]
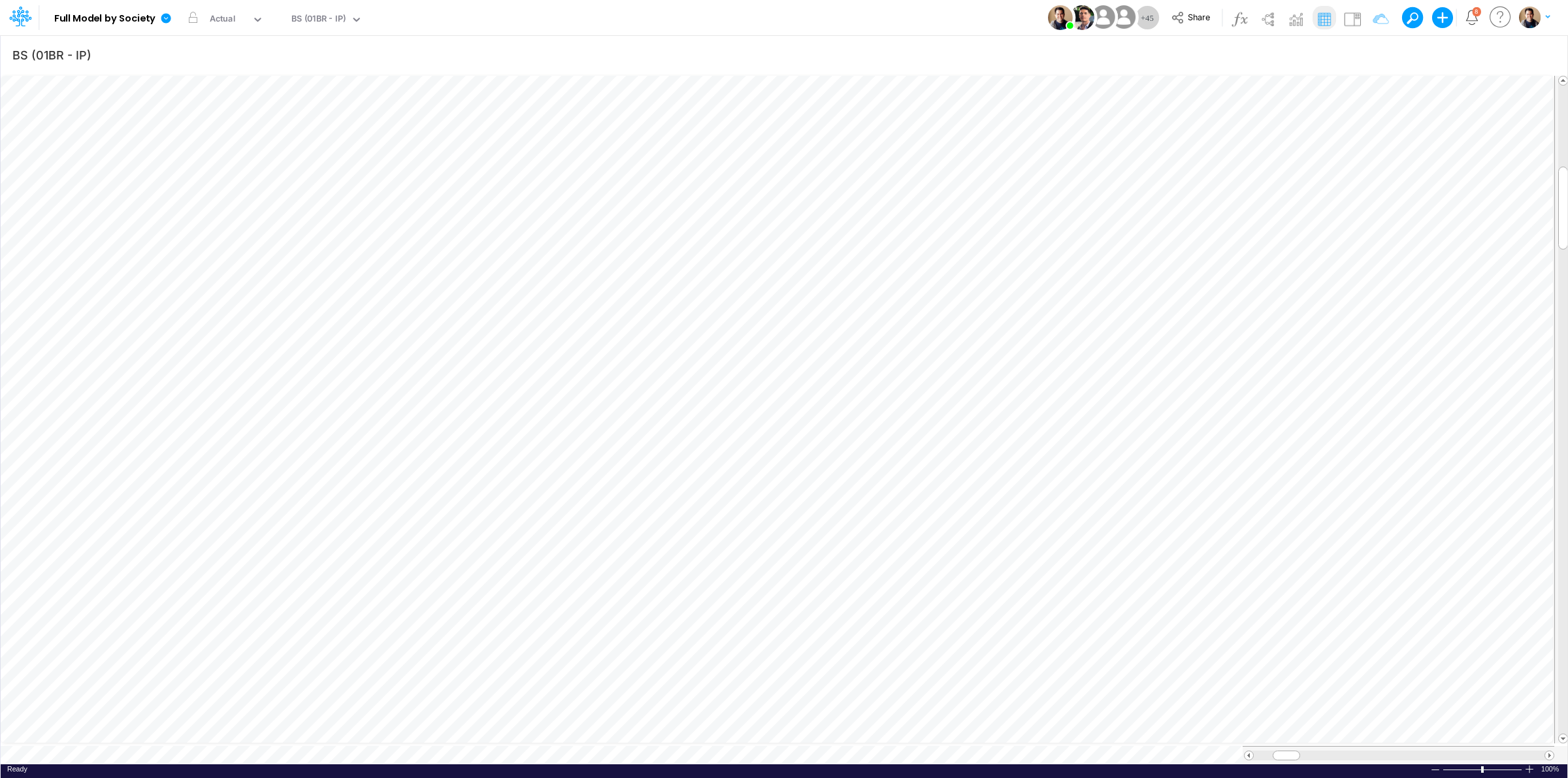
click at [458, 15] on div "Model Full Model by Society Edit model settings Duplicate Import QuickBooks Qui…" at bounding box center [783, 18] width 1411 height 35
click at [165, 20] on icon at bounding box center [167, 18] width 10 height 10
click at [253, 136] on button "View model info" at bounding box center [232, 135] width 140 height 20
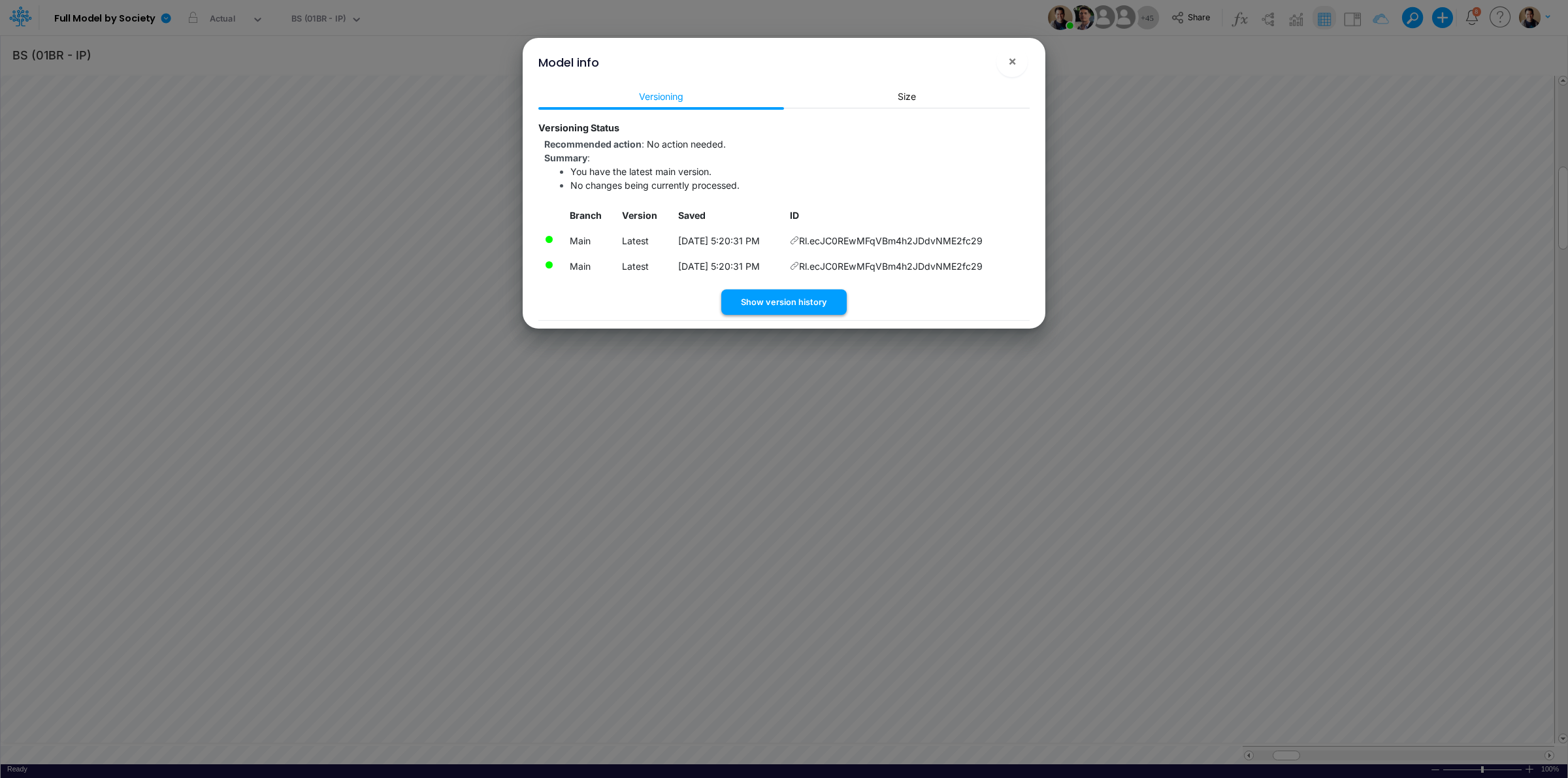
click at [799, 302] on button "Show version history" at bounding box center [784, 302] width 126 height 25
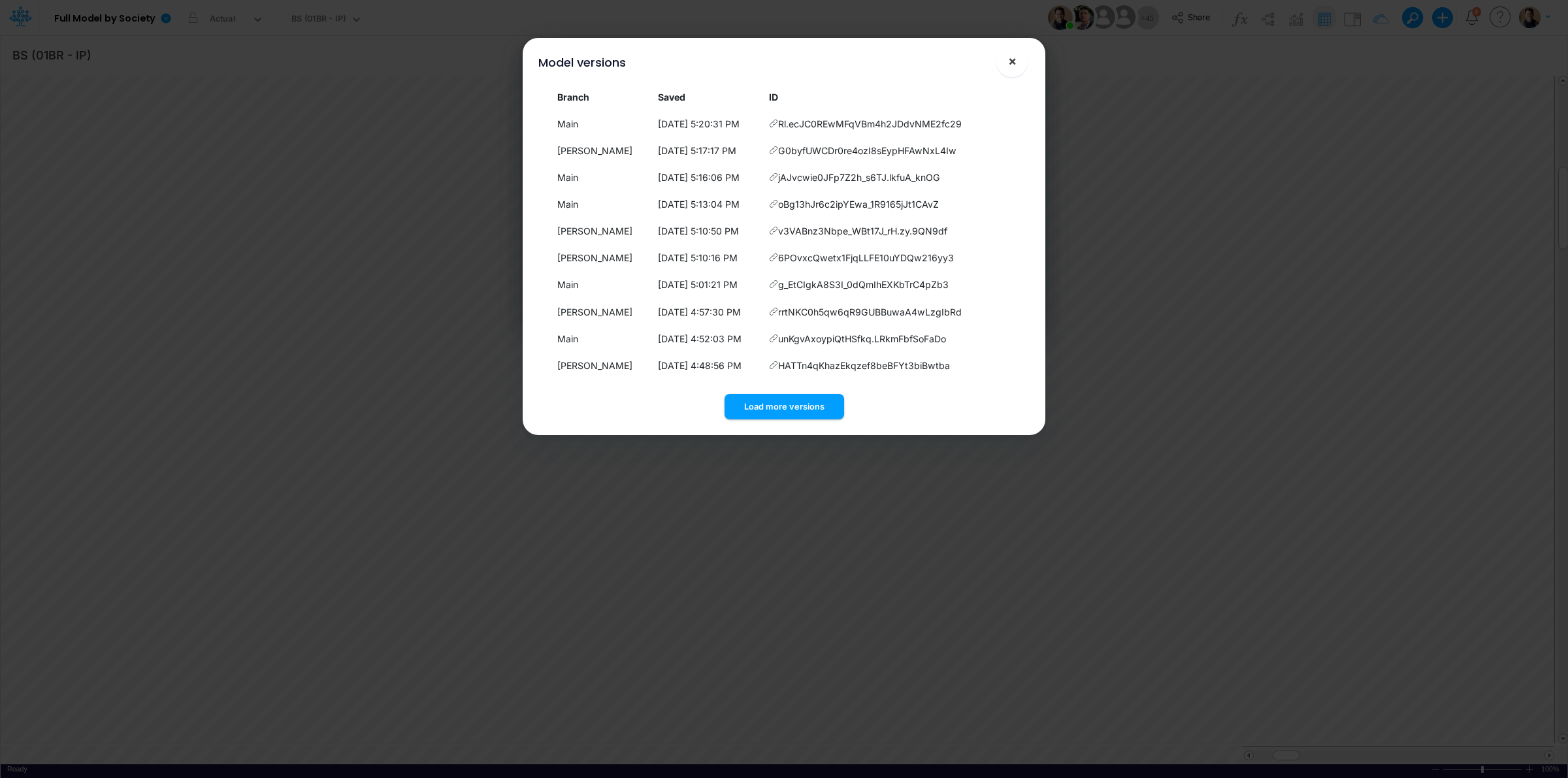
click at [1014, 62] on span "×" at bounding box center [1012, 60] width 9 height 16
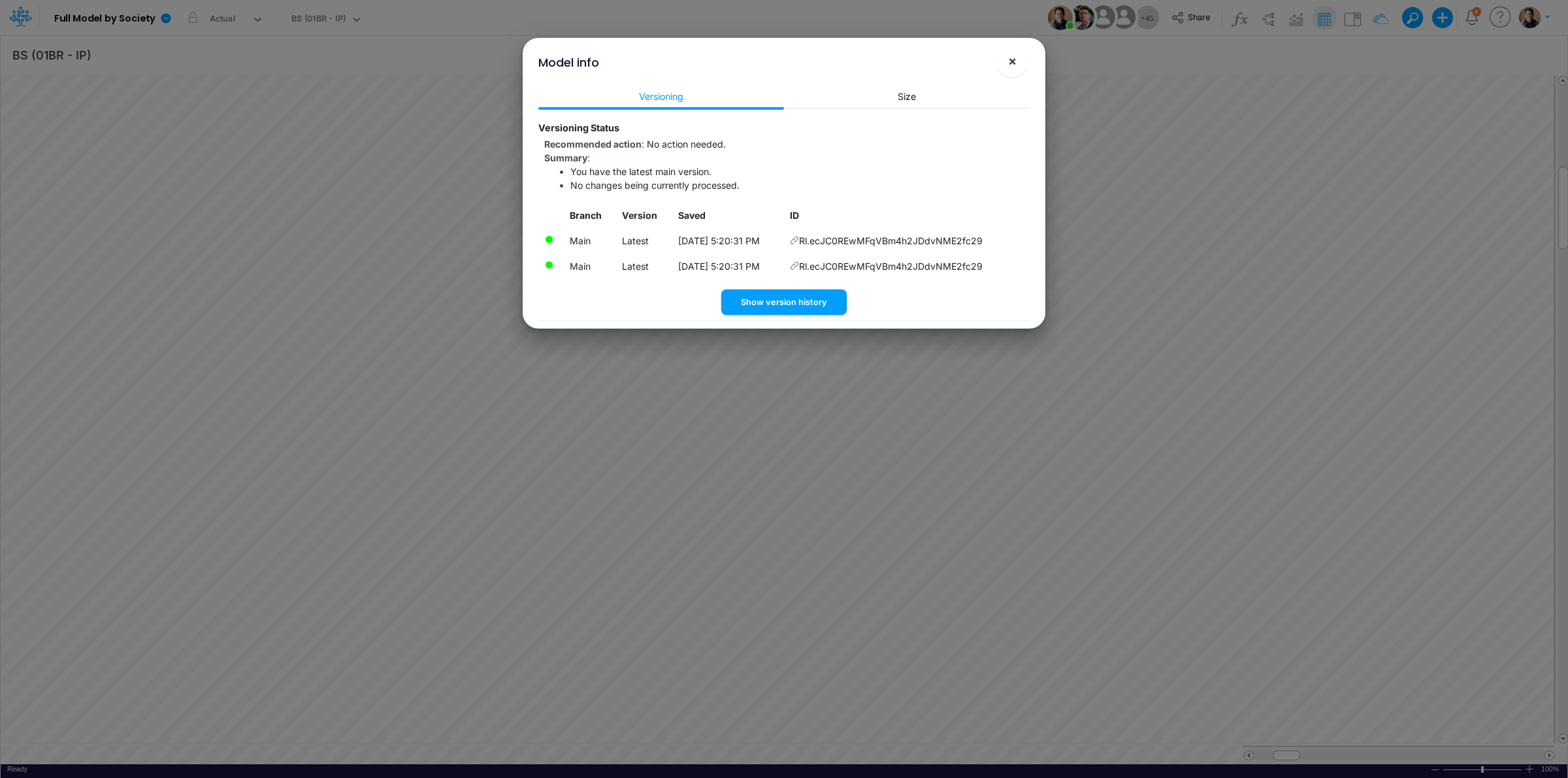
click at [1008, 56] on span "×" at bounding box center [1012, 60] width 9 height 16
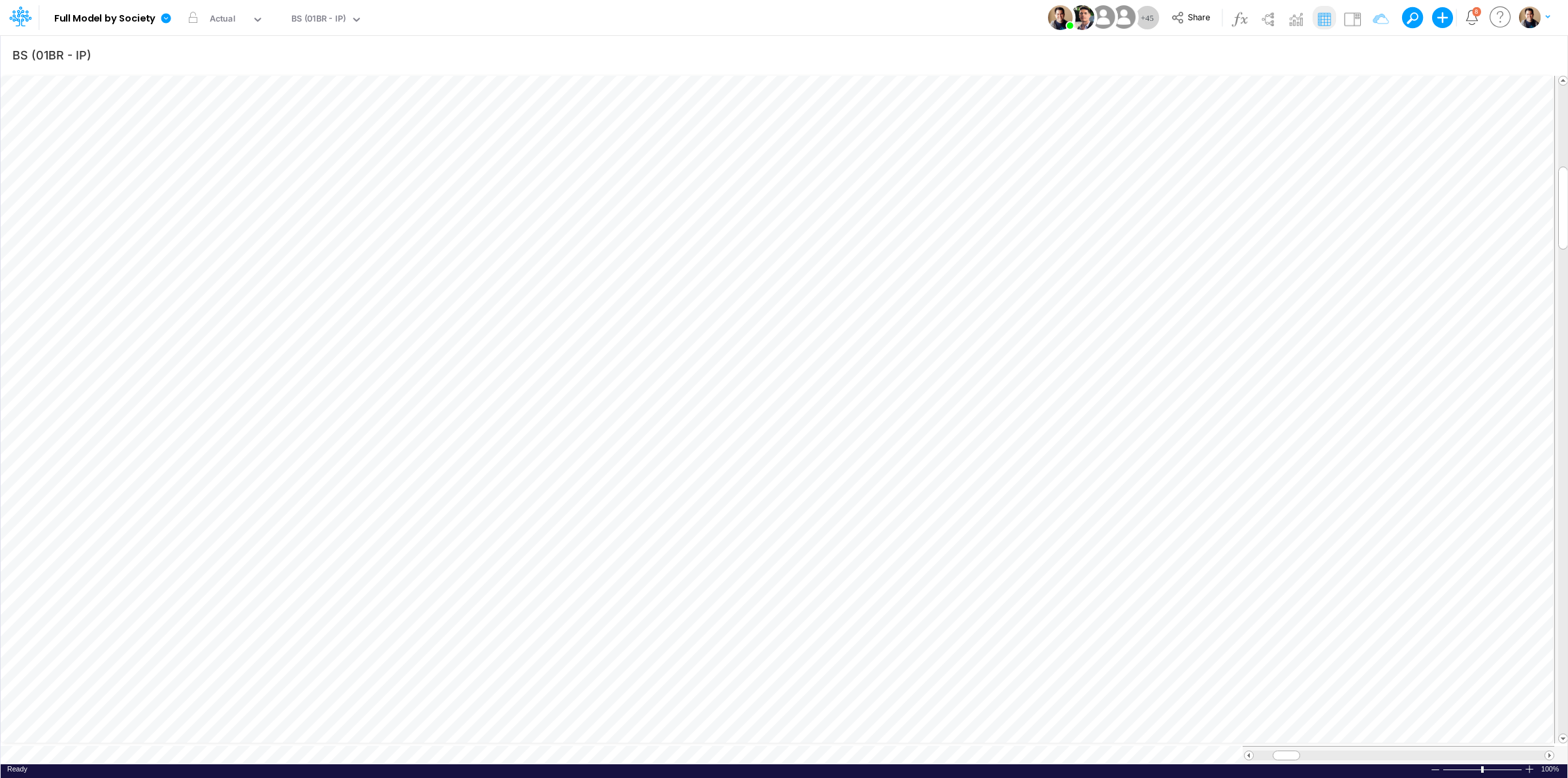
click at [763, 14] on div "Model Full Model by Society Edit model settings Duplicate Import QuickBooks Qui…" at bounding box center [783, 18] width 1411 height 35
click at [219, 15] on div "Actual" at bounding box center [222, 19] width 26 height 15
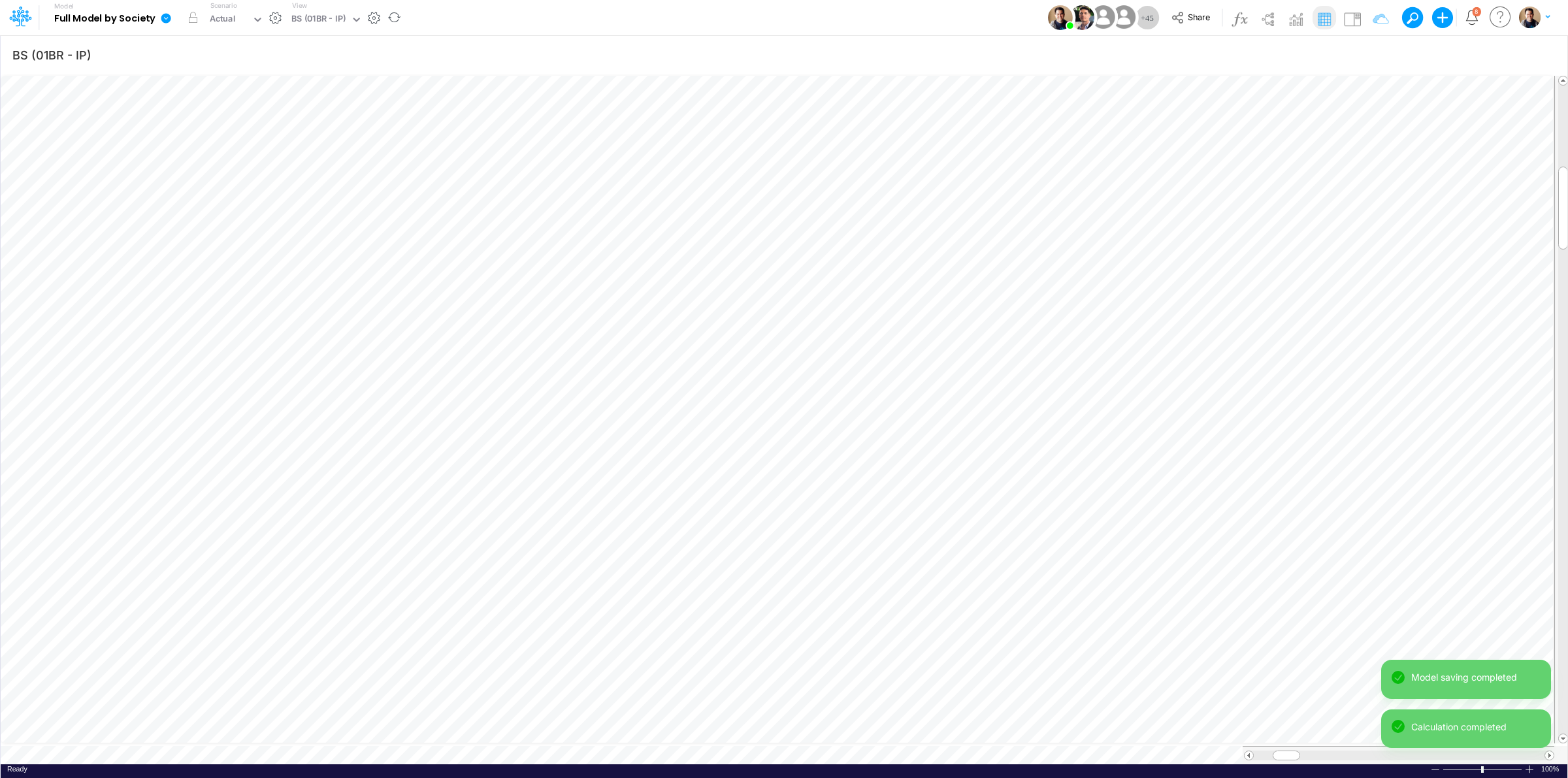
click at [171, 15] on link at bounding box center [168, 18] width 26 height 34
click at [245, 132] on button "View model info" at bounding box center [232, 135] width 140 height 20
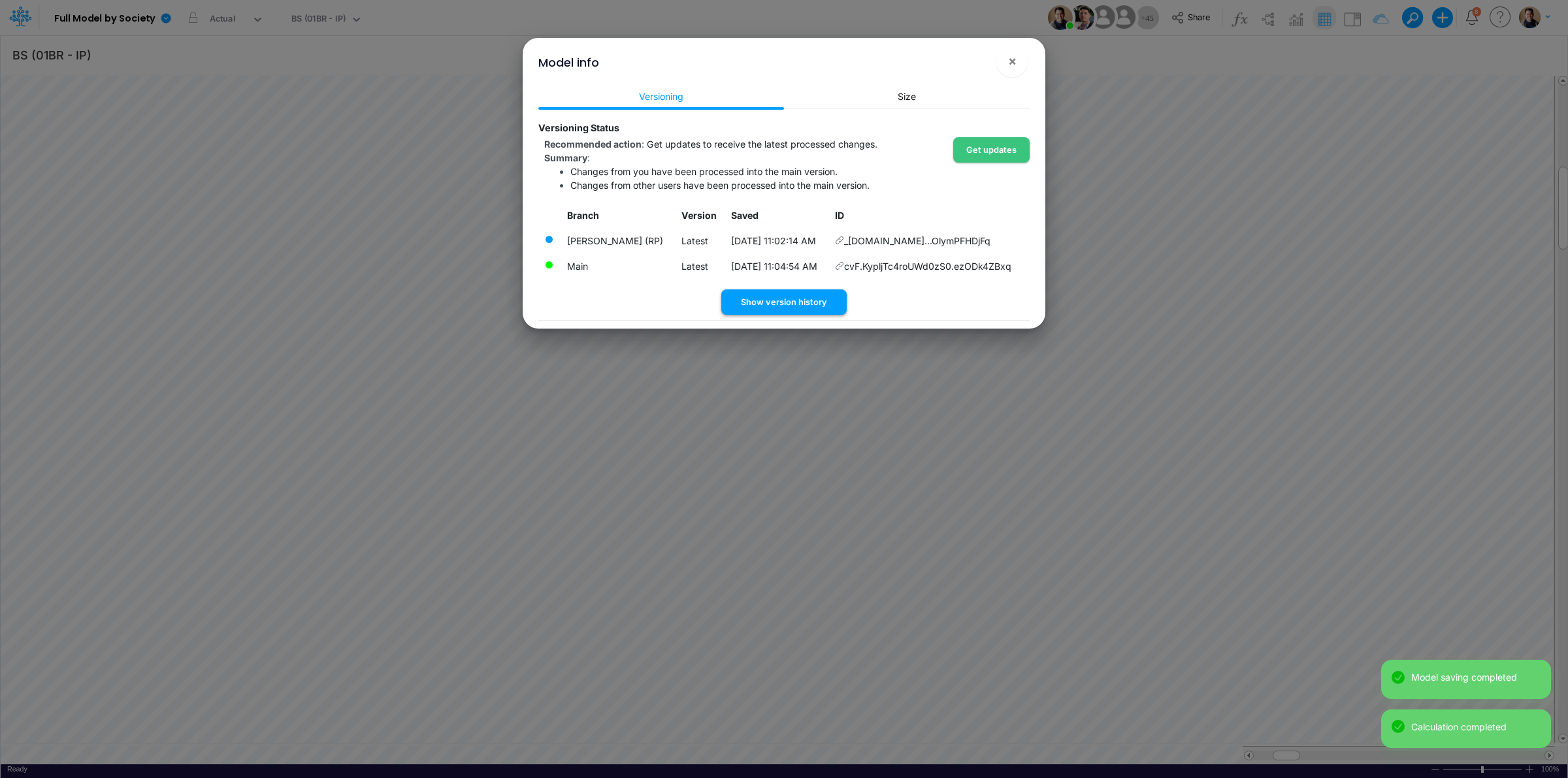
click at [798, 302] on button "Show version history" at bounding box center [784, 302] width 126 height 25
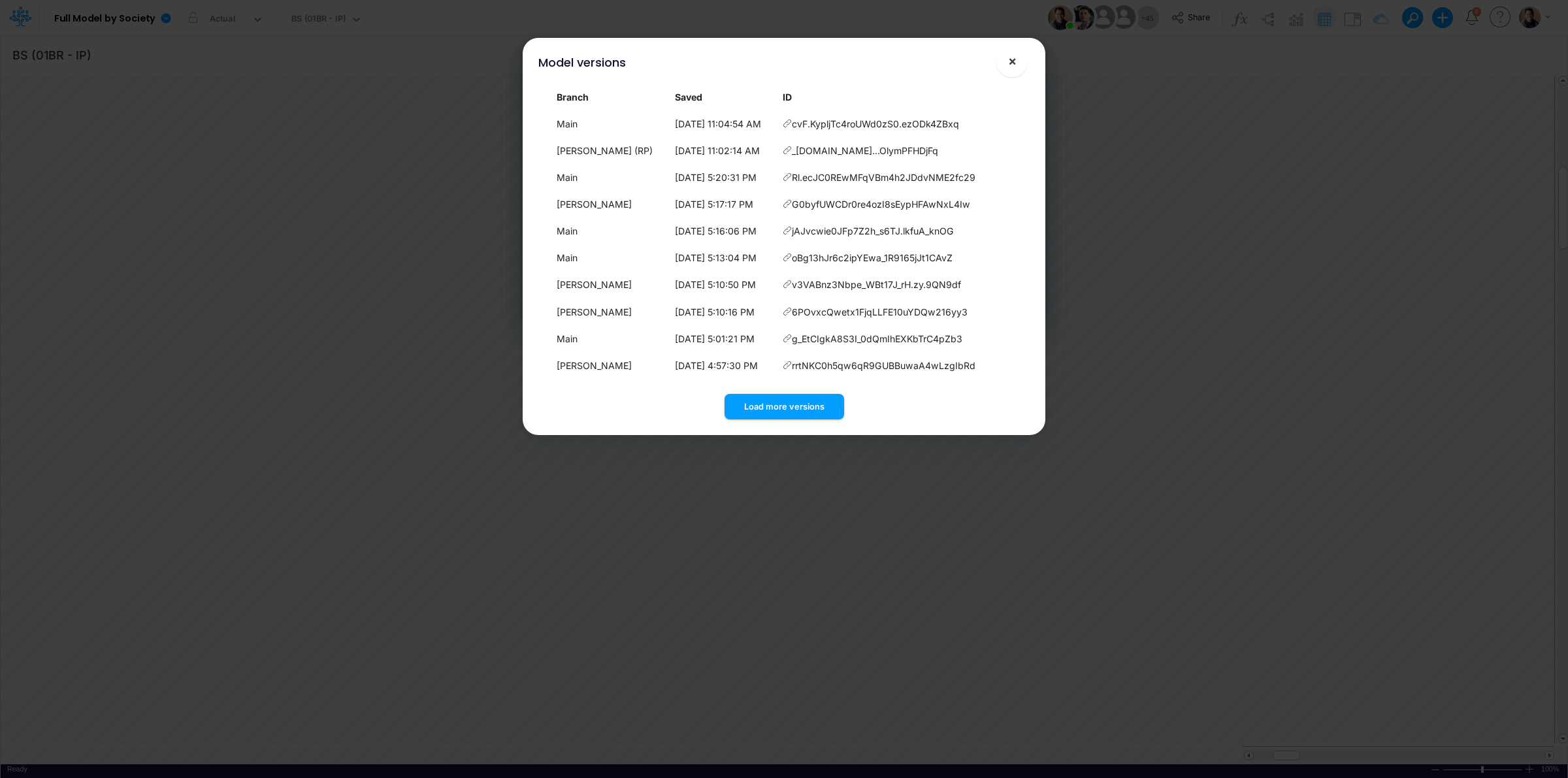
click at [1013, 56] on span "×" at bounding box center [1012, 60] width 9 height 16
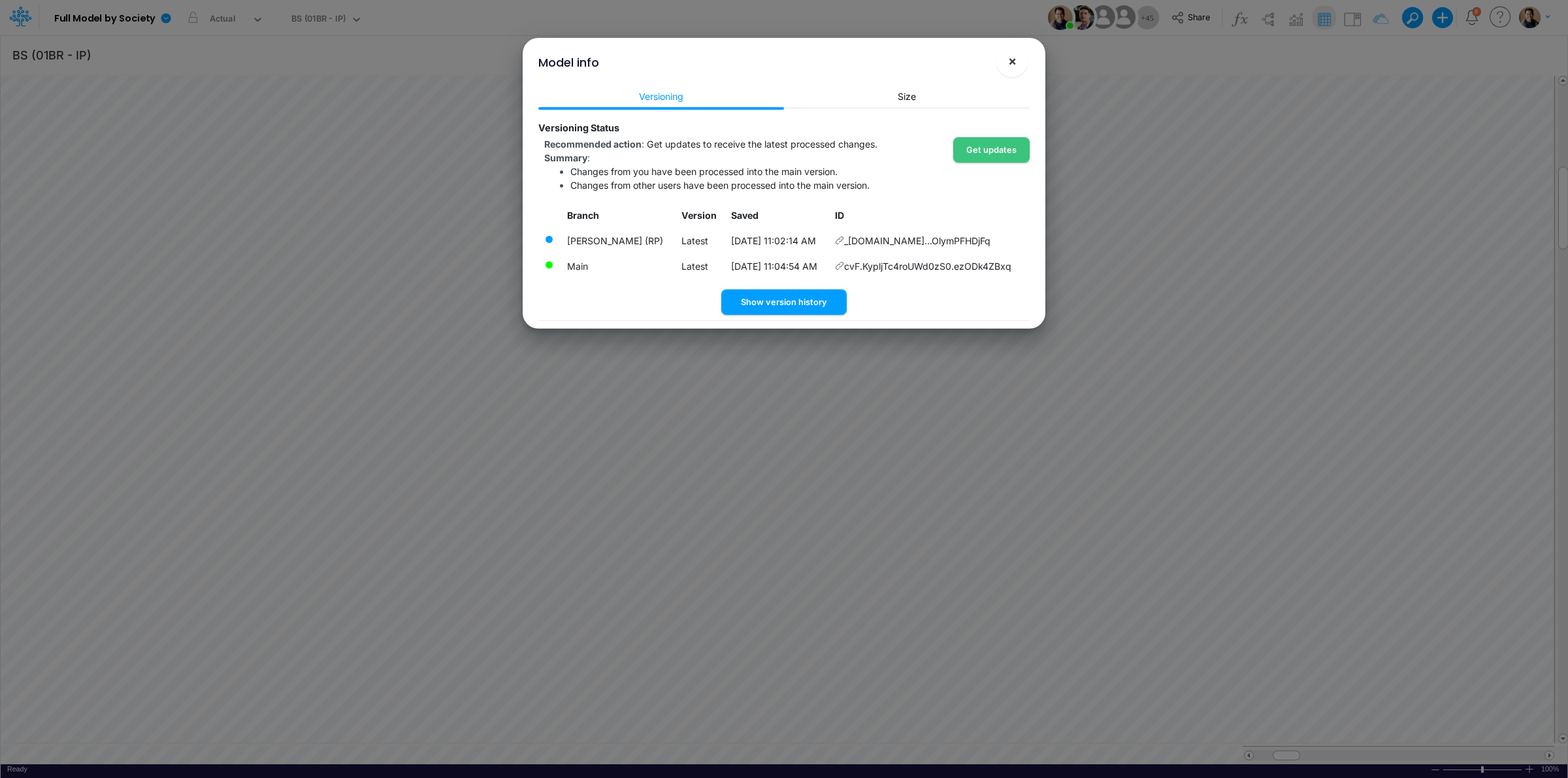
click at [1011, 56] on span "×" at bounding box center [1012, 60] width 9 height 16
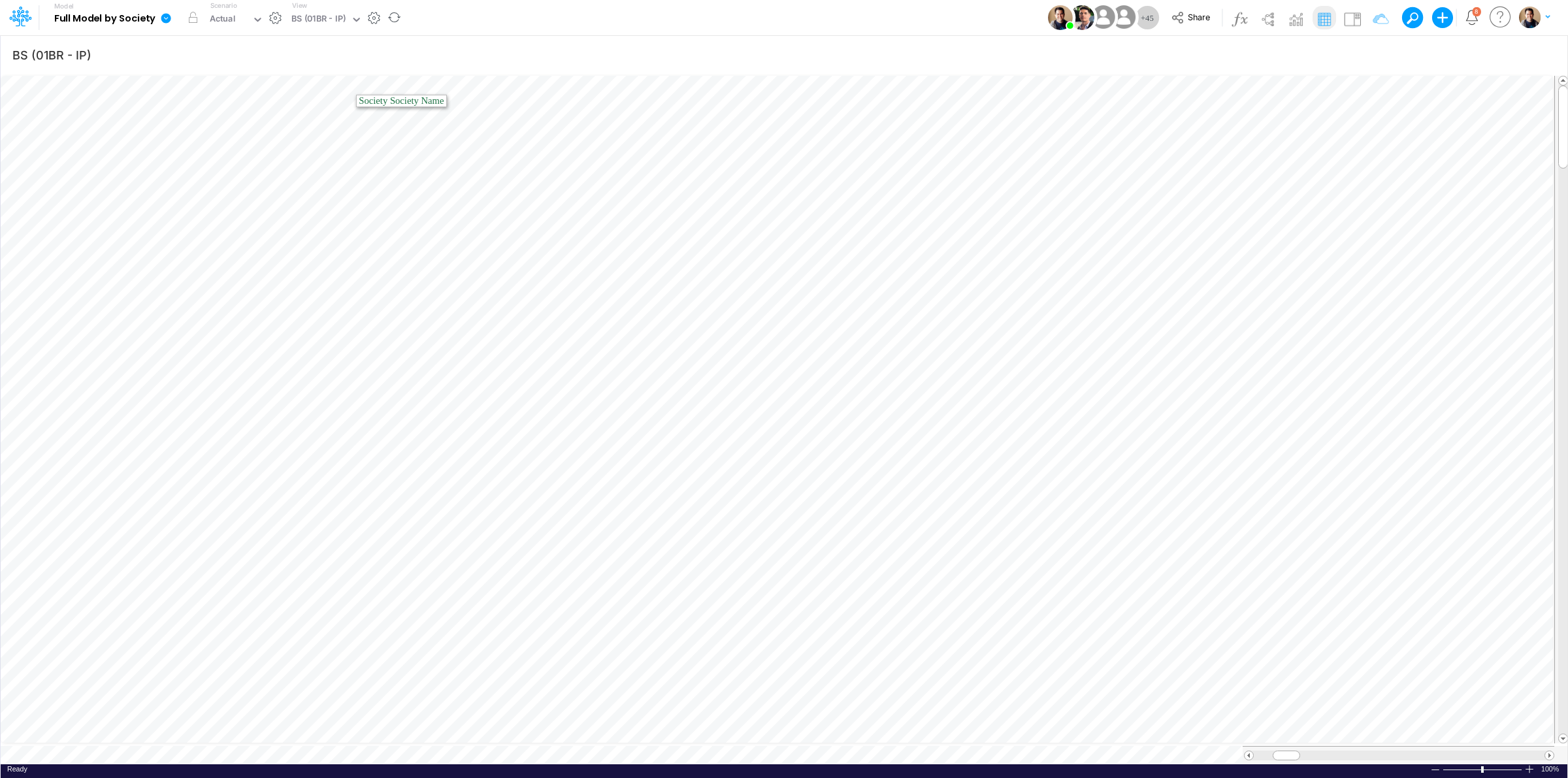
click at [162, 20] on icon at bounding box center [167, 18] width 10 height 10
click at [605, 15] on div "Model Full Model by Society Edit model settings Duplicate Import QuickBooks Qui…" at bounding box center [783, 18] width 1411 height 35
click at [168, 17] on icon at bounding box center [167, 18] width 10 height 10
click at [251, 150] on button "Sync Scenarios" at bounding box center [232, 156] width 140 height 20
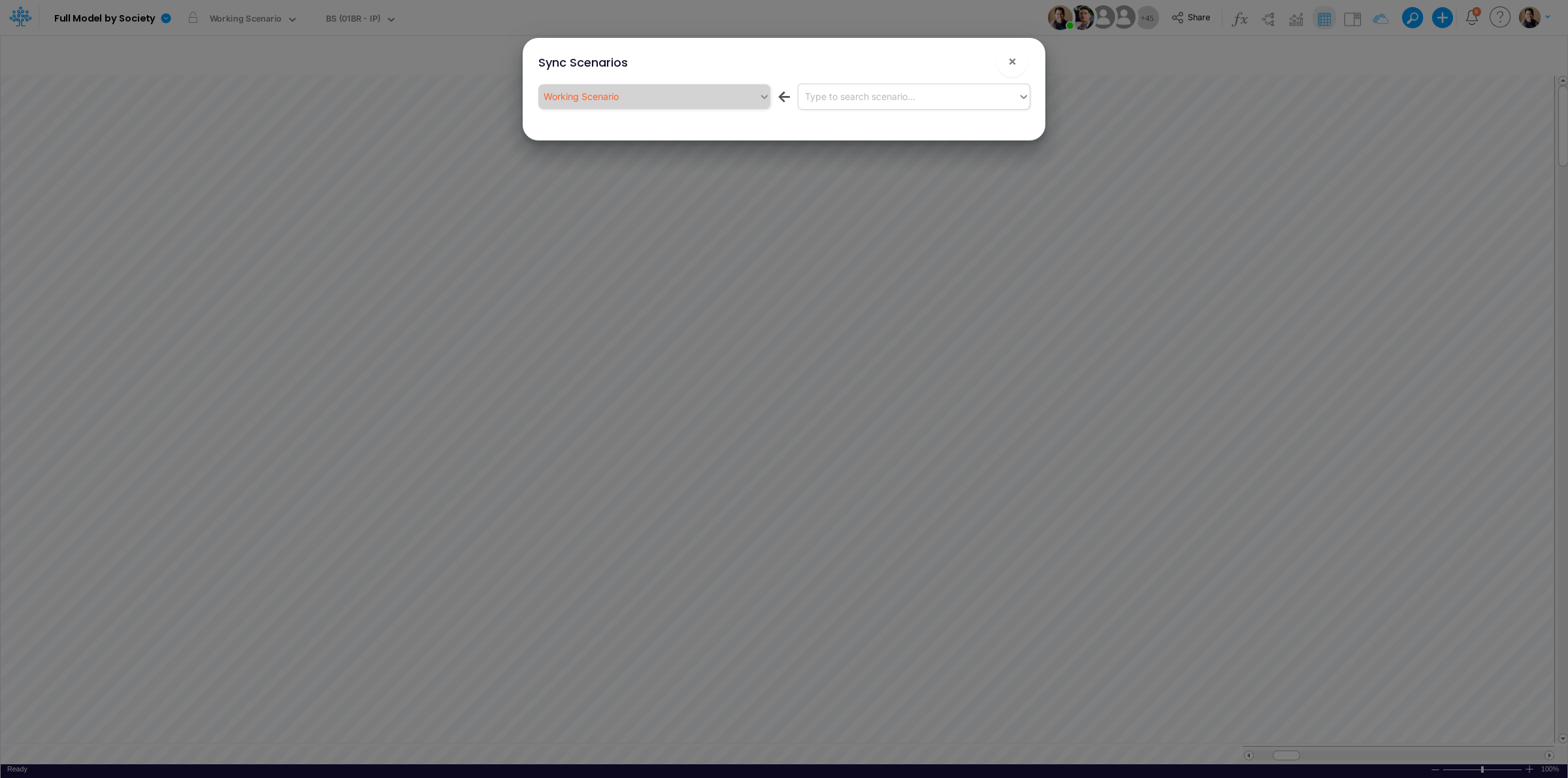
click at [940, 103] on div "Type to search scenario..." at bounding box center [909, 96] width 220 height 21
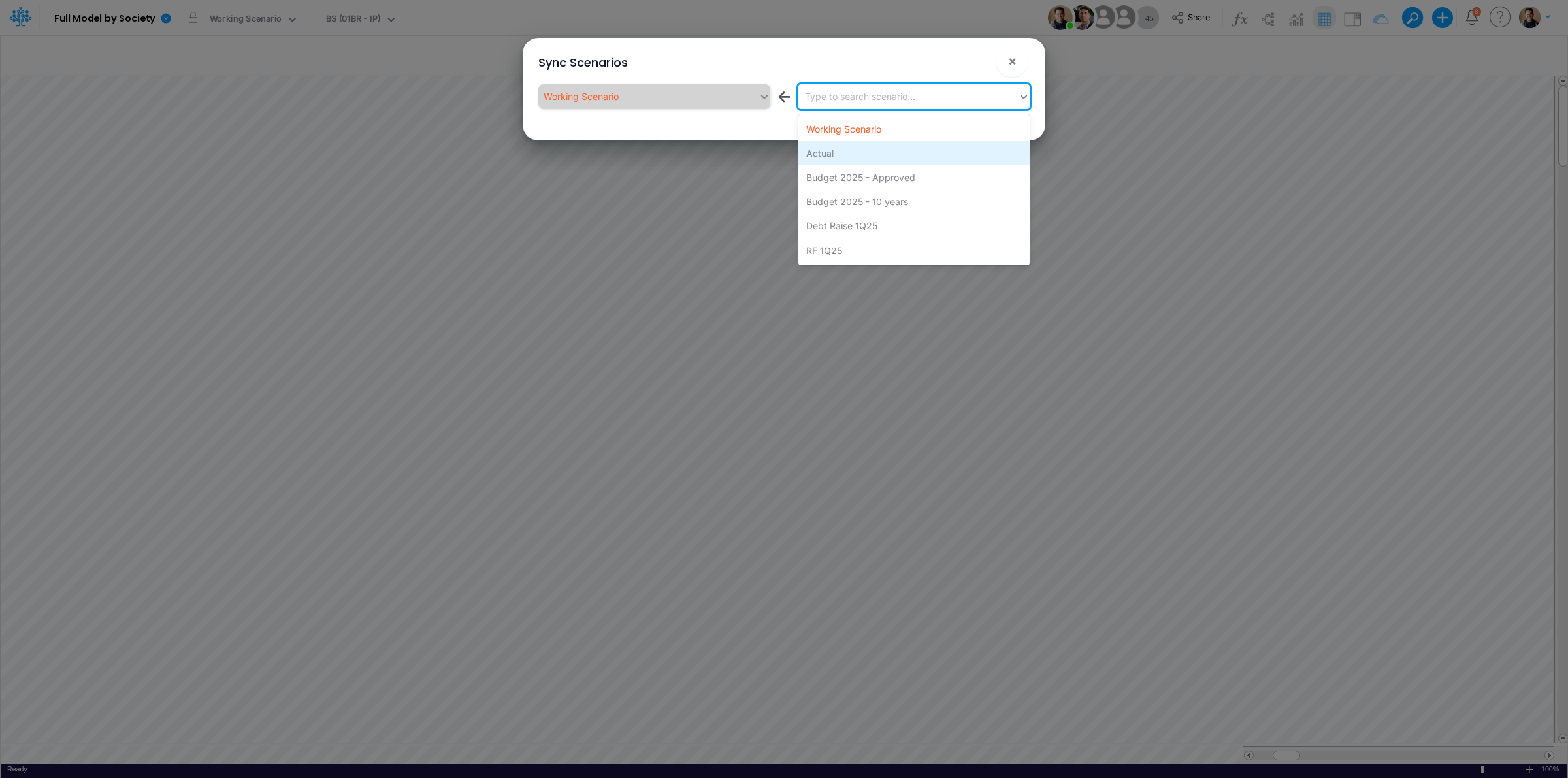
click at [906, 156] on div "Actual" at bounding box center [914, 153] width 231 height 24
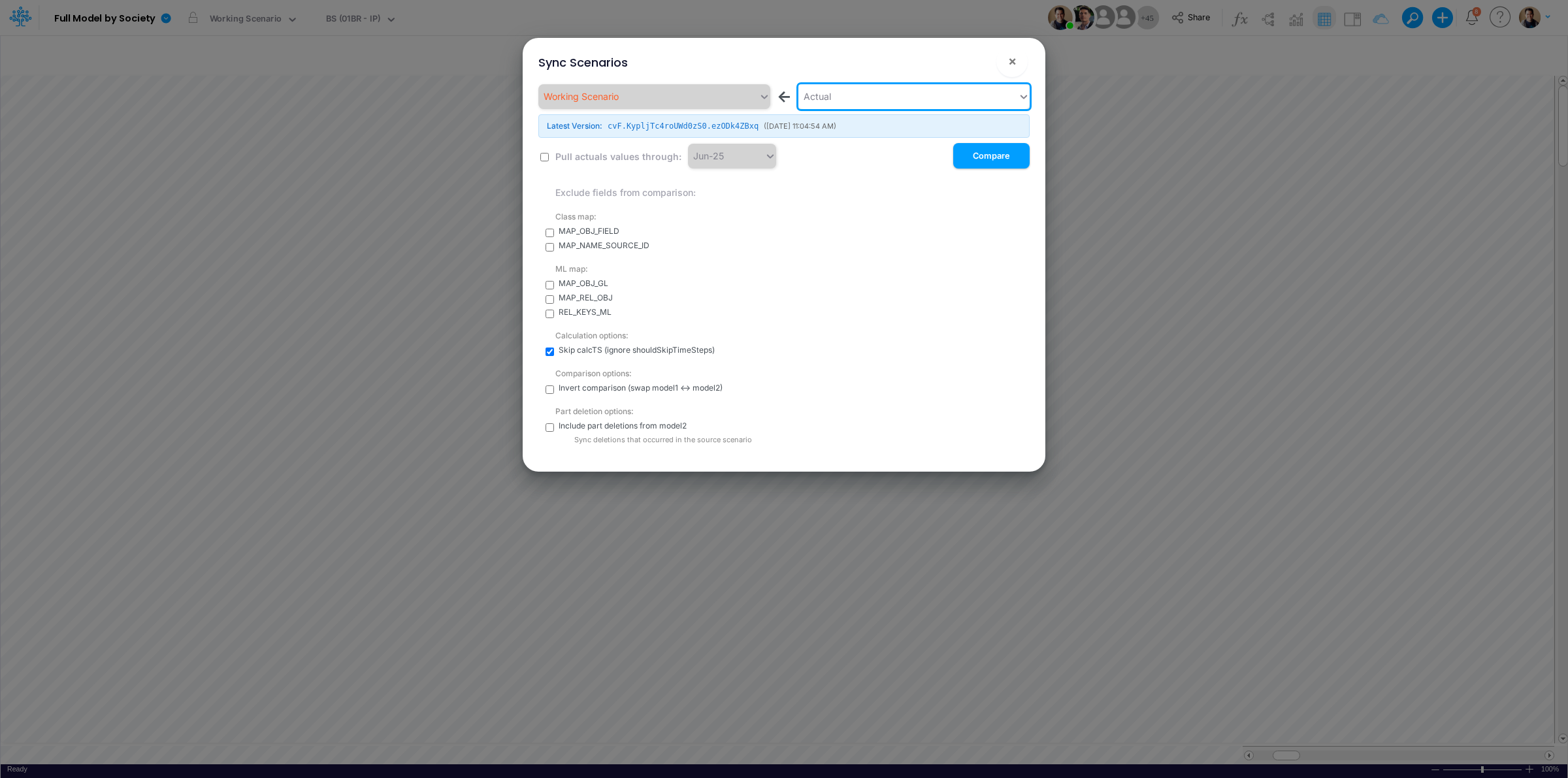
click at [545, 426] on input "checkbox" at bounding box center [549, 427] width 9 height 9
checkbox input "true"
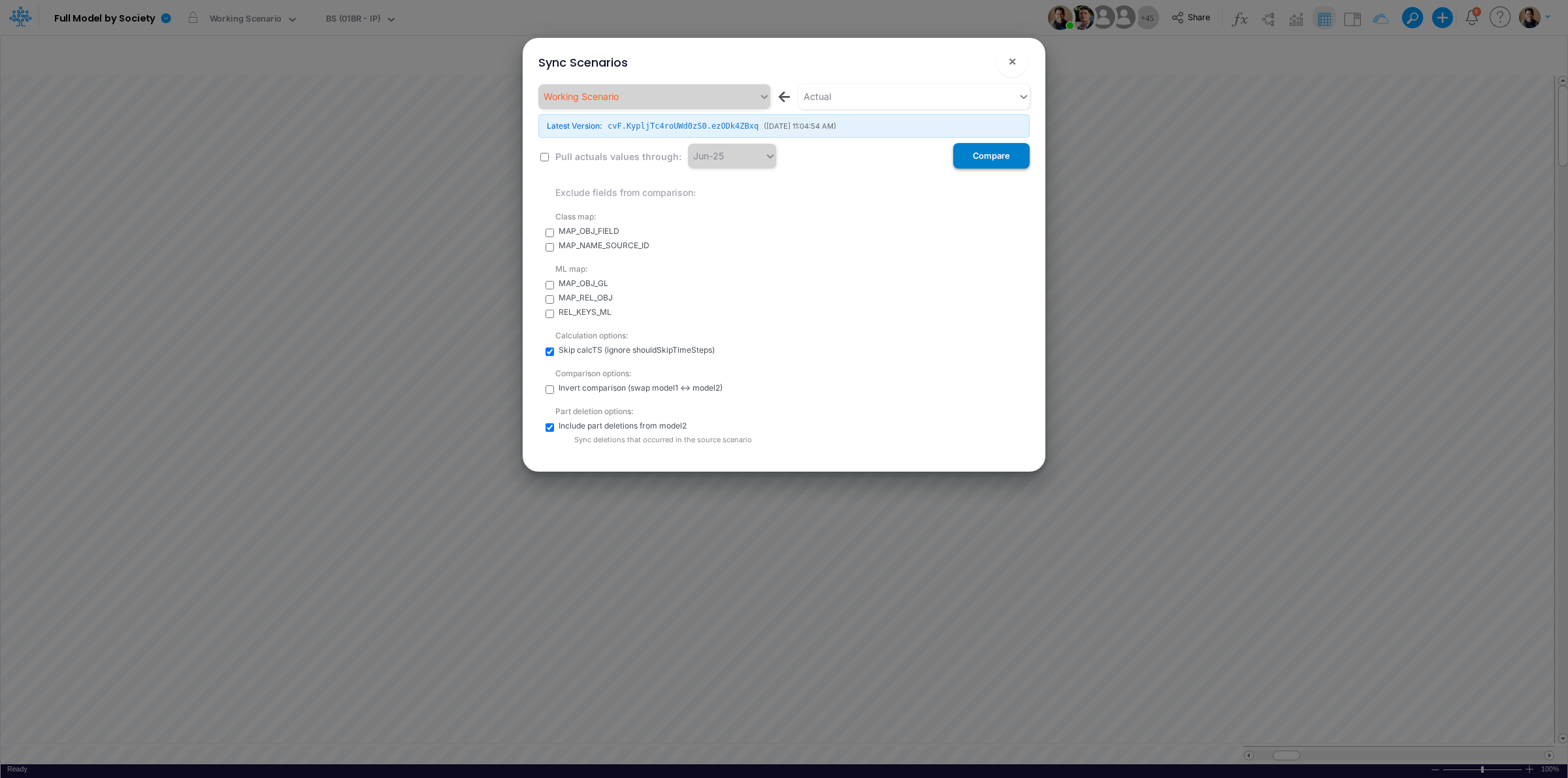
click at [977, 162] on button "Compare" at bounding box center [991, 156] width 76 height 25
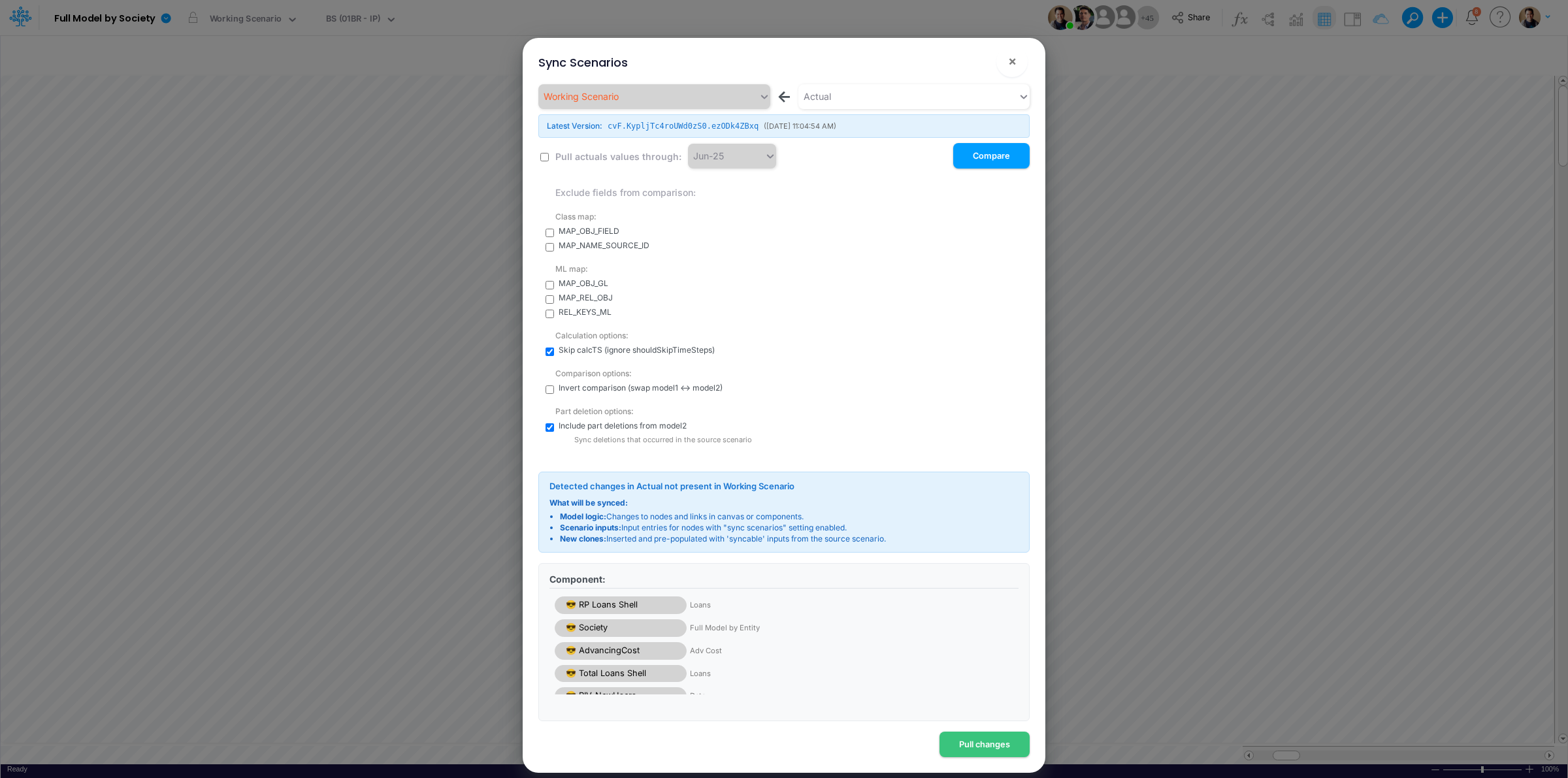
click at [542, 158] on input "checkbox" at bounding box center [544, 157] width 9 height 9
checkbox input "true"
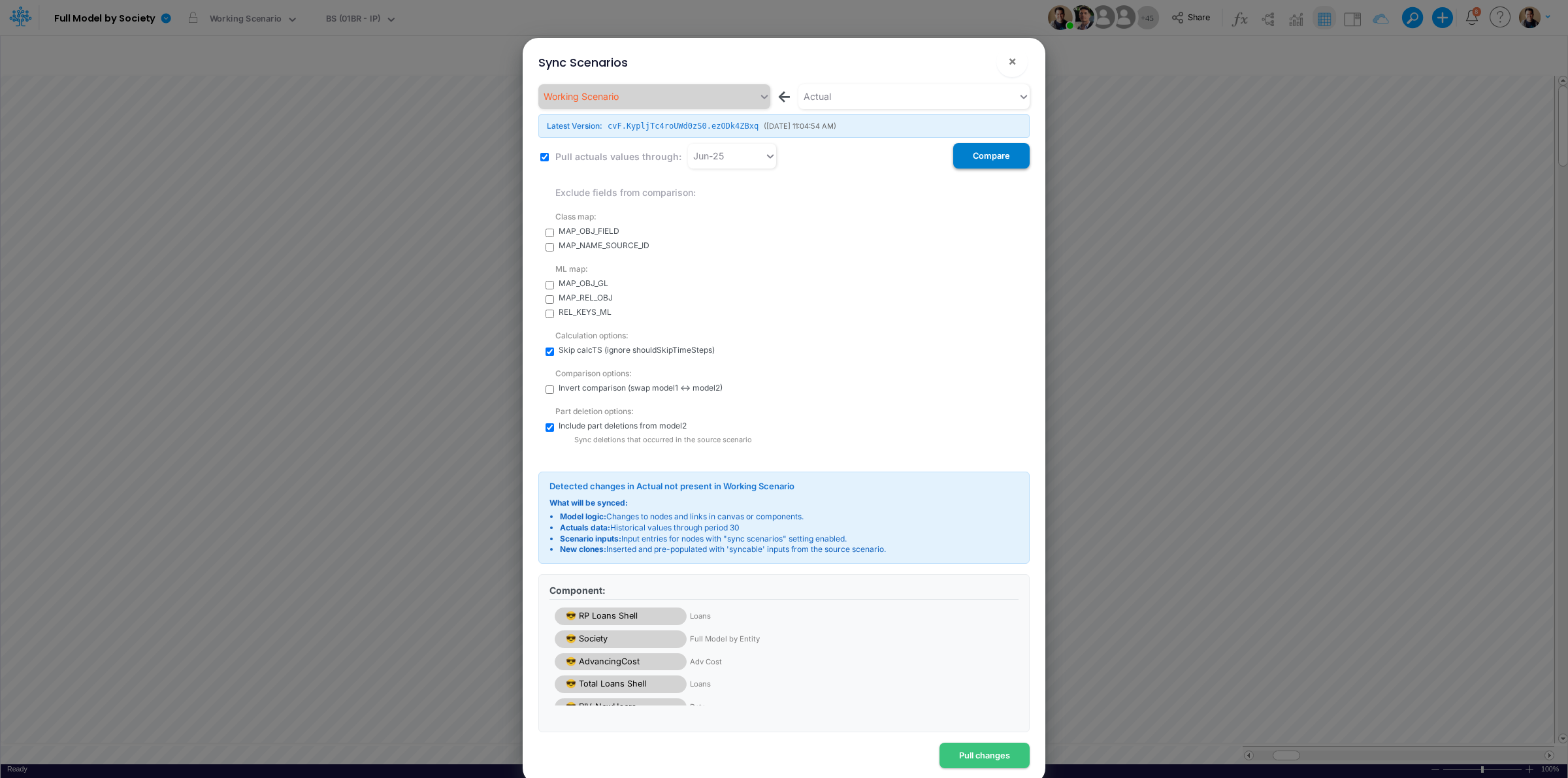
click at [993, 154] on button "Compare" at bounding box center [991, 156] width 76 height 25
click at [987, 752] on button "Pull changes" at bounding box center [985, 756] width 91 height 25
click at [1014, 60] on span "×" at bounding box center [1012, 60] width 9 height 16
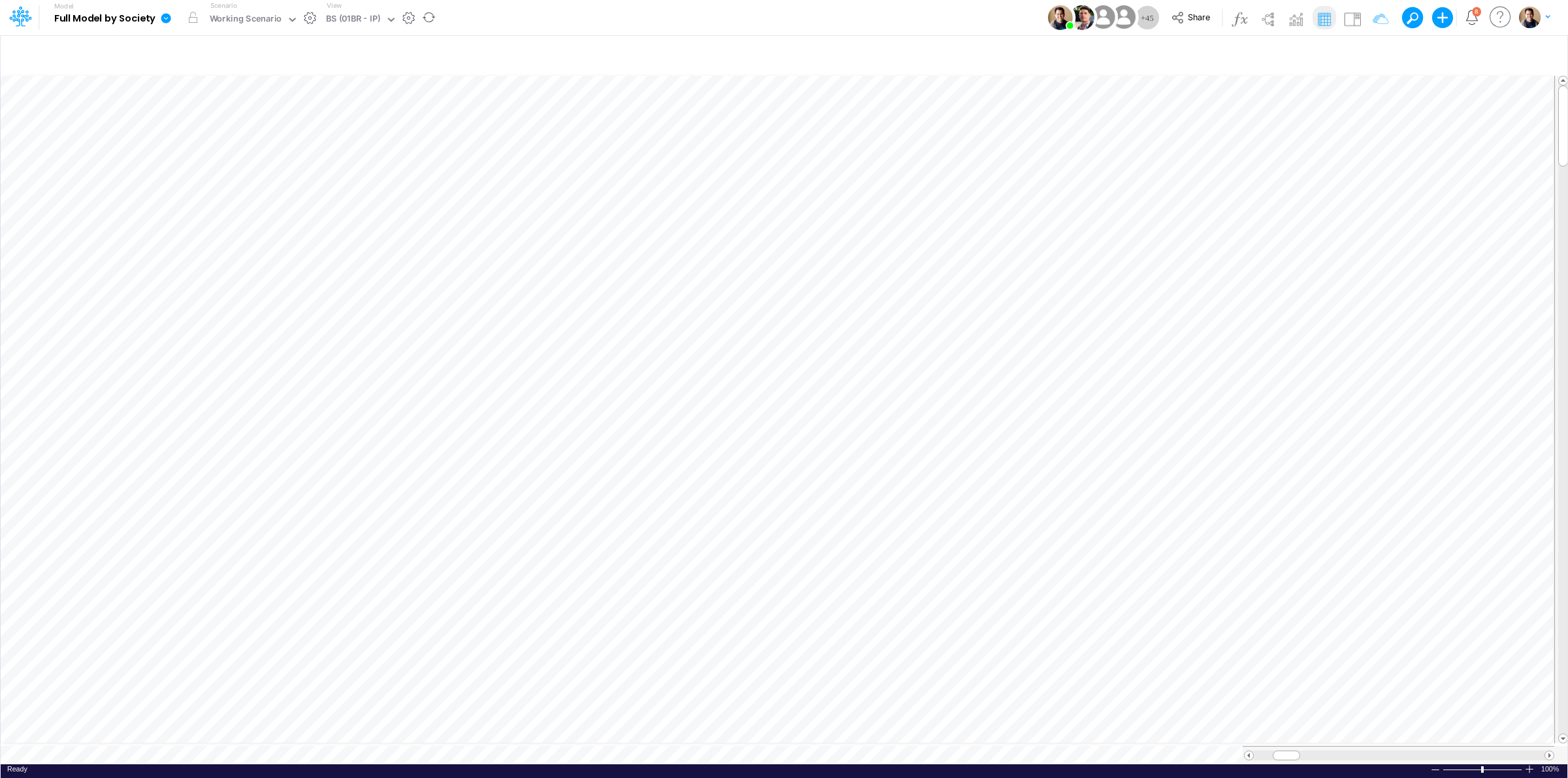
click at [164, 15] on icon at bounding box center [167, 18] width 10 height 10
click at [243, 137] on button "View model info" at bounding box center [232, 135] width 140 height 20
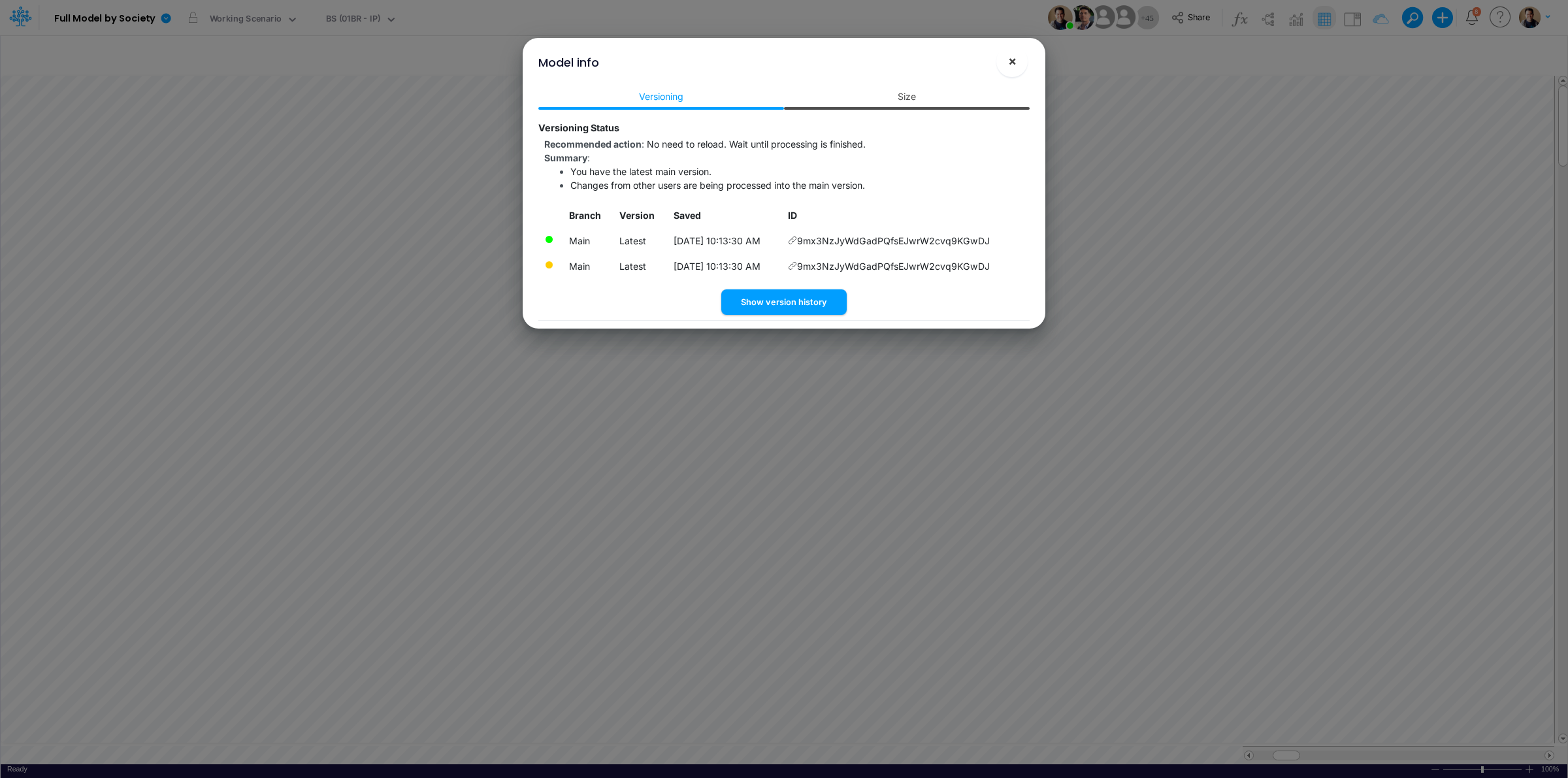
drag, startPoint x: 1006, startPoint y: 55, endPoint x: 989, endPoint y: 76, distance: 27.0
click at [1006, 55] on button "×" at bounding box center [1012, 61] width 31 height 31
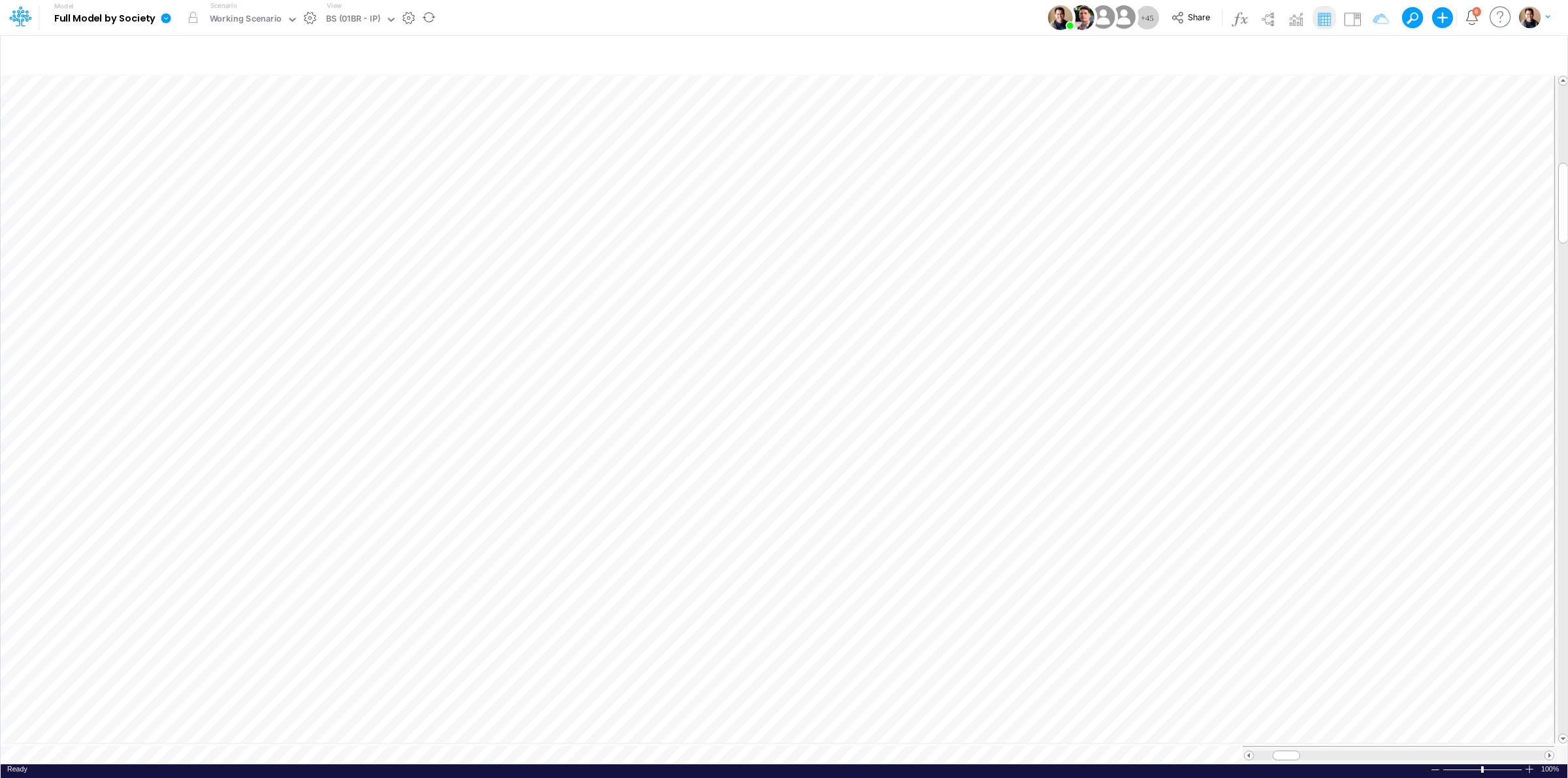
click at [164, 17] on icon at bounding box center [167, 18] width 10 height 10
click at [237, 138] on button "View model info" at bounding box center [232, 135] width 140 height 20
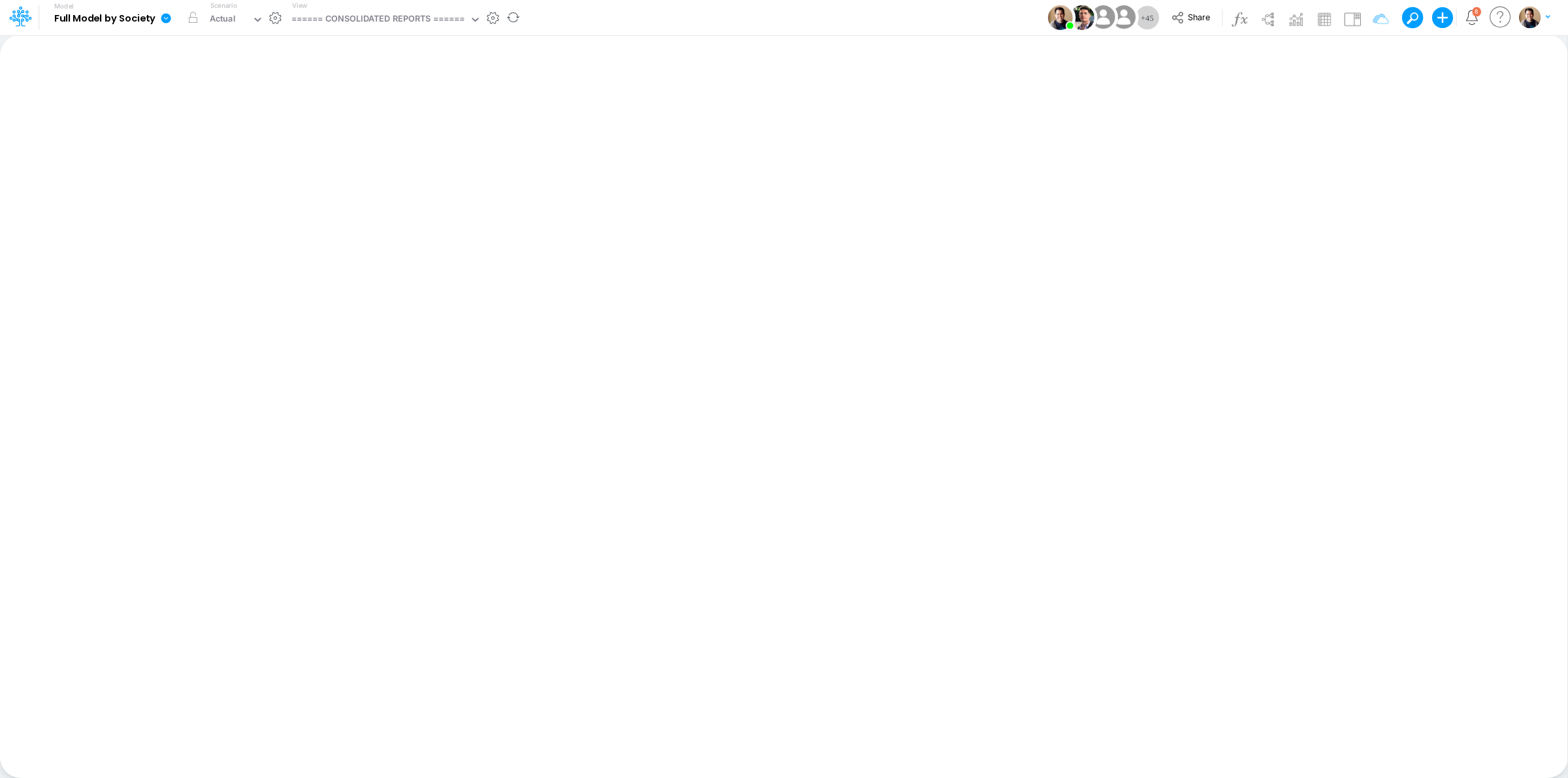
click at [168, 15] on icon at bounding box center [167, 18] width 10 height 10
click at [214, 135] on button "View model info" at bounding box center [232, 135] width 140 height 20
click at [360, 20] on div "====== CONSOLIDATED REPORTS ======" at bounding box center [378, 19] width 173 height 15
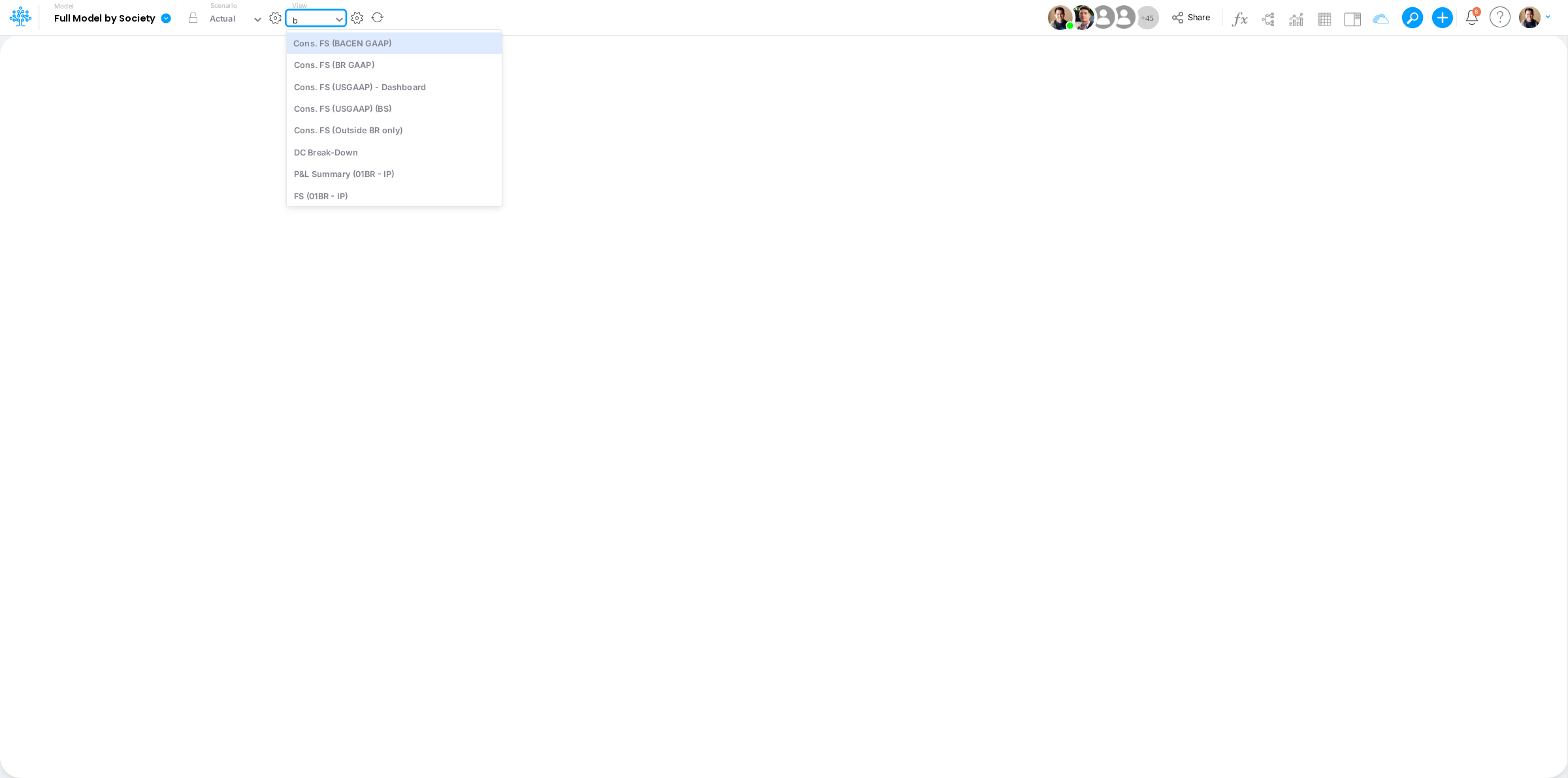
type input "bs"
click at [362, 126] on div "BS (01BR - IP)" at bounding box center [374, 130] width 176 height 21
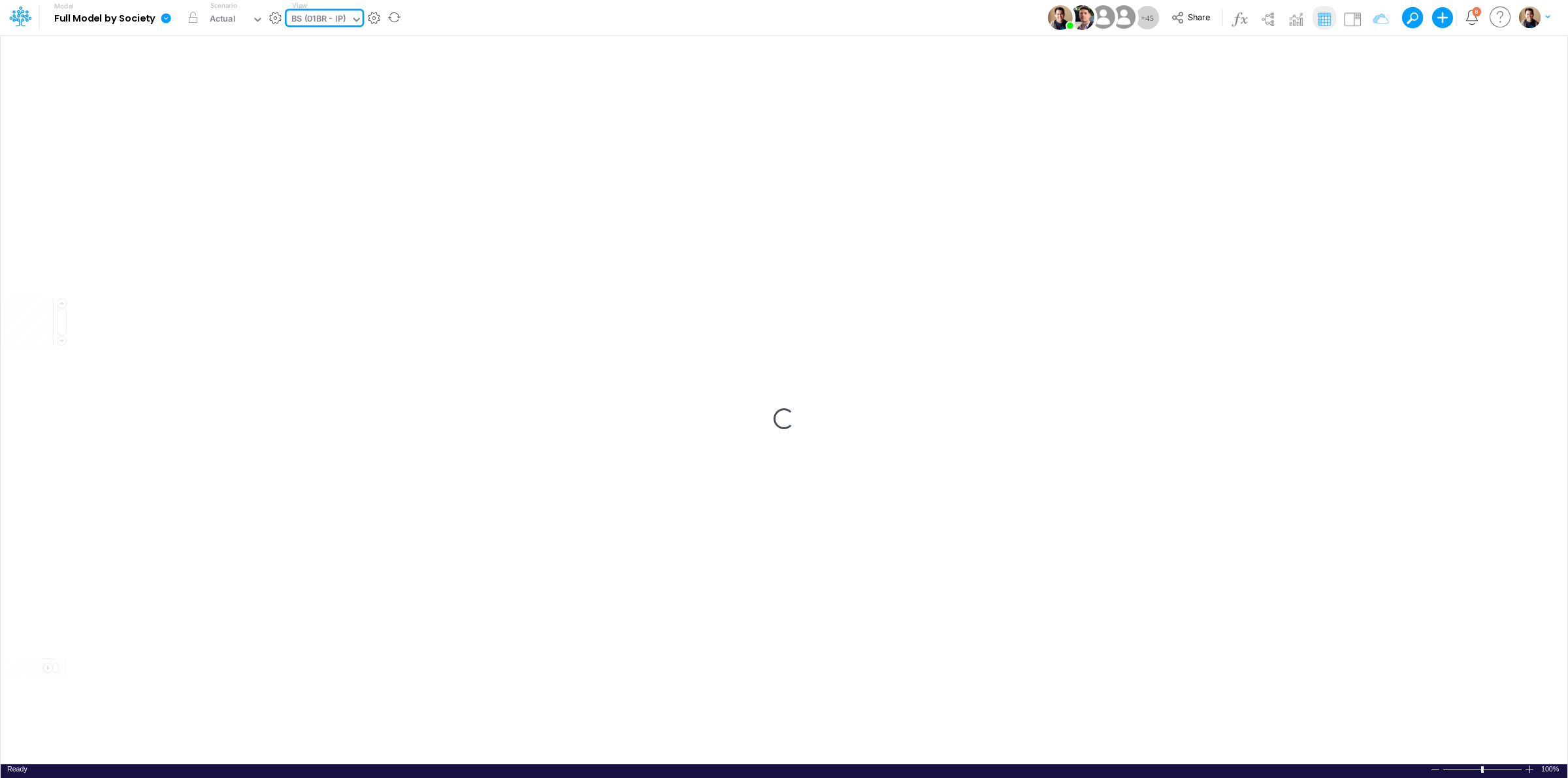
type input "BS (01BR - IP)"
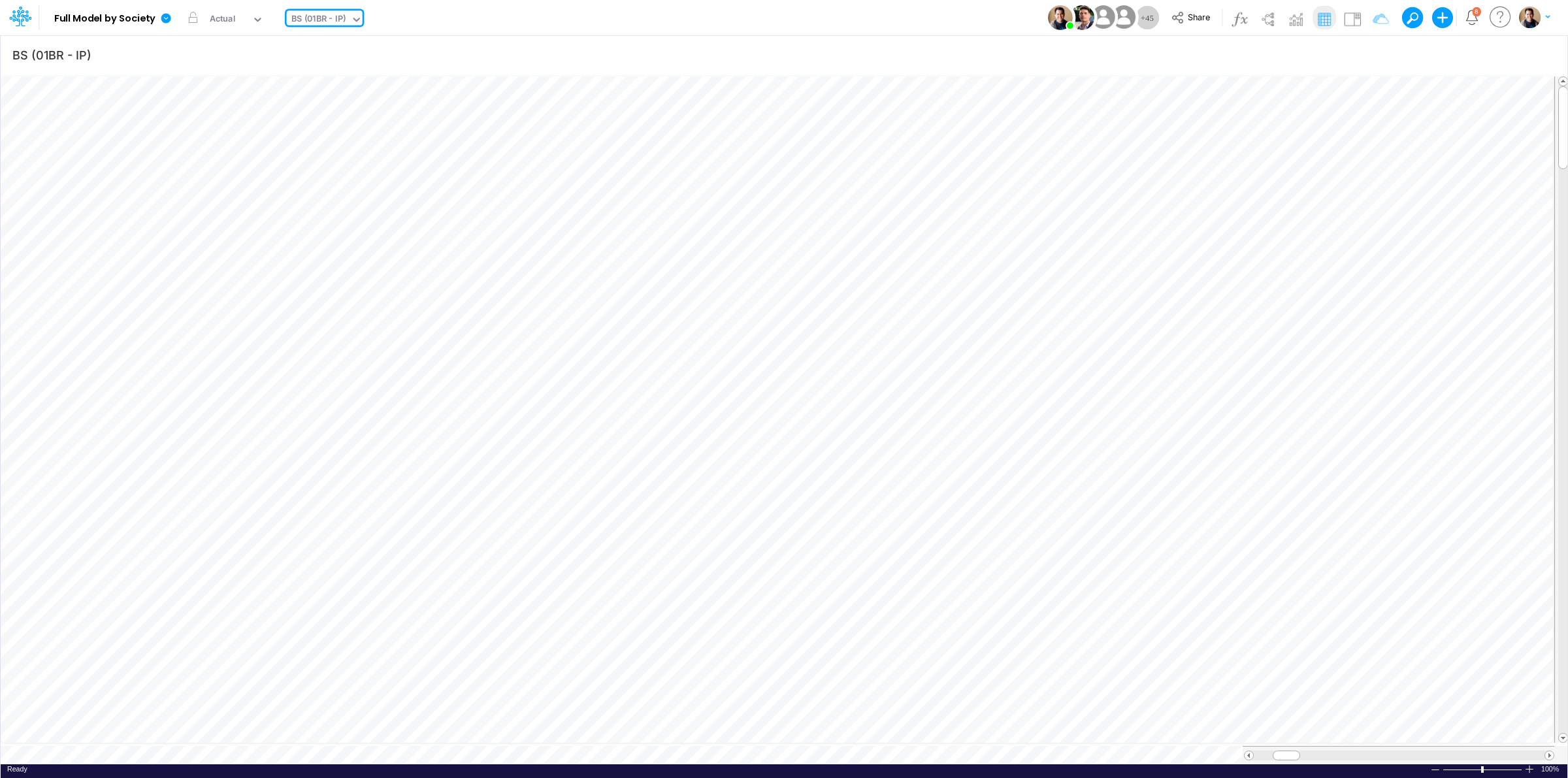
click at [318, 14] on div "BS (01BR - IP)" at bounding box center [318, 19] width 55 height 15
type input "deb"
click at [338, 44] on div "Debt Schedules - Loans" at bounding box center [374, 43] width 176 height 21
type input "BS (01BR - IP)"
click at [164, 15] on icon at bounding box center [167, 18] width 10 height 10
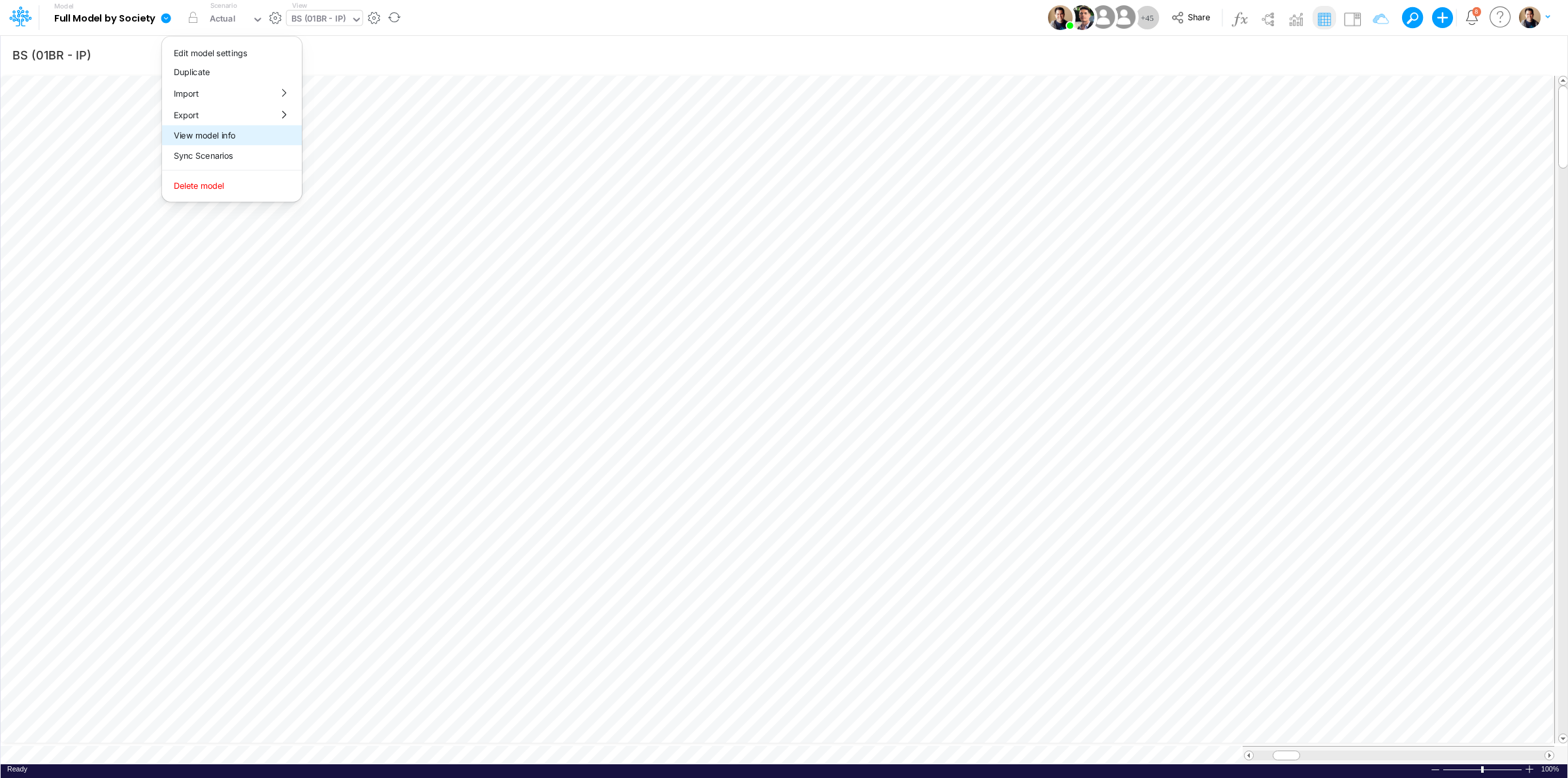
click at [245, 135] on button "View model info" at bounding box center [232, 135] width 140 height 20
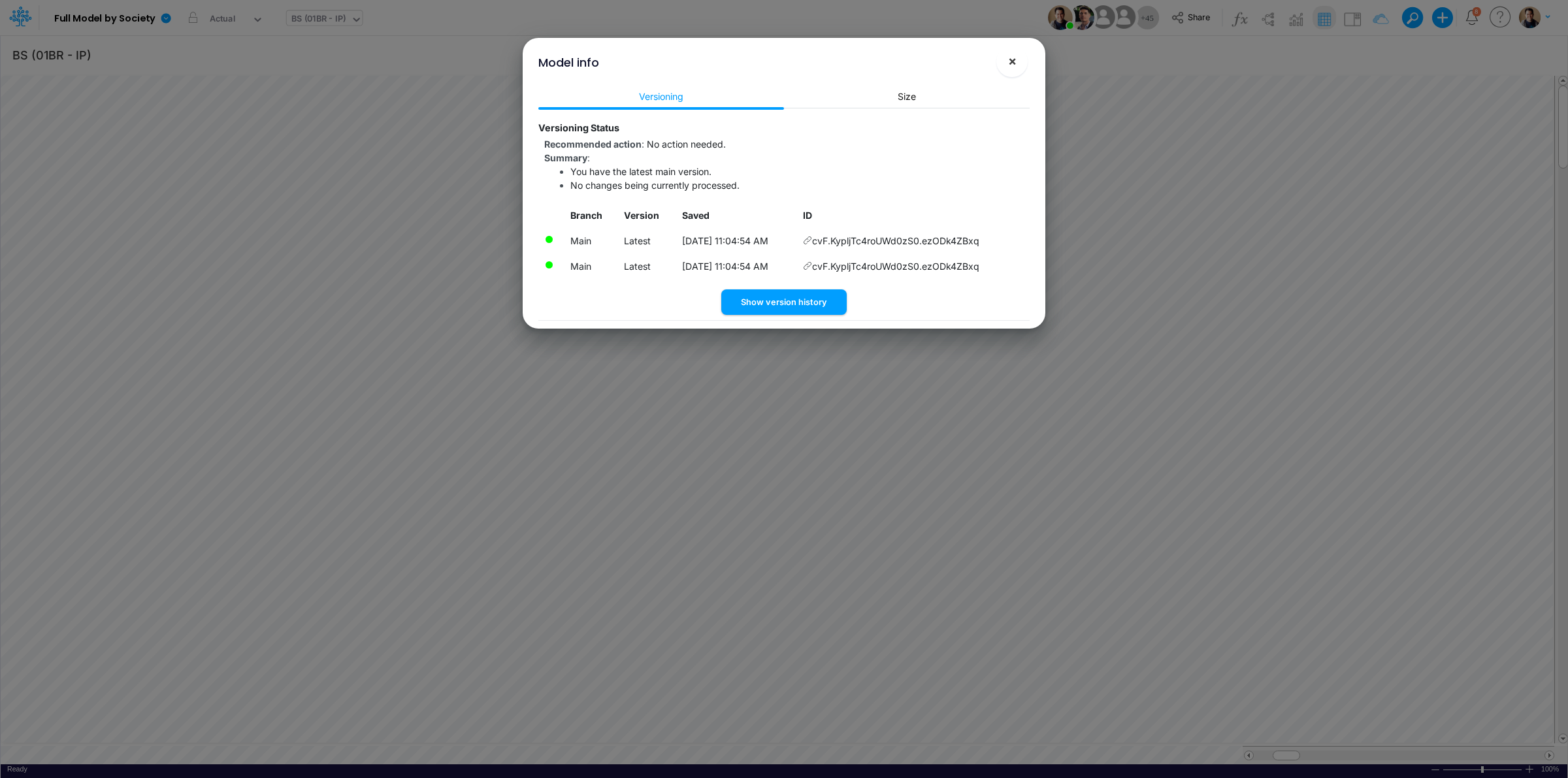
click at [1013, 62] on span "×" at bounding box center [1012, 60] width 9 height 16
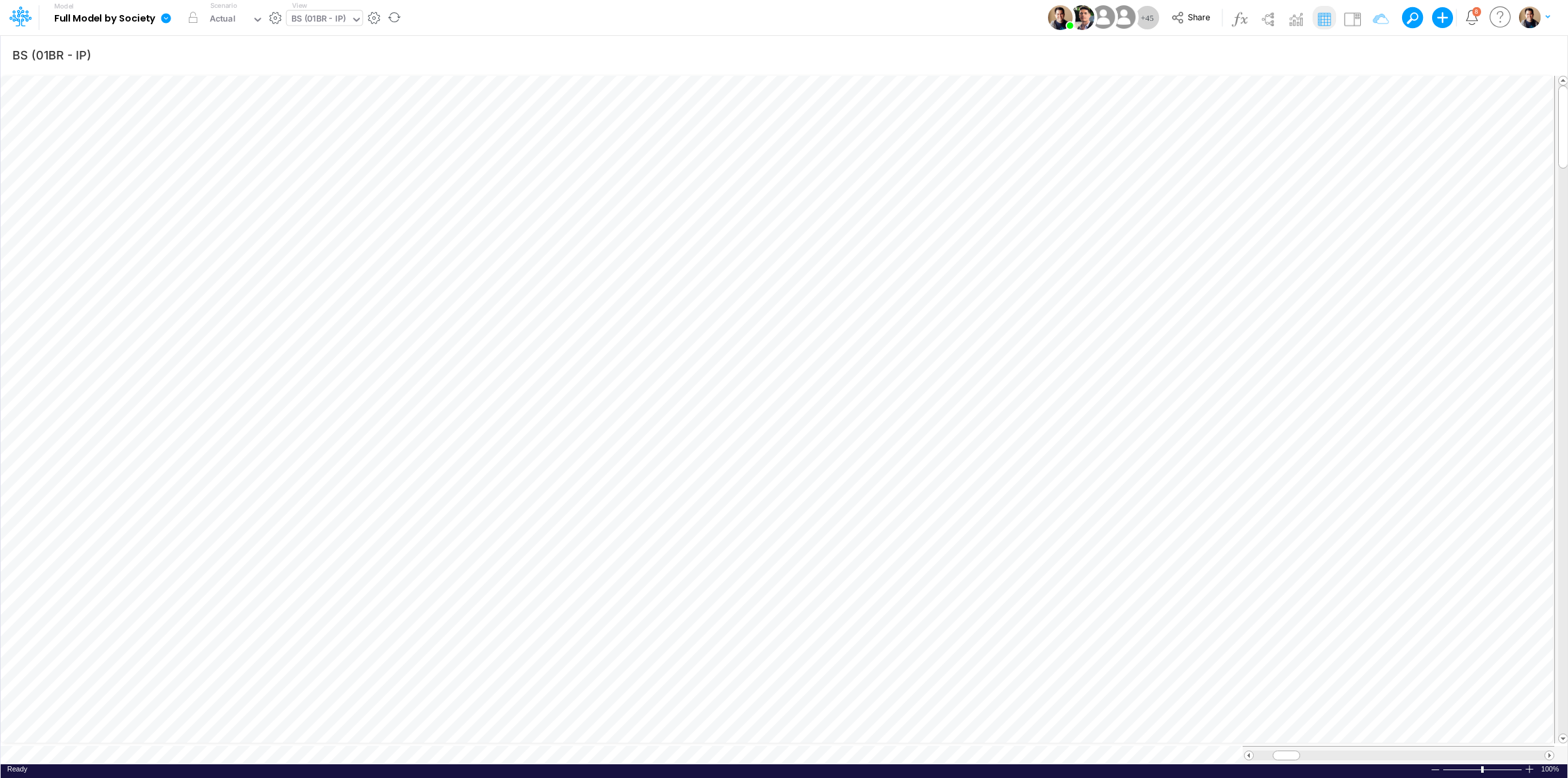
click at [161, 19] on icon at bounding box center [166, 19] width 12 height 12
click at [243, 138] on button "View model info" at bounding box center [232, 135] width 140 height 20
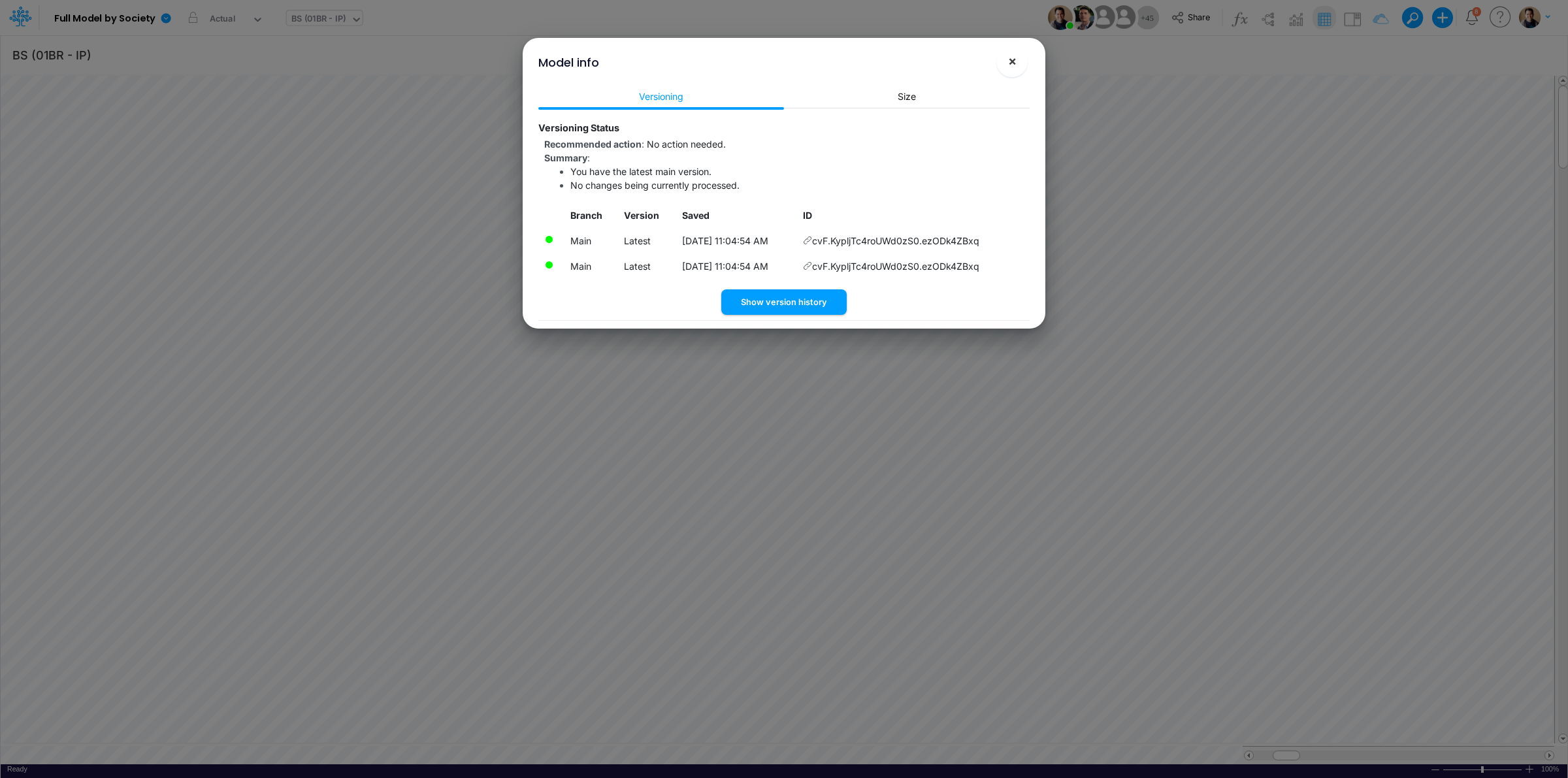
click at [1011, 64] on span "×" at bounding box center [1012, 60] width 9 height 16
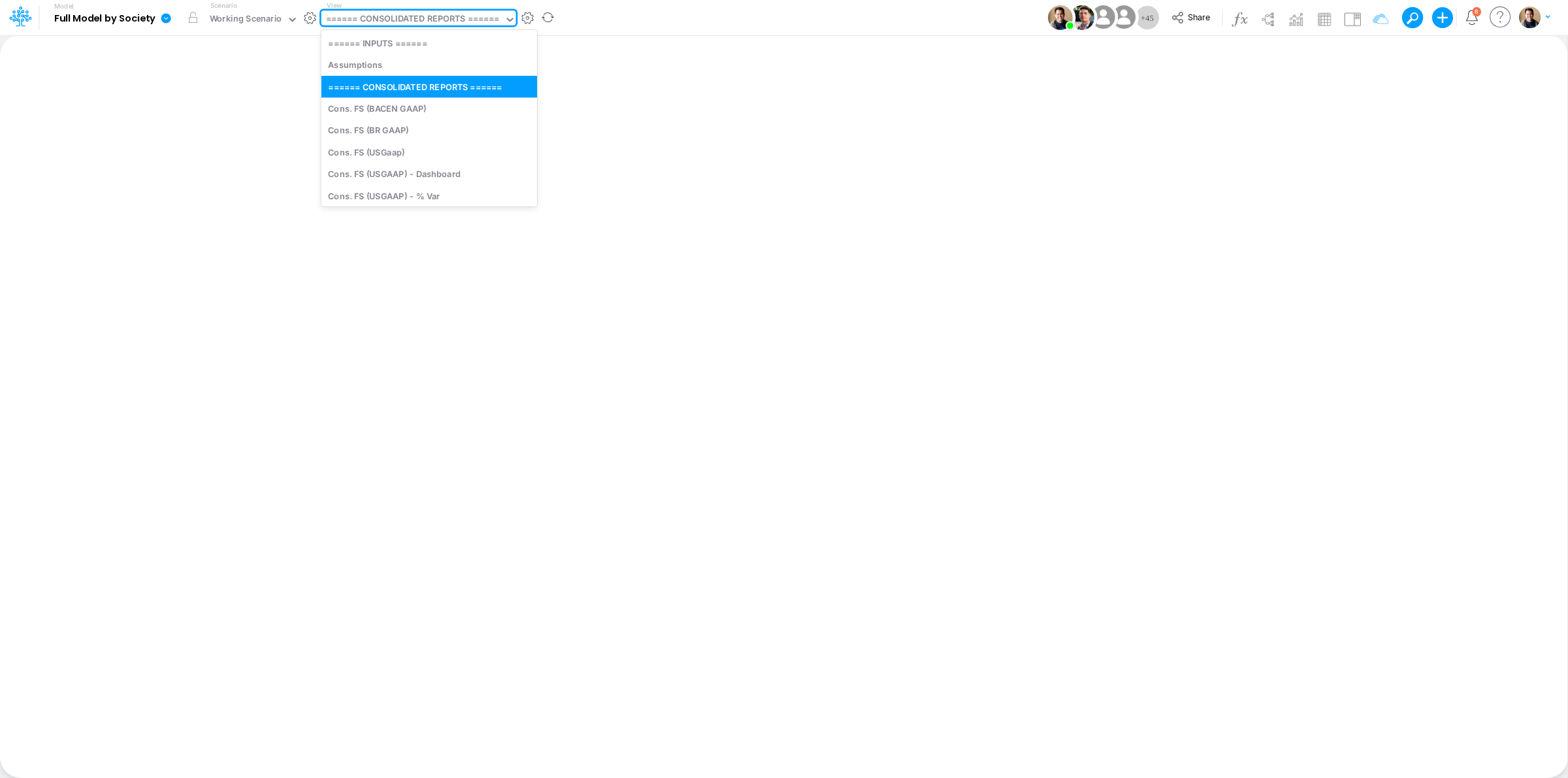
click at [384, 20] on div "====== CONSOLIDATED REPORTS ======" at bounding box center [413, 19] width 173 height 15
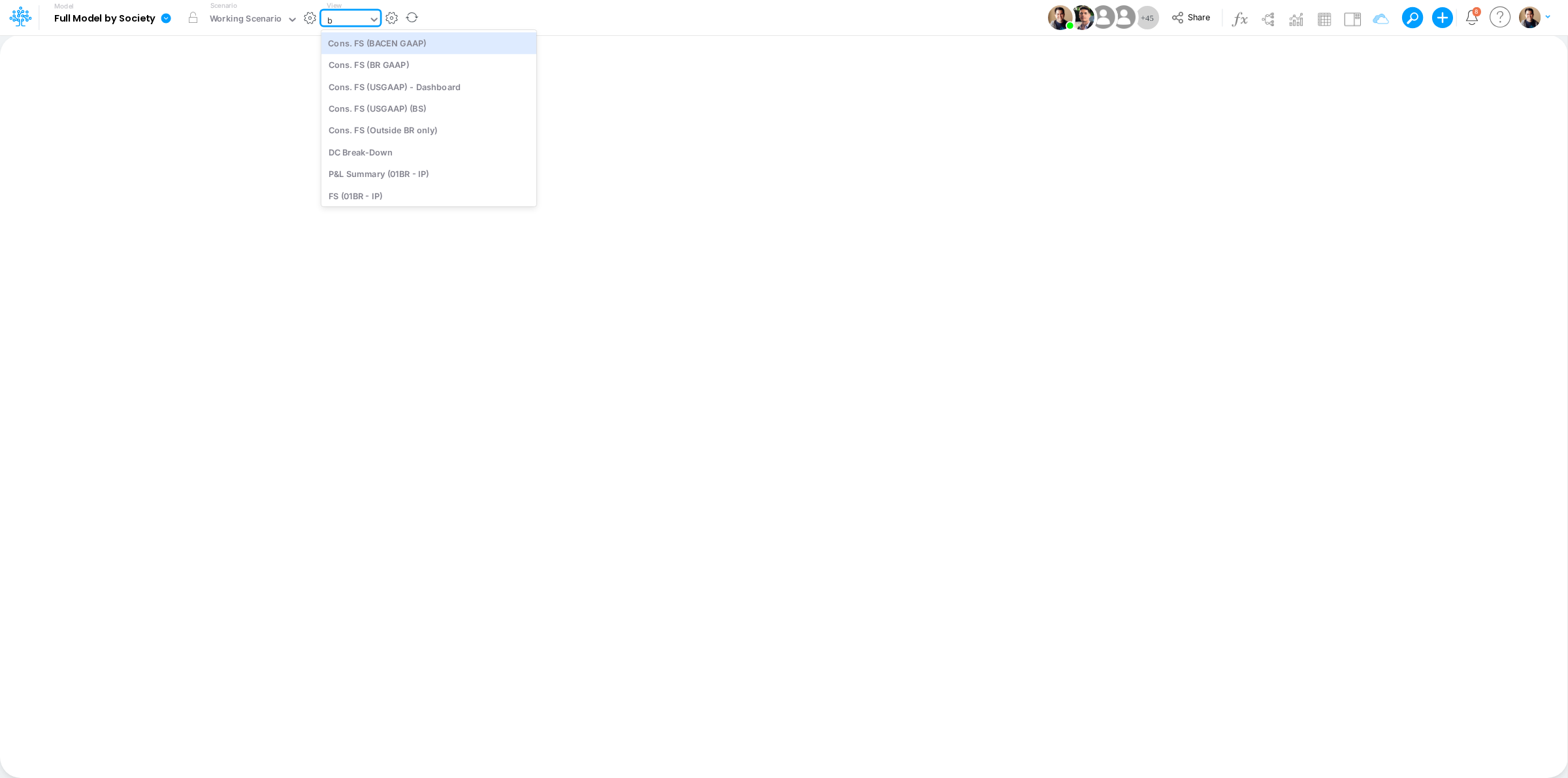
type input "bs"
click at [410, 121] on div "BS (01BR - IP)" at bounding box center [409, 130] width 176 height 21
type input "BS (01BR - IP)"
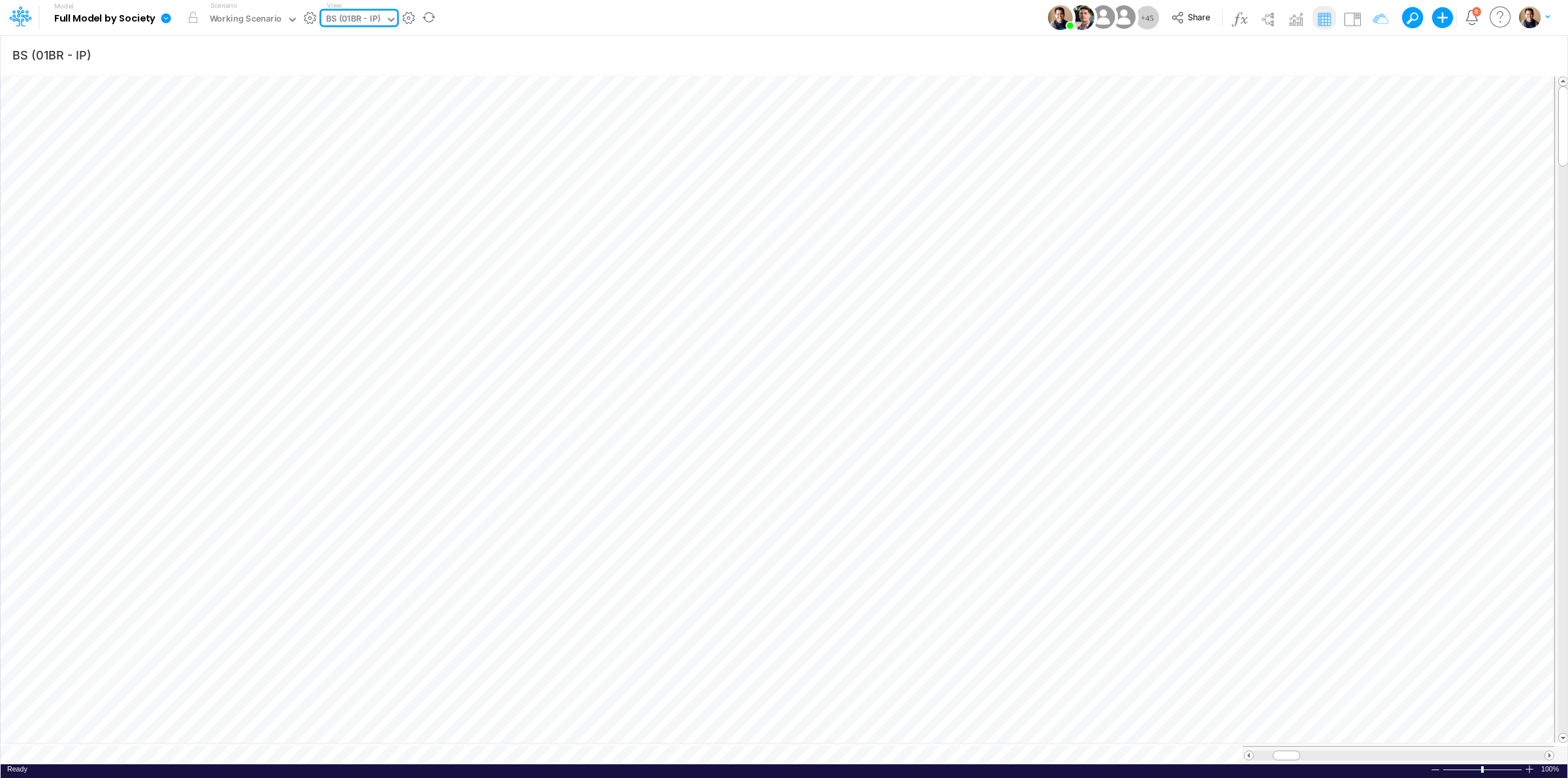
click at [165, 14] on icon at bounding box center [167, 18] width 10 height 10
click at [207, 132] on button "View model info" at bounding box center [232, 135] width 140 height 20
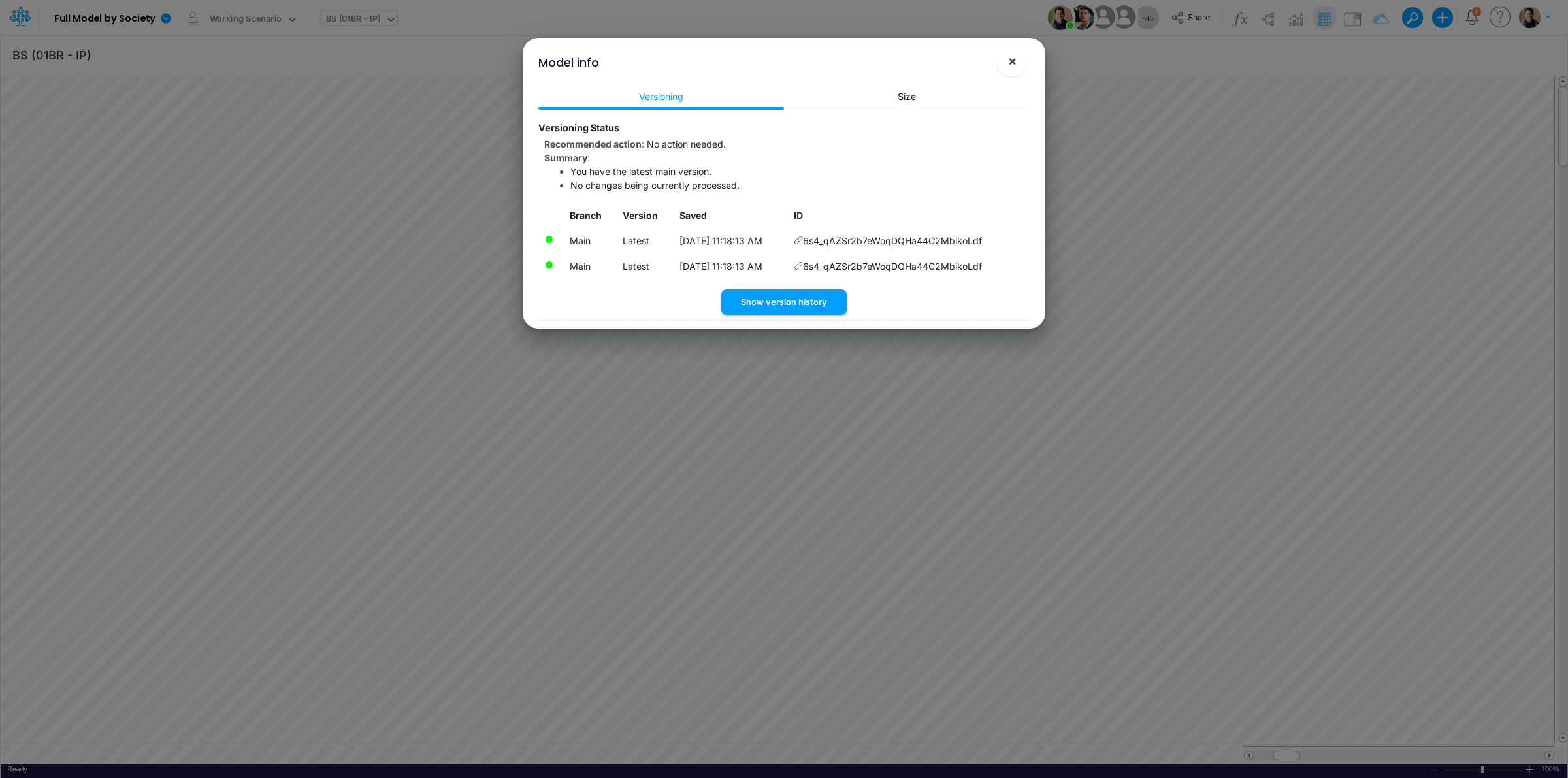
click at [1017, 62] on button "×" at bounding box center [1012, 61] width 31 height 31
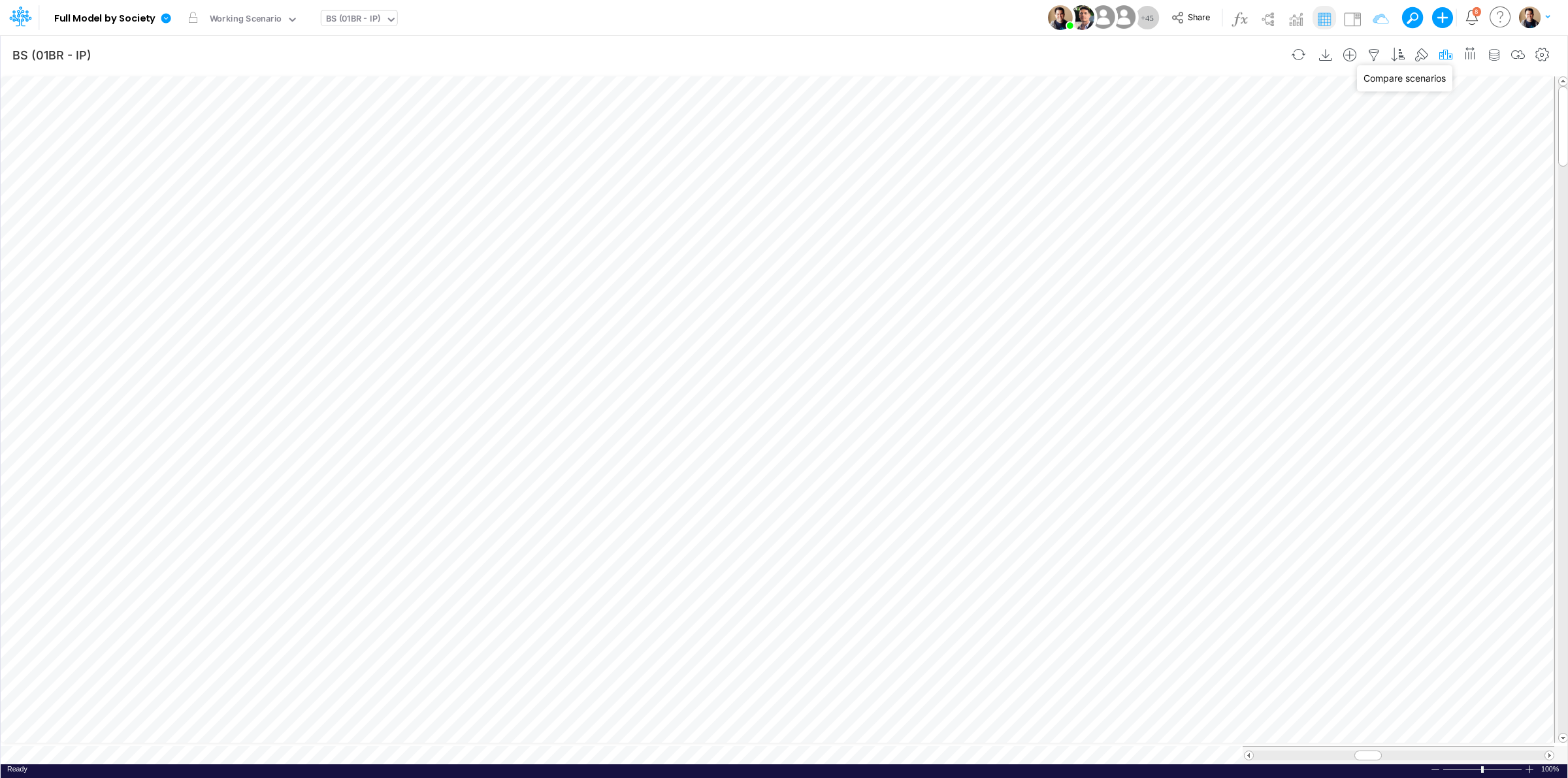
click at [1447, 50] on icon "button" at bounding box center [1445, 56] width 19 height 14
click at [1247, 289] on icon "button" at bounding box center [1247, 293] width 9 height 9
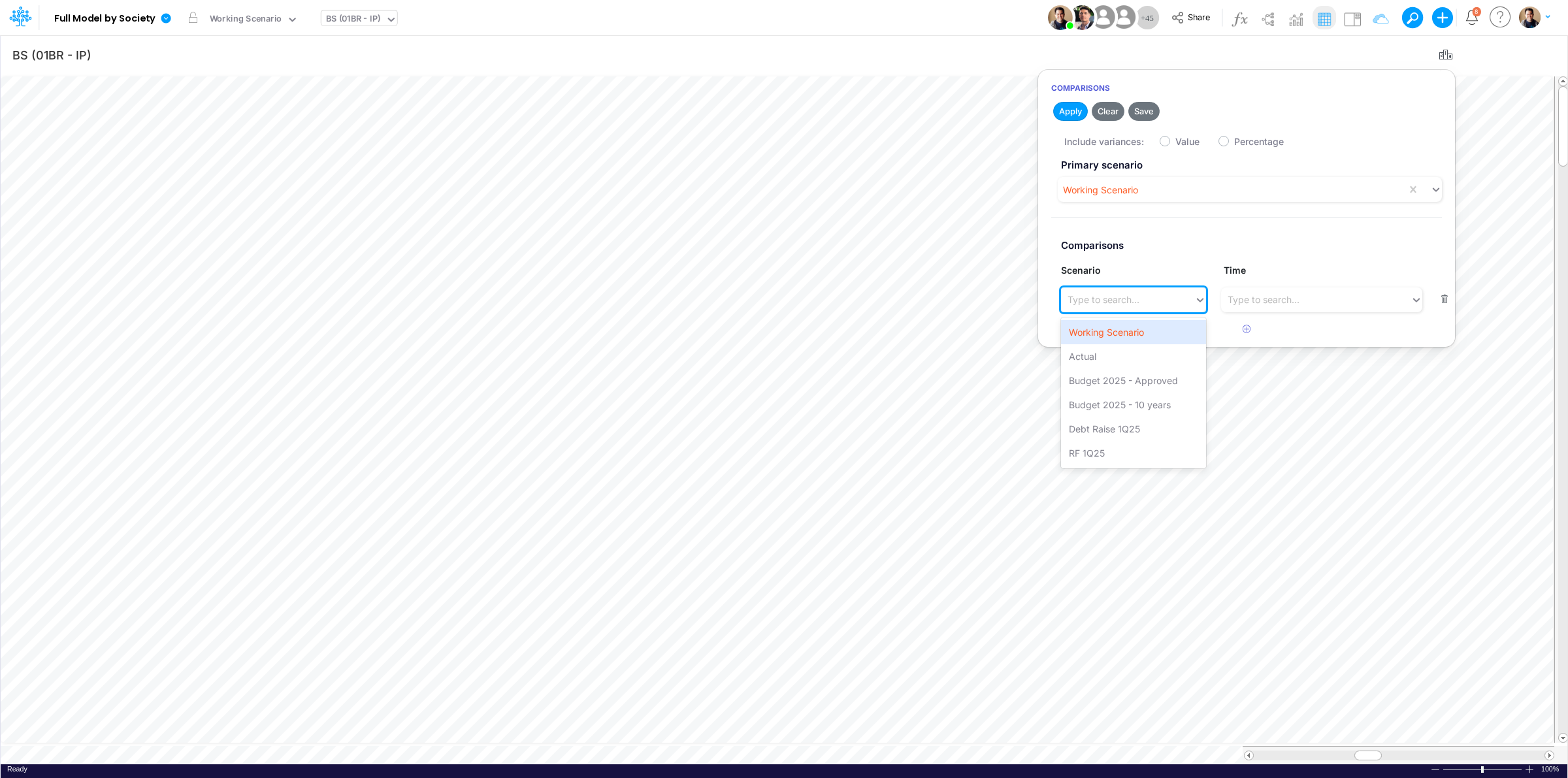
click at [1140, 303] on div "Type to search..." at bounding box center [1127, 300] width 133 height 21
click at [1117, 353] on div "Actual" at bounding box center [1133, 356] width 144 height 24
click at [1176, 138] on label "Value" at bounding box center [1187, 141] width 24 height 14
click at [1176, 138] on input "Value" at bounding box center [1179, 138] width 9 height 9
checkbox input "true"
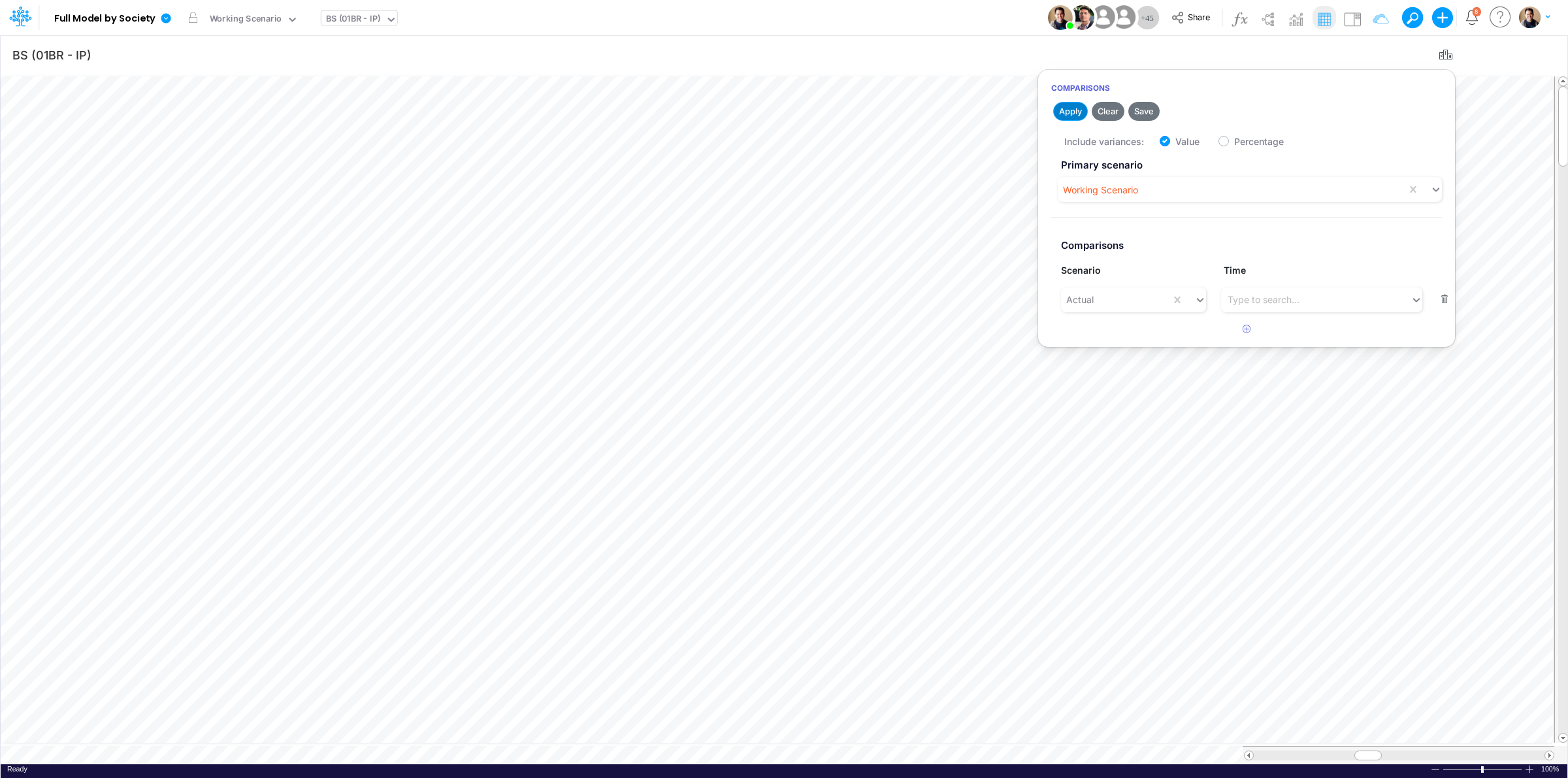
click at [1073, 112] on button "Apply" at bounding box center [1070, 111] width 35 height 19
click at [889, 15] on div "Model Full Model by Society Edit model settings Duplicate Import QuickBooks Qui…" at bounding box center [783, 18] width 1411 height 35
click at [1447, 54] on icon "button" at bounding box center [1445, 56] width 19 height 14
click at [1297, 753] on div at bounding box center [1399, 756] width 291 height 10
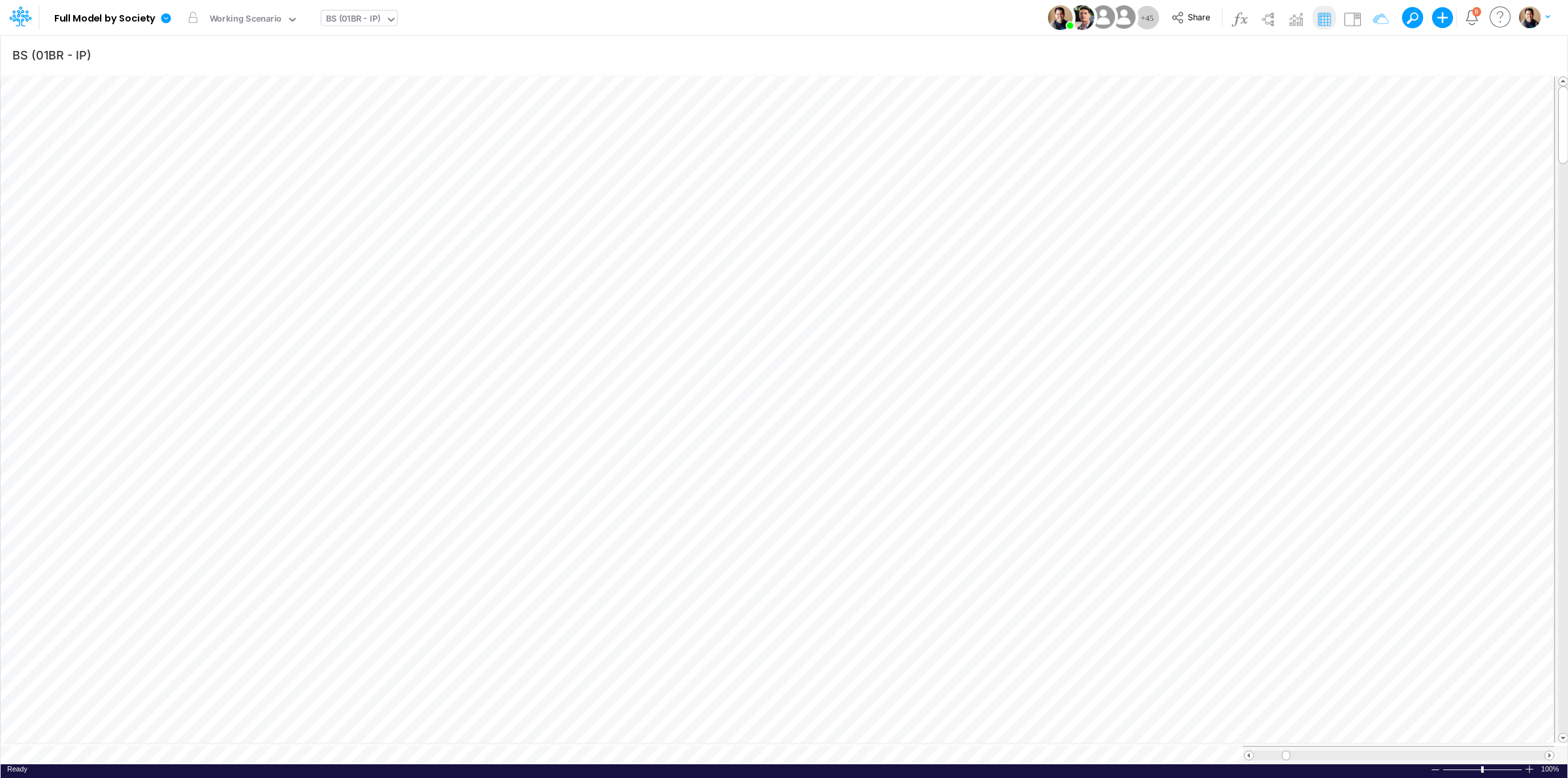
click at [1324, 752] on div at bounding box center [1399, 756] width 291 height 10
click at [1343, 751] on div at bounding box center [1399, 756] width 291 height 10
click at [1348, 751] on div at bounding box center [1399, 756] width 291 height 10
click at [1250, 751] on span at bounding box center [1249, 755] width 9 height 9
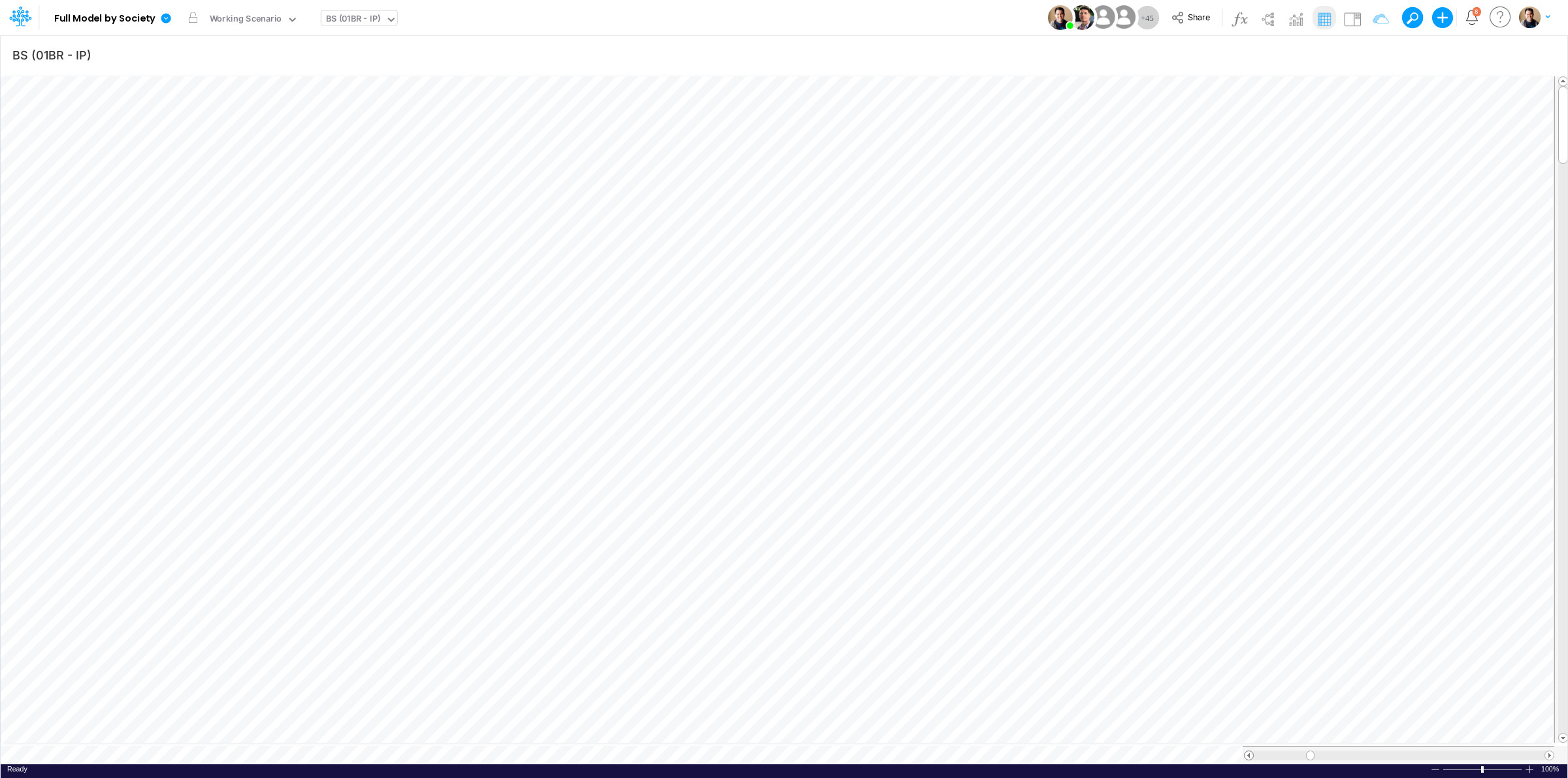
click at [1250, 751] on span at bounding box center [1249, 755] width 9 height 9
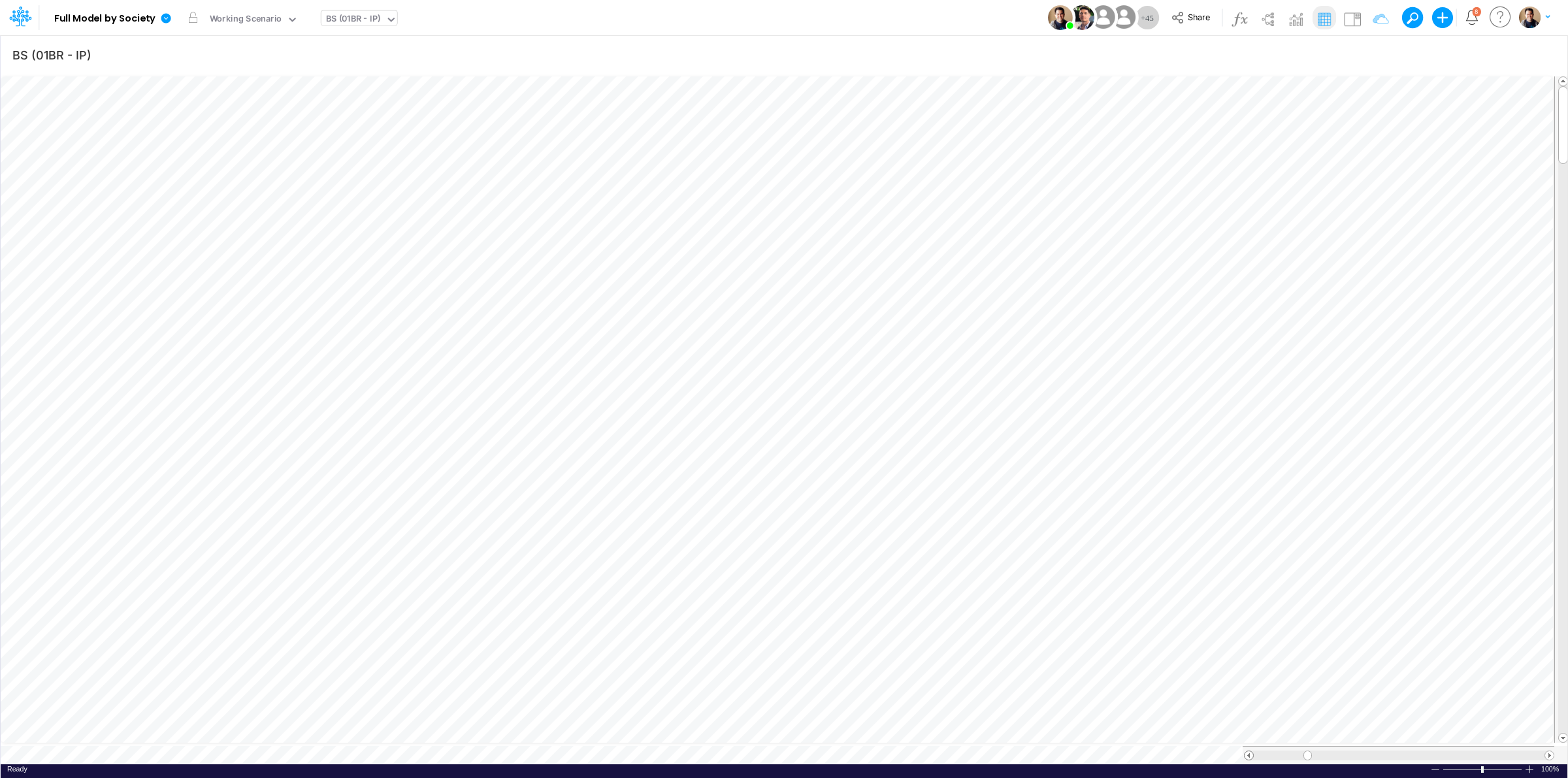
click at [1250, 751] on span at bounding box center [1249, 755] width 9 height 9
click at [1449, 54] on icon "button" at bounding box center [1445, 56] width 19 height 14
click at [1439, 295] on button "button" at bounding box center [1444, 300] width 25 height 18
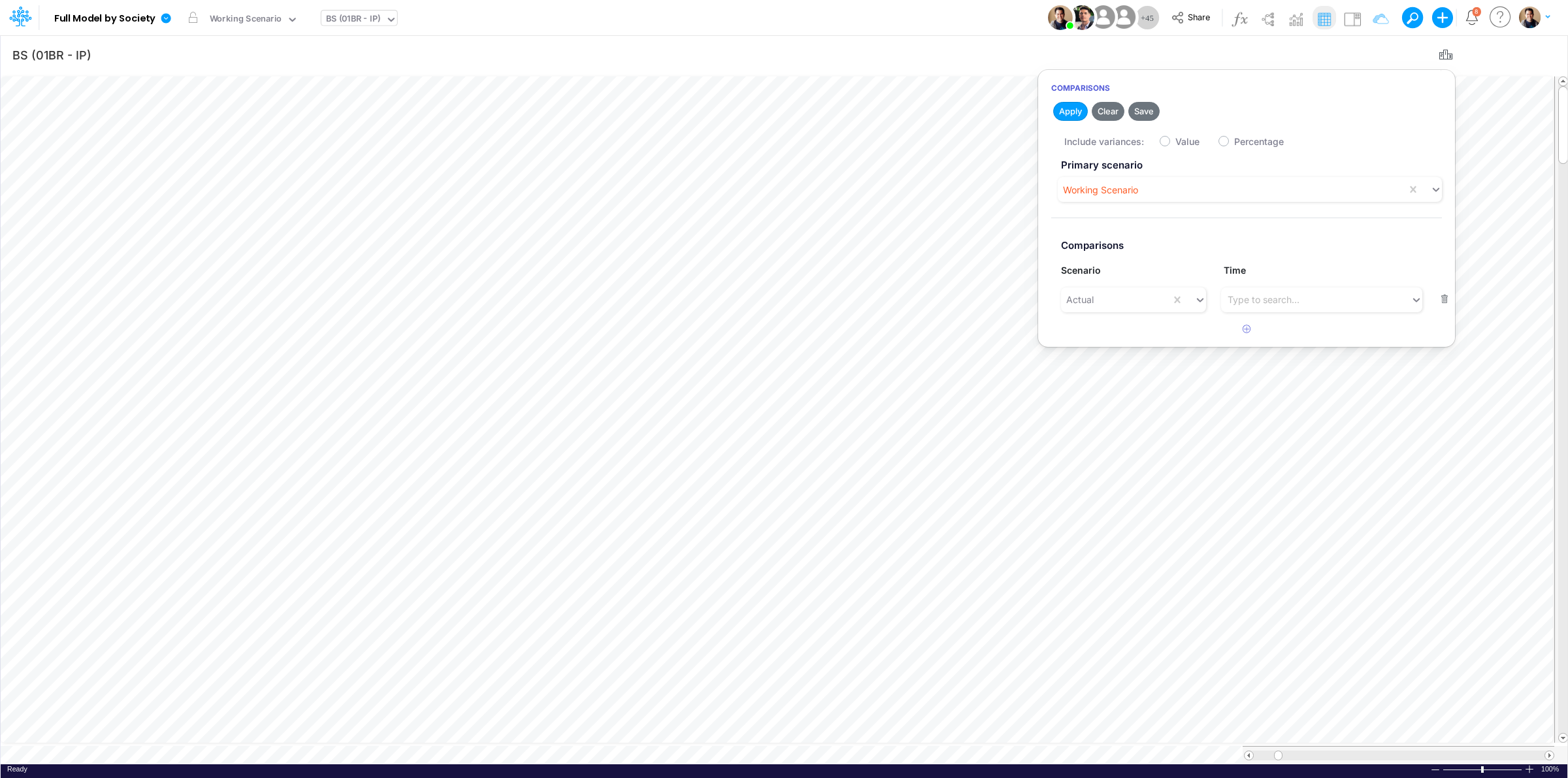
checkbox input "false"
click at [1070, 112] on button "Apply" at bounding box center [1070, 111] width 35 height 19
click at [1445, 50] on icon "button" at bounding box center [1445, 56] width 19 height 14
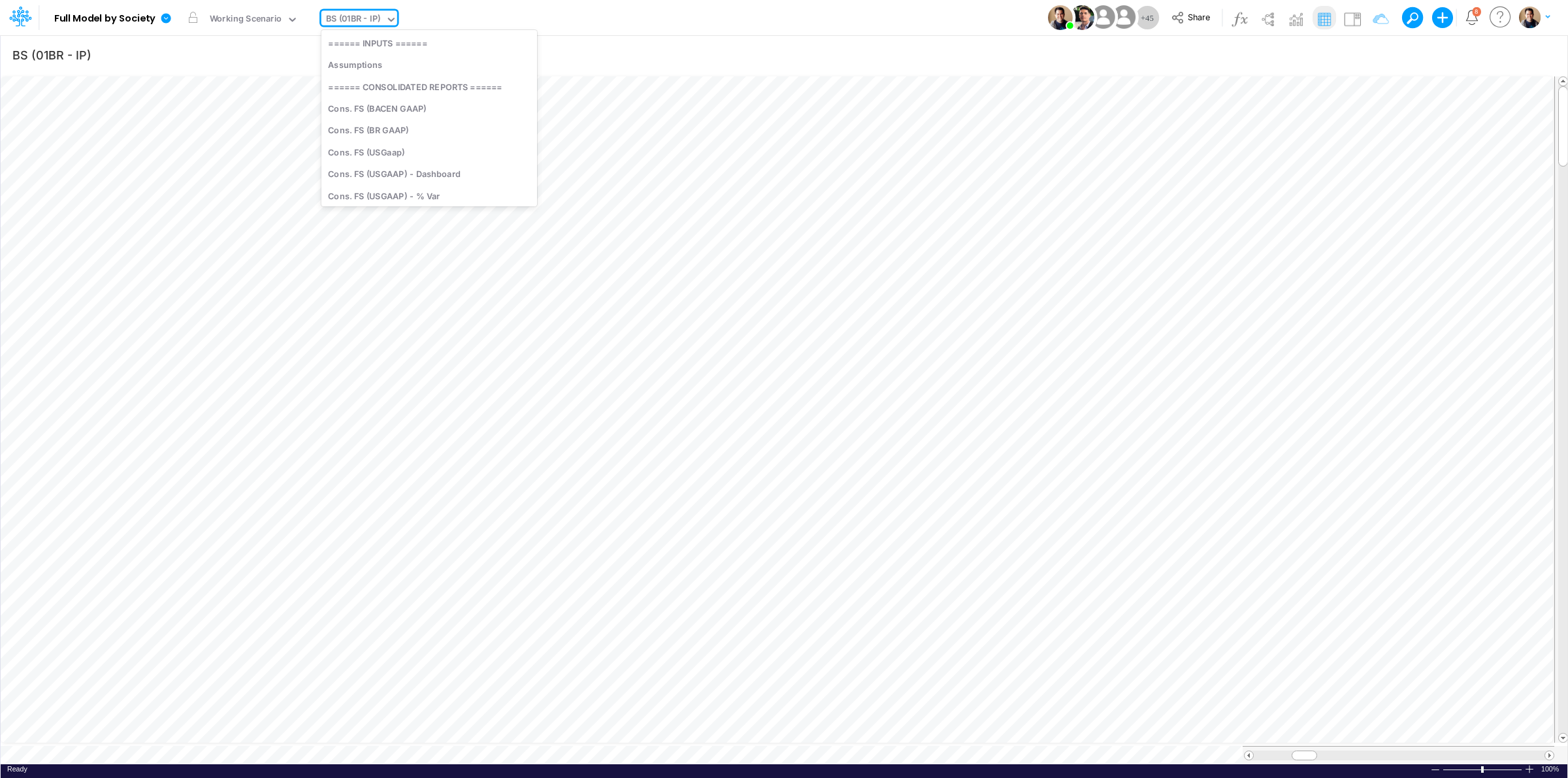
click at [377, 15] on div "BS (01BR - IP)" at bounding box center [354, 19] width 55 height 15
type input "loan"
click at [417, 149] on div "Debt Schedules - Loans" at bounding box center [409, 152] width 176 height 21
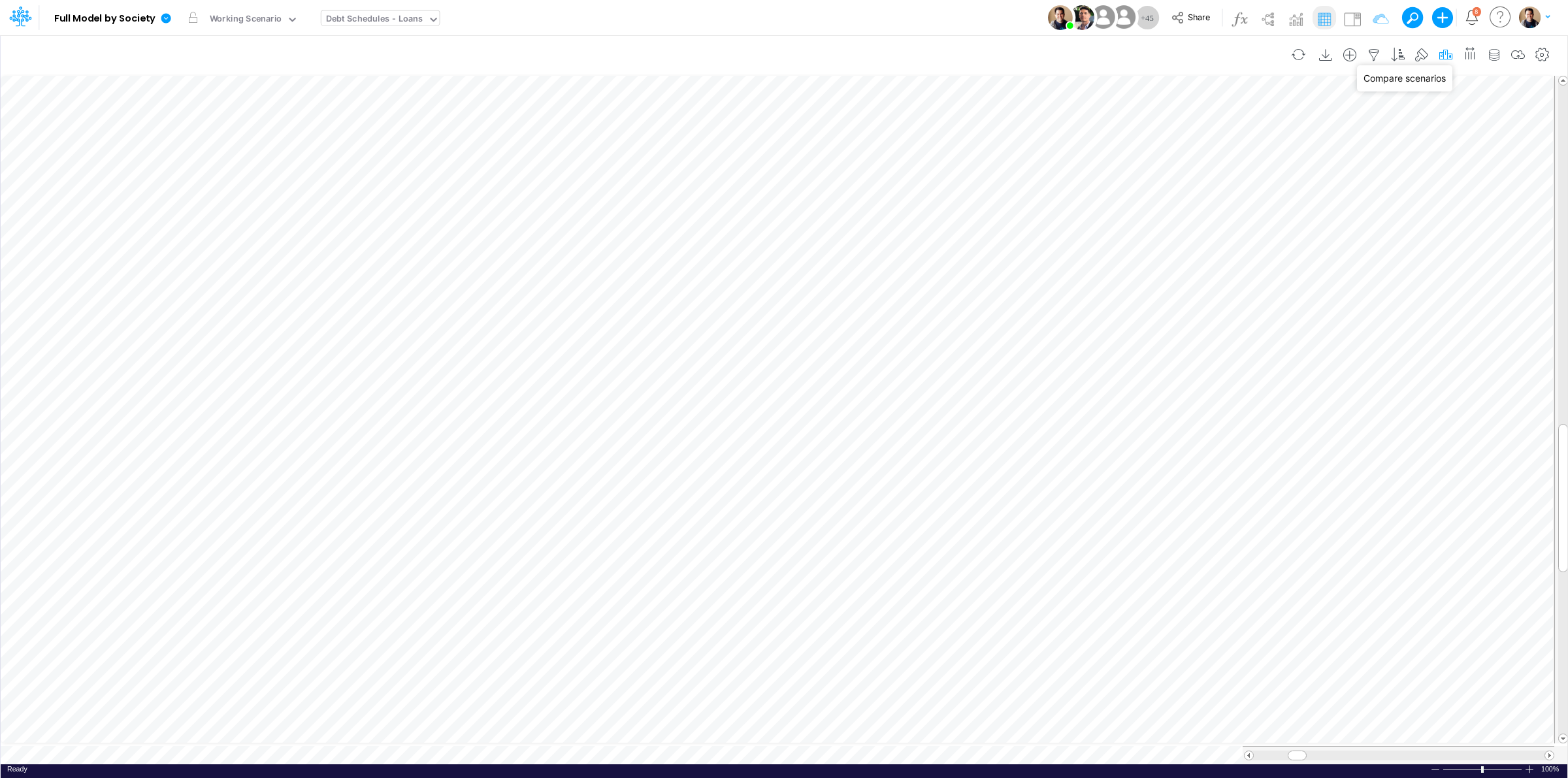
click at [1444, 51] on icon "button" at bounding box center [1445, 56] width 19 height 14
click at [1249, 286] on button "button" at bounding box center [1247, 294] width 25 height 21
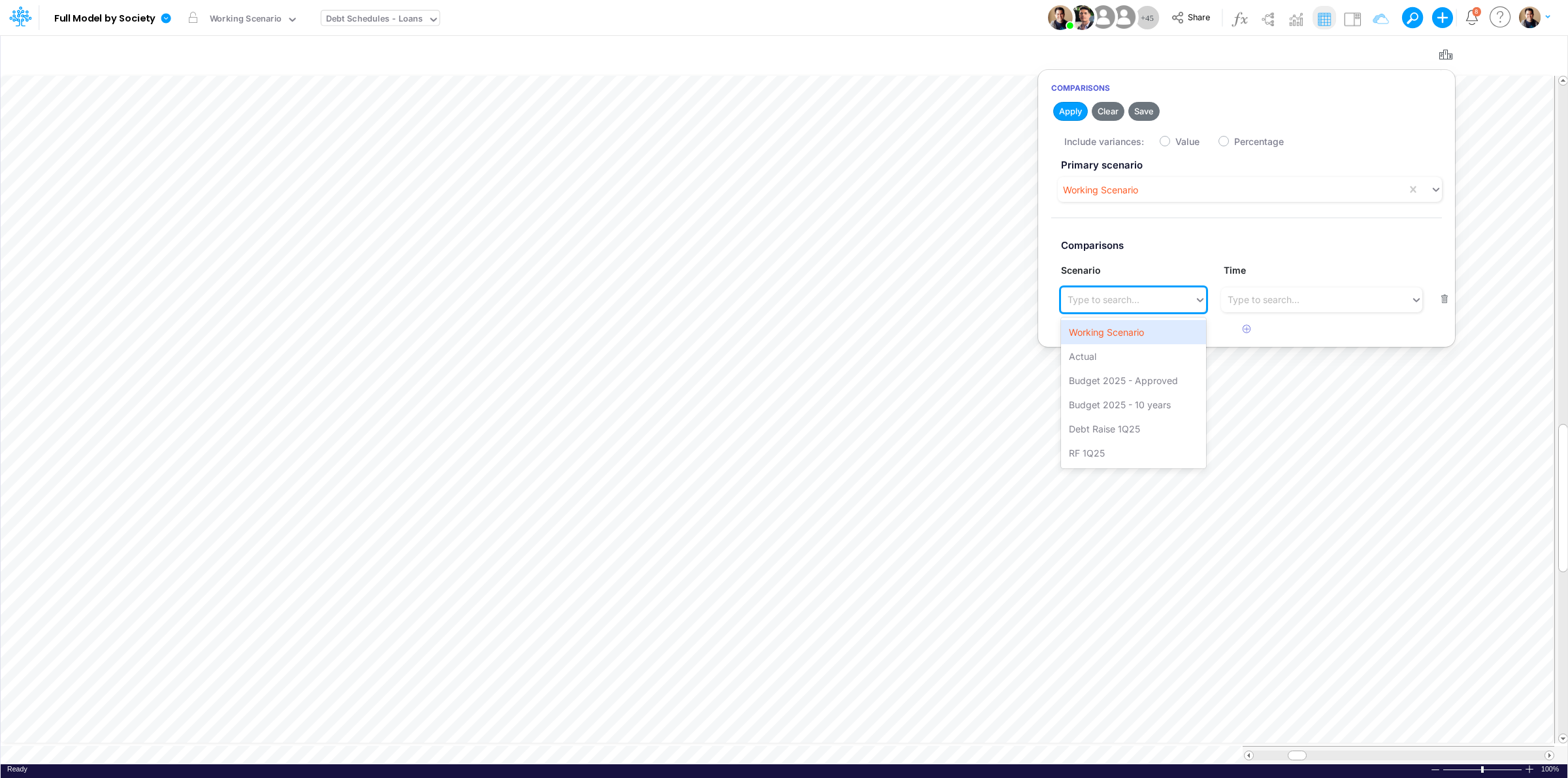
click at [1147, 301] on div "Type to search..." at bounding box center [1127, 300] width 133 height 21
click at [1112, 356] on div "Actual" at bounding box center [1133, 356] width 144 height 24
click at [1176, 140] on label "Value" at bounding box center [1187, 141] width 24 height 14
click at [1176, 140] on input "Value" at bounding box center [1179, 138] width 9 height 9
checkbox input "true"
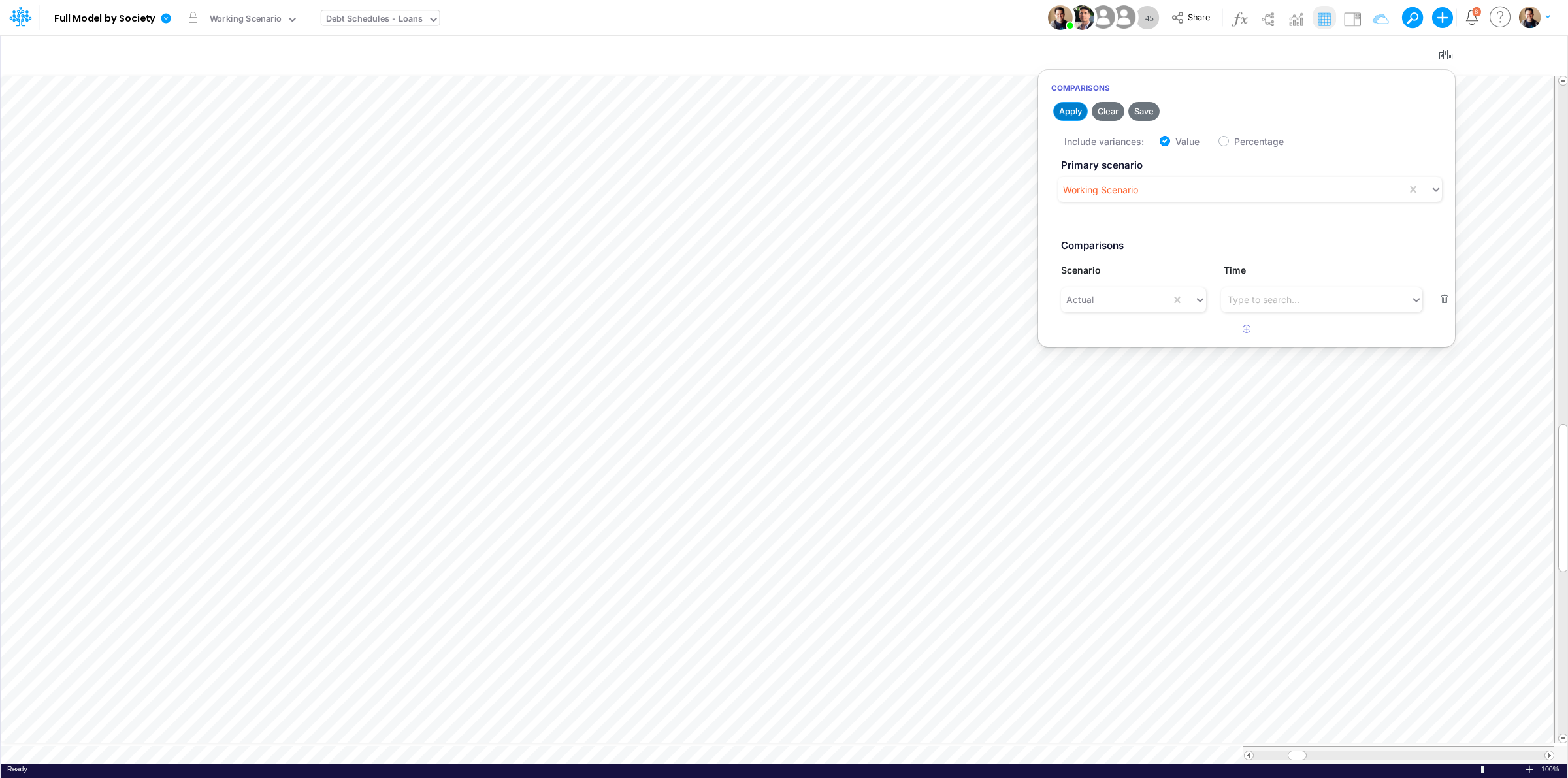
click at [1066, 110] on button "Apply" at bounding box center [1070, 111] width 35 height 19
drag, startPoint x: 1444, startPoint y: 47, endPoint x: 1557, endPoint y: 60, distance: 113.7
click at [1444, 49] on icon "button" at bounding box center [1445, 56] width 19 height 14
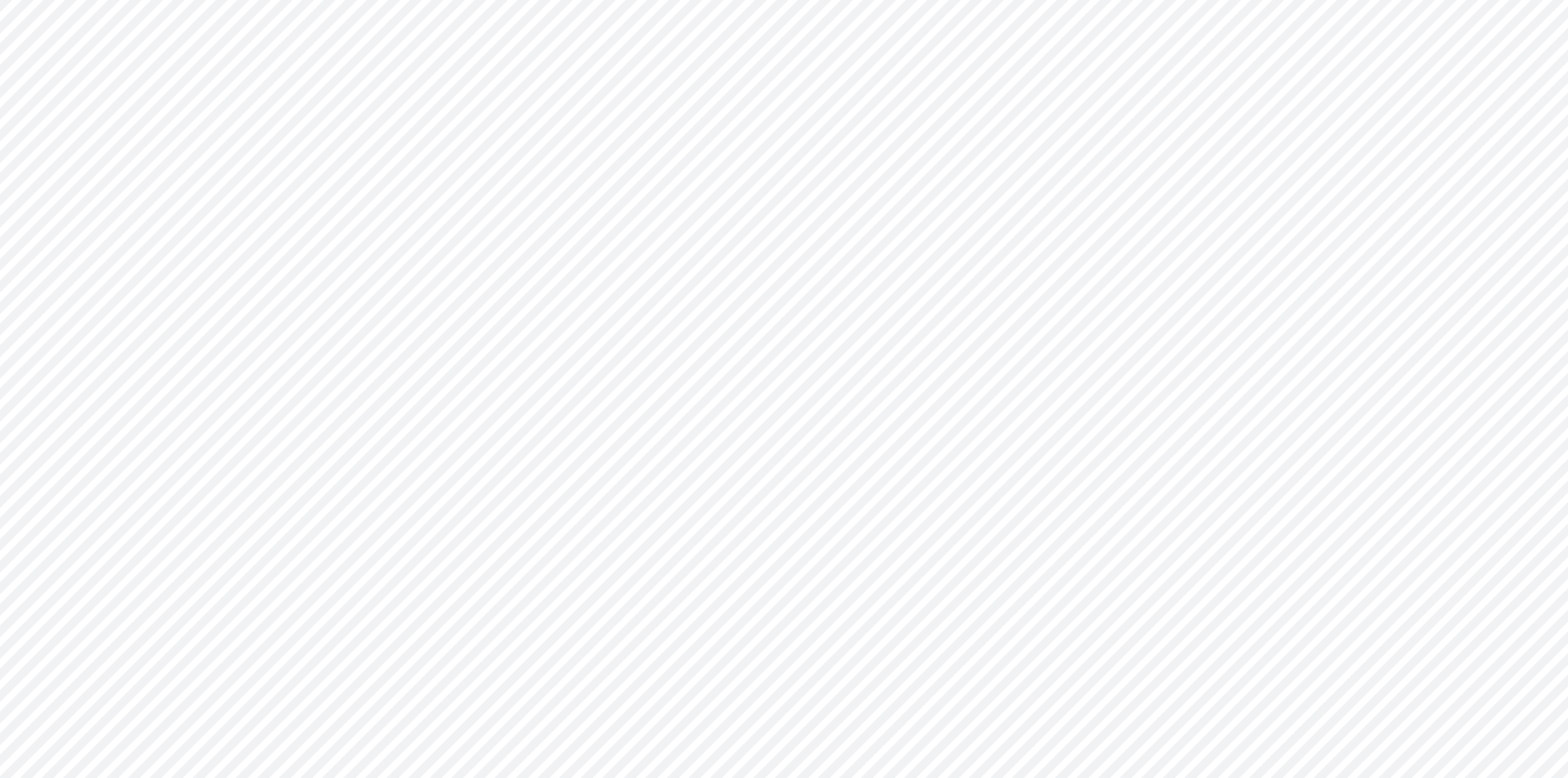
type input "BS (01BR - IP)"
